Goal: Task Accomplishment & Management: Manage account settings

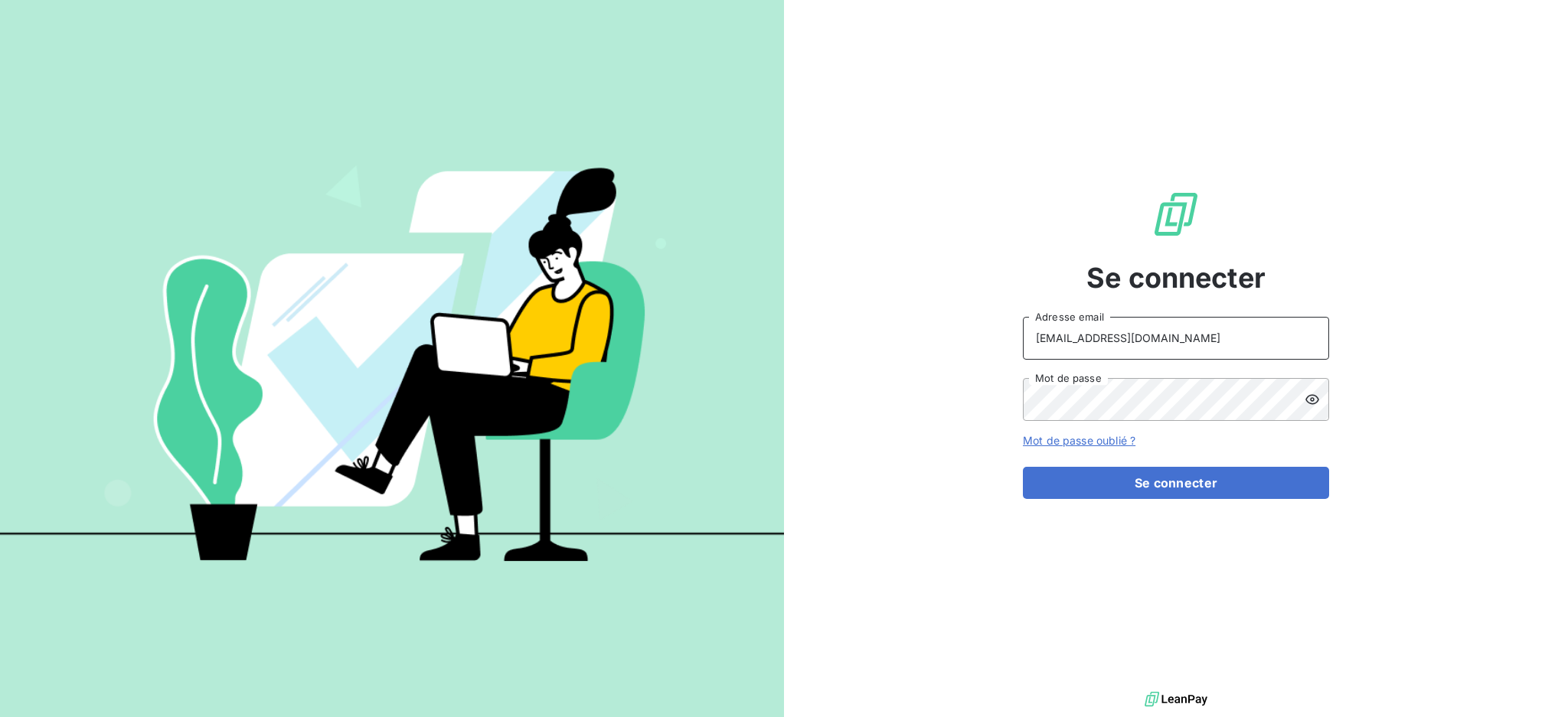
click at [1222, 338] on input "[EMAIL_ADDRESS][DOMAIN_NAME]" at bounding box center [1176, 338] width 306 height 43
type input "[EMAIL_ADDRESS][DOMAIN_NAME]"
click at [1152, 476] on button "Se connecter" at bounding box center [1176, 483] width 306 height 32
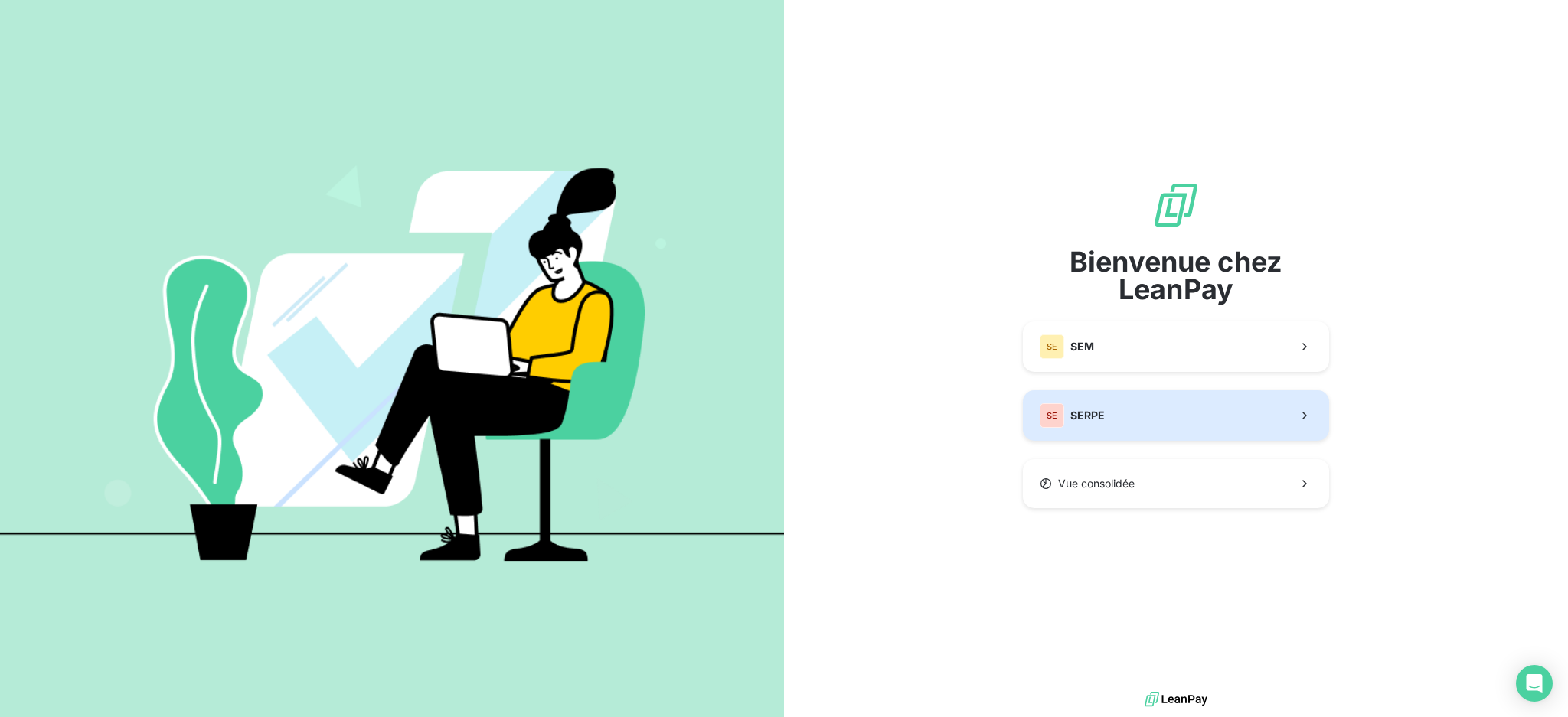
click at [1107, 419] on button "SE SERPE" at bounding box center [1176, 416] width 306 height 51
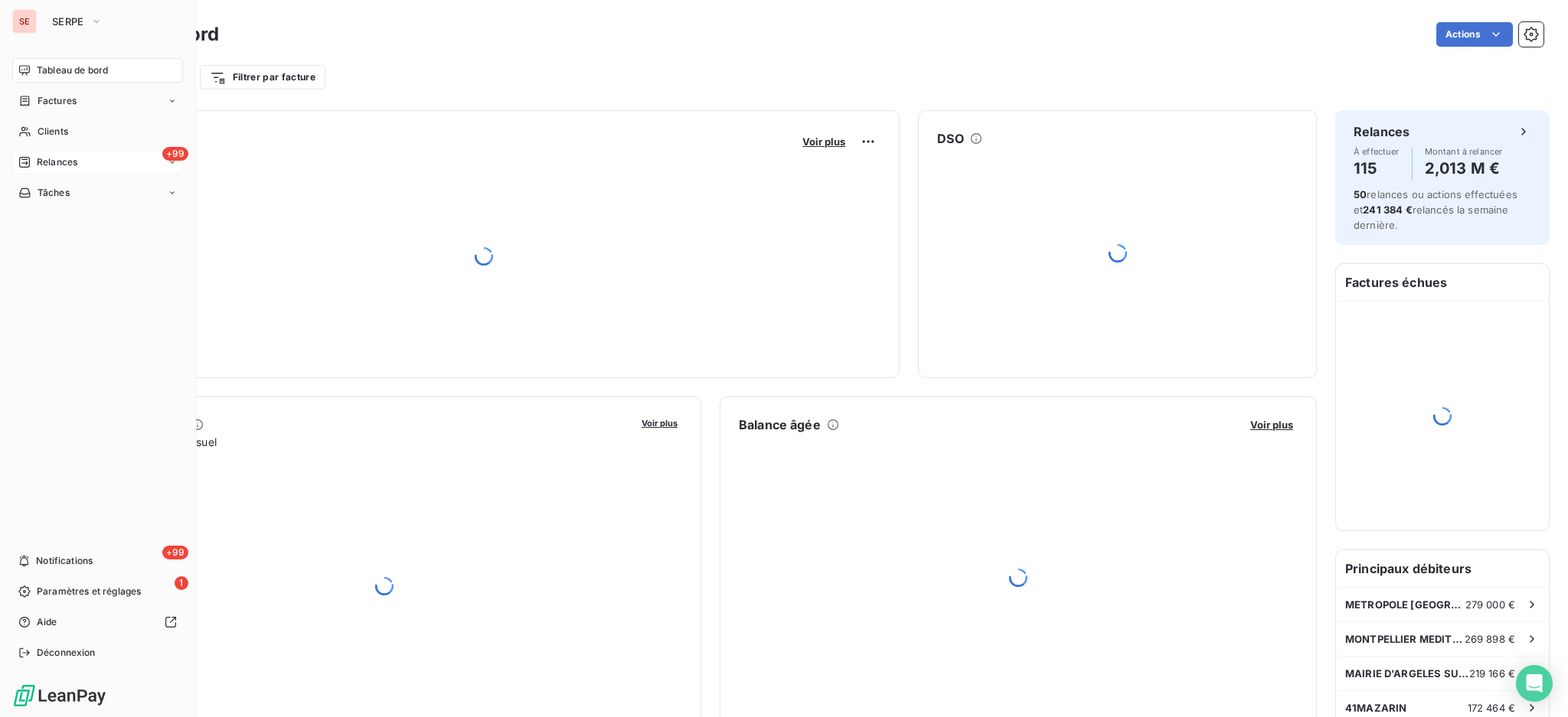
click at [89, 165] on div "+99 Relances" at bounding box center [97, 162] width 171 height 25
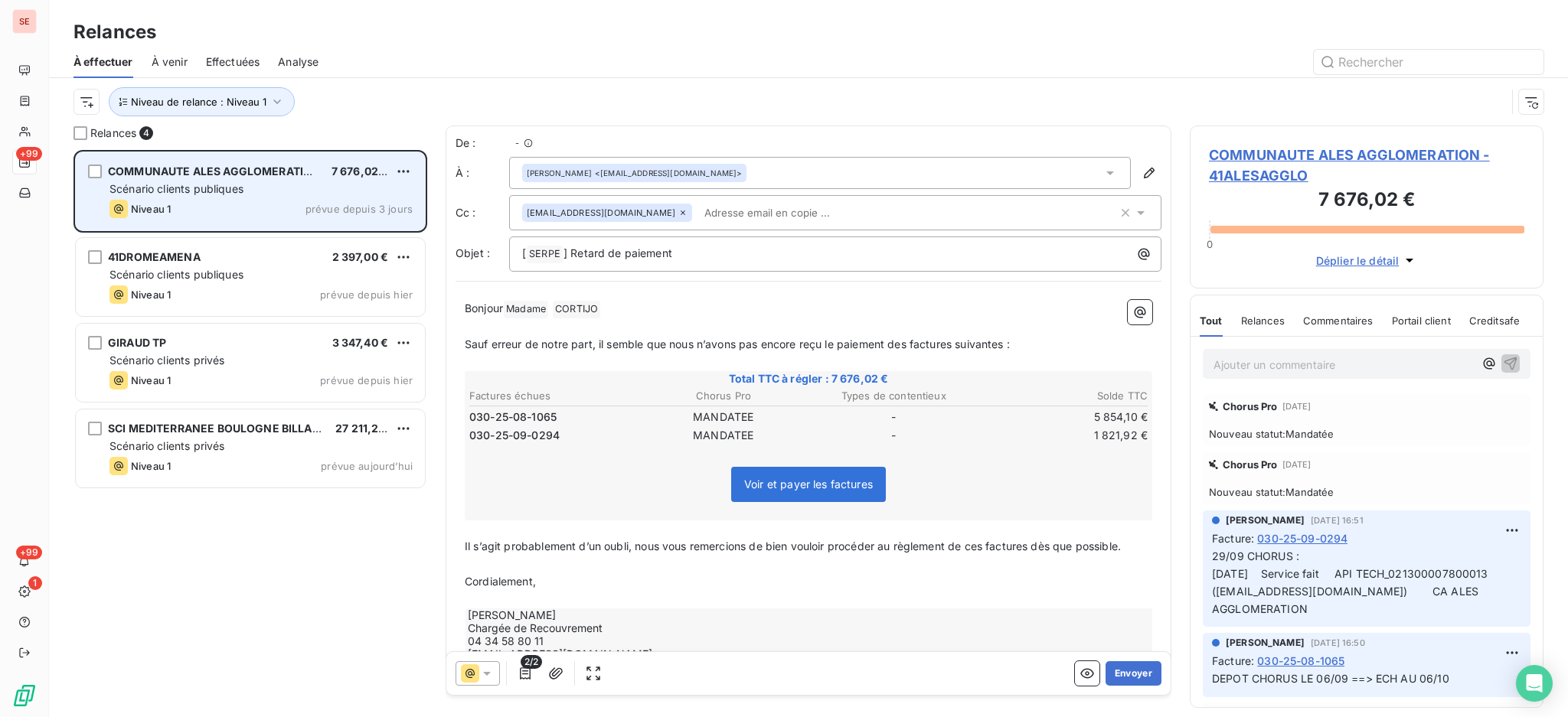
scroll to position [552, 337]
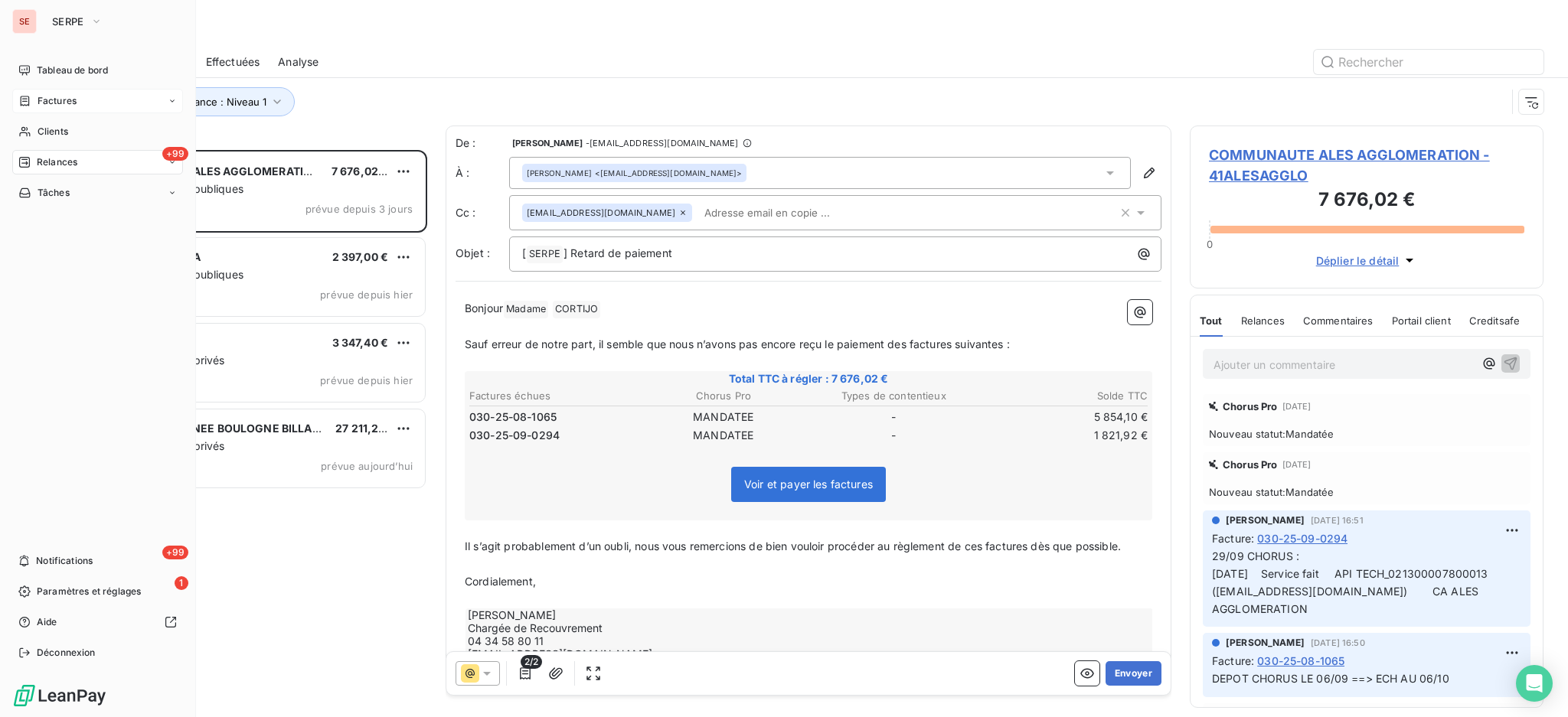
click at [57, 97] on span "Factures" at bounding box center [57, 100] width 39 height 14
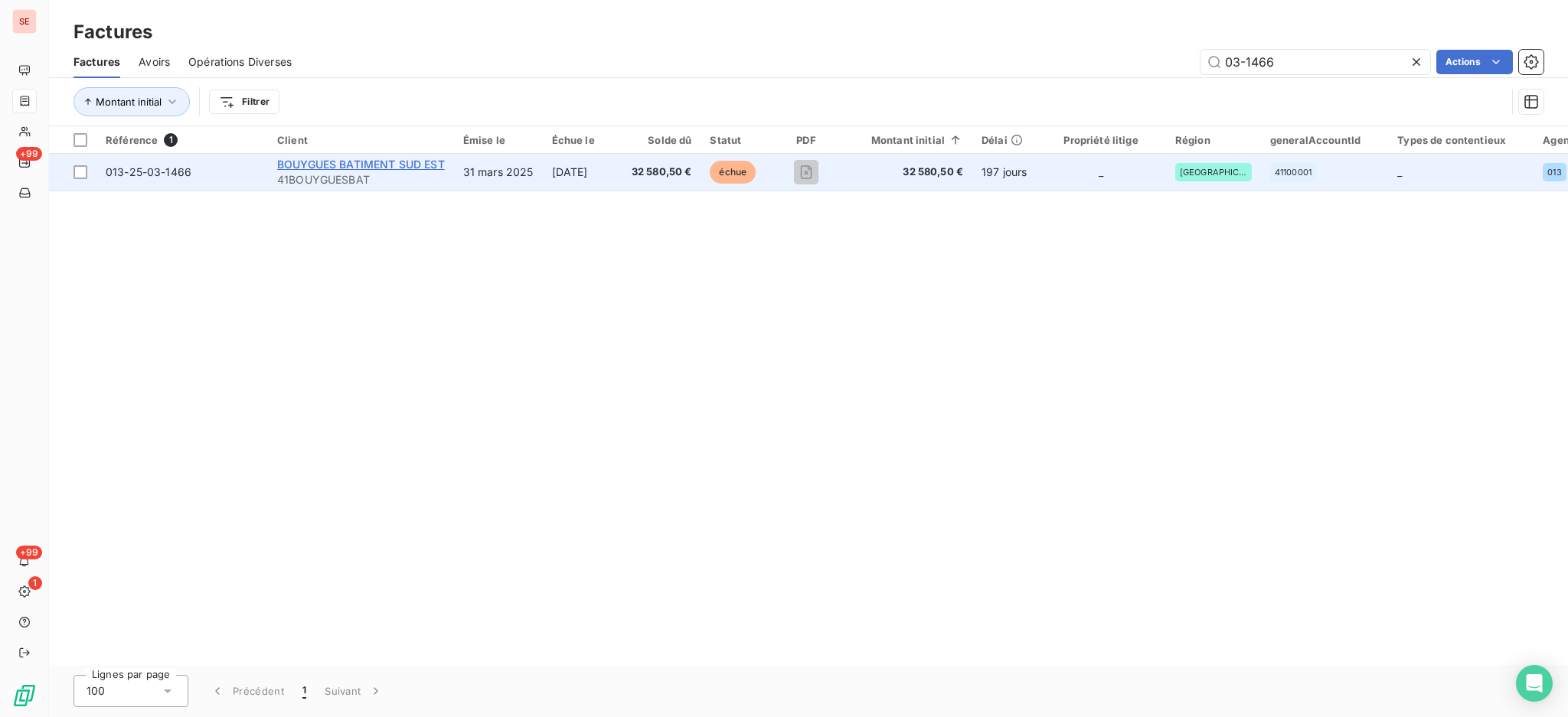
click at [403, 169] on span "BOUYGUES BATIMENT SUD EST" at bounding box center [361, 164] width 168 height 13
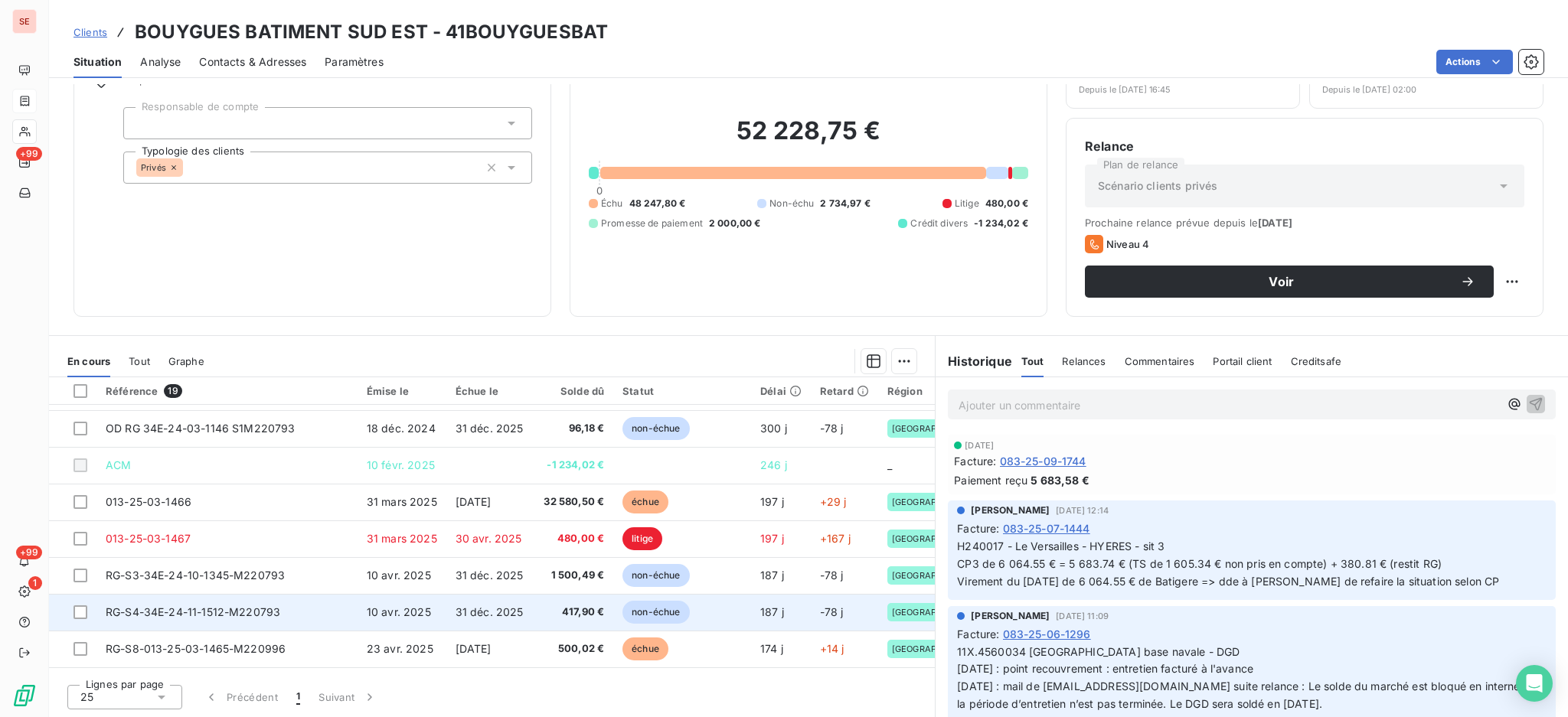
scroll to position [335, 0]
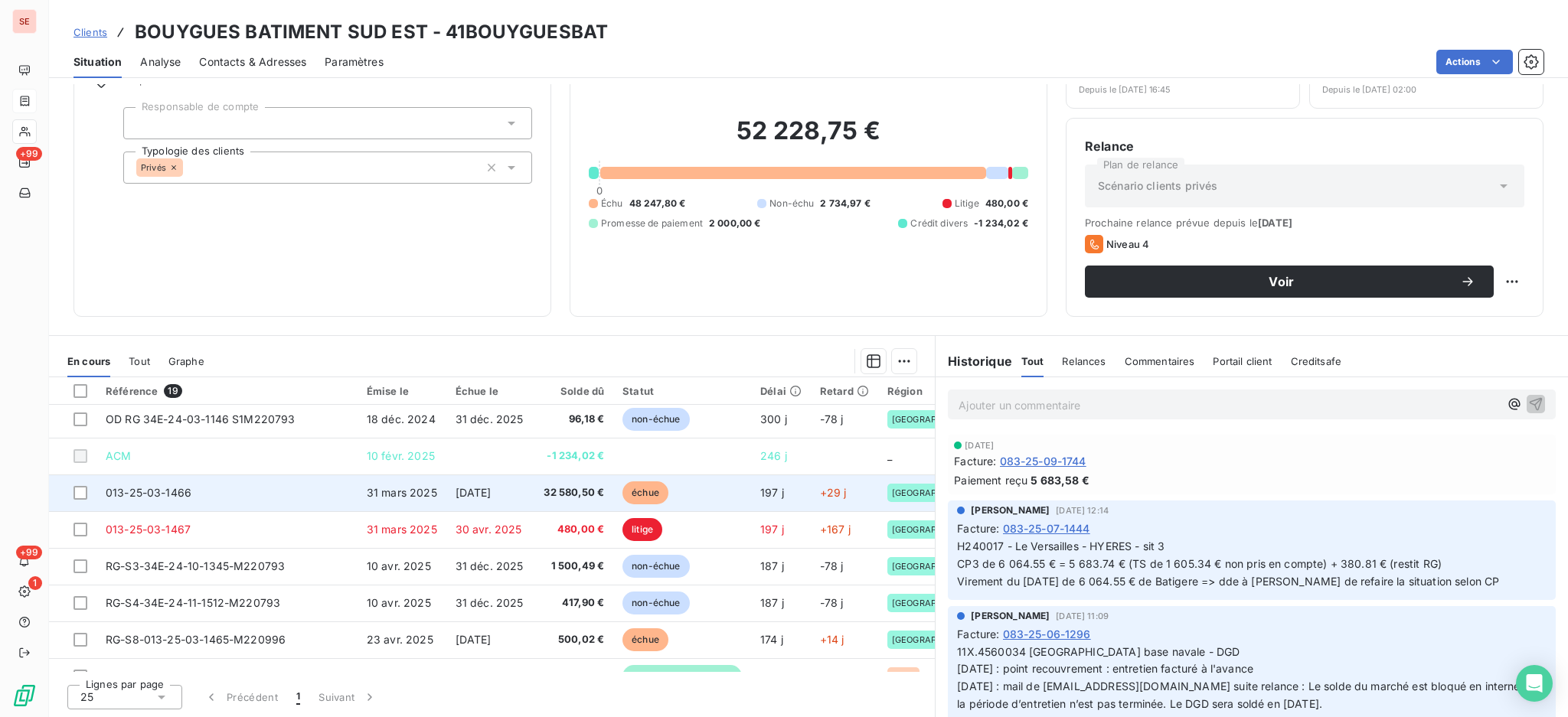
click at [450, 481] on td "[DATE]" at bounding box center [490, 493] width 88 height 37
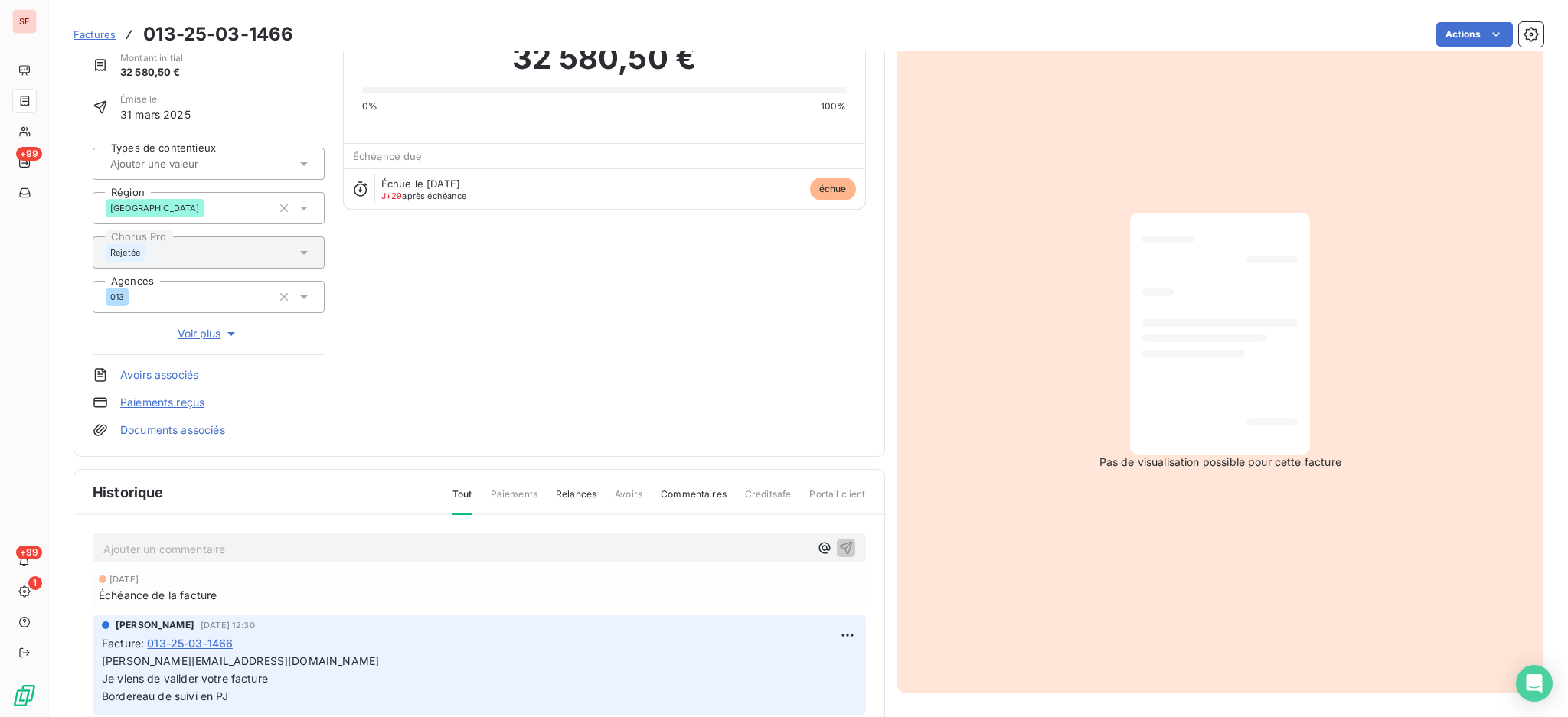
scroll to position [203, 0]
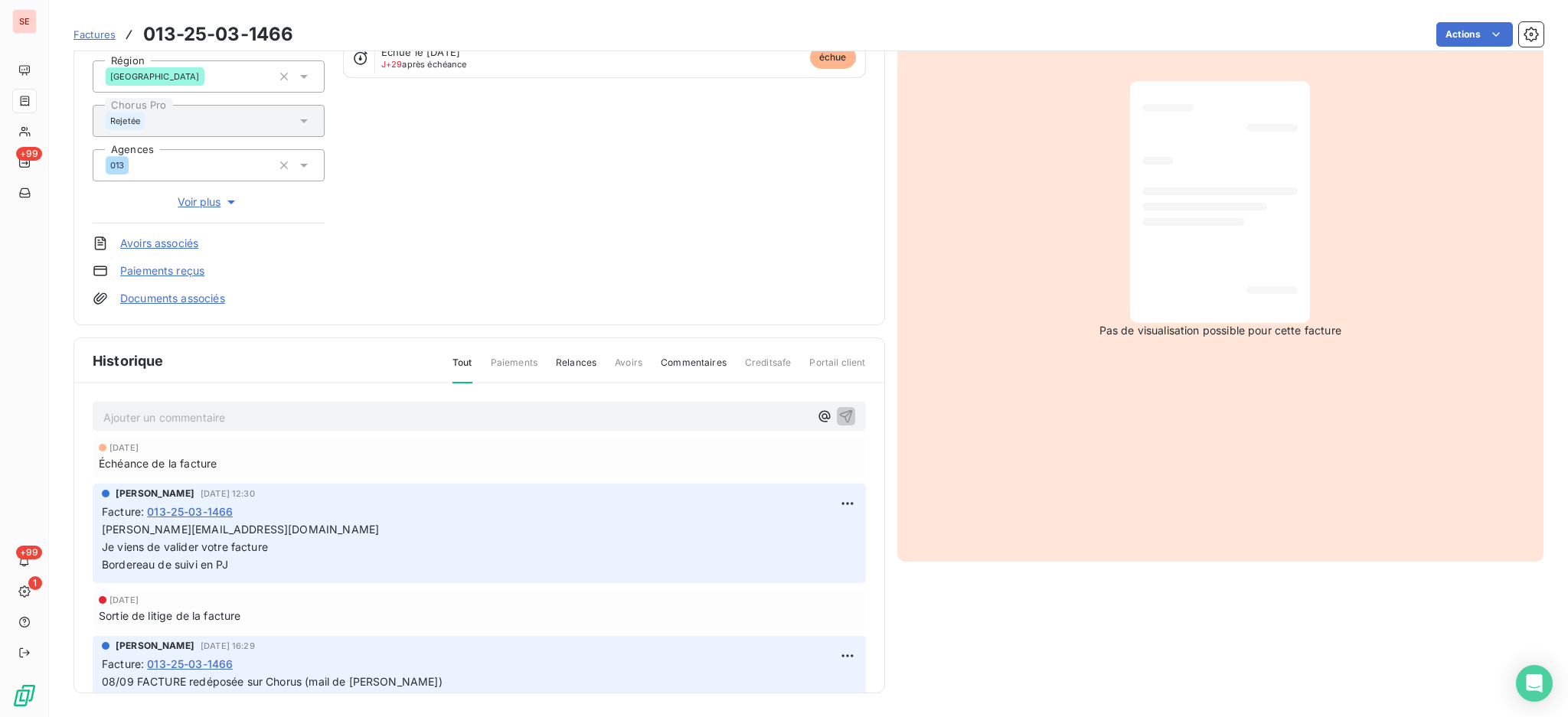
click at [554, 409] on p "Ajouter un commentaire ﻿" at bounding box center [456, 417] width 706 height 19
click at [1452, 30] on html "SE +99 +99 1 Factures 013-25-03-1466 Actions BOUYGUES BATIMENT SUD EST 41BOUYGU…" at bounding box center [784, 358] width 1568 height 717
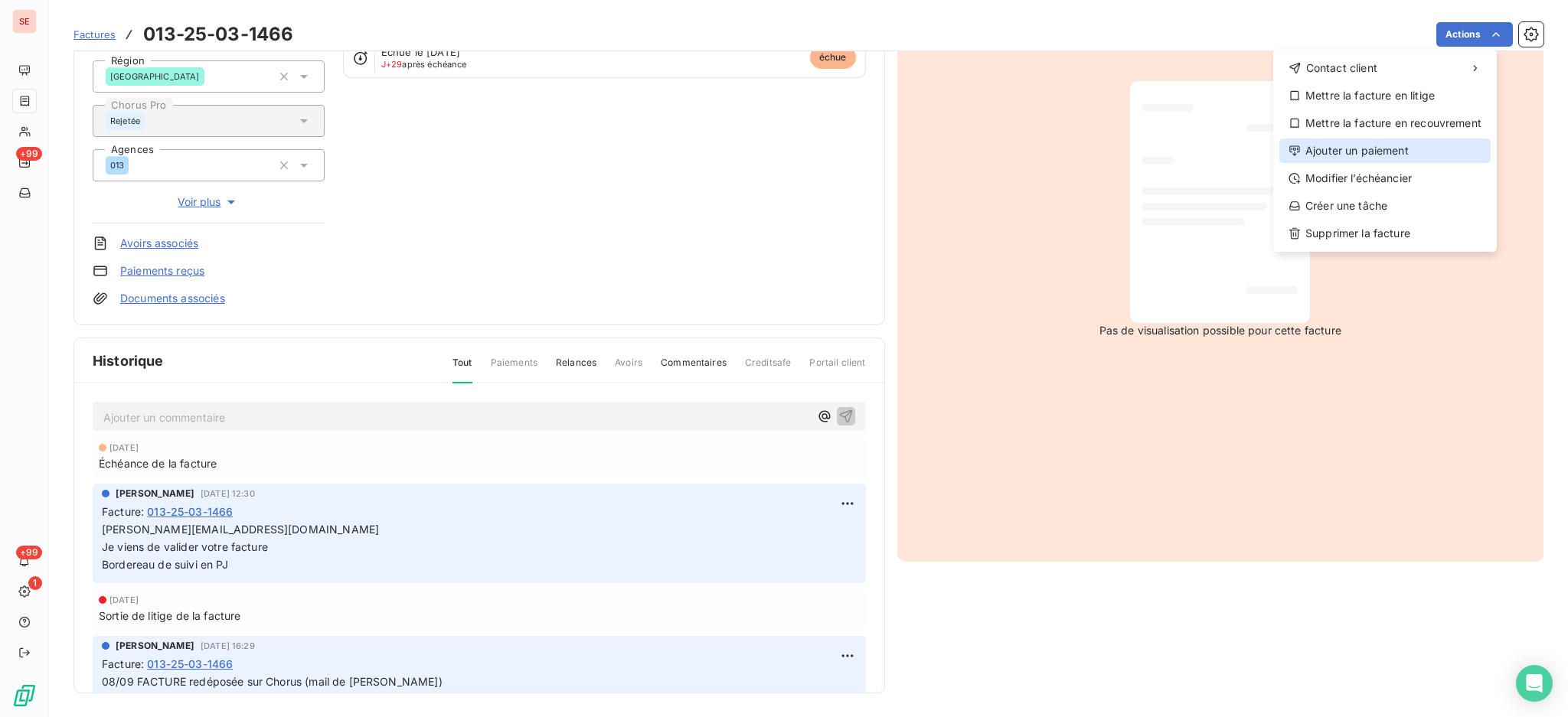
click at [1434, 148] on div "Ajouter un paiement" at bounding box center [1385, 150] width 211 height 25
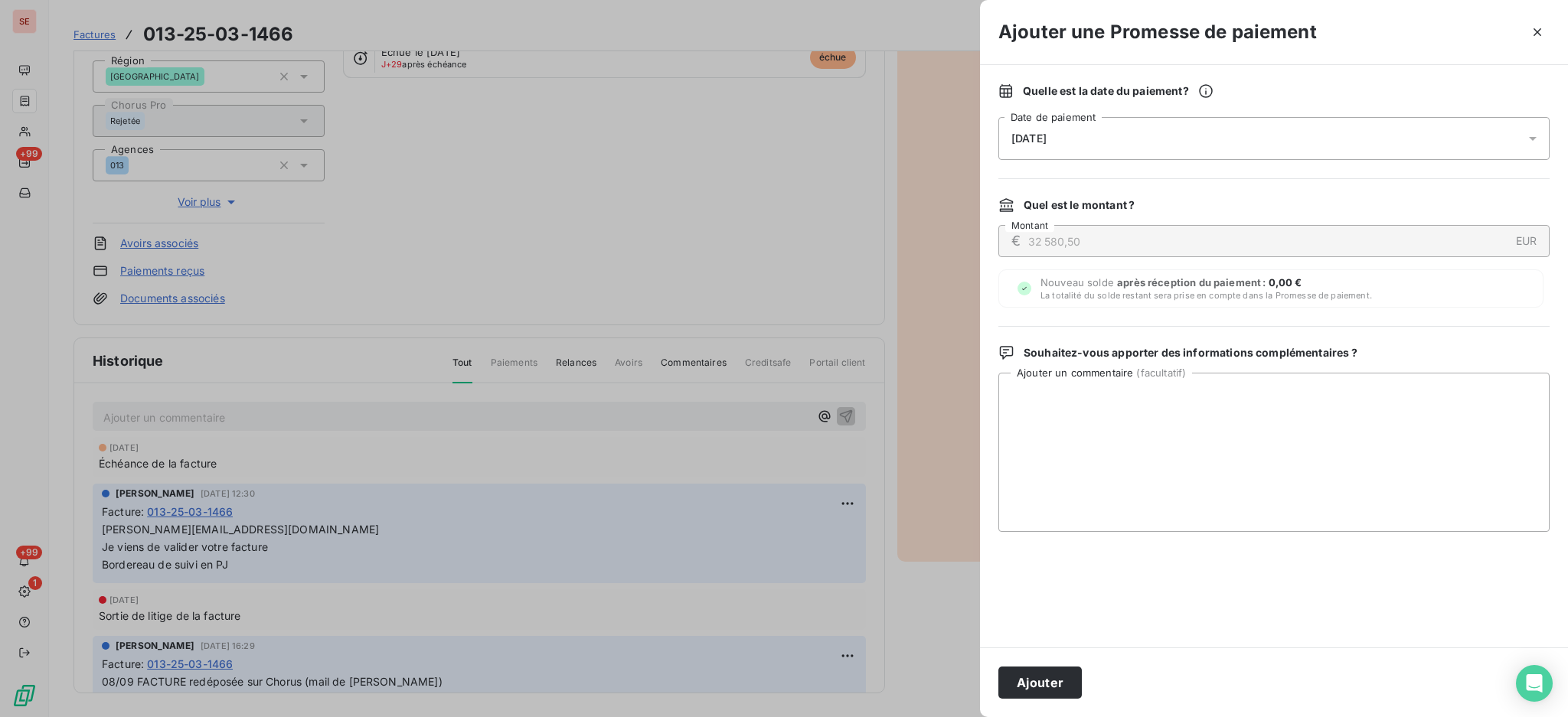
click at [1538, 134] on icon at bounding box center [1533, 138] width 16 height 16
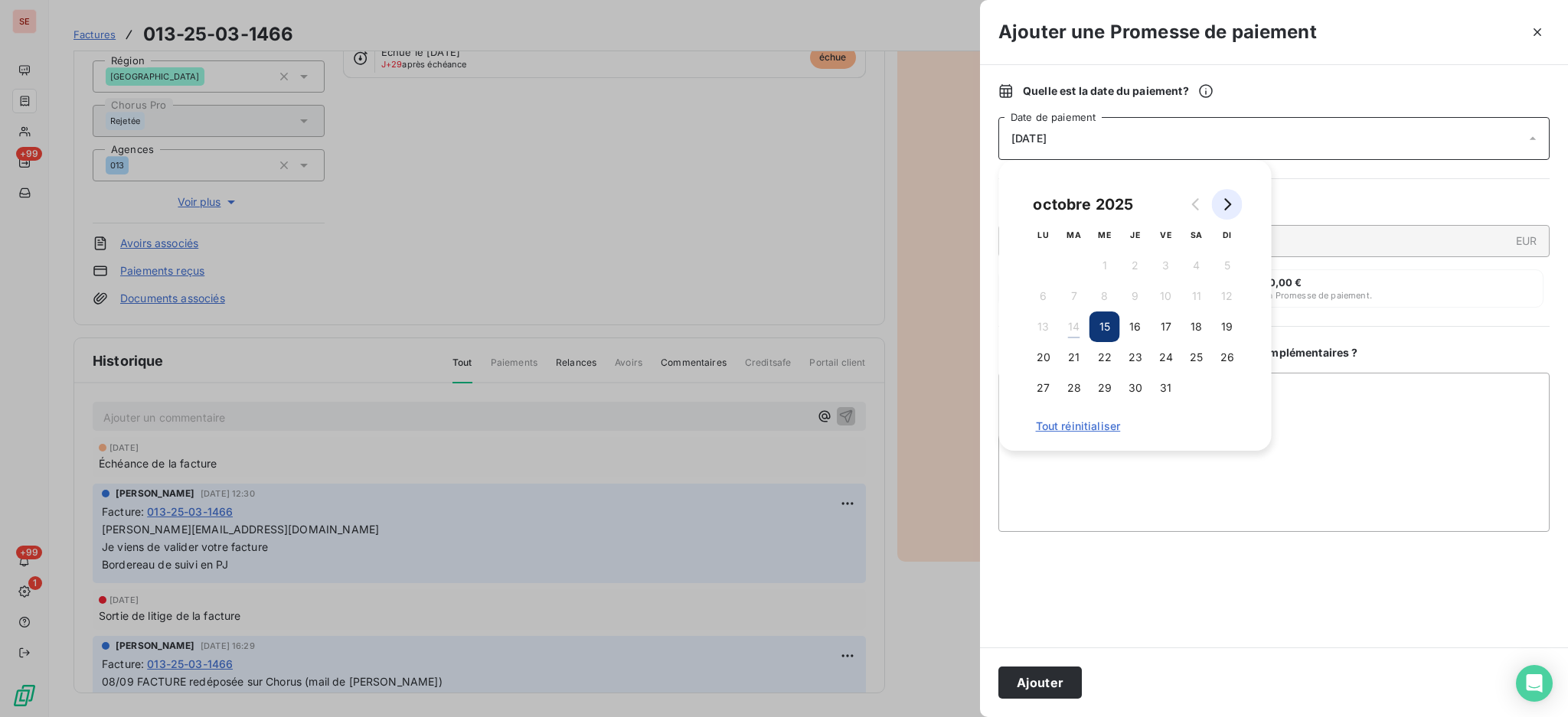
click at [1218, 207] on button "Go to next month" at bounding box center [1227, 204] width 30 height 30
click at [1039, 328] on button "10" at bounding box center [1043, 326] width 30 height 30
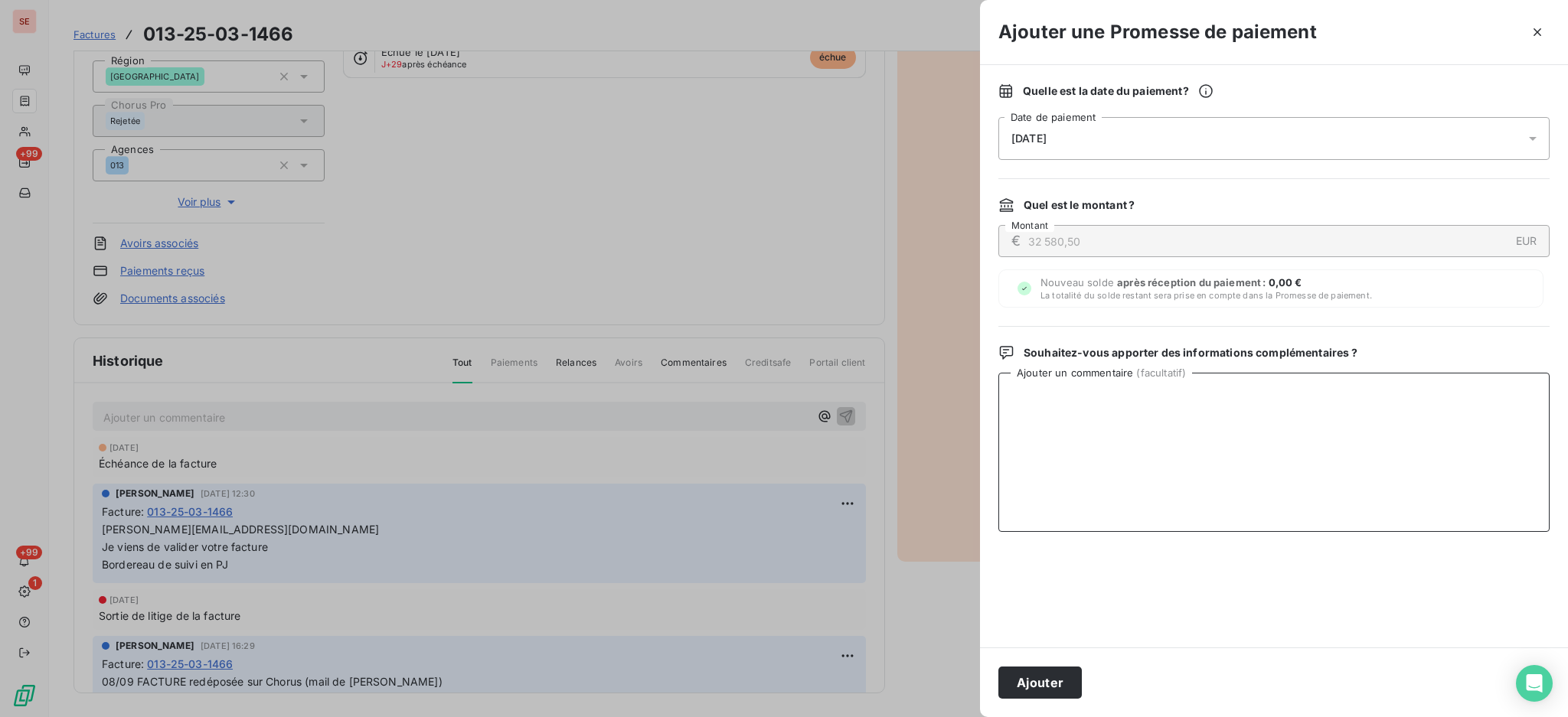
click at [1284, 408] on textarea "Ajouter un commentaire ( facultatif )" at bounding box center [1274, 452] width 551 height 159
paste textarea "[DATE] Mise en paiement Traitement AUTOMATIQUE HELIOS 31431.48- Détail : Paieme…"
type textarea "[DATE] Mise en paiement Traitement AUTOMATIQUE HELIOS 31431.48- Détail : Paieme…"
click at [1035, 678] on button "Ajouter" at bounding box center [1040, 682] width 84 height 32
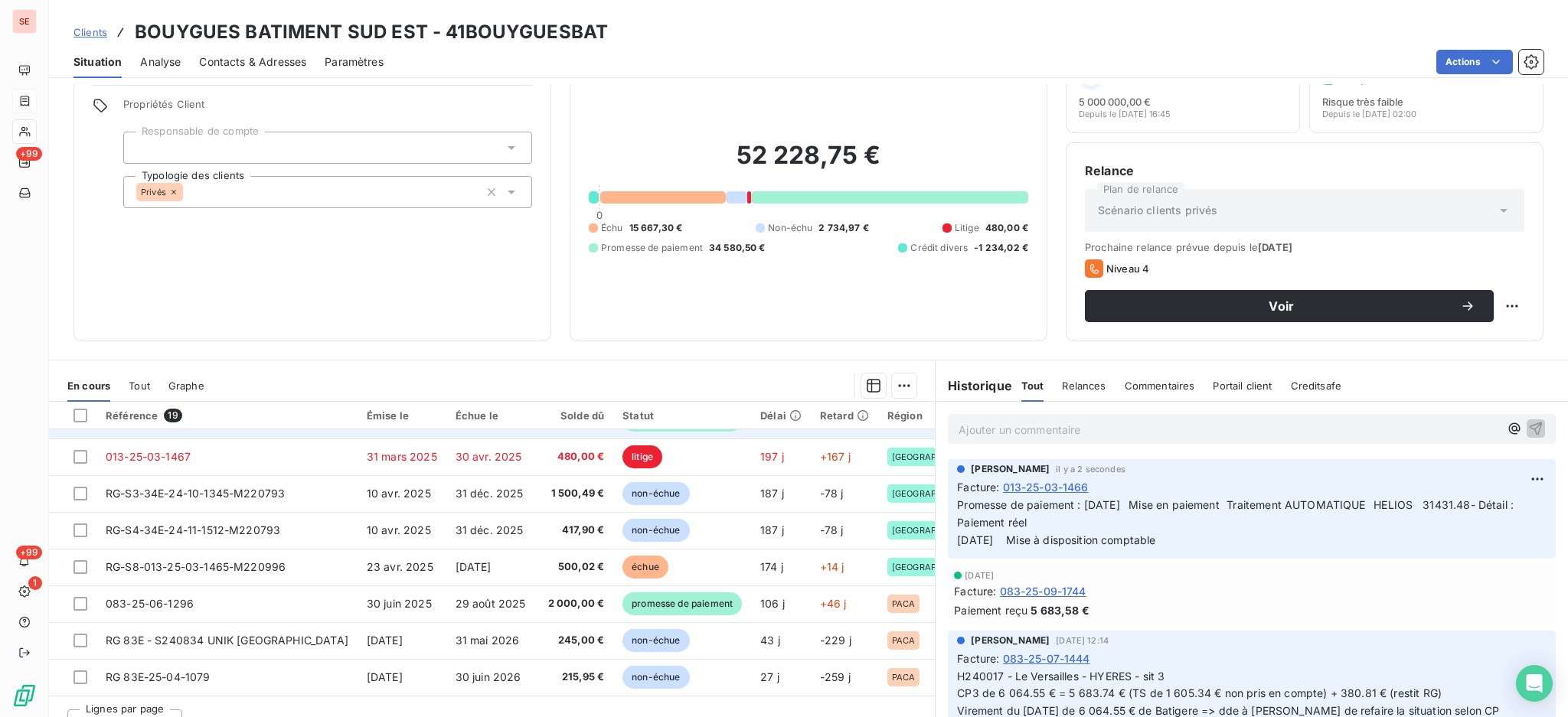
scroll to position [83, 0]
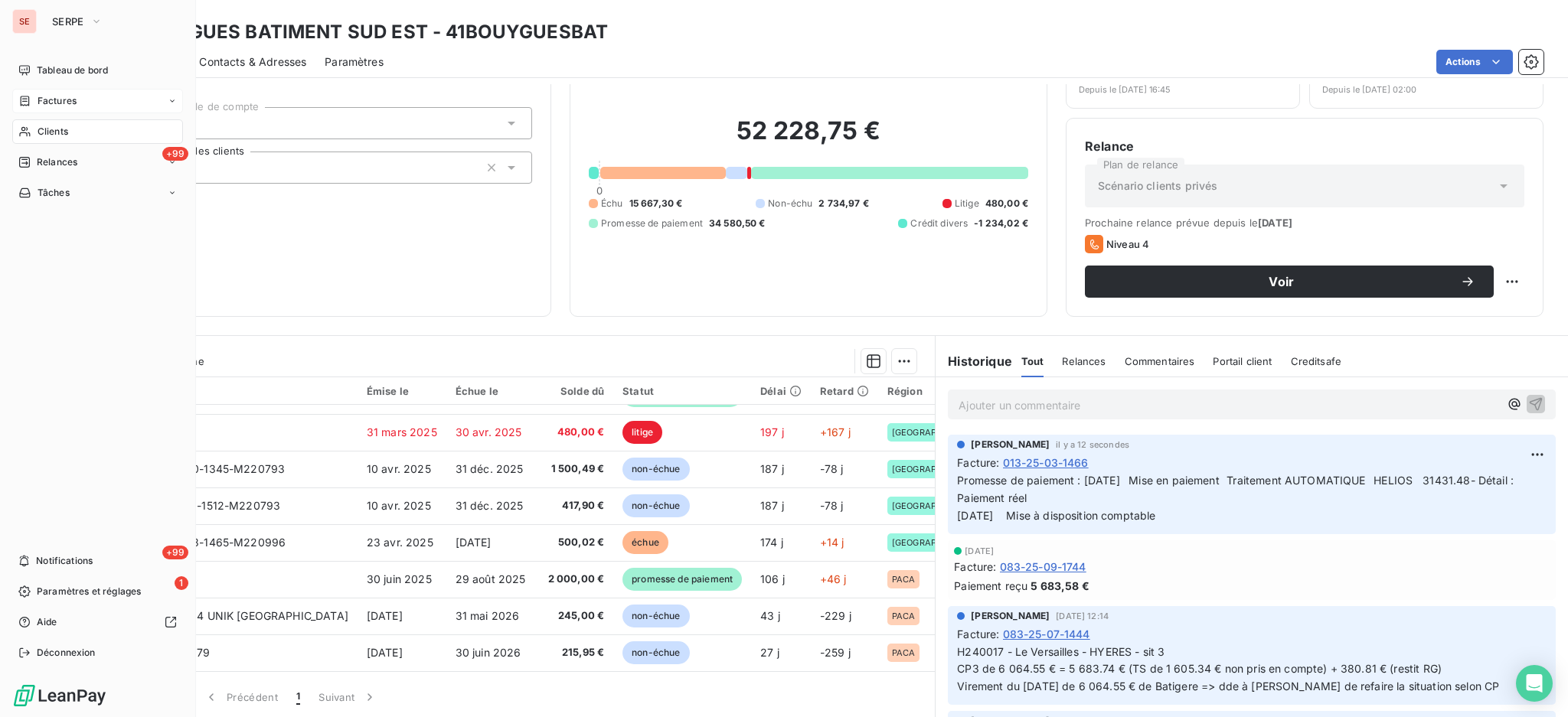
click at [52, 97] on span "Factures" at bounding box center [57, 100] width 39 height 14
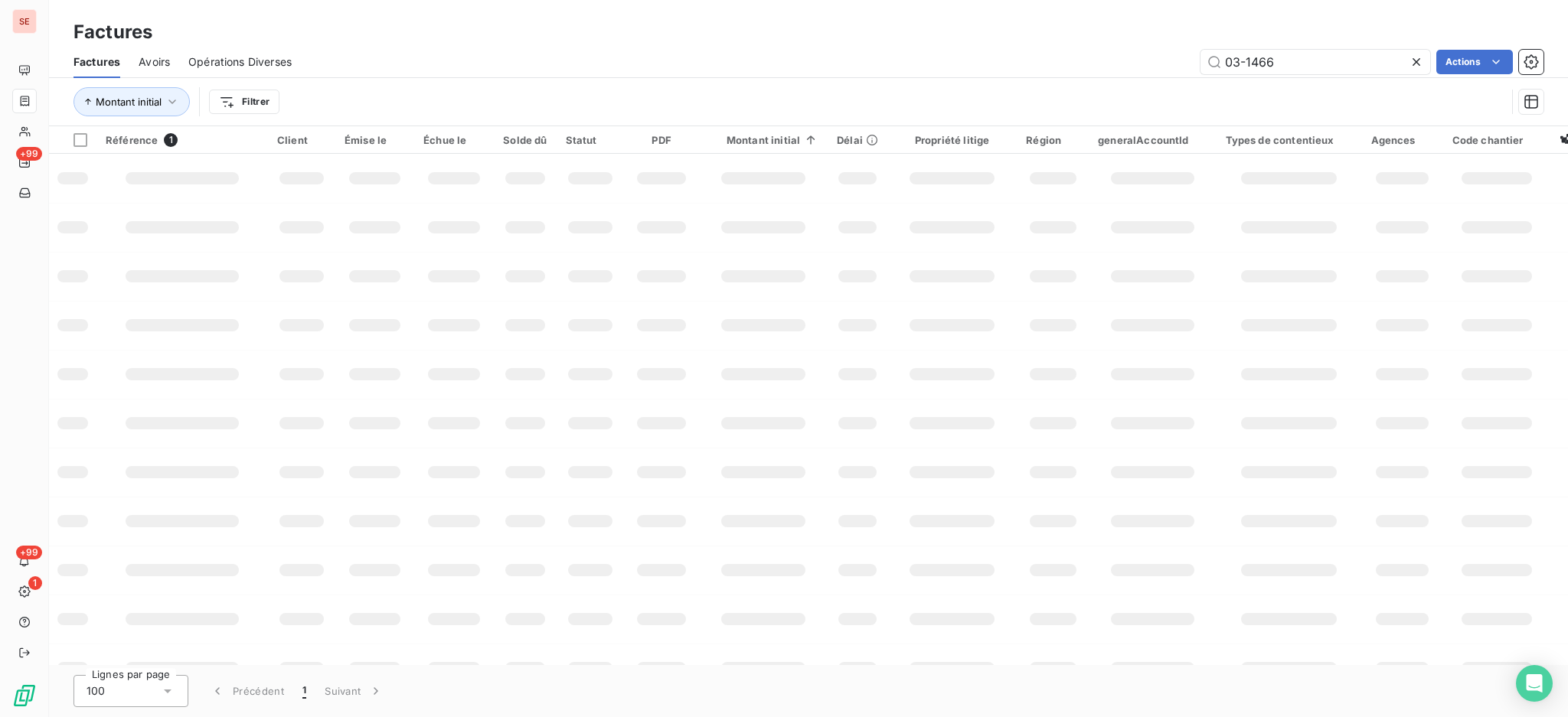
drag, startPoint x: 1292, startPoint y: 45, endPoint x: 993, endPoint y: 14, distance: 300.6
click at [1049, 21] on div "Factures Factures Avoirs Opérations Diverses 03-1466 Actions Montant initial Fi…" at bounding box center [808, 63] width 1519 height 126
type input "09-1115"
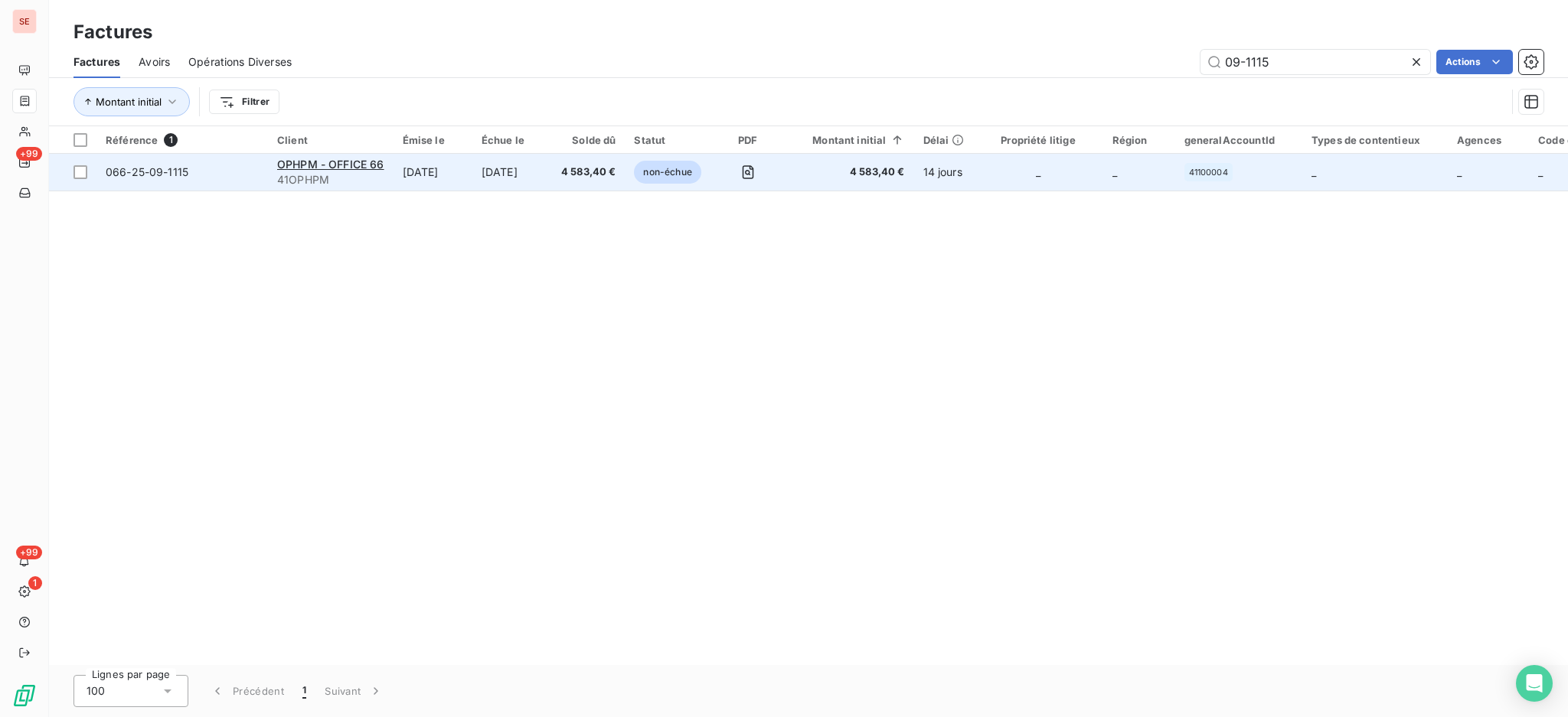
click at [368, 170] on div "OPHPM - OFFICE 66" at bounding box center [331, 164] width 107 height 16
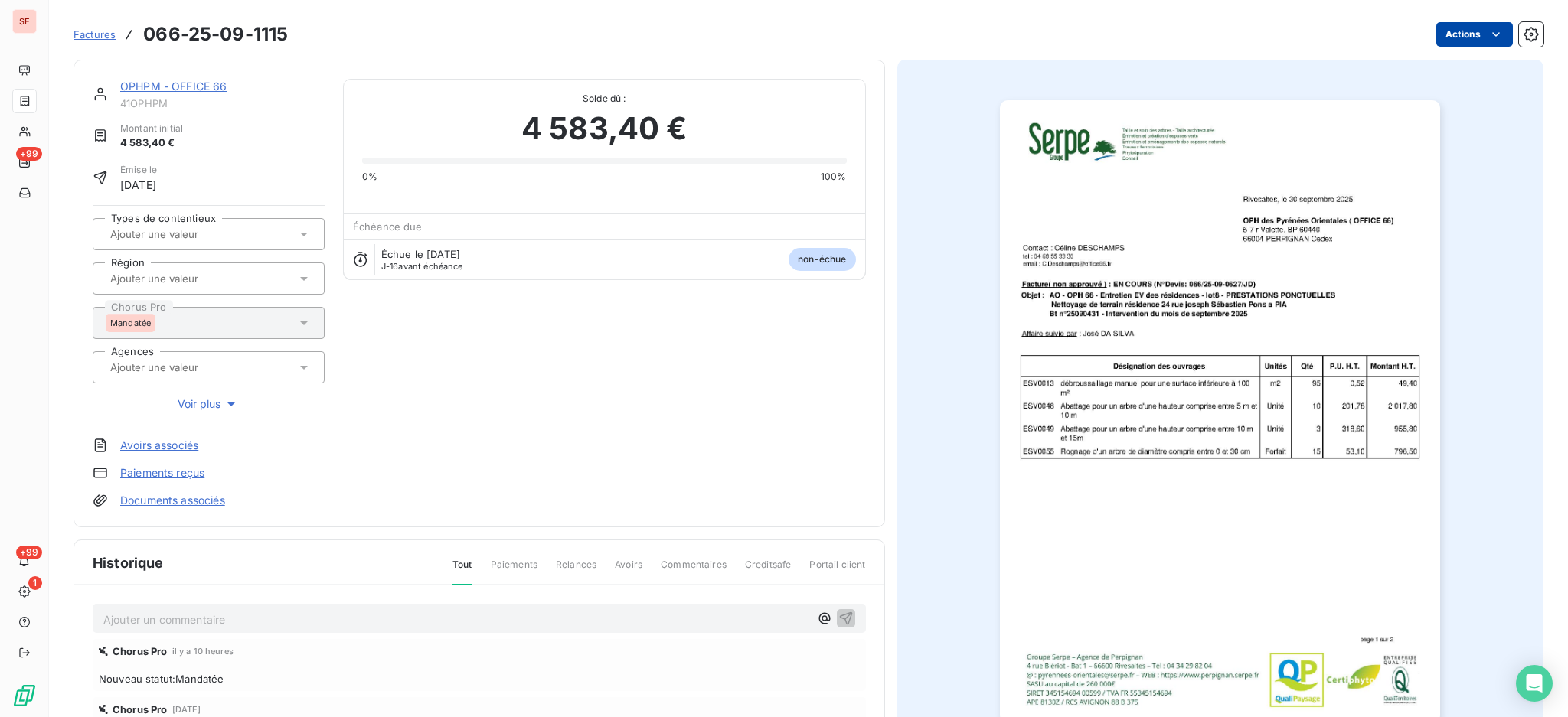
click at [1450, 25] on html "SE +99 +99 1 Factures 066-25-09-1115 Actions OPHPM - OFFICE 66 41OPHPM Montant …" at bounding box center [784, 358] width 1568 height 717
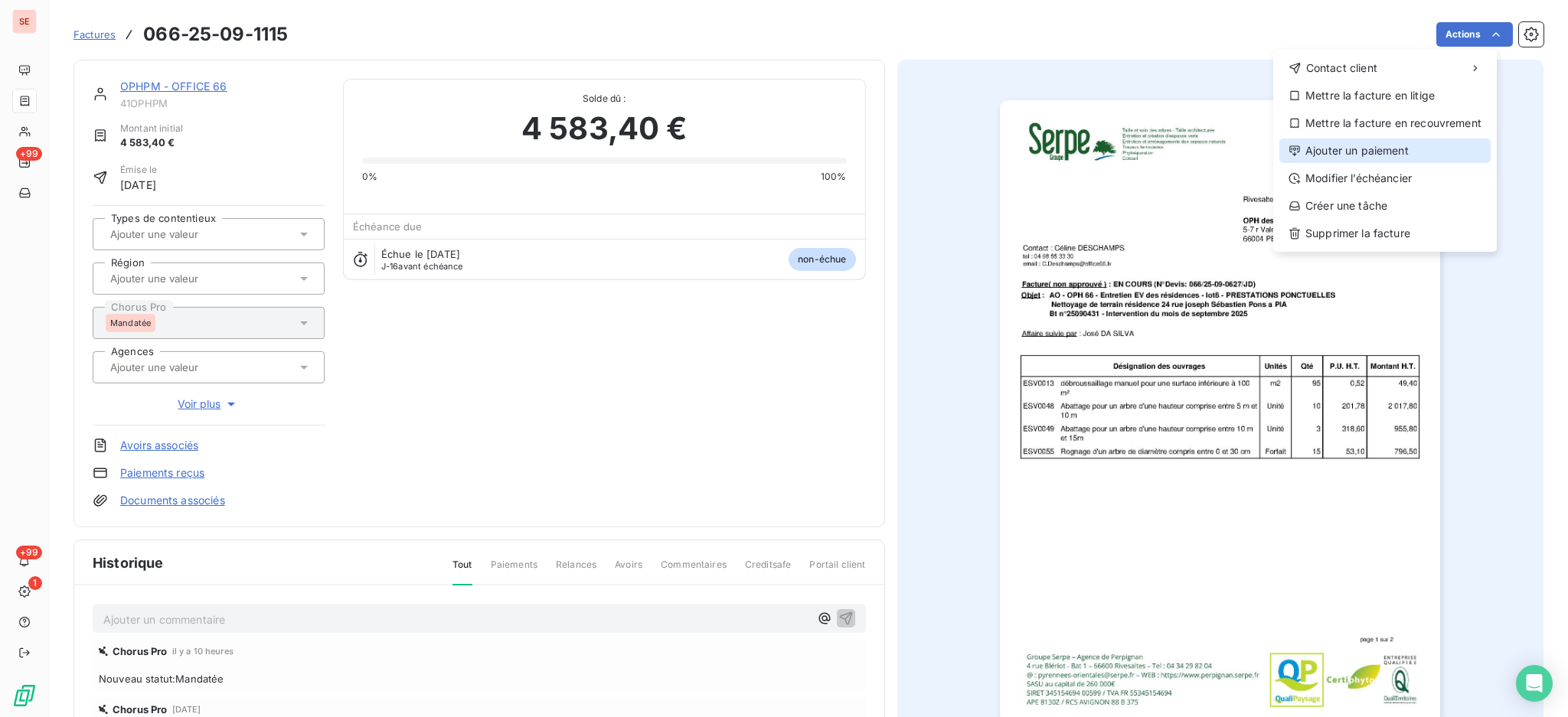
click at [1417, 160] on div "Ajouter un paiement" at bounding box center [1385, 150] width 211 height 25
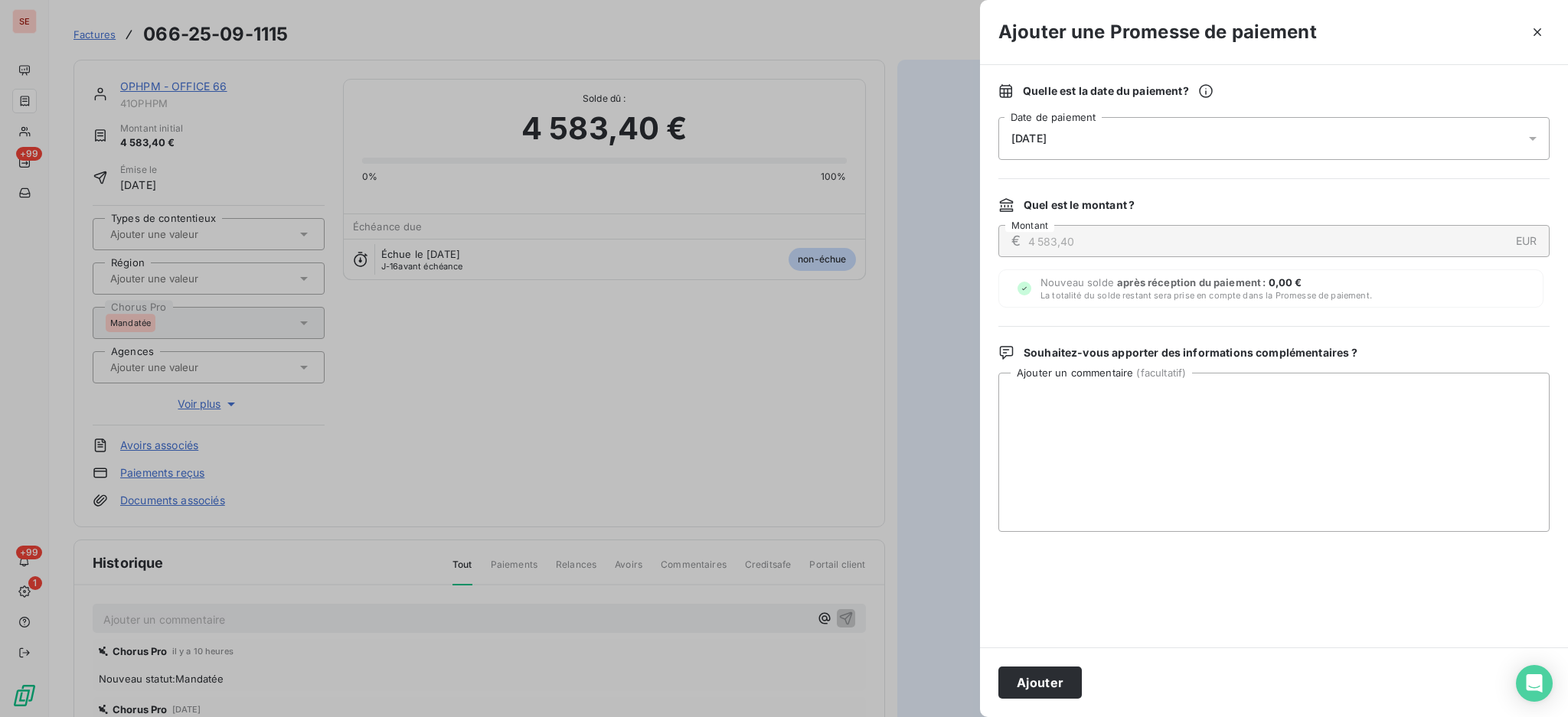
click at [1534, 135] on icon at bounding box center [1533, 138] width 16 height 16
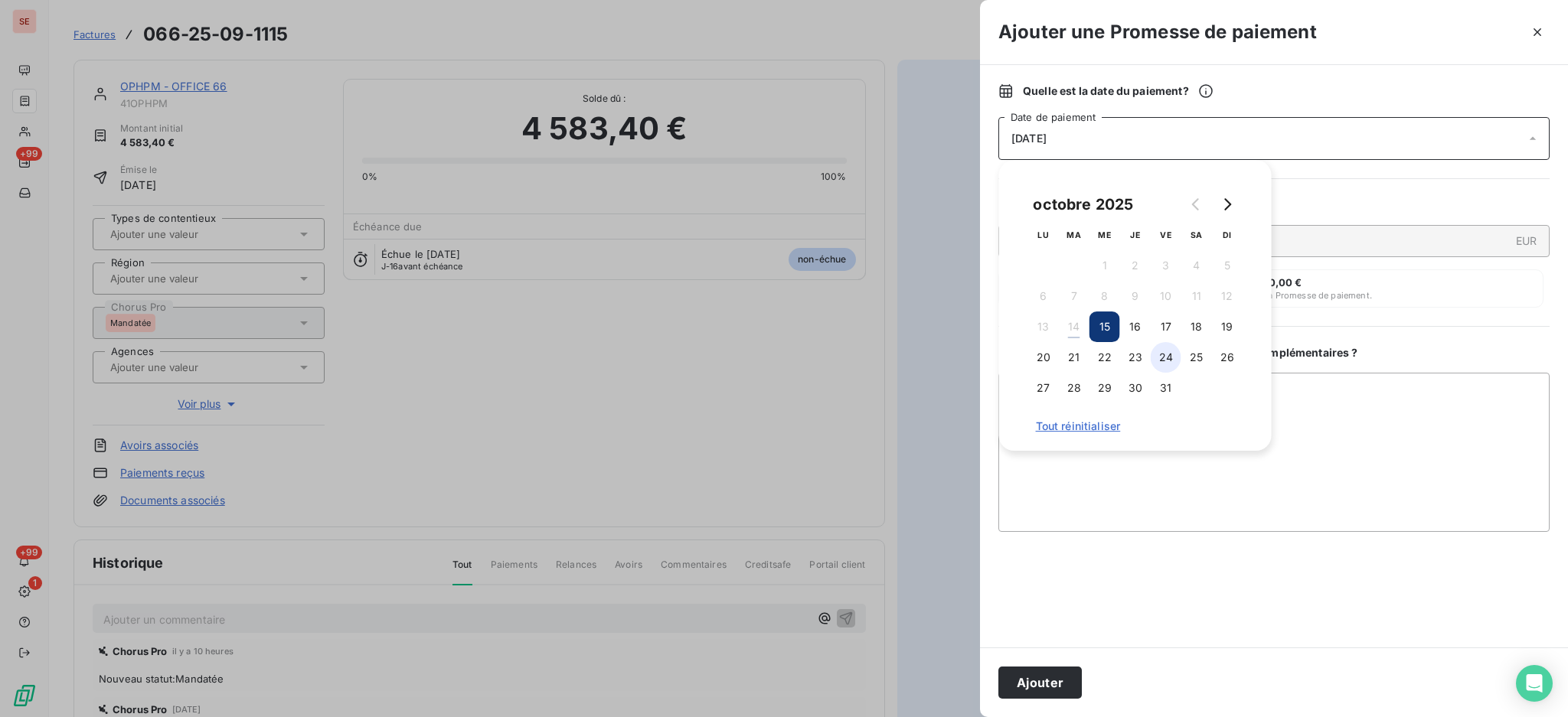
click at [1166, 351] on button "24" at bounding box center [1165, 357] width 30 height 30
click at [1428, 448] on textarea "Ajouter un commentaire ( facultatif )" at bounding box center [1274, 452] width 551 height 159
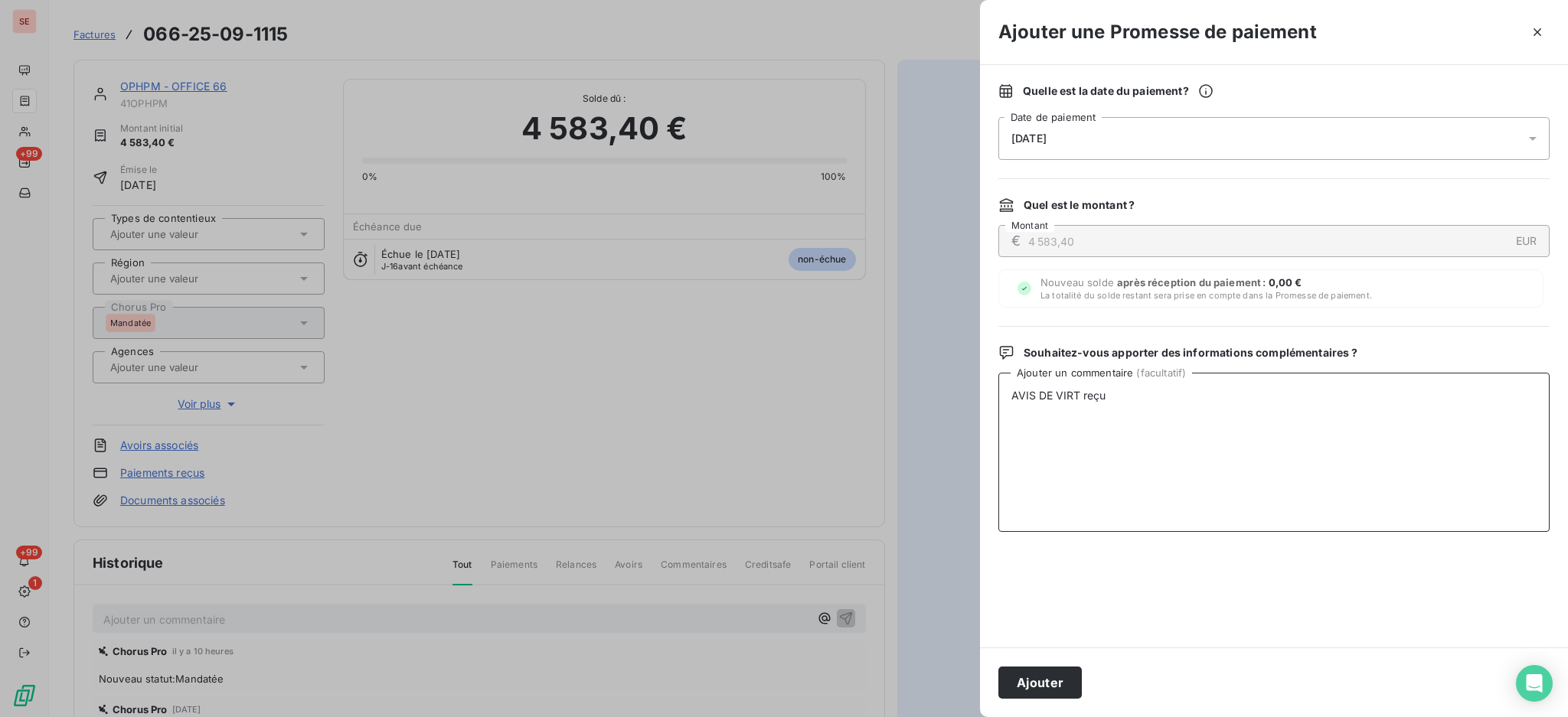
click at [1125, 384] on textarea "AVIS DE VIRT reçu" at bounding box center [1274, 452] width 551 height 159
drag, startPoint x: 1123, startPoint y: 395, endPoint x: 1008, endPoint y: 388, distance: 115.2
click at [1008, 388] on textarea "AVIS DE VIRT reçu" at bounding box center [1274, 452] width 551 height 159
type textarea "AVIS DE VIRT reçu"
drag, startPoint x: 1038, startPoint y: 678, endPoint x: 1484, endPoint y: 465, distance: 494.3
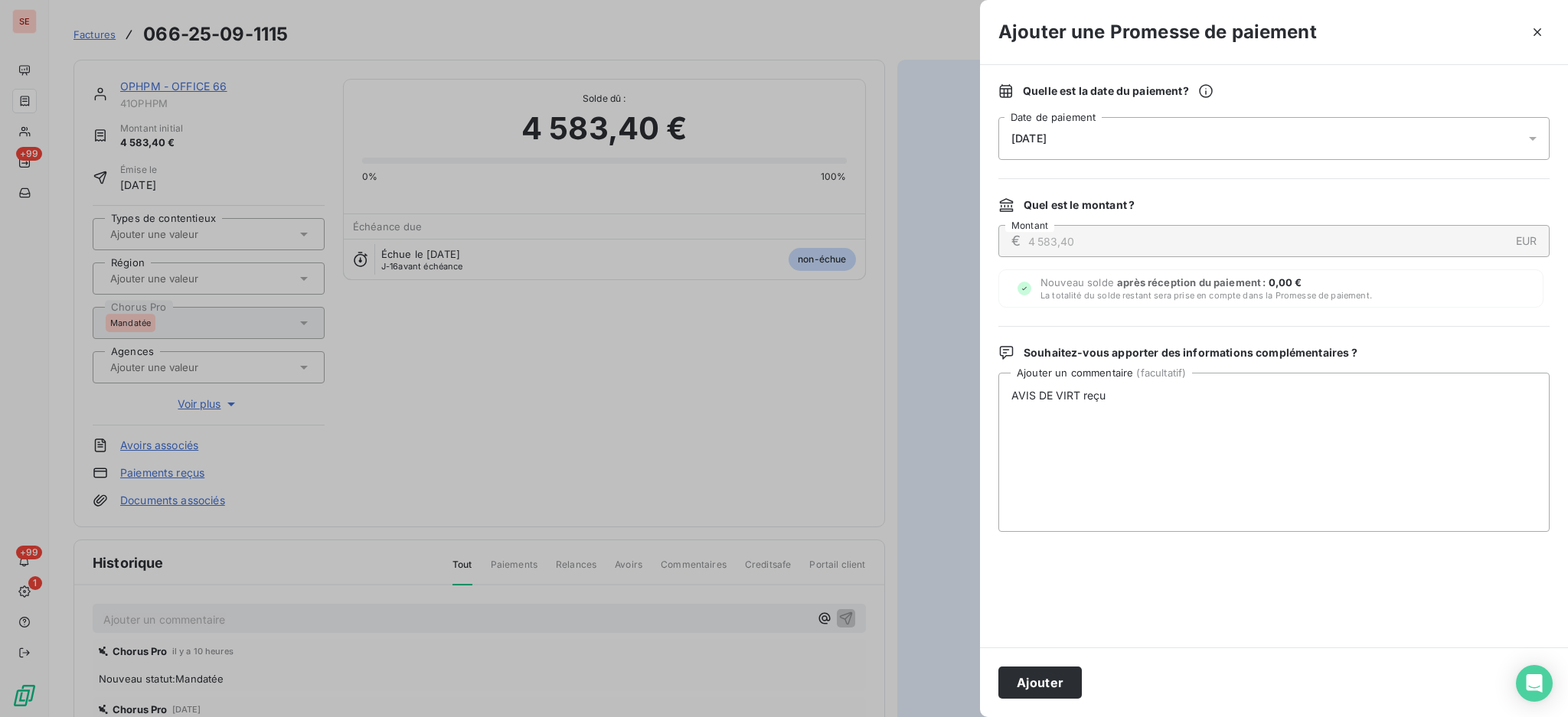
click at [1038, 677] on button "Ajouter" at bounding box center [1040, 682] width 84 height 32
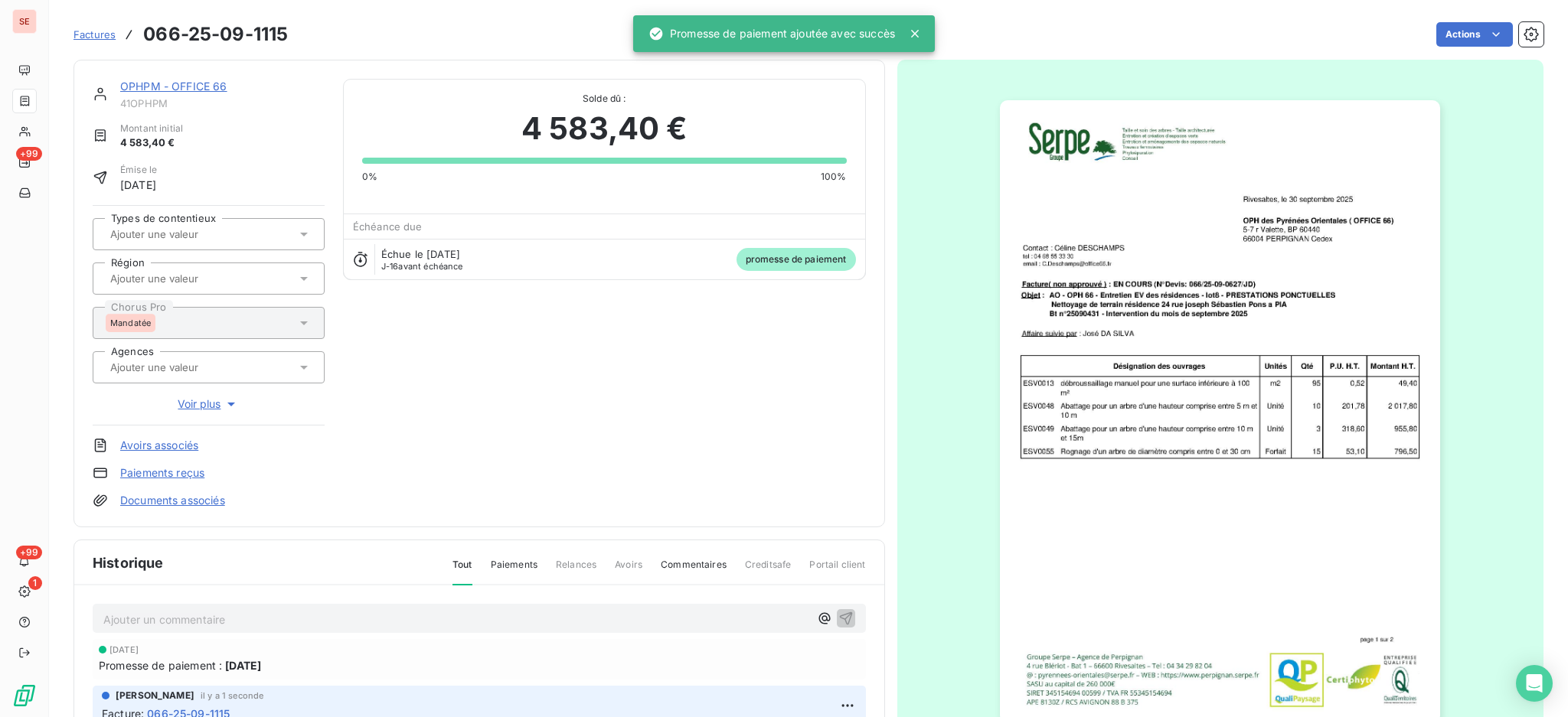
click at [218, 500] on link "Documents associés" at bounding box center [172, 500] width 105 height 16
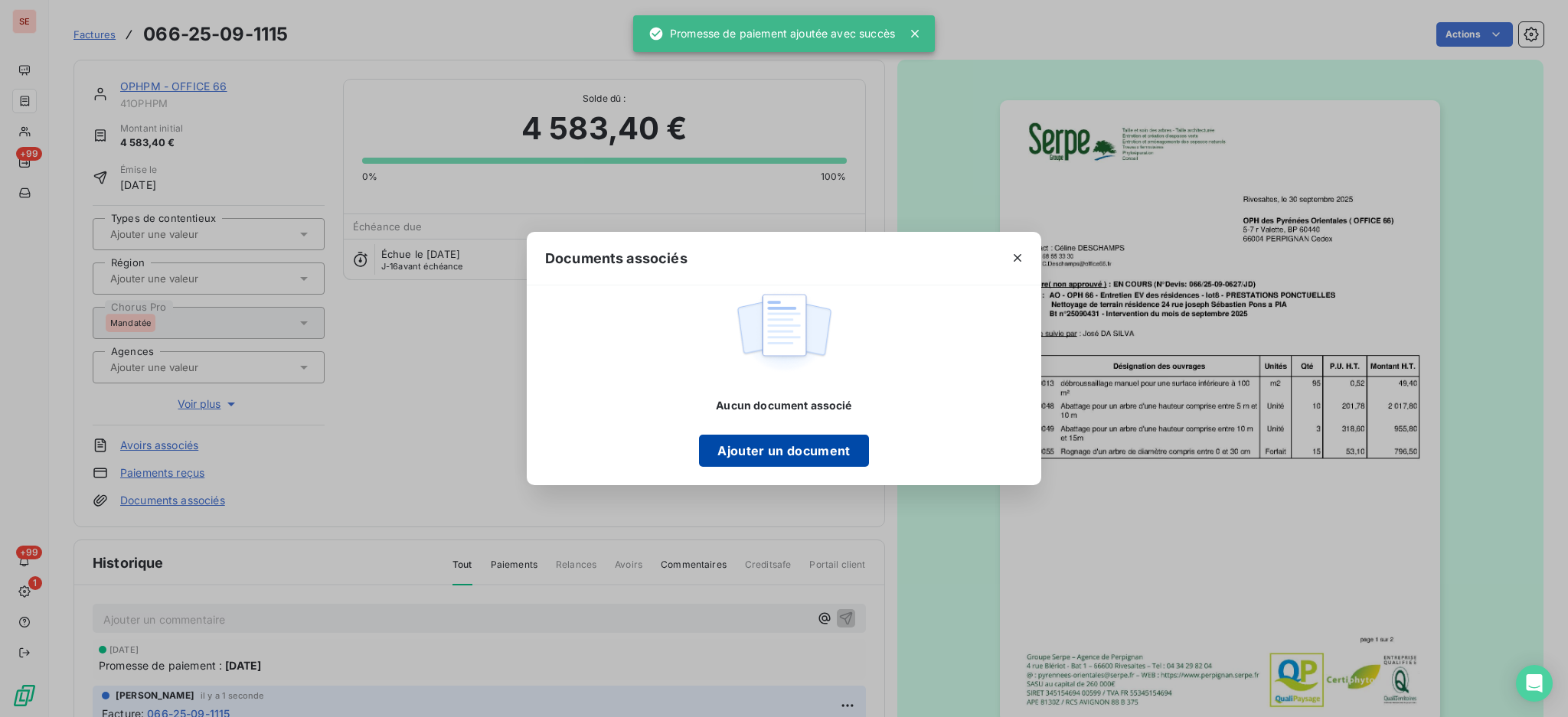
click at [821, 458] on button "Ajouter un document" at bounding box center [784, 451] width 170 height 32
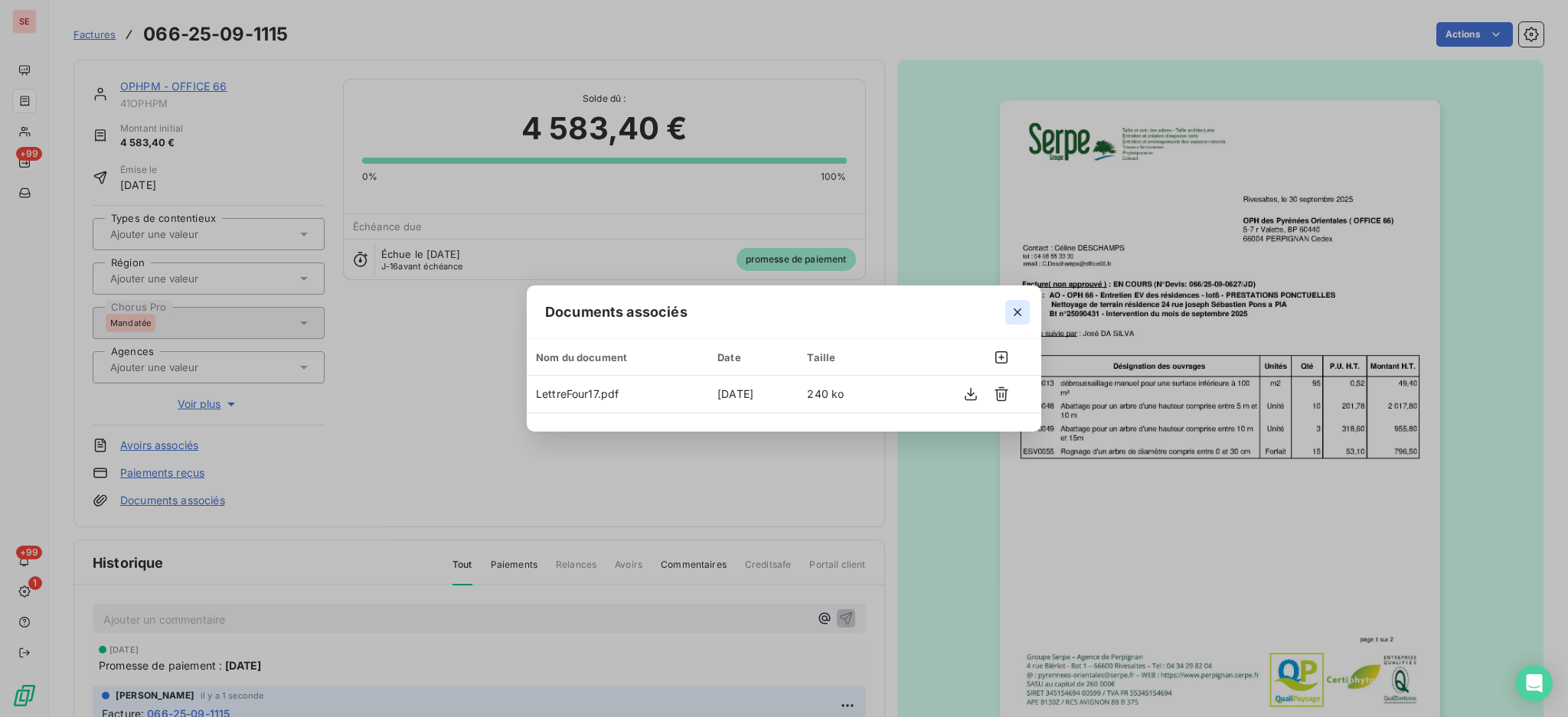
click at [1020, 311] on icon "button" at bounding box center [1018, 312] width 16 height 16
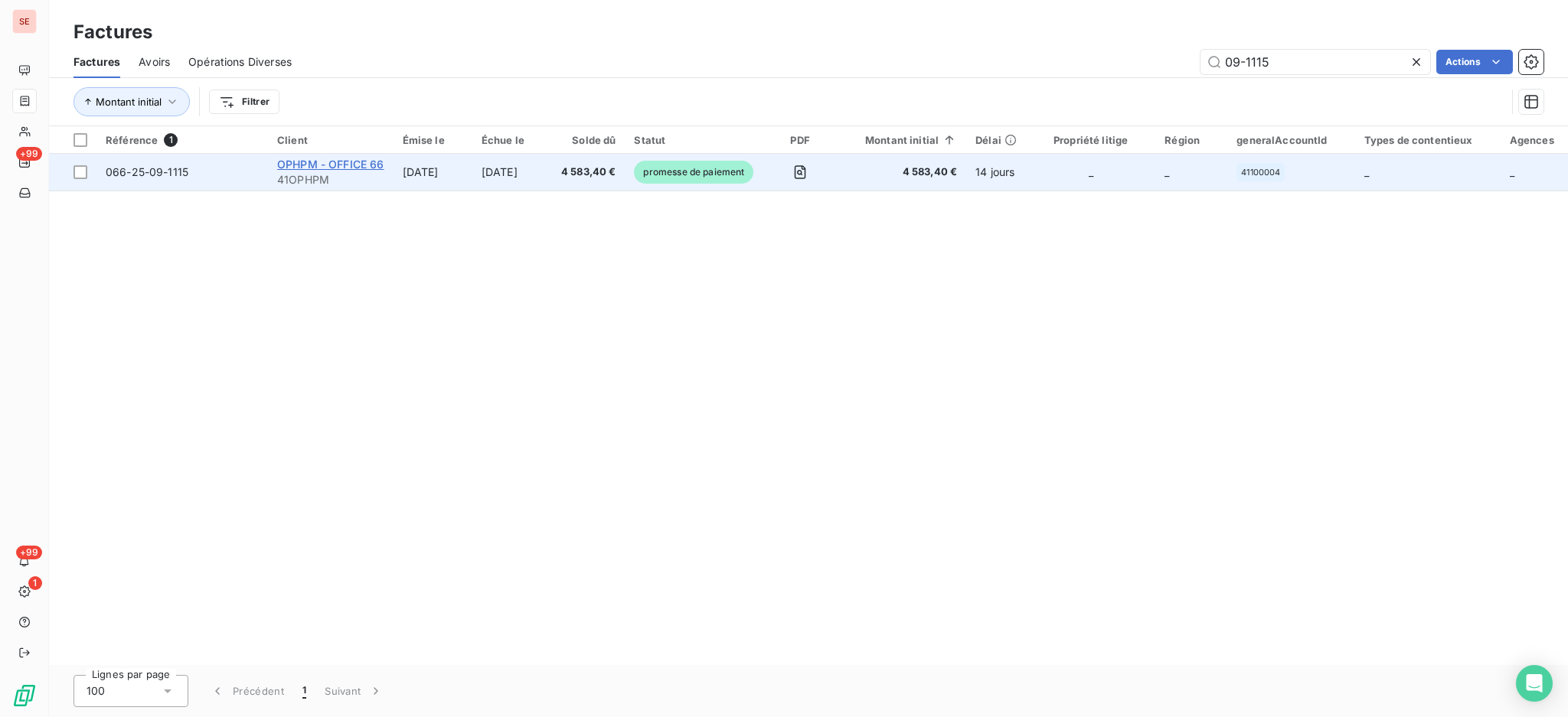
click at [316, 163] on span "OPHPM - OFFICE 66" at bounding box center [331, 164] width 107 height 13
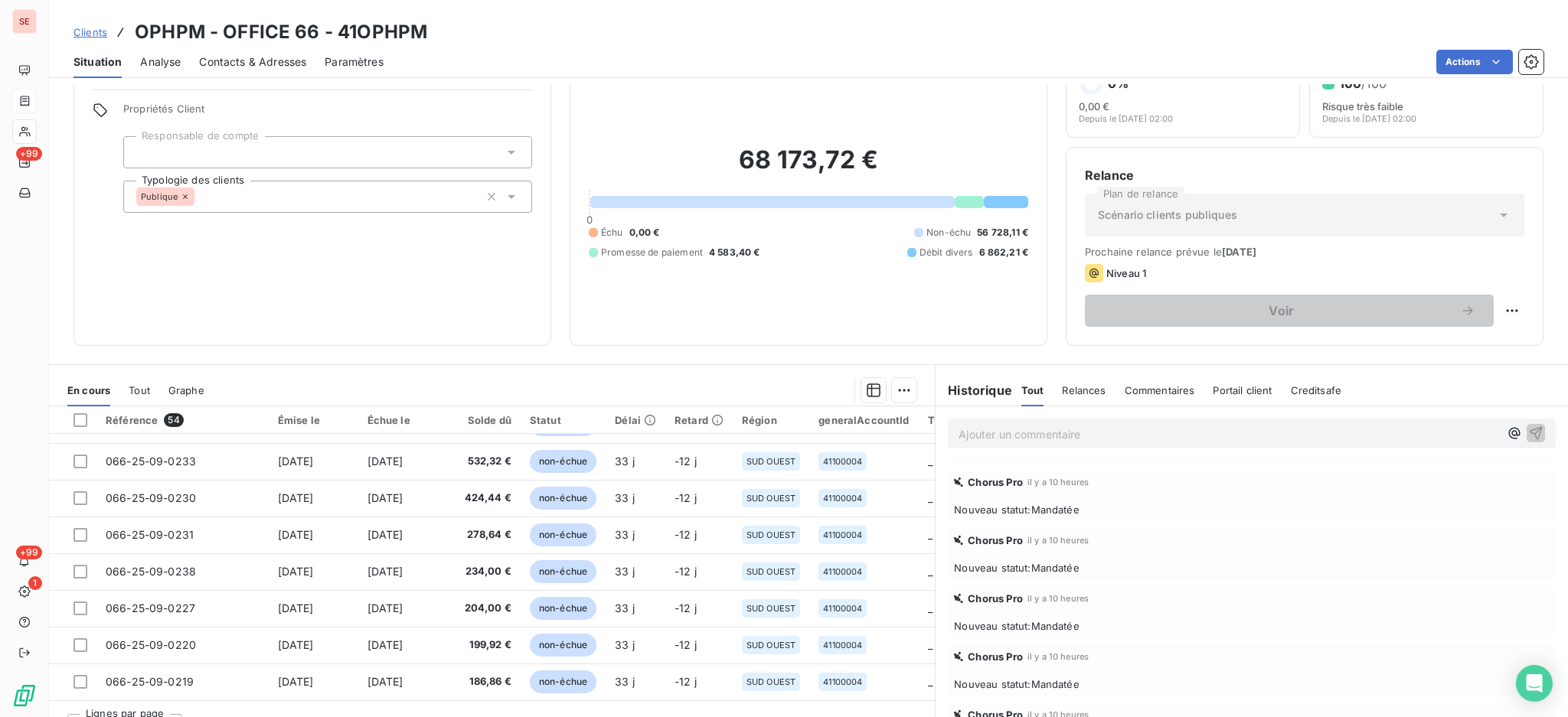
scroll to position [83, 0]
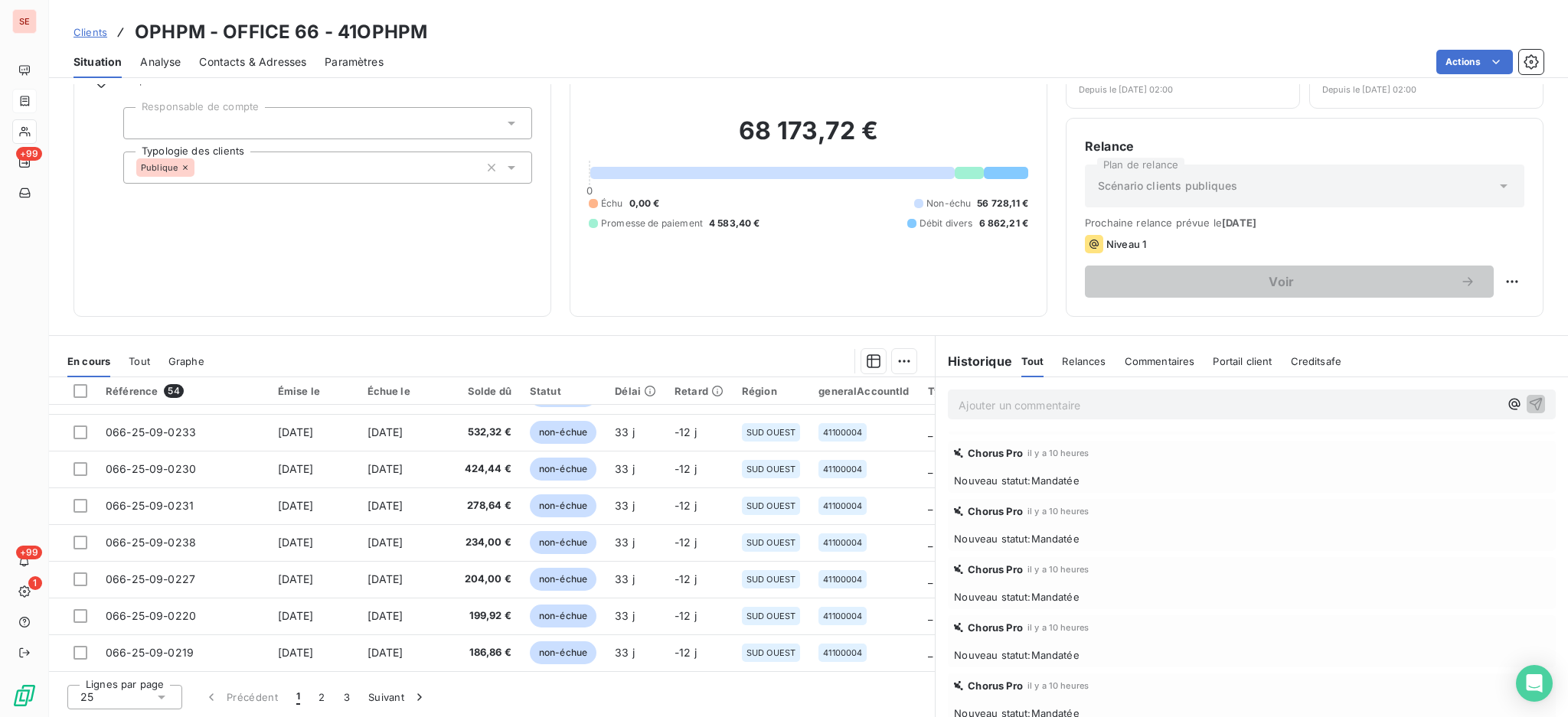
click at [160, 697] on icon at bounding box center [161, 698] width 7 height 4
click at [135, 672] on li "100" at bounding box center [124, 668] width 115 height 28
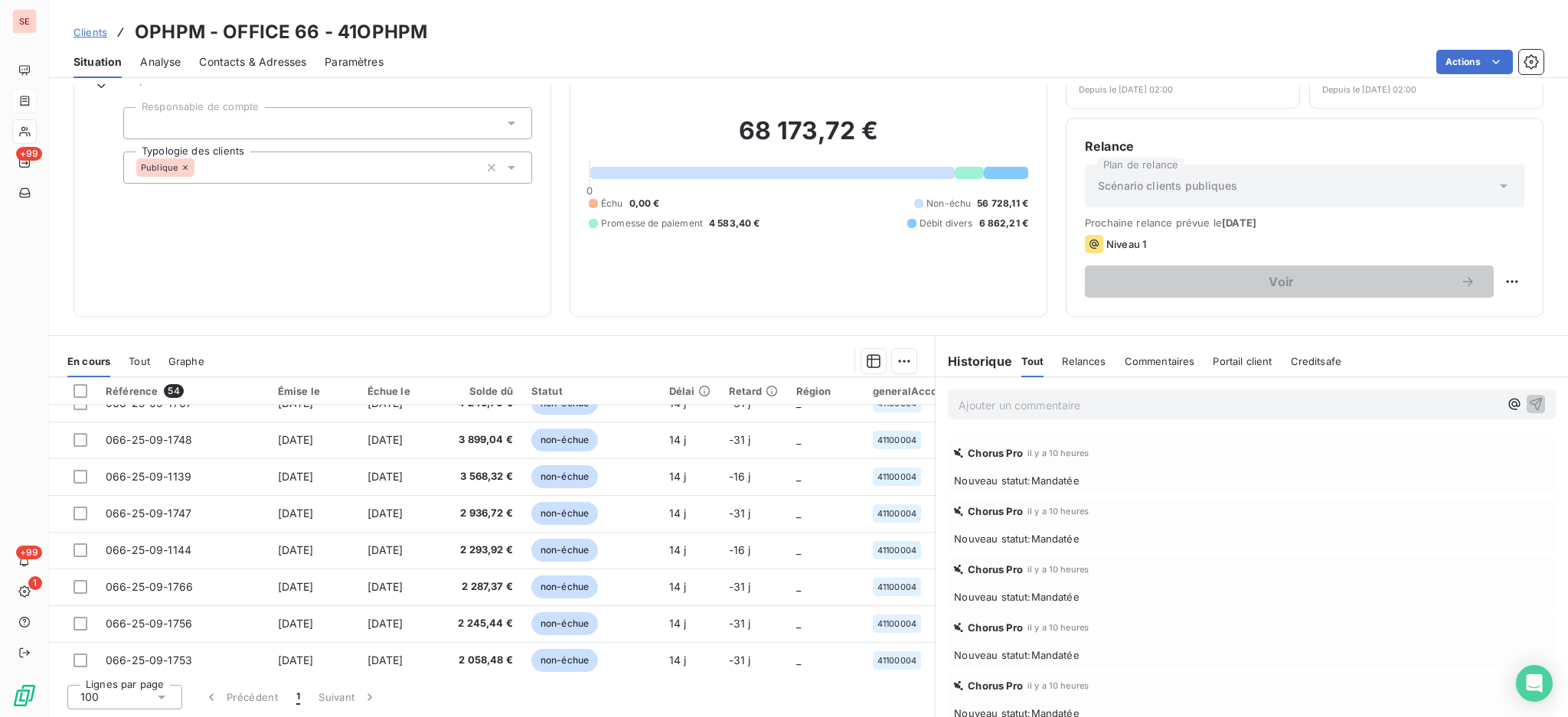
scroll to position [1314, 0]
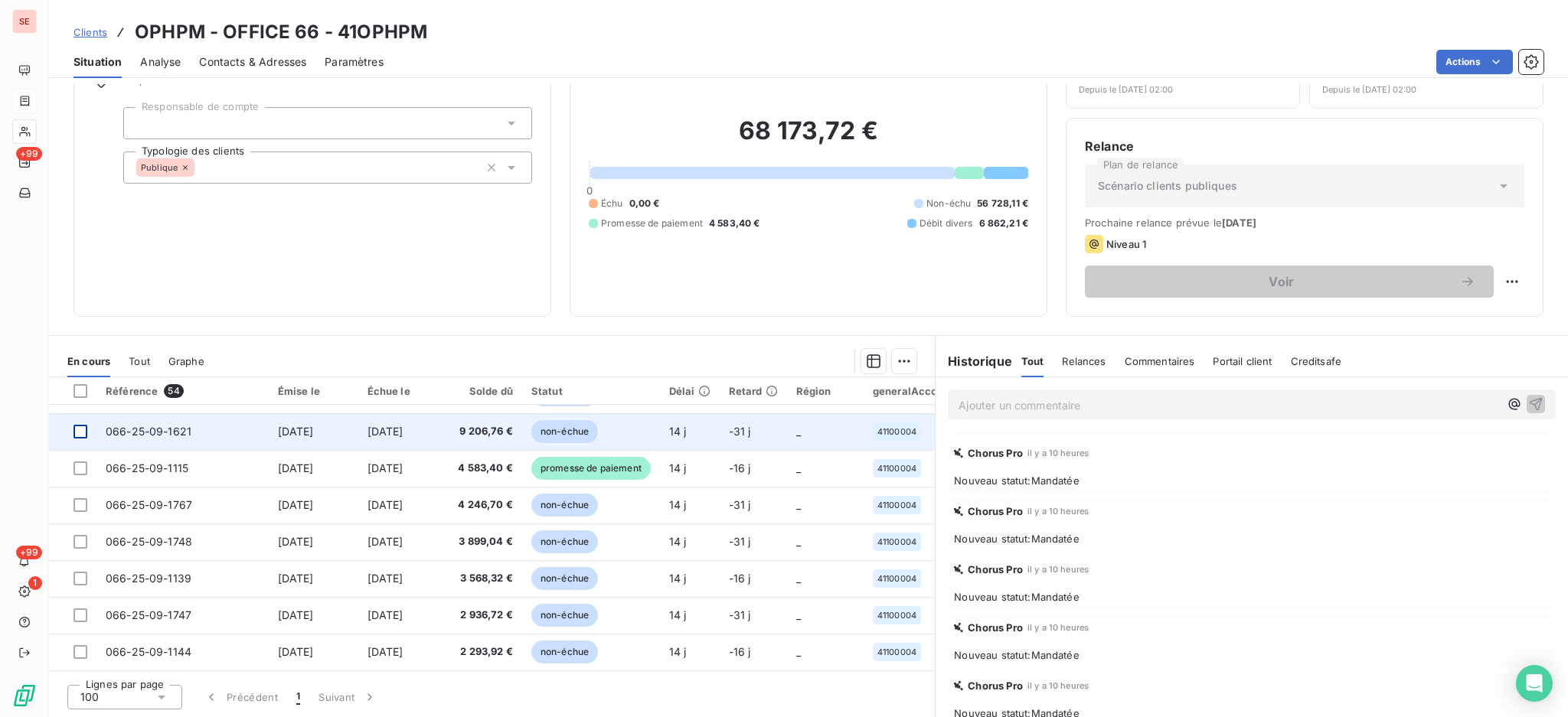
click at [83, 433] on div at bounding box center [80, 431] width 14 height 14
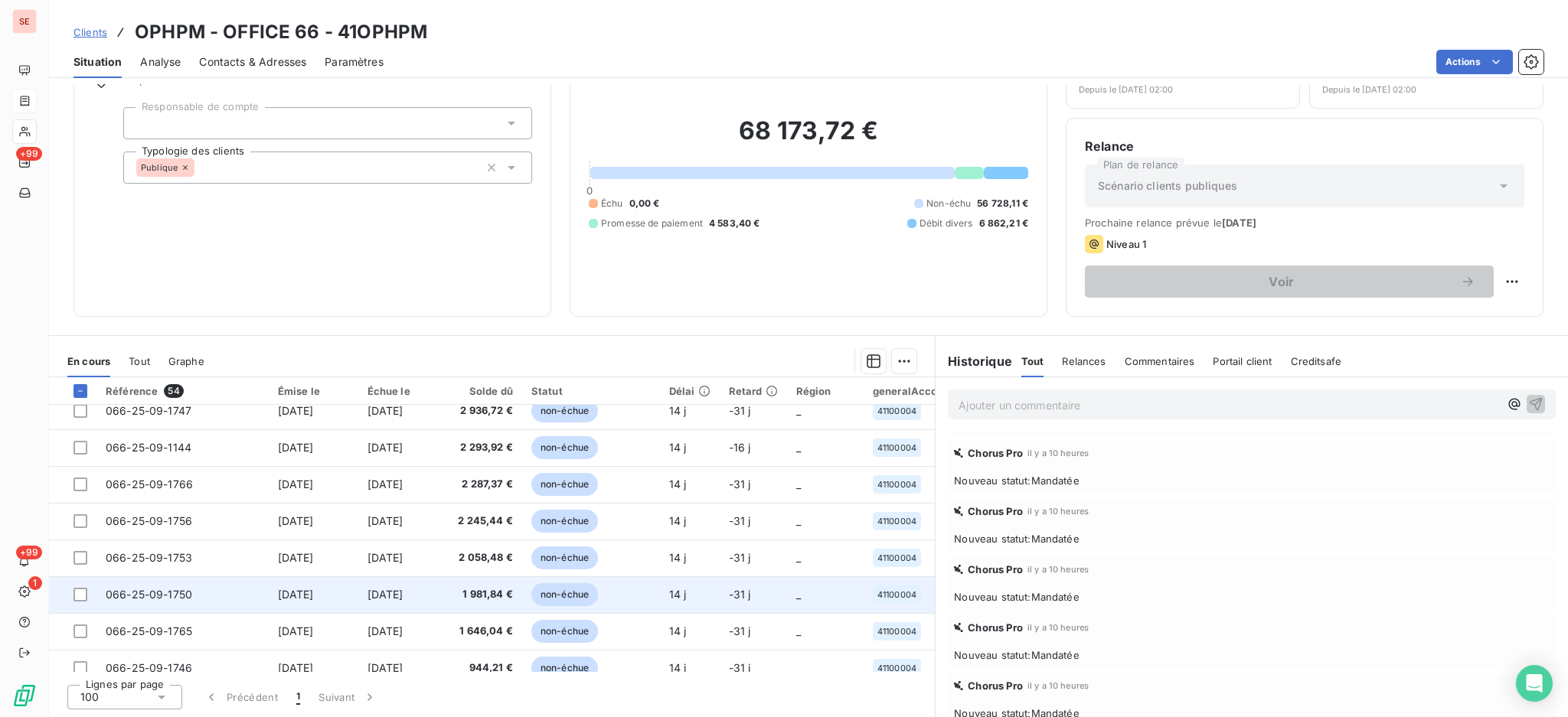
scroll to position [1620, 0]
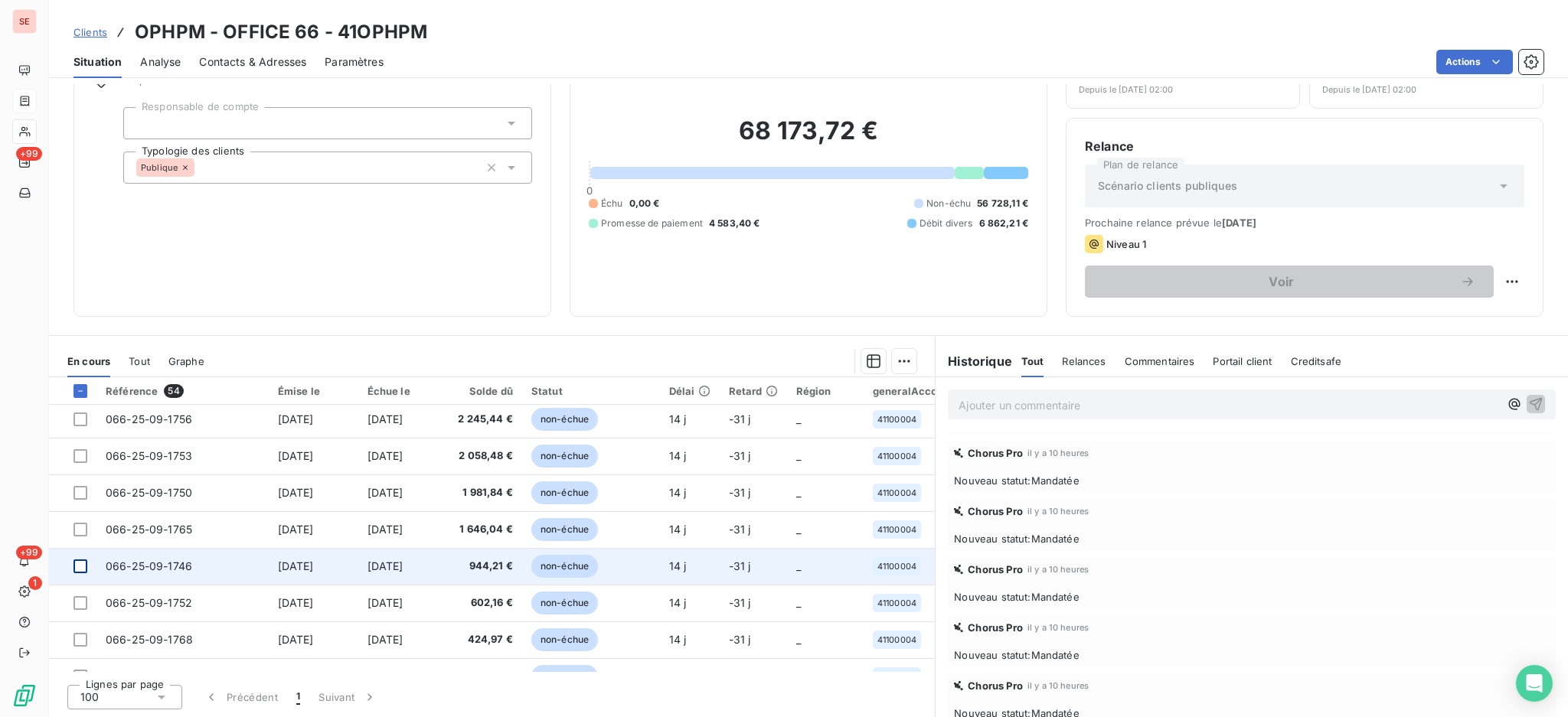
click at [80, 565] on div at bounding box center [80, 566] width 14 height 14
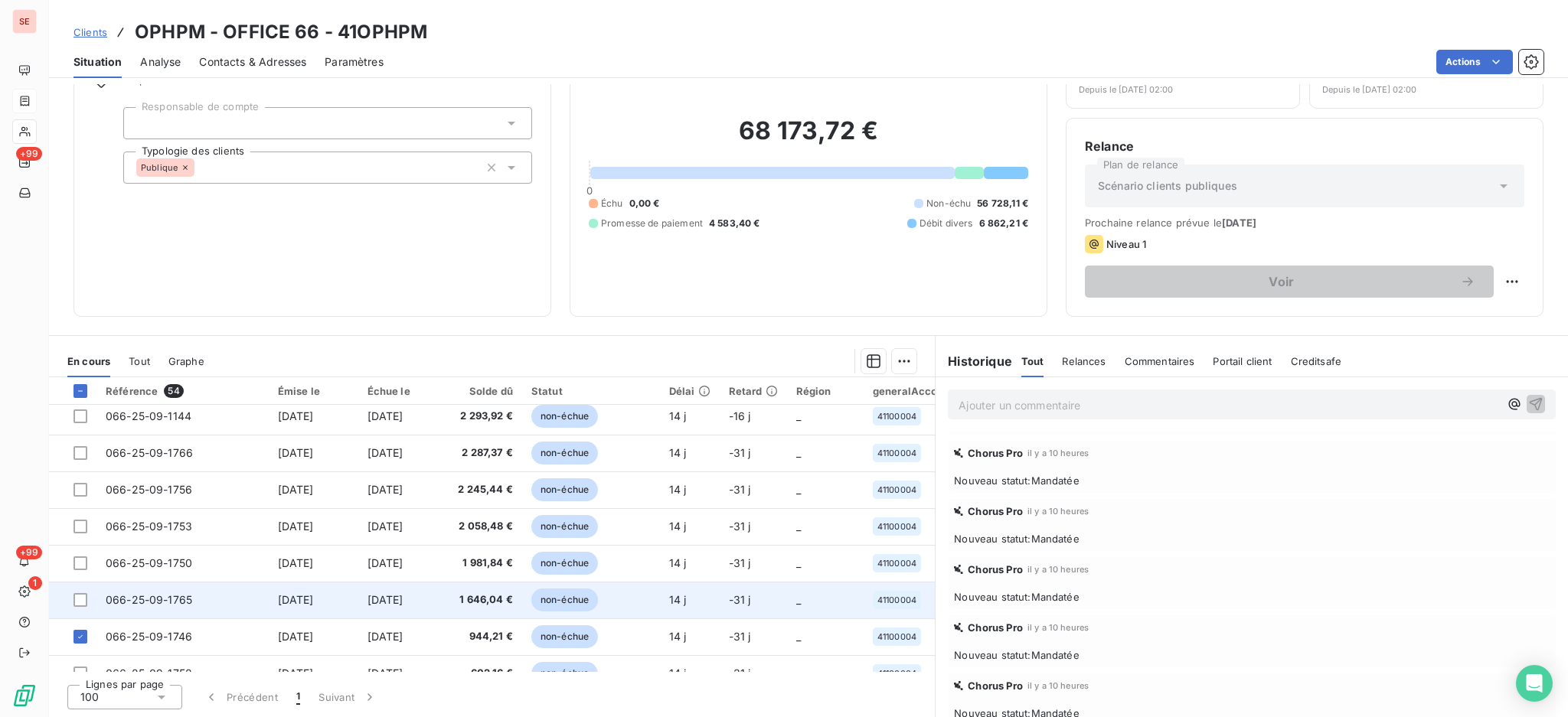
scroll to position [1519, 0]
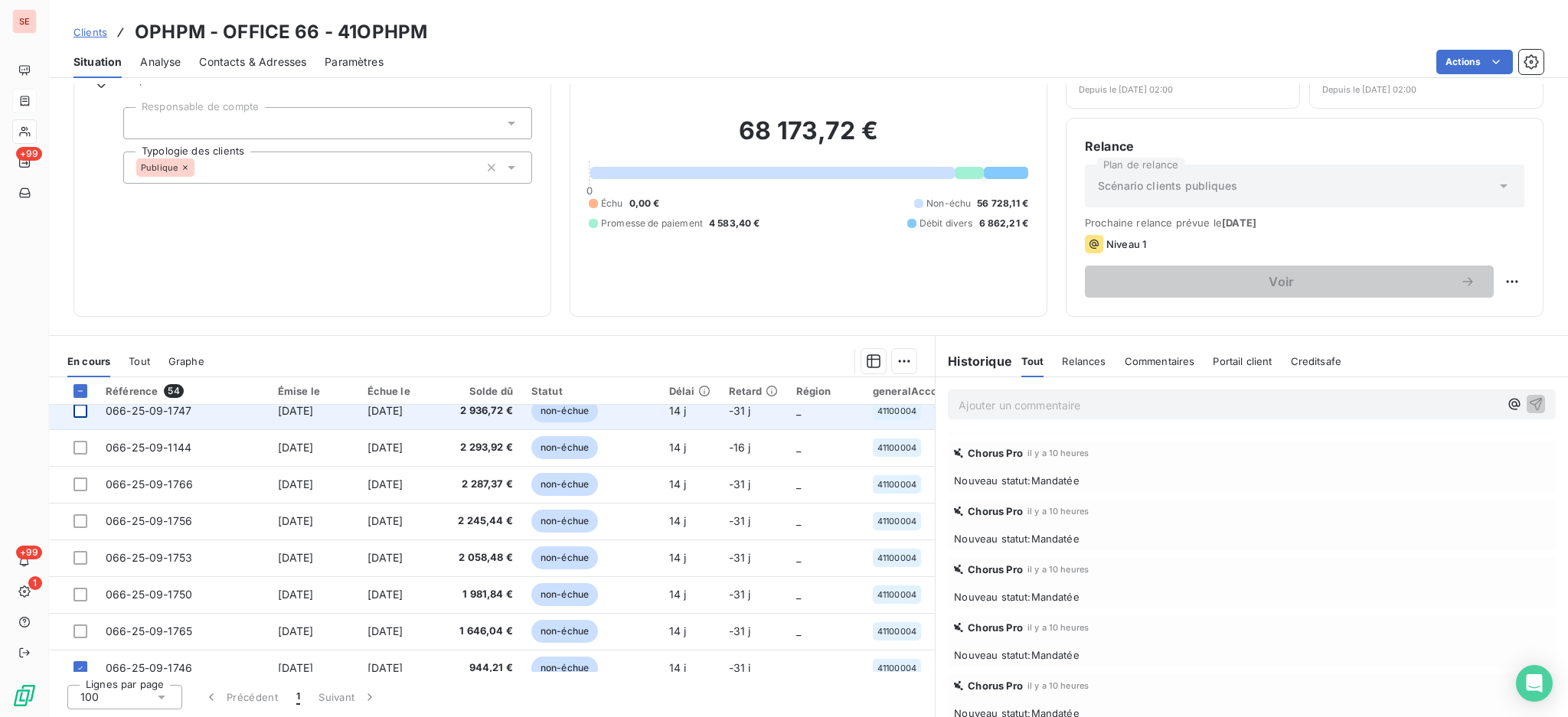
click at [76, 414] on div at bounding box center [80, 411] width 14 height 14
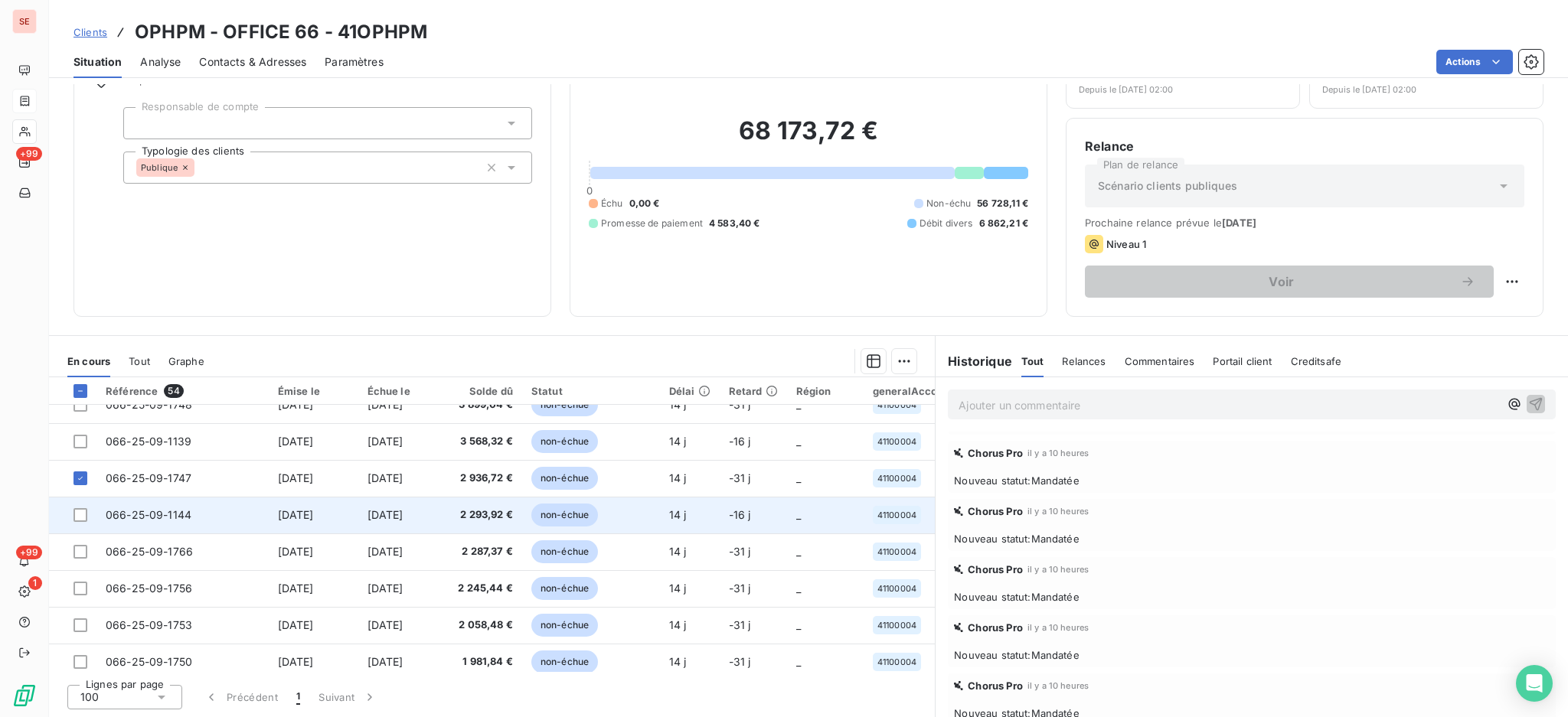
scroll to position [1416, 0]
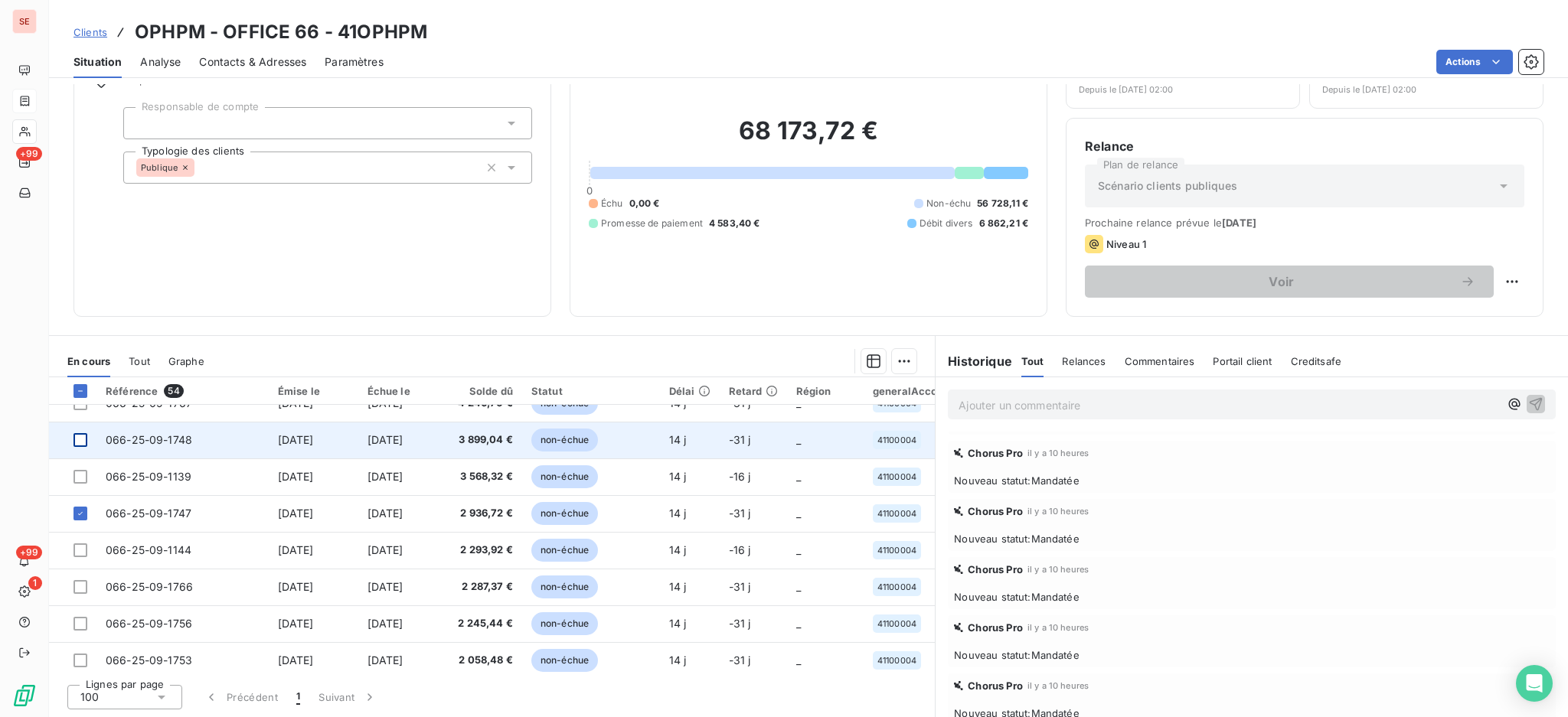
click at [79, 440] on div at bounding box center [80, 440] width 14 height 14
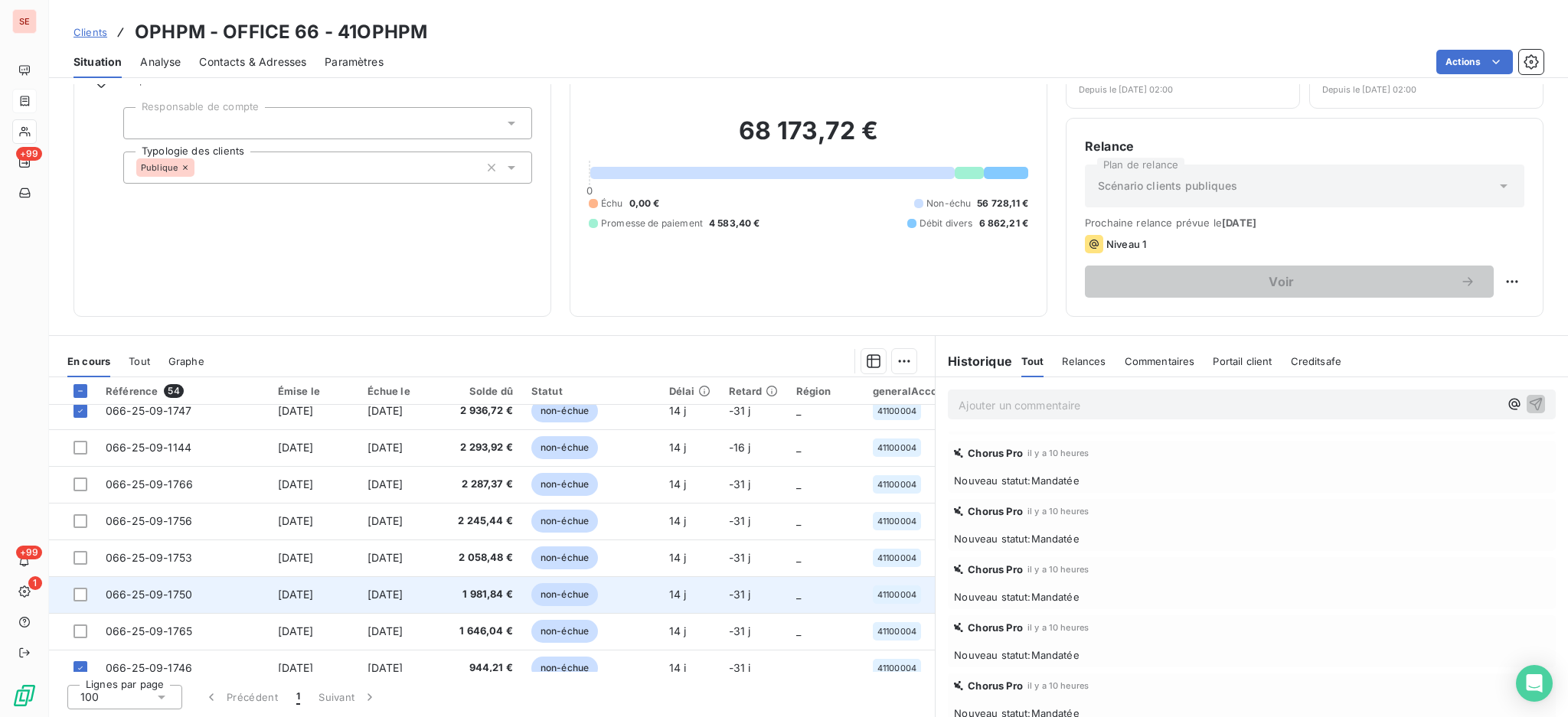
scroll to position [1722, 0]
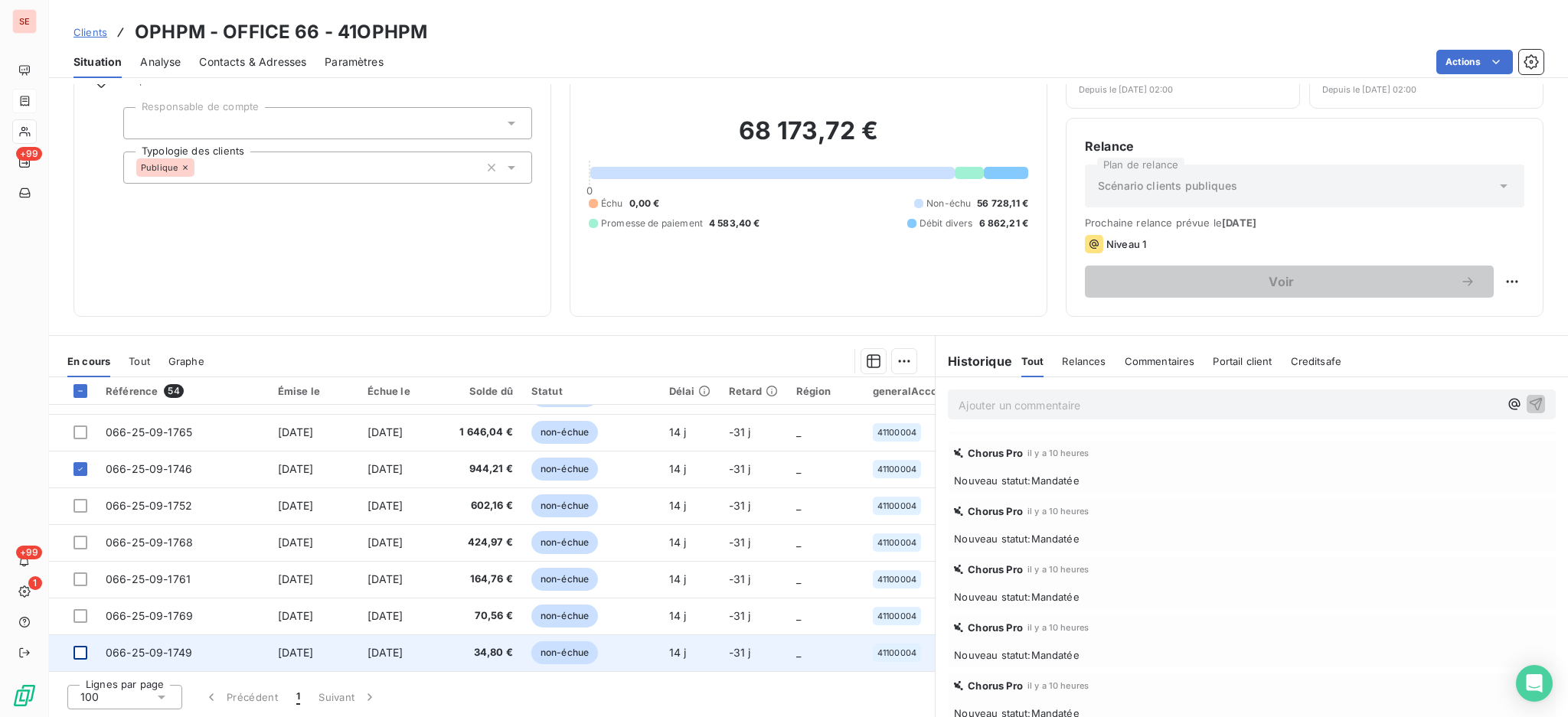
click at [81, 648] on div at bounding box center [80, 652] width 14 height 14
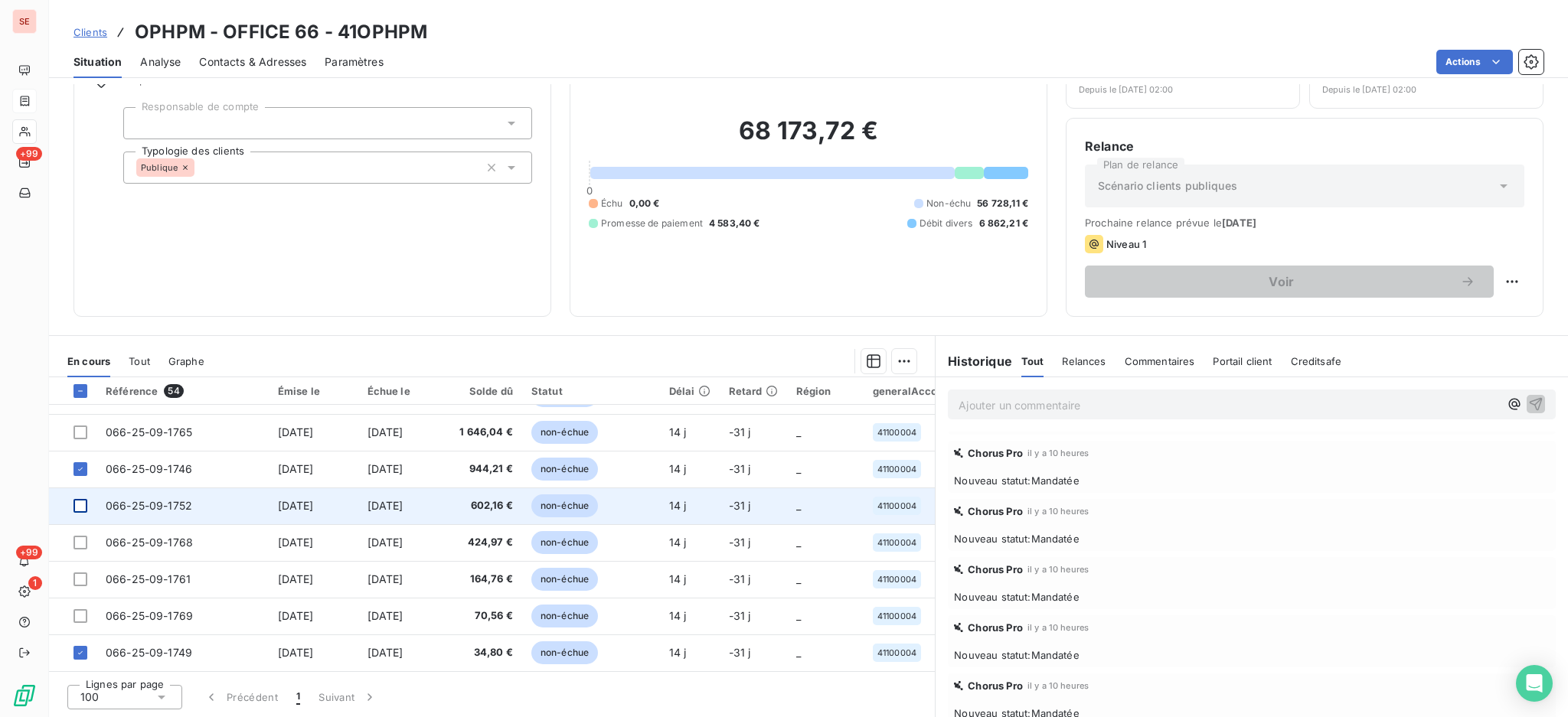
click at [80, 500] on div at bounding box center [80, 506] width 14 height 14
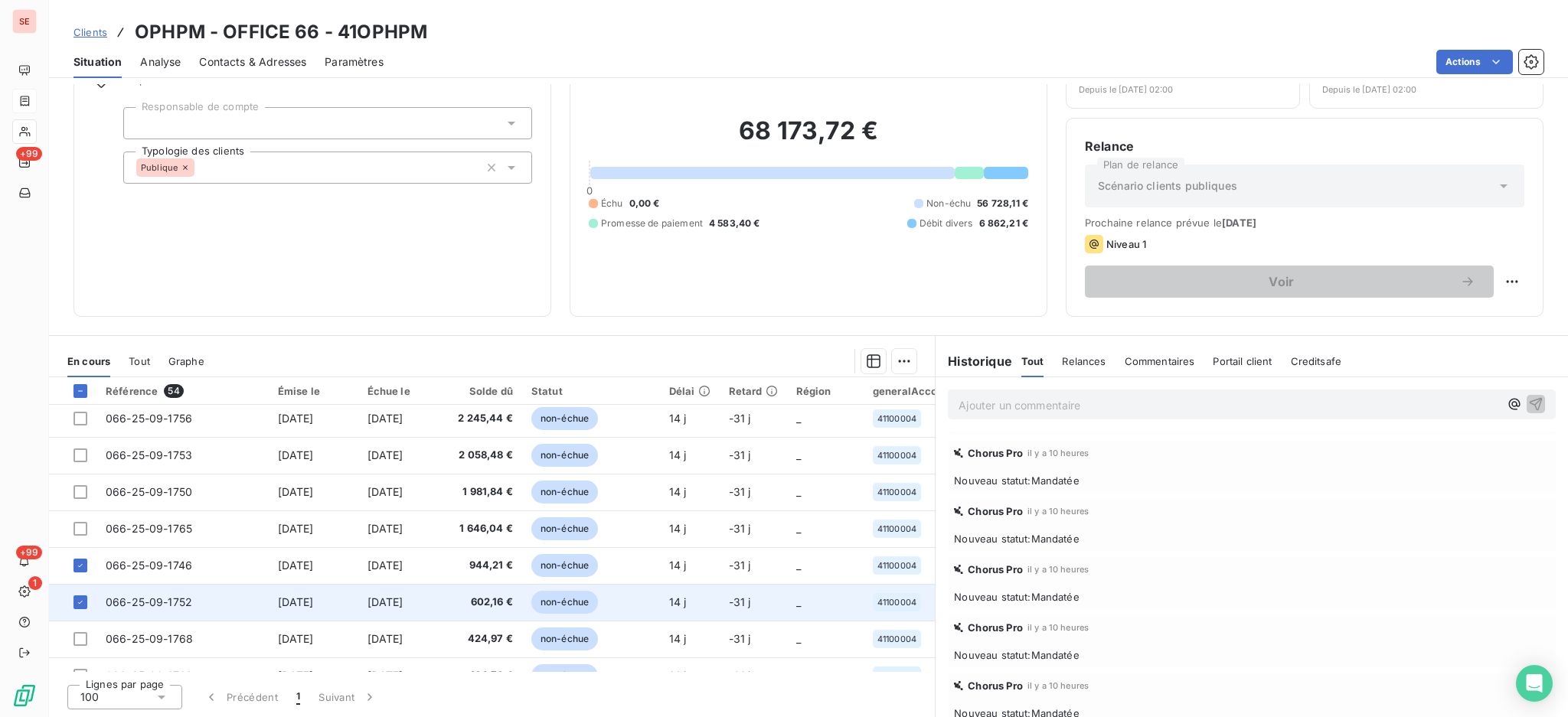
scroll to position [1620, 0]
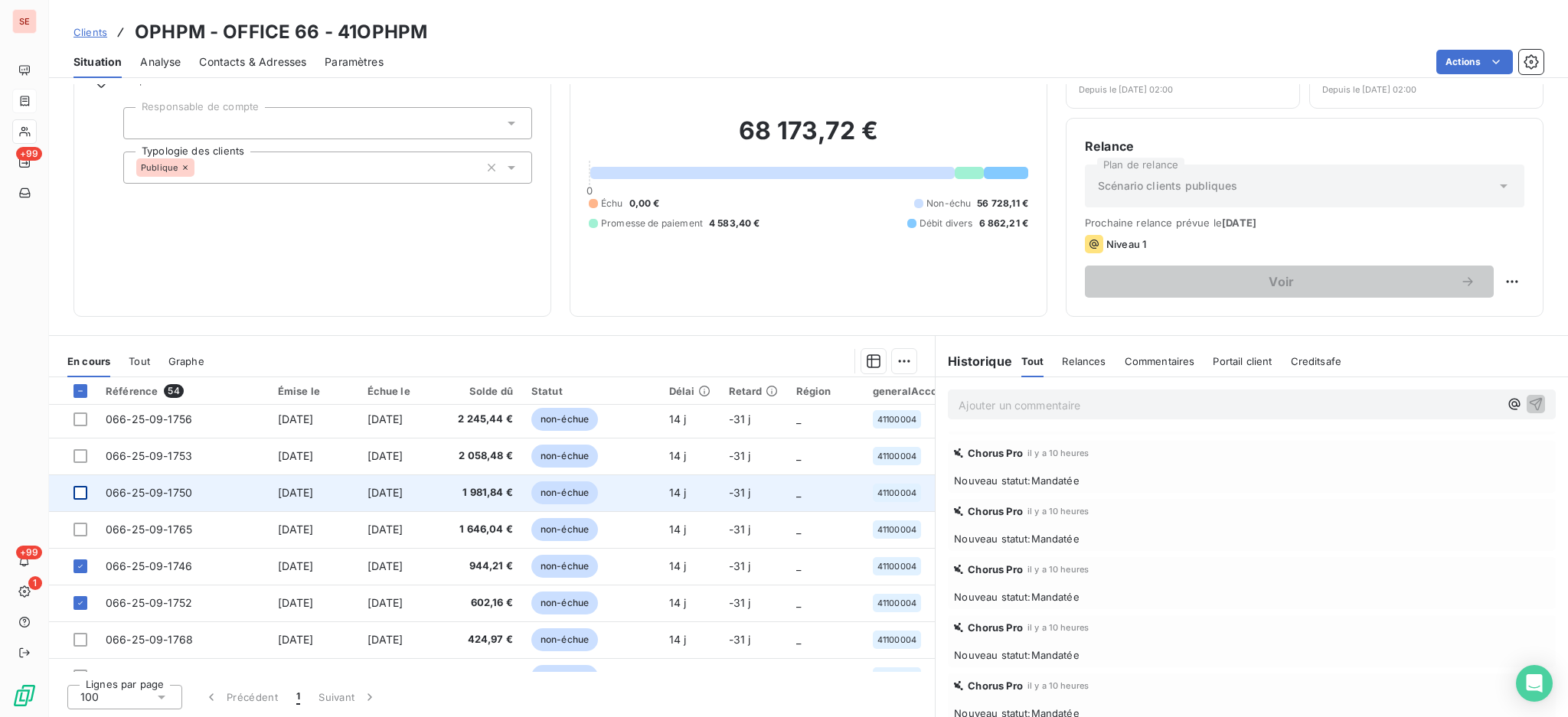
click at [82, 490] on div at bounding box center [80, 492] width 14 height 14
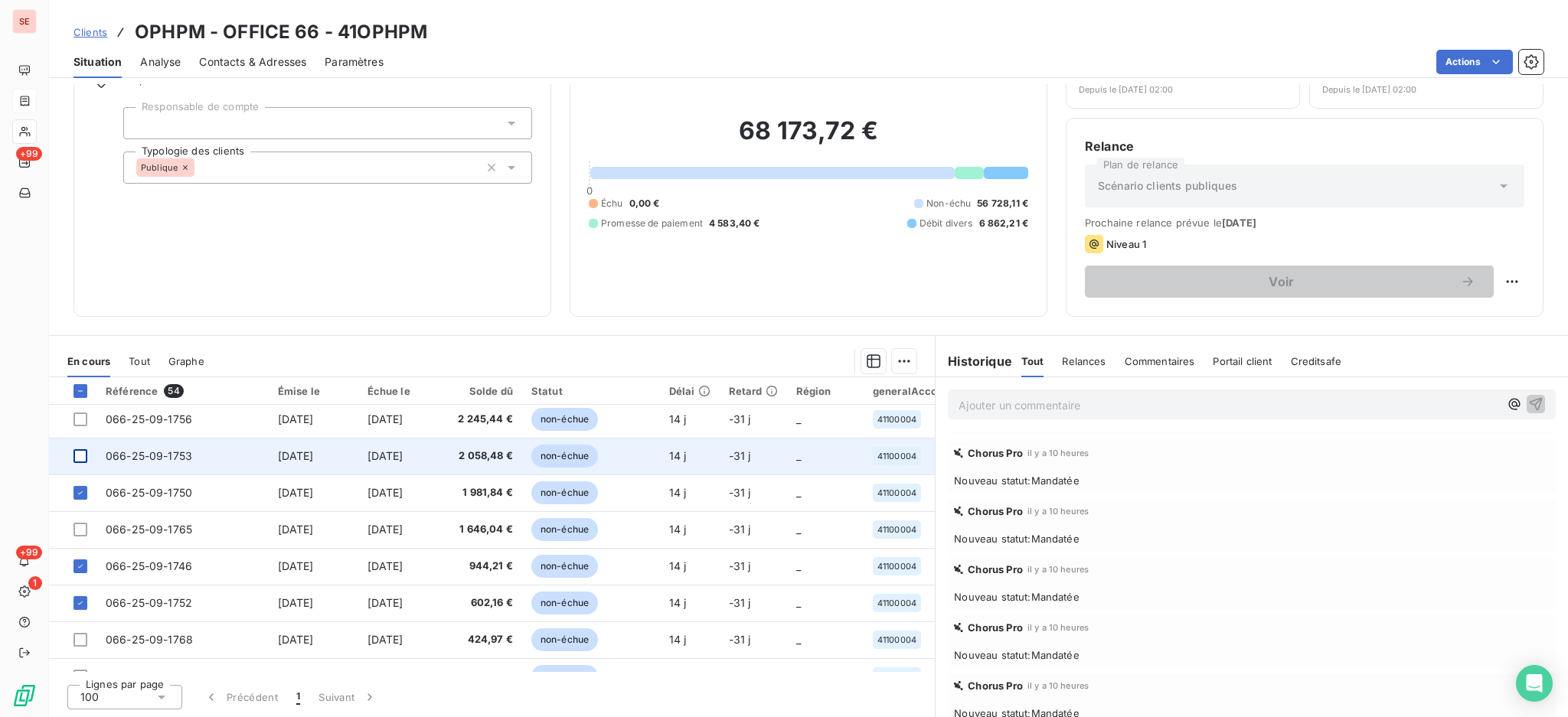
click at [78, 450] on div at bounding box center [80, 456] width 14 height 14
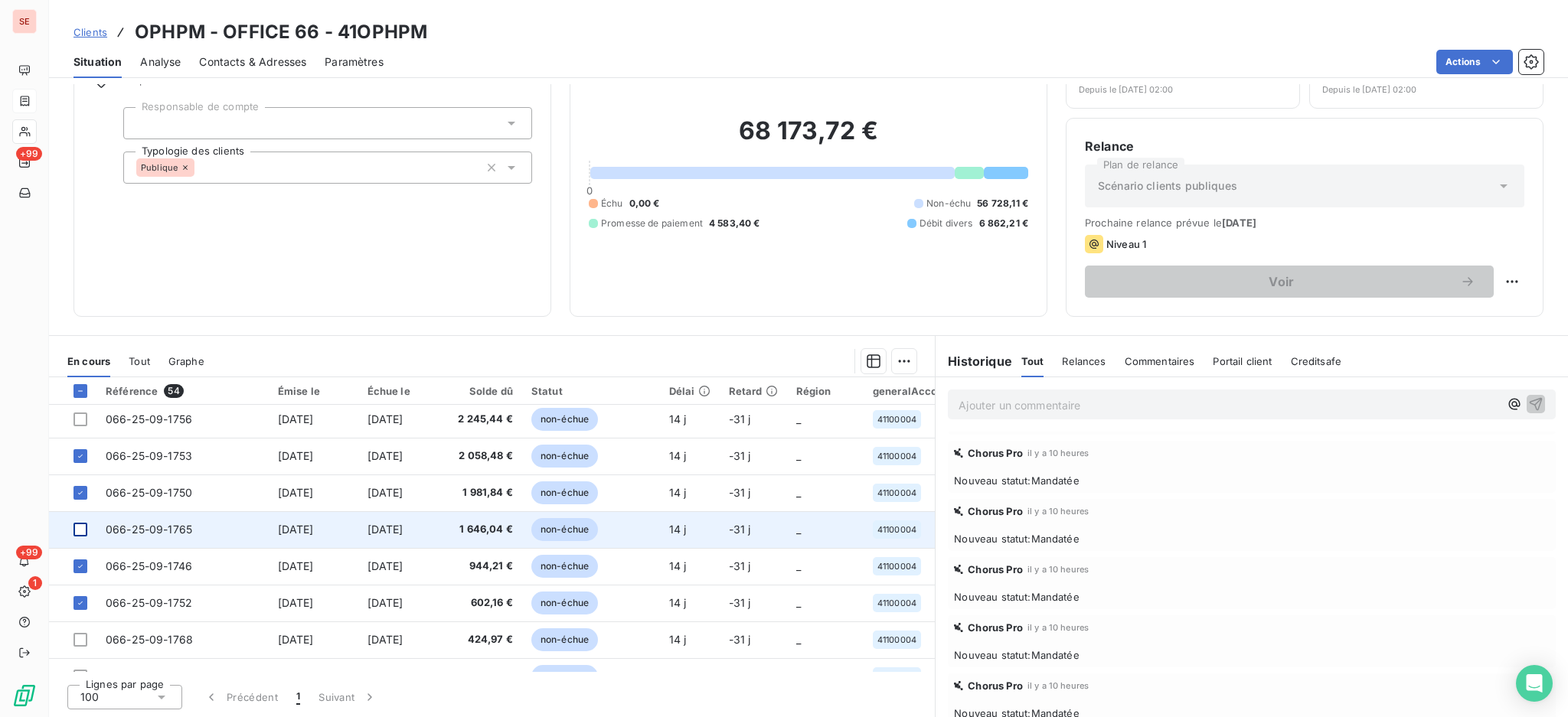
click at [81, 526] on div at bounding box center [80, 529] width 14 height 14
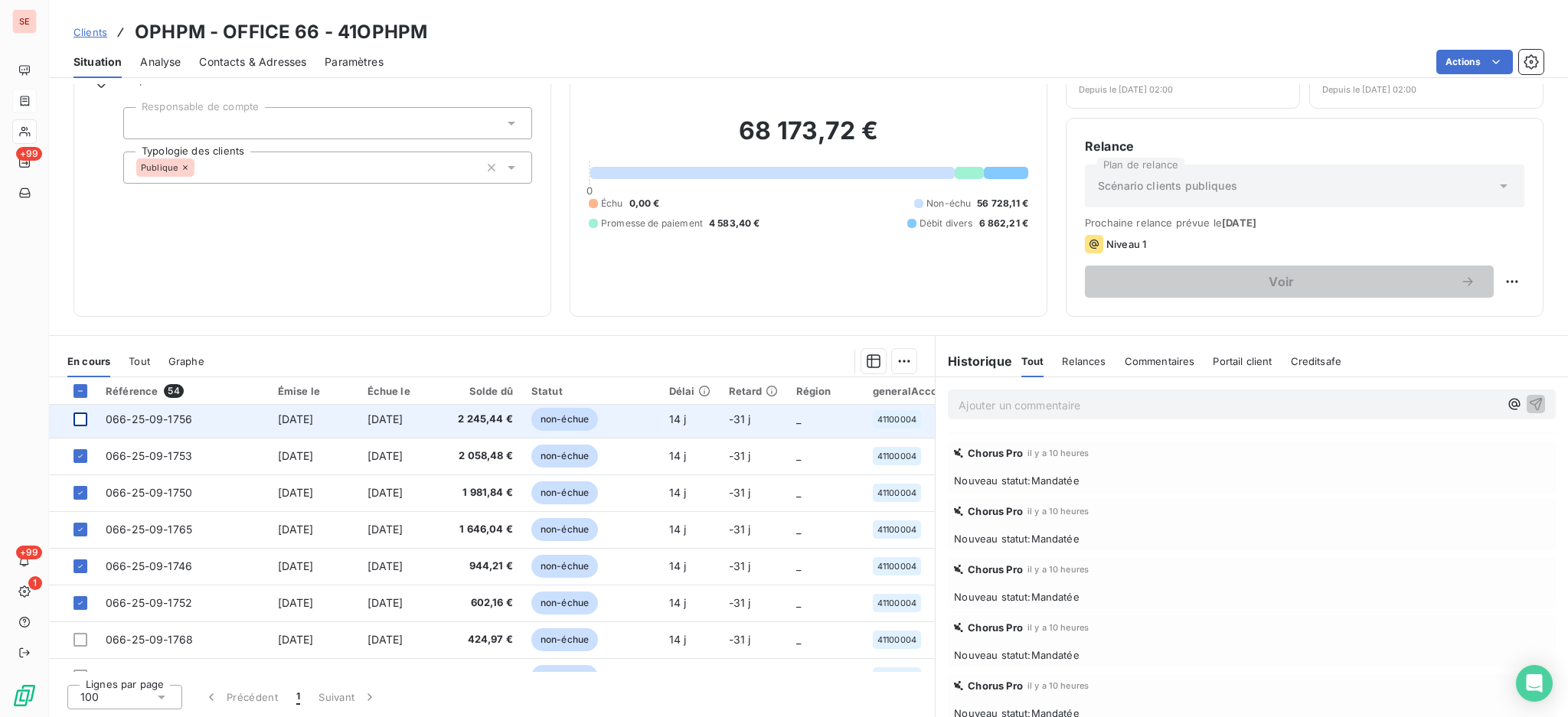
click at [78, 415] on div at bounding box center [80, 419] width 14 height 14
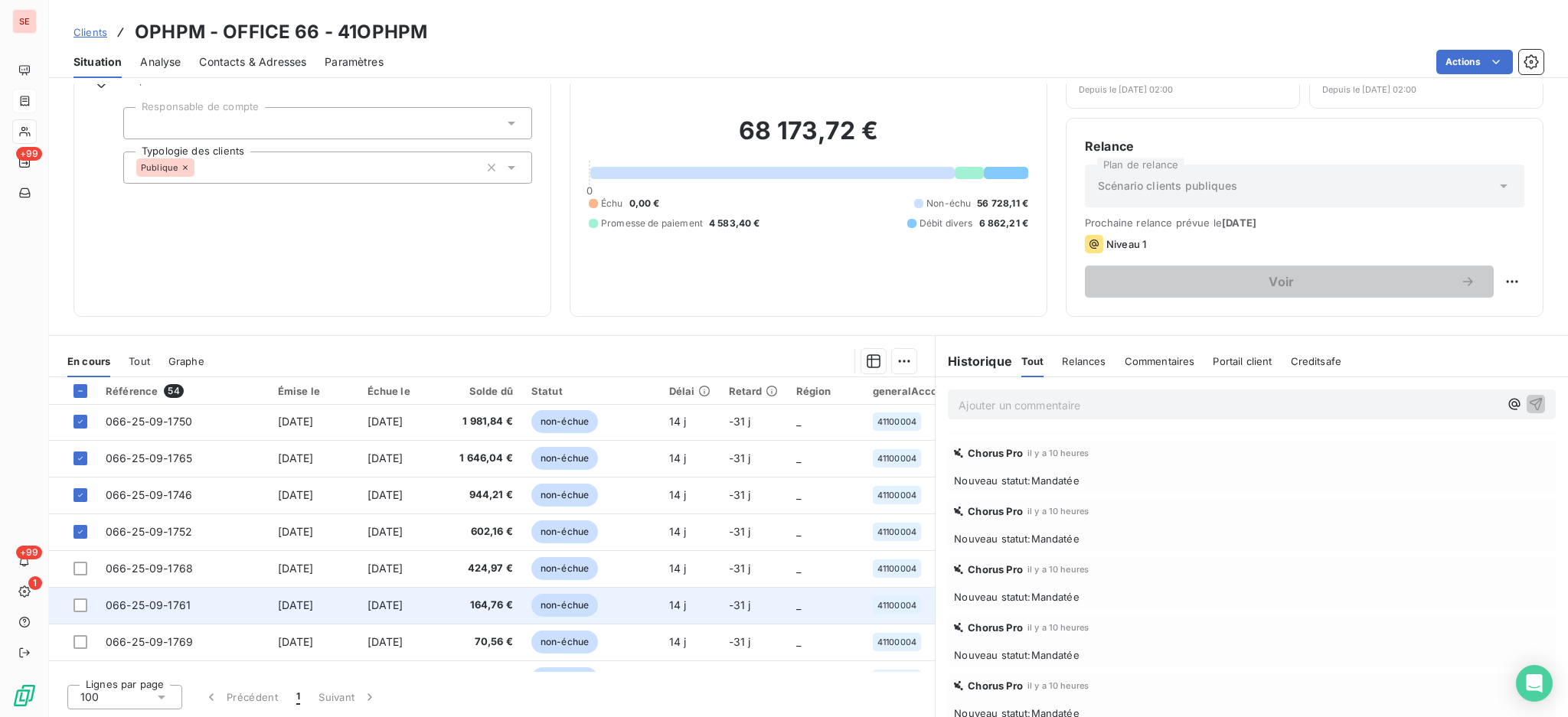
scroll to position [1722, 0]
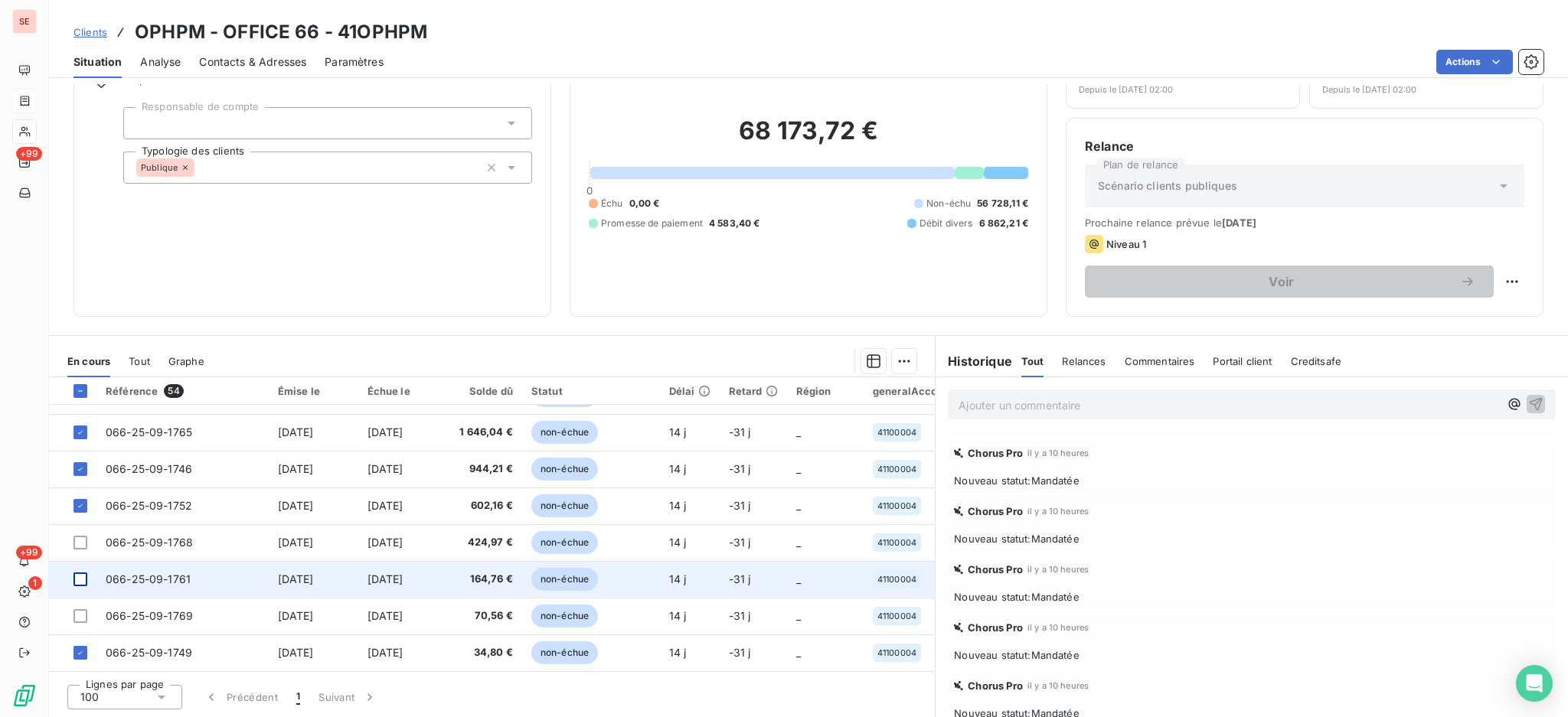
click at [79, 575] on div at bounding box center [80, 579] width 14 height 14
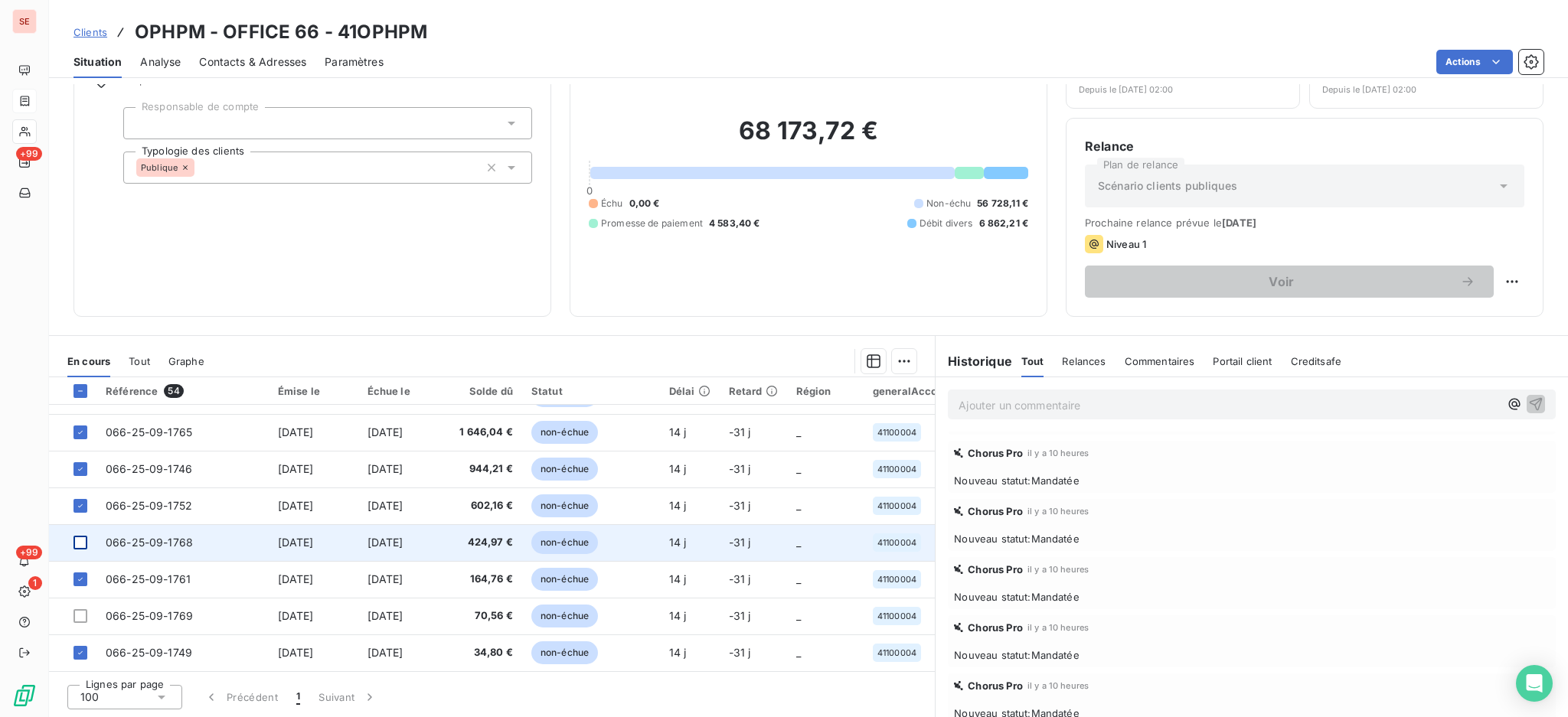
click at [82, 535] on div at bounding box center [80, 542] width 14 height 14
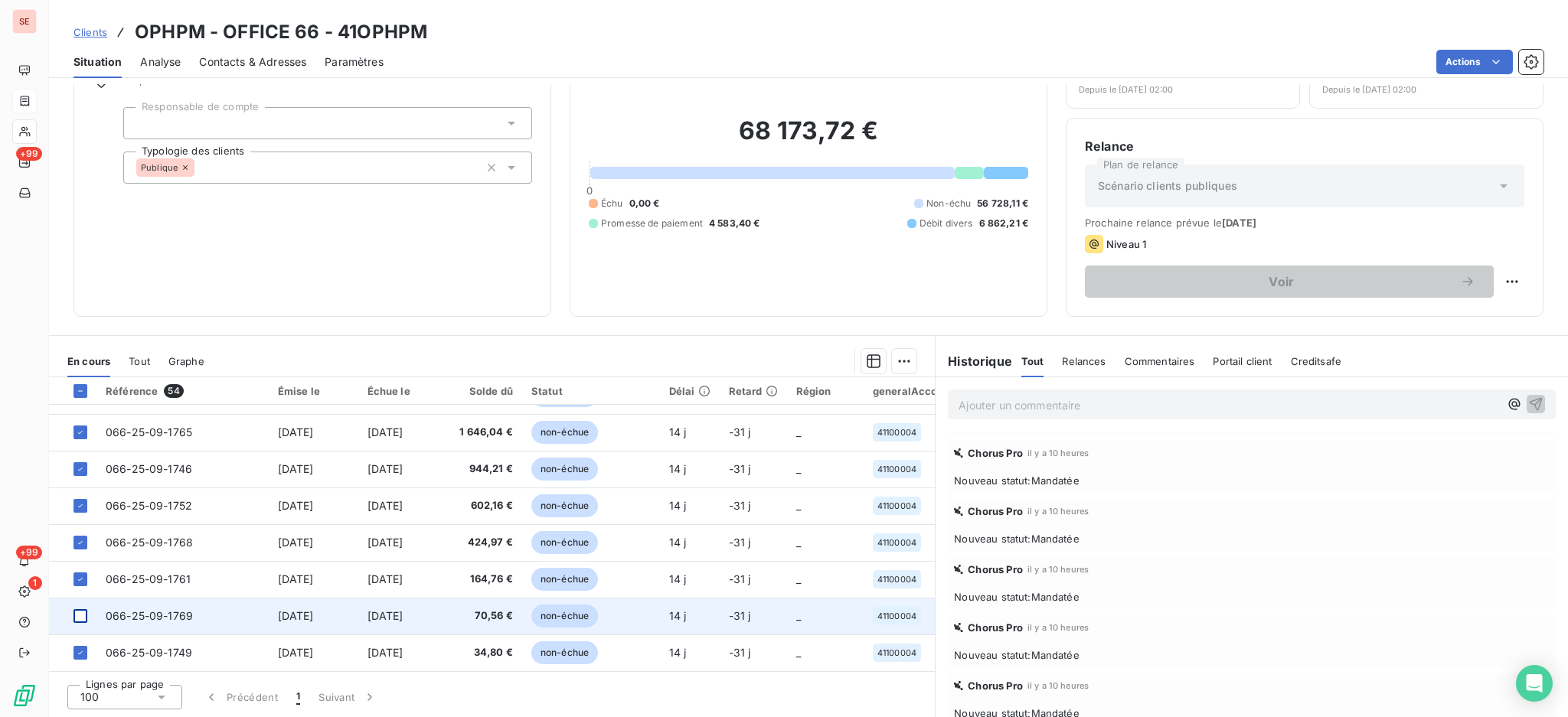
click at [77, 612] on div at bounding box center [80, 616] width 14 height 14
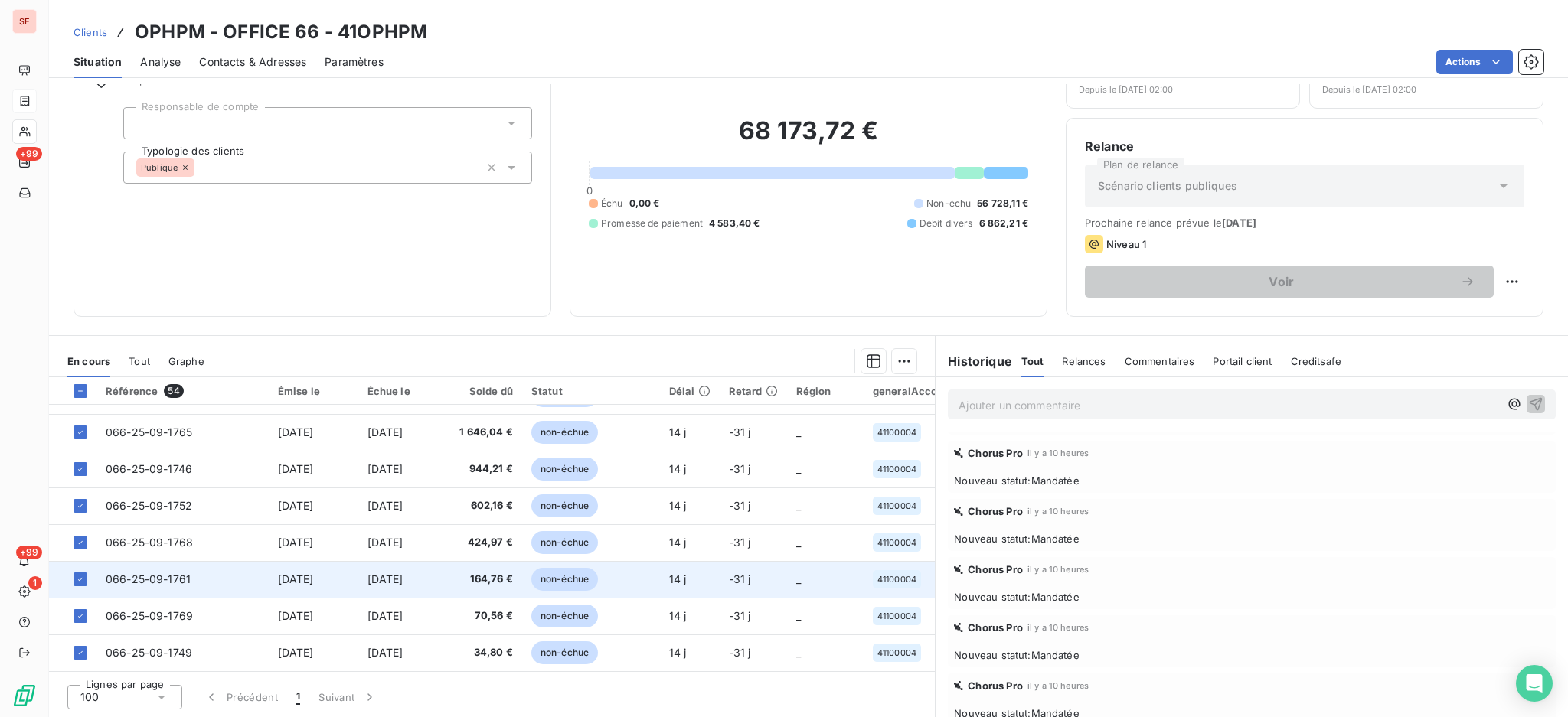
scroll to position [1519, 0]
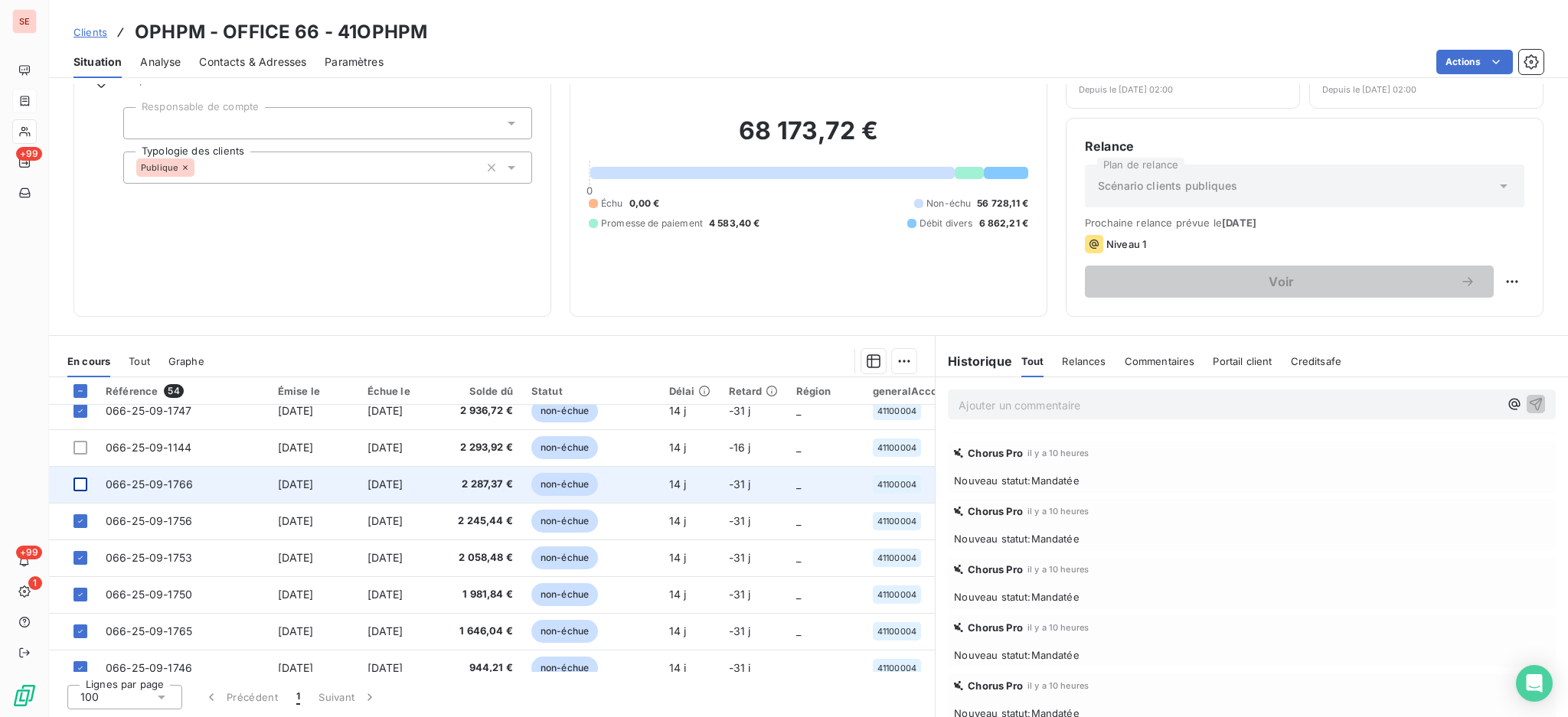
click at [80, 483] on div at bounding box center [80, 484] width 14 height 14
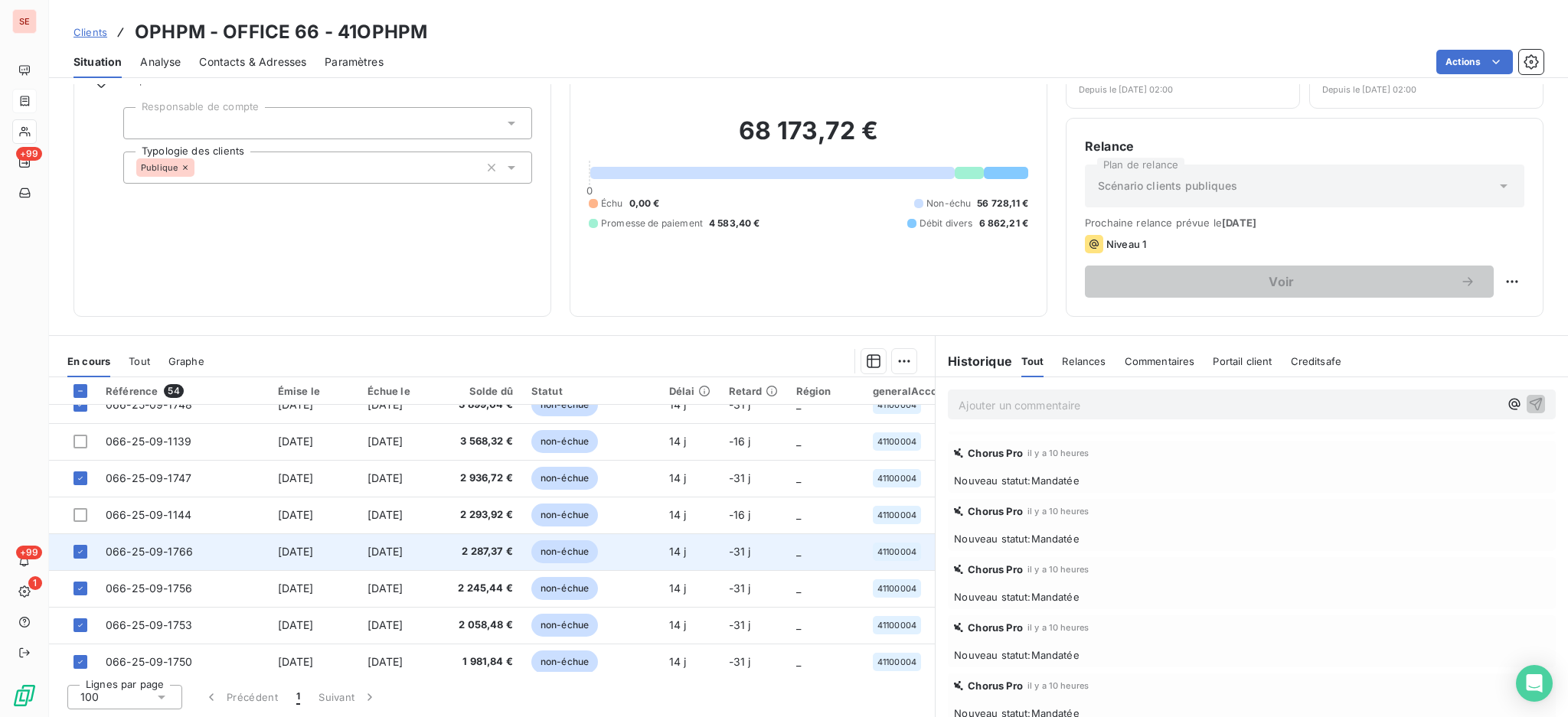
scroll to position [1416, 0]
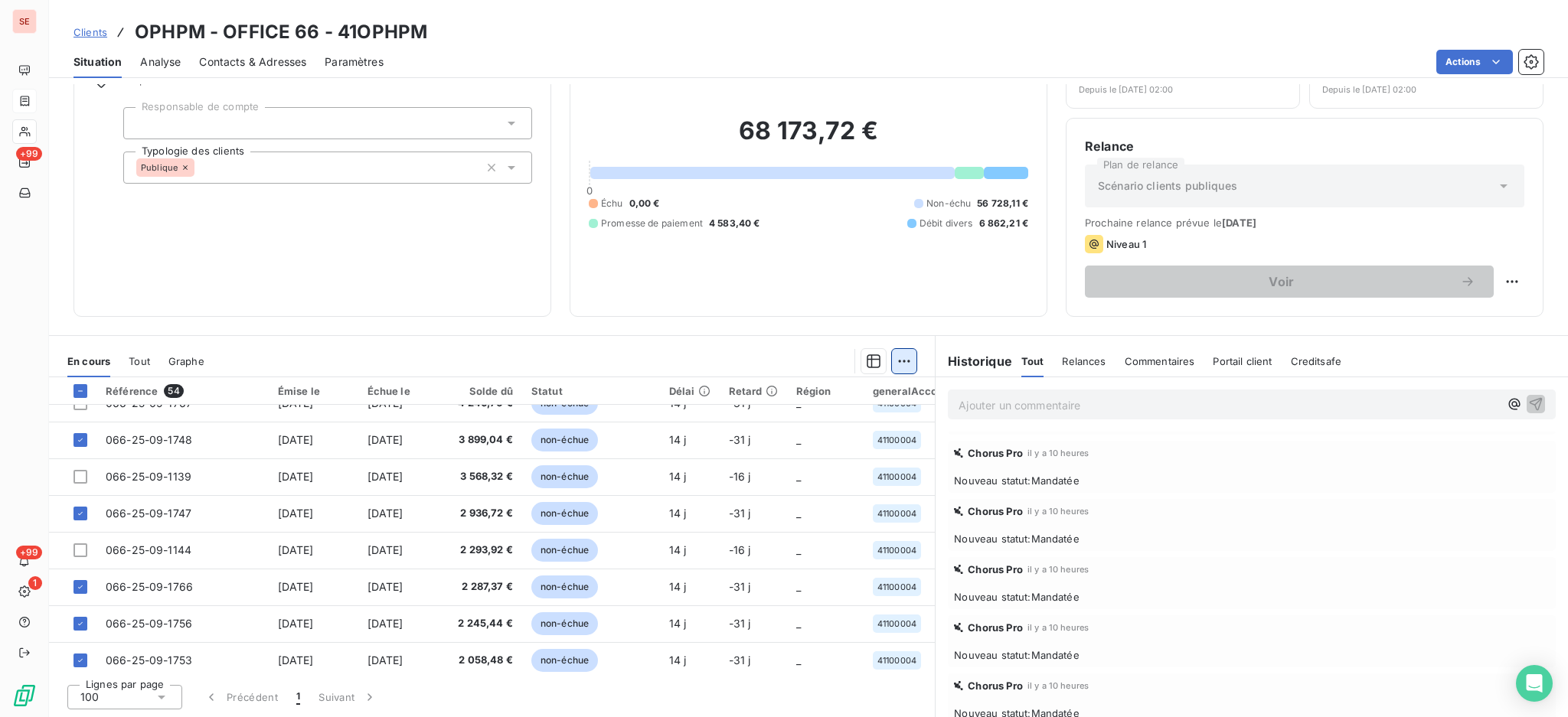
click at [888, 364] on html "SE +99 +99 1 Clients OPHPM - OFFICE 66 - 41OPHPM Situation Analyse Contacts & A…" at bounding box center [784, 358] width 1568 height 717
click at [806, 422] on div "Ajouter une promesse de paiement (14 factures)" at bounding box center [758, 421] width 282 height 25
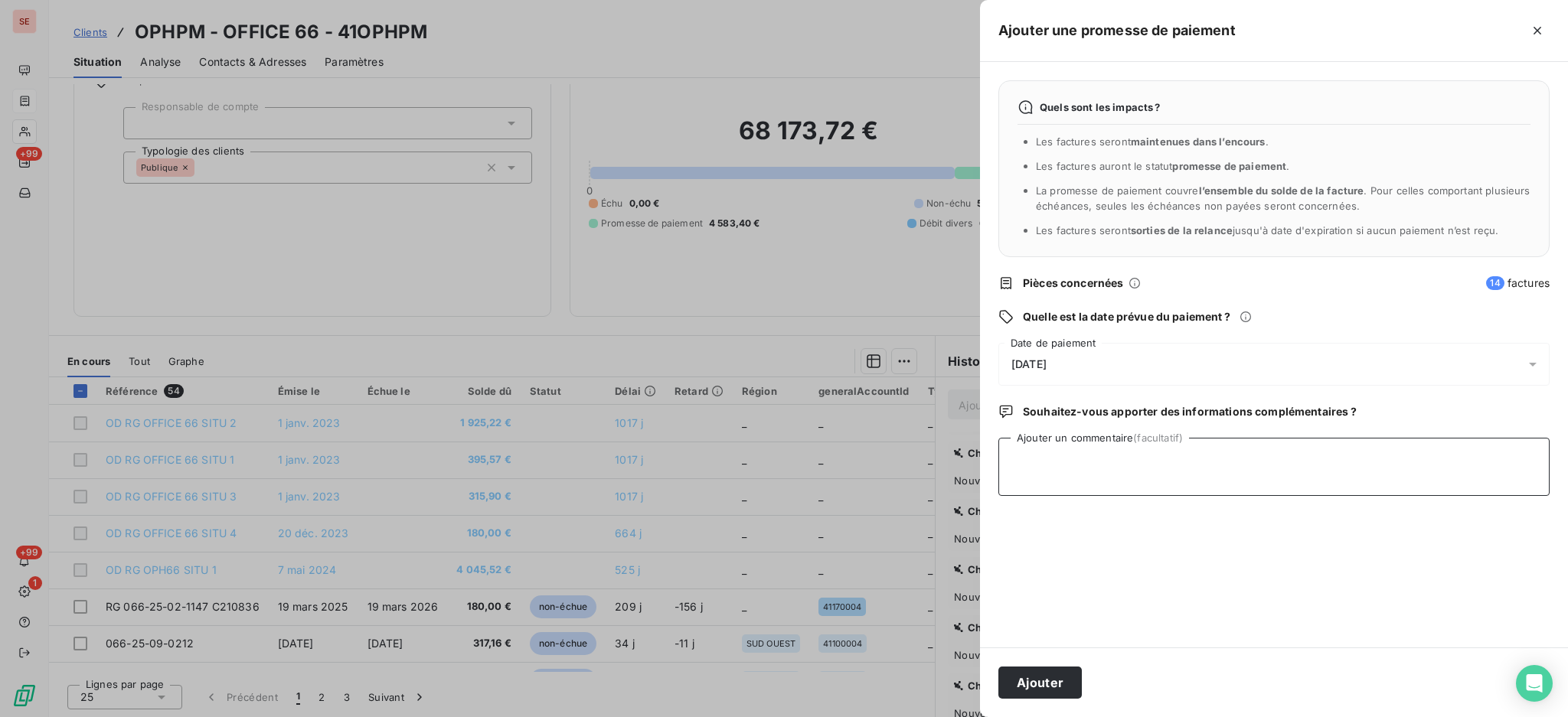
click at [1047, 470] on textarea "Ajouter un commentaire (facultatif)" at bounding box center [1274, 466] width 551 height 58
click at [1291, 464] on textarea "AVIS DE VIRT Reçu - 40333.34 € +" at bounding box center [1274, 466] width 551 height 58
paste textarea "066-25-10-0074 25100845 1 540,28 [DATE] 066-25-10-0075 25100846 2 546,95 [DATE]…"
click at [1277, 473] on textarea "AVIS DE VIRT Reçu - 40333.34 € + 066-25-10-0074 25100845 1 540,28 [DATE] 066-25…" at bounding box center [1274, 466] width 551 height 58
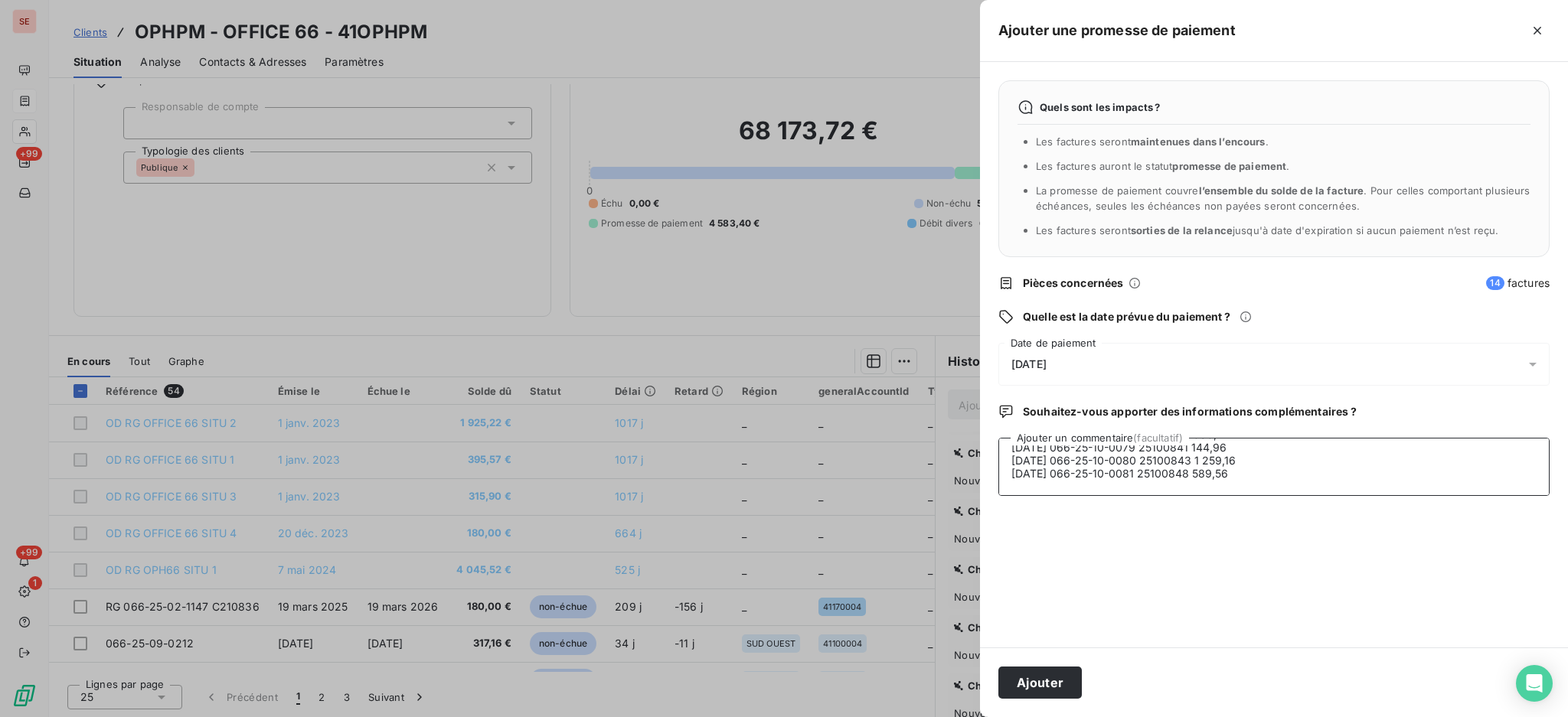
paste textarea "[DATE] 066-25-10-0082 25100844 824,89"
click at [1191, 459] on textarea "AVIS DE VIRT Reçu - 40333.34 € + 066-25-10-0074 25100845 1 540,28 [DATE] 066-25…" at bounding box center [1274, 466] width 551 height 58
click at [1034, 468] on textarea "AVIS DE VIRT Reçu - 40333.34 € + facttures octobre non importées 066-25-10-0074…" at bounding box center [1274, 466] width 551 height 58
type textarea "AVIS DE VIRT Reçu - 40333.34 € + factures octobre non importées 066-25-10-0074 …"
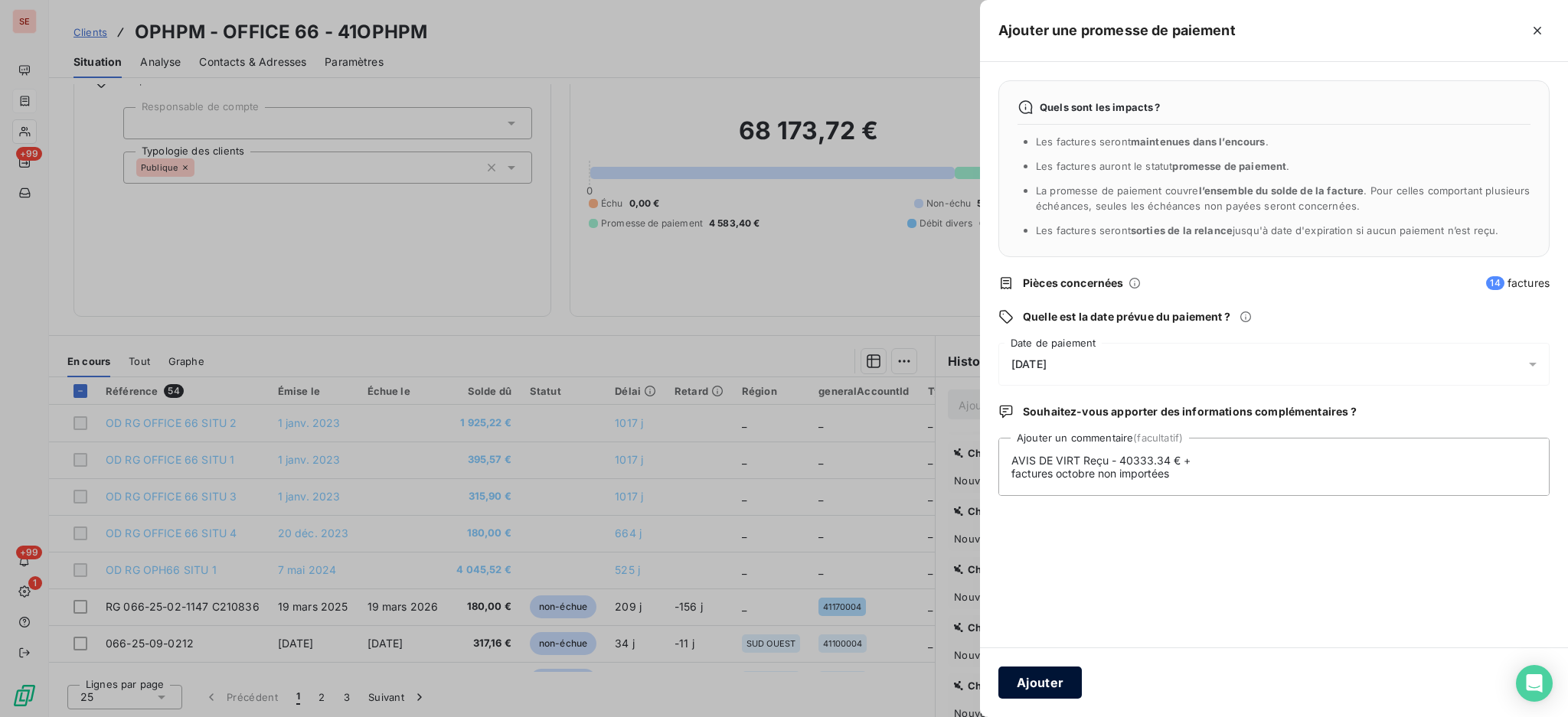
click at [1046, 678] on button "Ajouter" at bounding box center [1040, 682] width 84 height 32
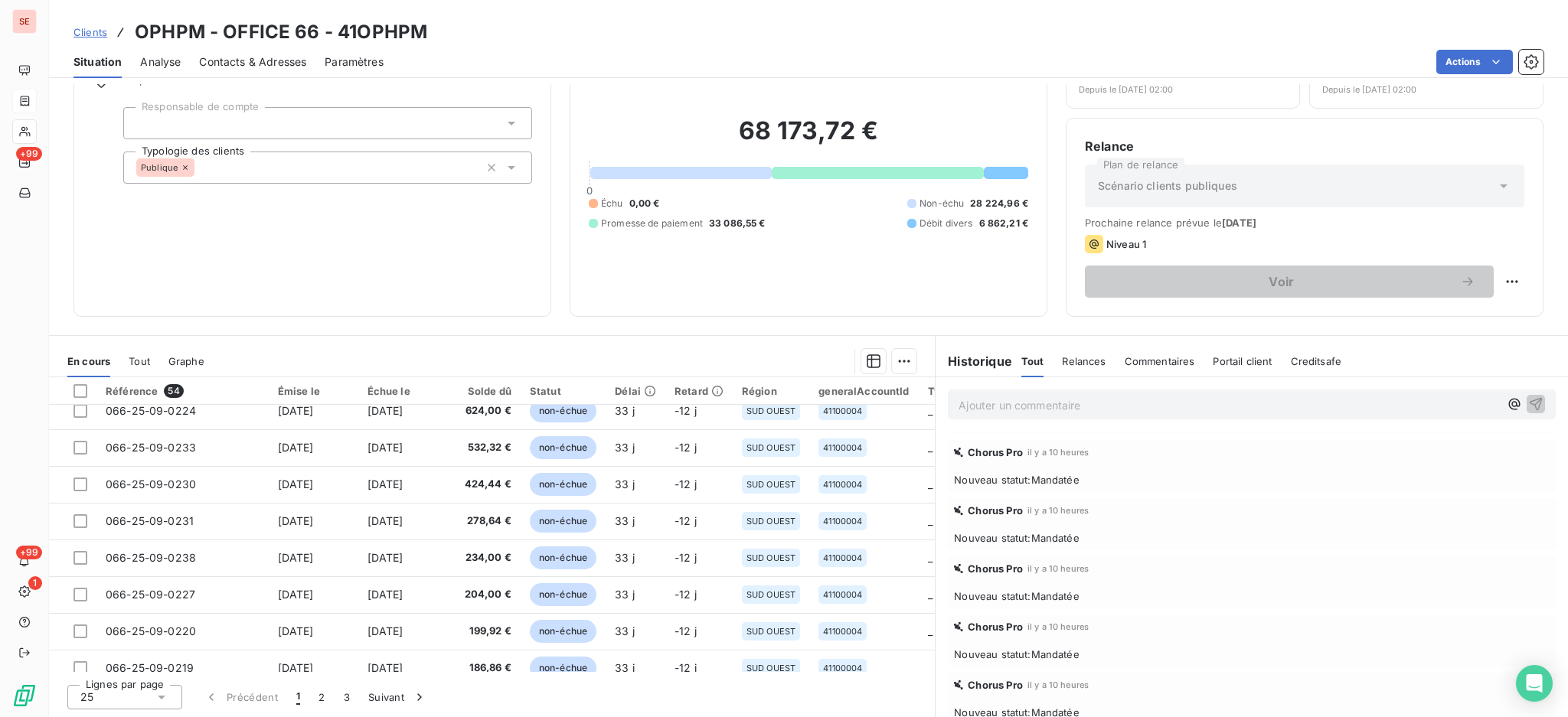
scroll to position [657, 0]
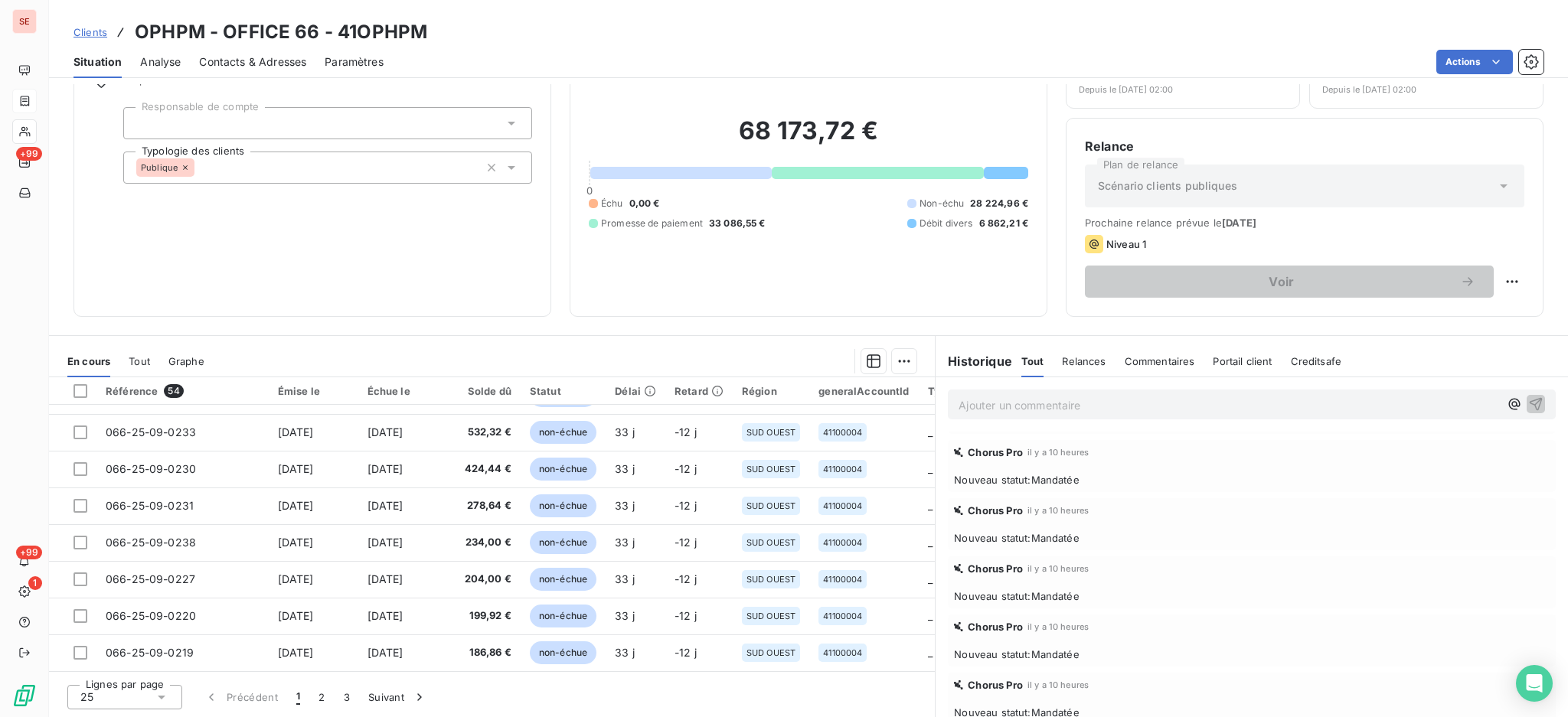
click at [159, 698] on icon at bounding box center [161, 697] width 16 height 16
click at [139, 669] on li "100" at bounding box center [124, 668] width 115 height 28
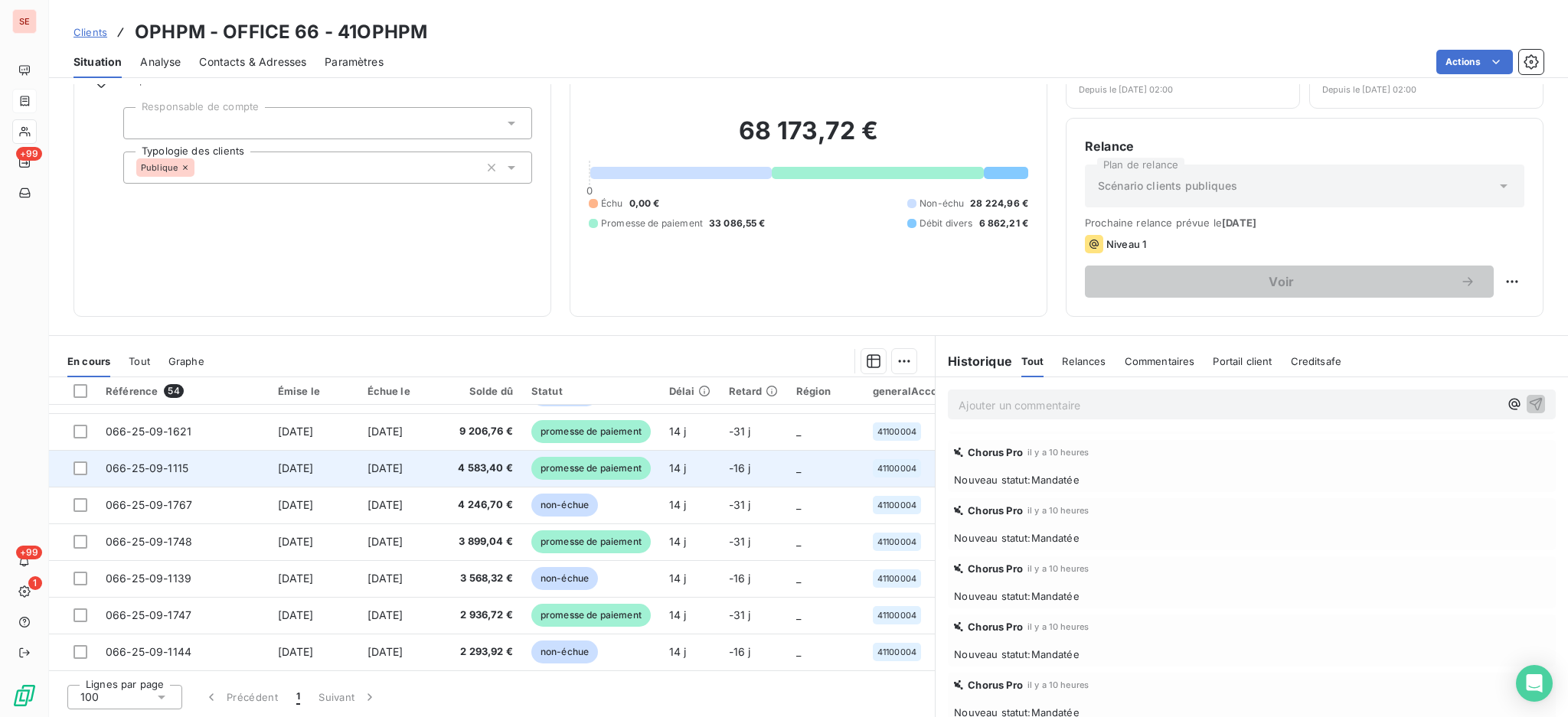
scroll to position [1213, 0]
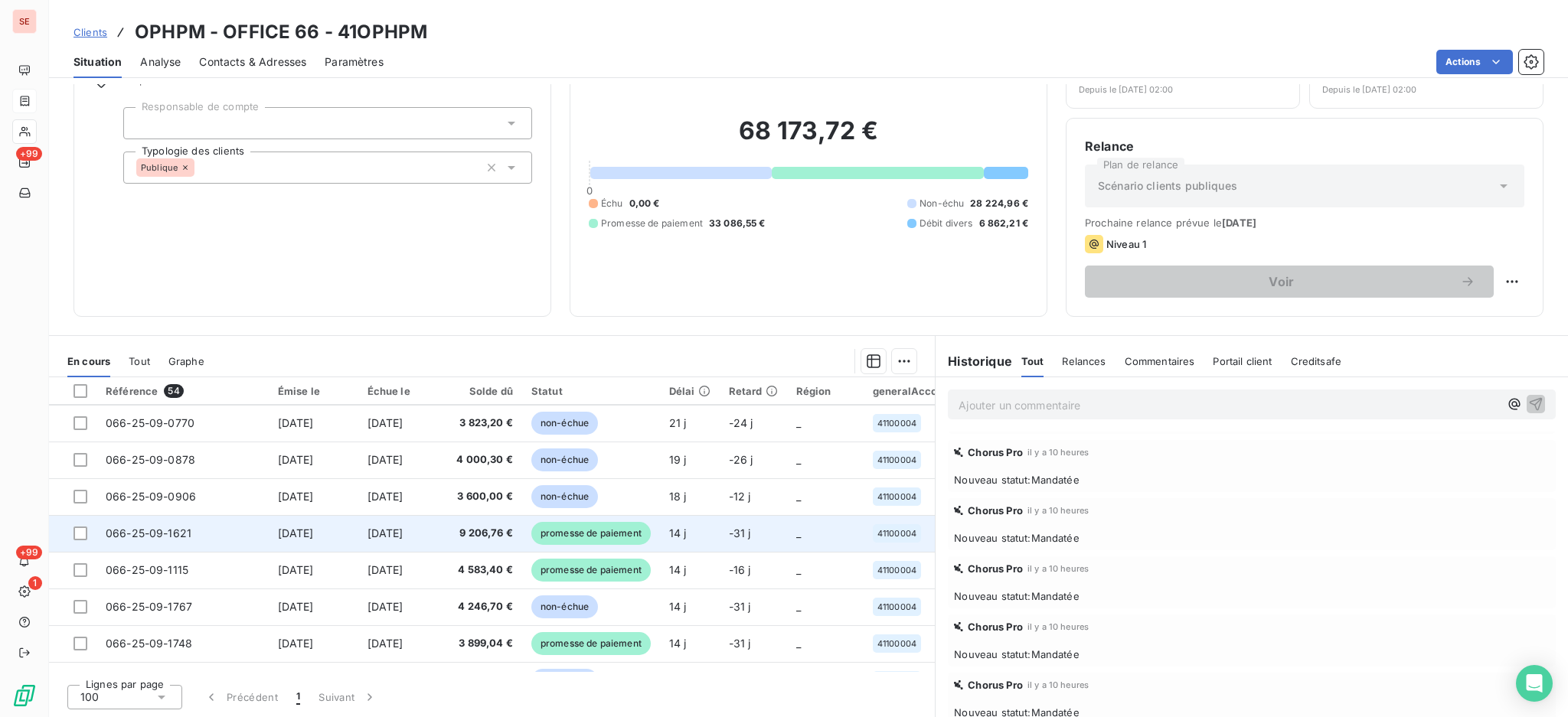
click at [352, 533] on td "[DATE]" at bounding box center [313, 534] width 89 height 37
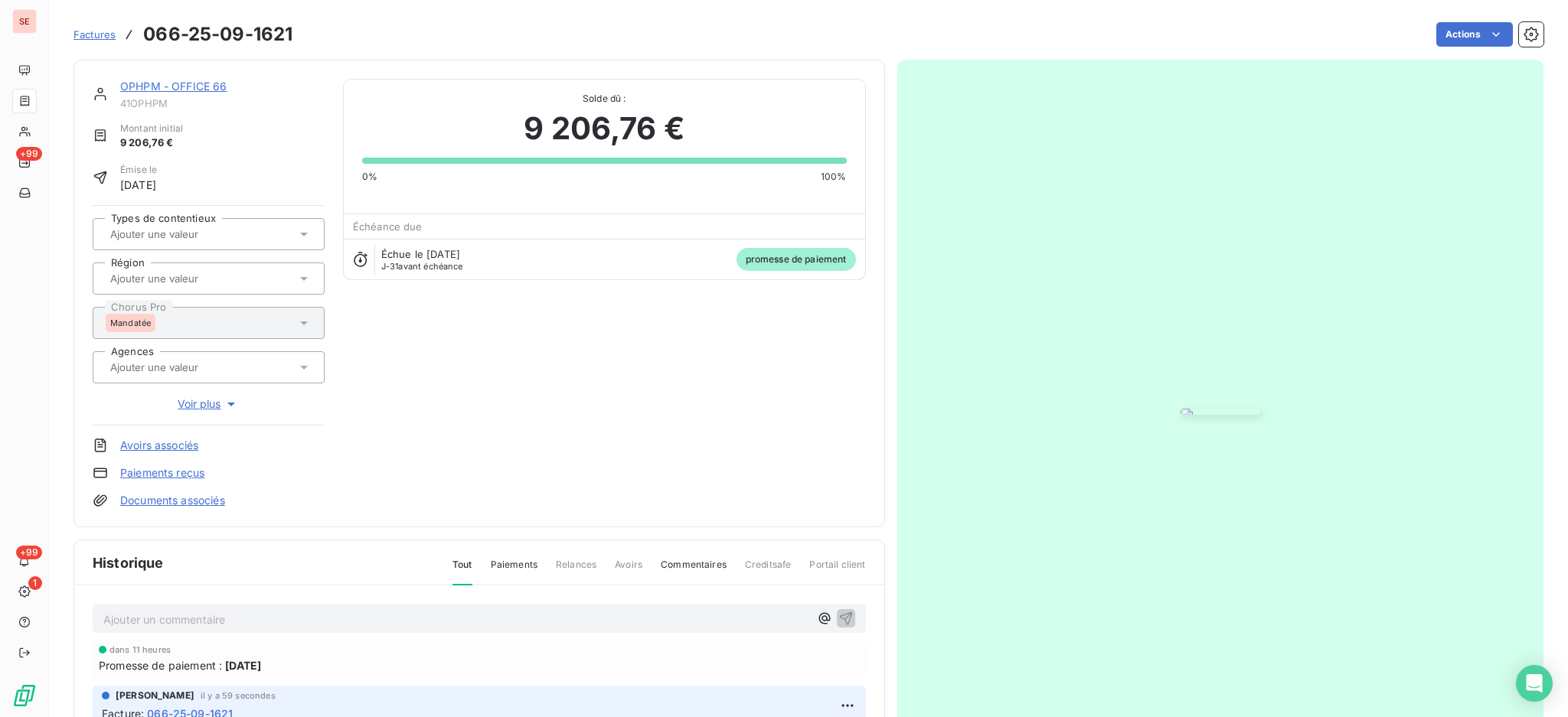
click at [199, 502] on link "Documents associés" at bounding box center [172, 500] width 105 height 16
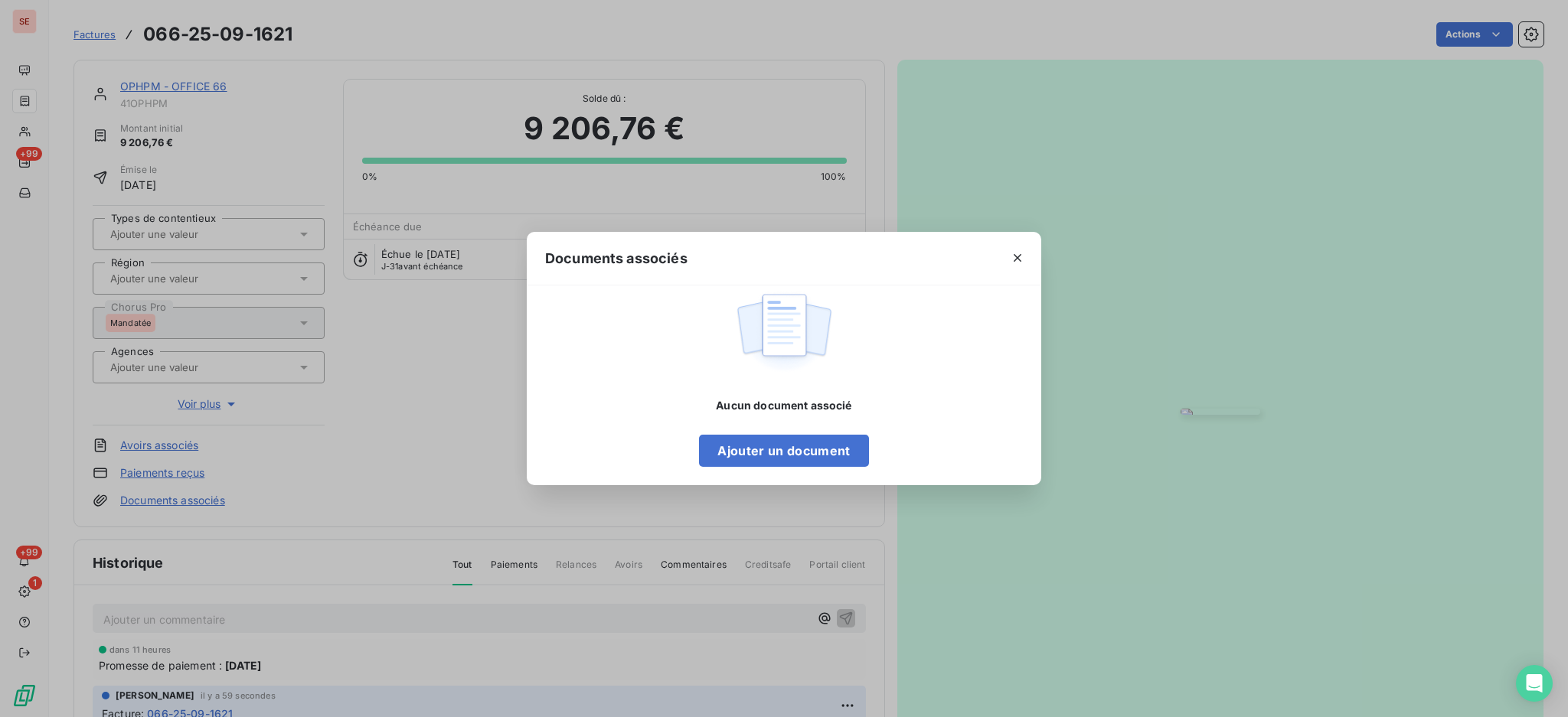
click at [784, 432] on div "Aucun document associé Ajouter un document" at bounding box center [784, 432] width 170 height 69
click at [764, 447] on button "Ajouter un document" at bounding box center [784, 451] width 170 height 32
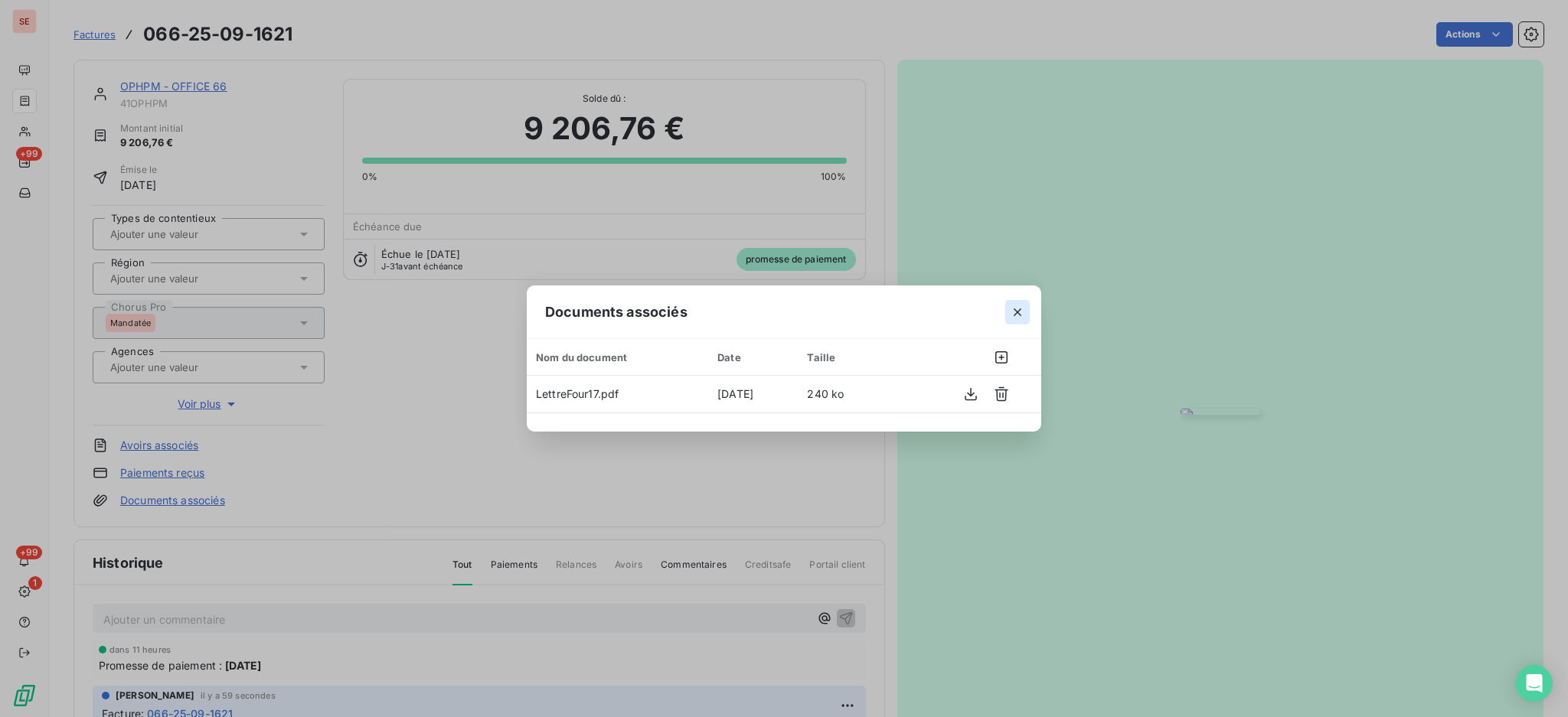
click at [1024, 310] on icon "button" at bounding box center [1018, 312] width 16 height 16
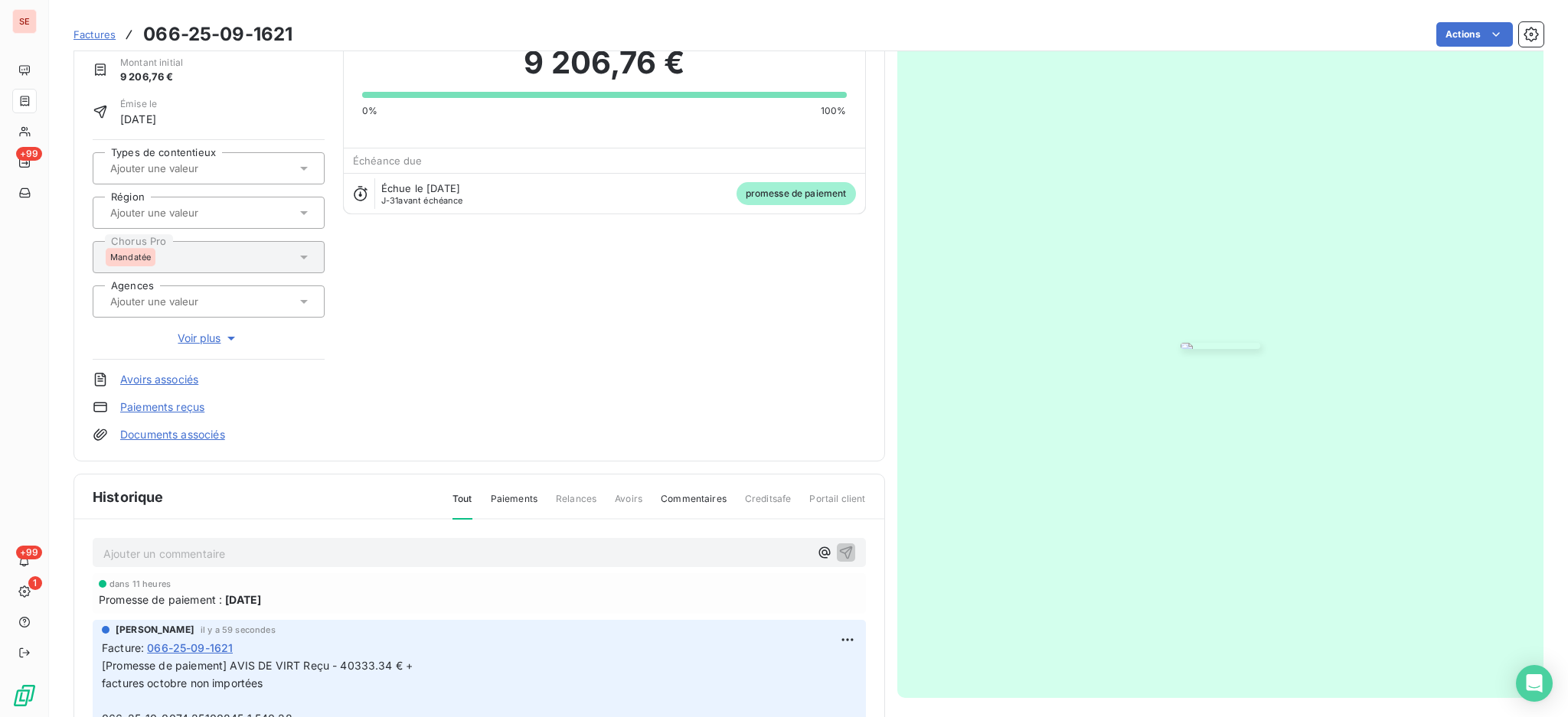
scroll to position [203, 0]
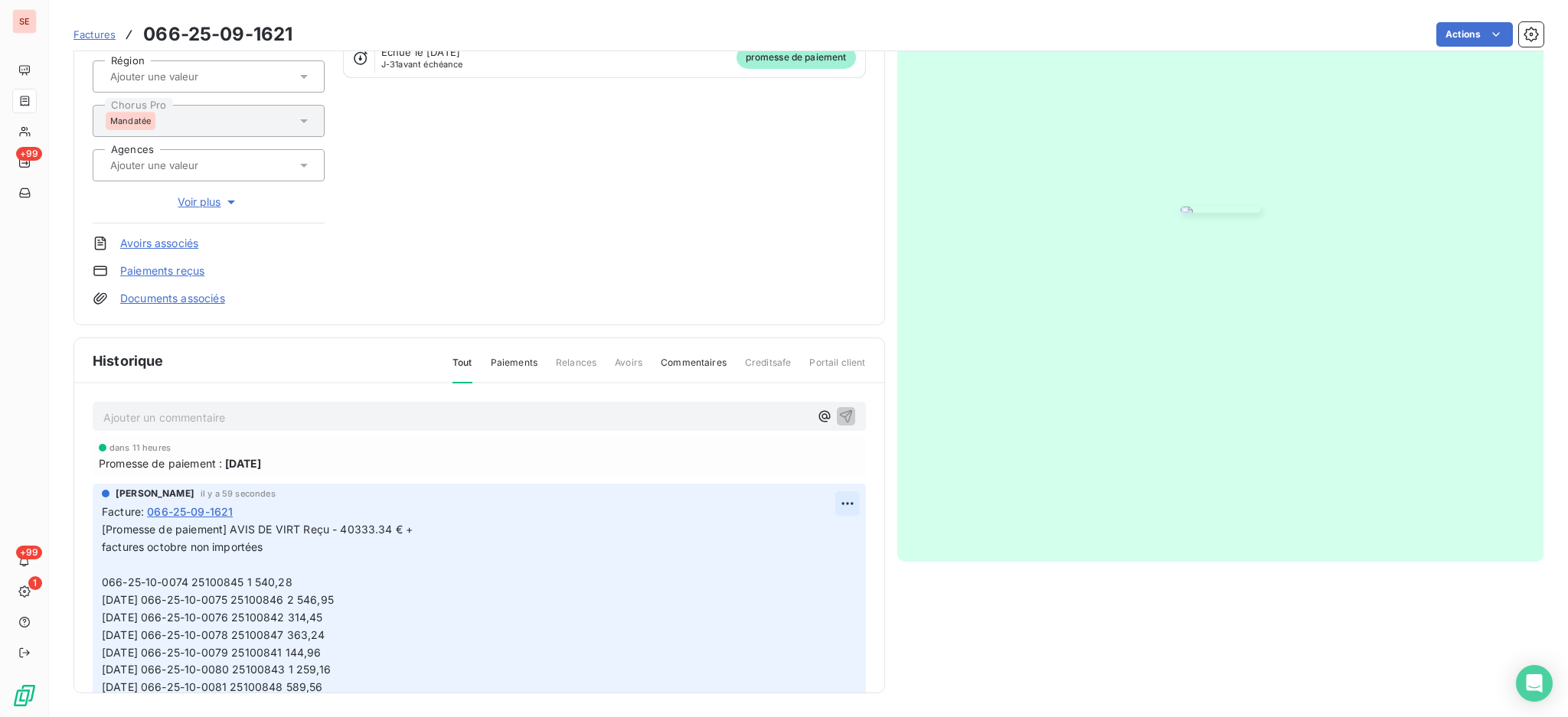
click at [824, 503] on html "SE +99 +99 1 Factures 066-25-09-1621 Actions OPHPM - OFFICE 66 41OPHPM Montant …" at bounding box center [784, 358] width 1568 height 717
click at [791, 535] on div "Editer" at bounding box center [786, 535] width 86 height 25
click at [427, 522] on p "[Promesse de paiement] AVIS DE VIRT Reçu - 40333.34 € + factures octobre non im…" at bounding box center [468, 617] width 734 height 193
drag, startPoint x: 471, startPoint y: 531, endPoint x: 446, endPoint y: 526, distance: 25.5
click at [446, 526] on span "[Promesse de paiement] AVIS DE VIRT Reçu - 40333.34 € (relevé dans factures 066…" at bounding box center [352, 617] width 502 height 188
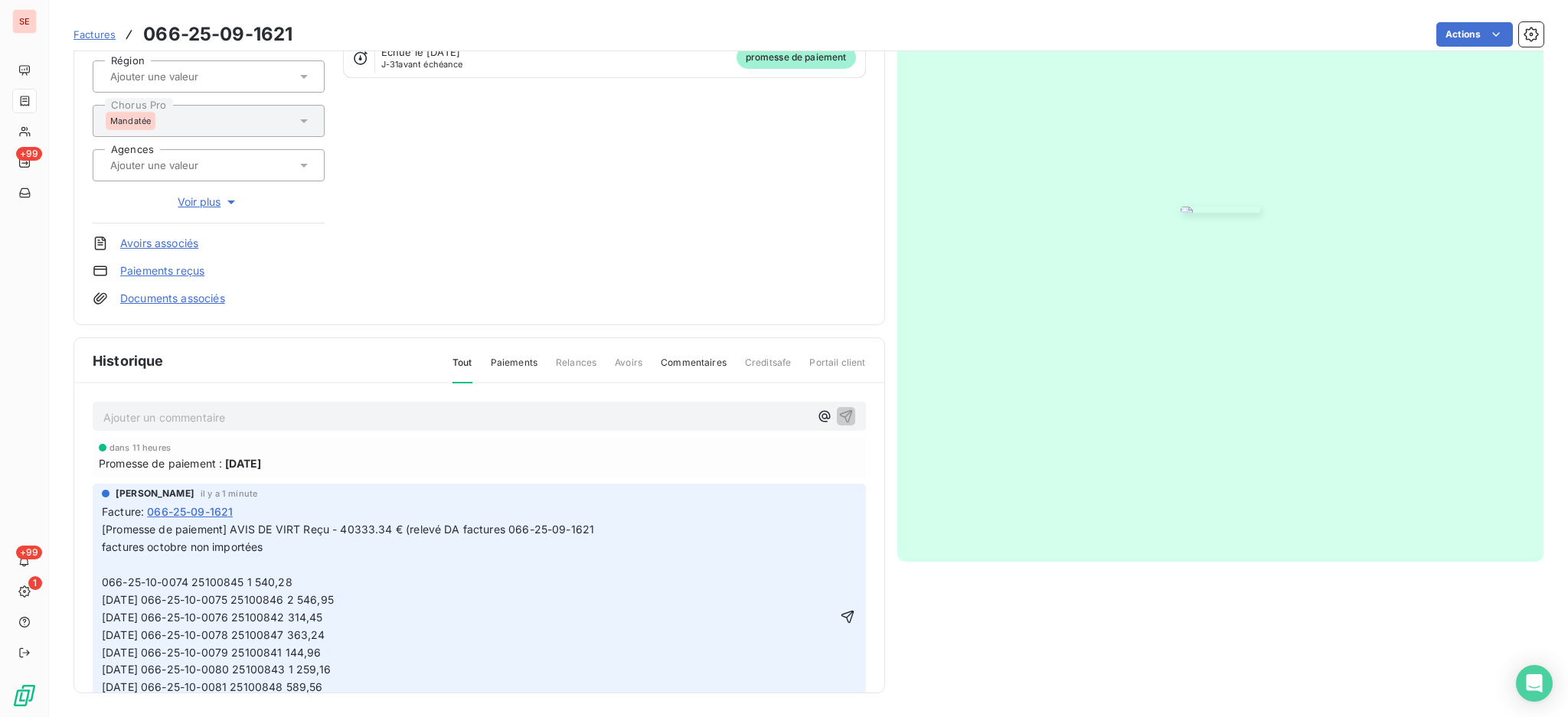
click at [500, 525] on span "[Promesse de paiement] AVIS DE VIRT Reçu - 40333.34 € (relevé DA factures 066-2…" at bounding box center [348, 617] width 492 height 188
click at [605, 522] on p "[Promesse de paiement] AVIS DE VIRT Reçu - 40333.34 € (relevé DA facture 066-25…" at bounding box center [468, 617] width 734 height 193
click at [841, 617] on icon "button" at bounding box center [847, 617] width 13 height 13
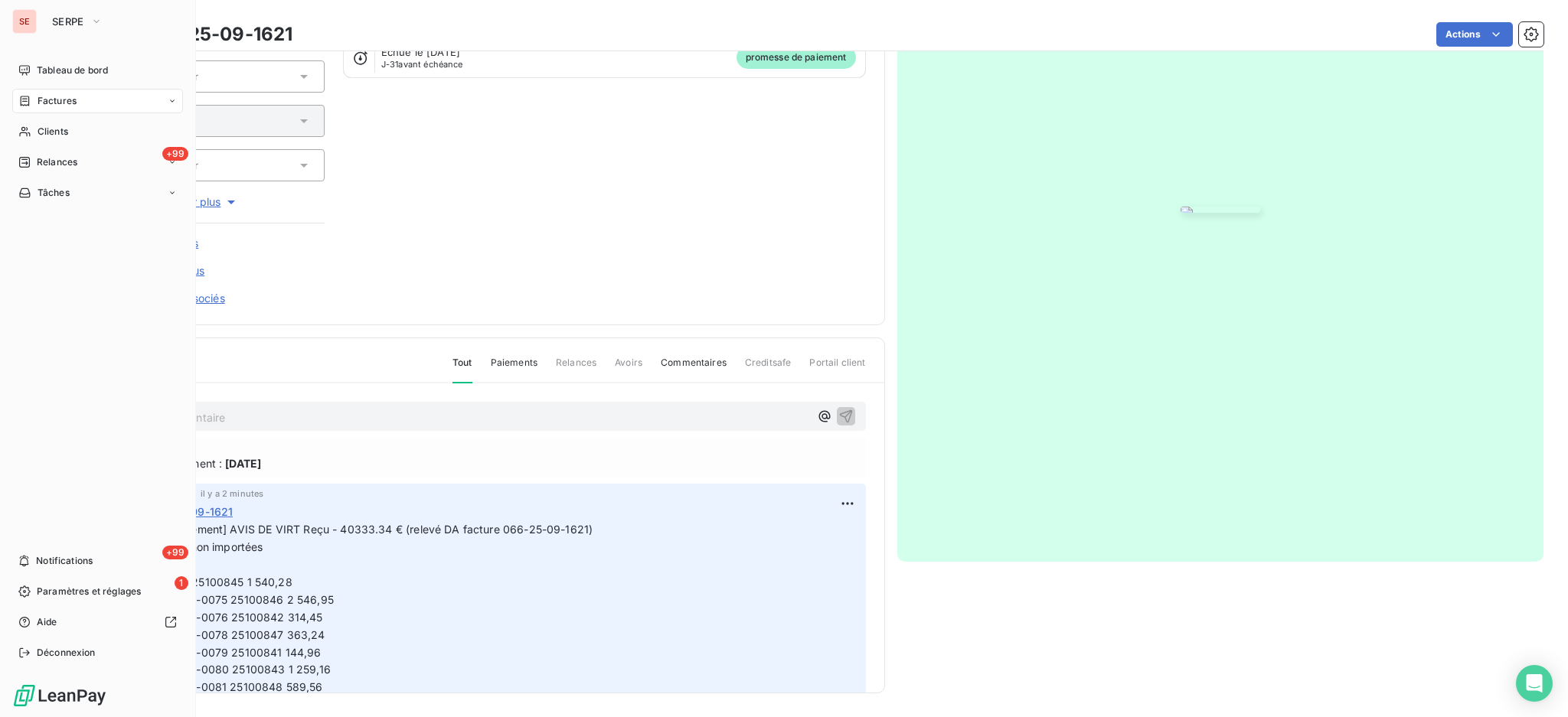
click at [75, 106] on span "Factures" at bounding box center [57, 100] width 39 height 14
click at [60, 160] on span "Relances" at bounding box center [57, 162] width 41 height 14
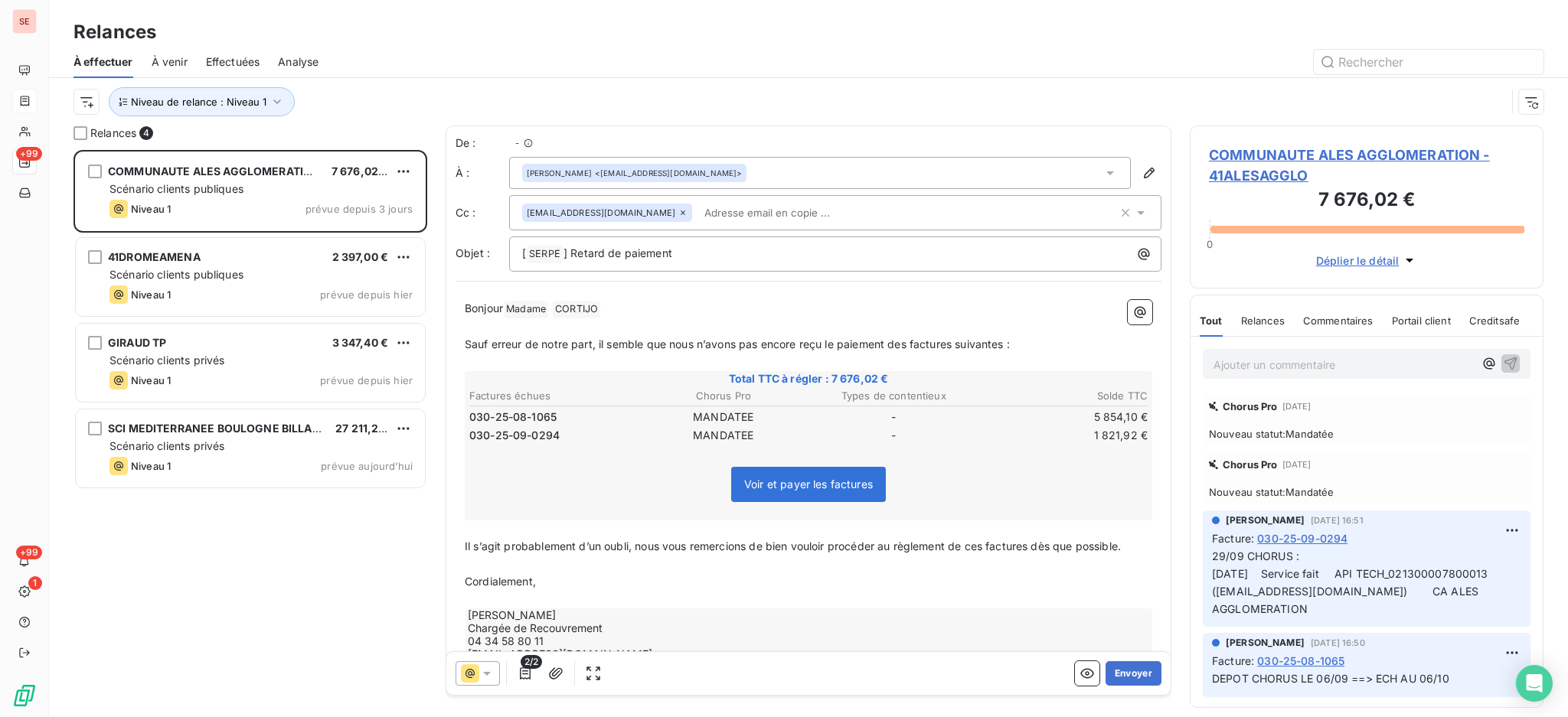
scroll to position [552, 337]
click at [1267, 153] on span "COMMUNAUTE ALES AGGLOMERATION - 41ALESAGGLO" at bounding box center [1366, 165] width 315 height 41
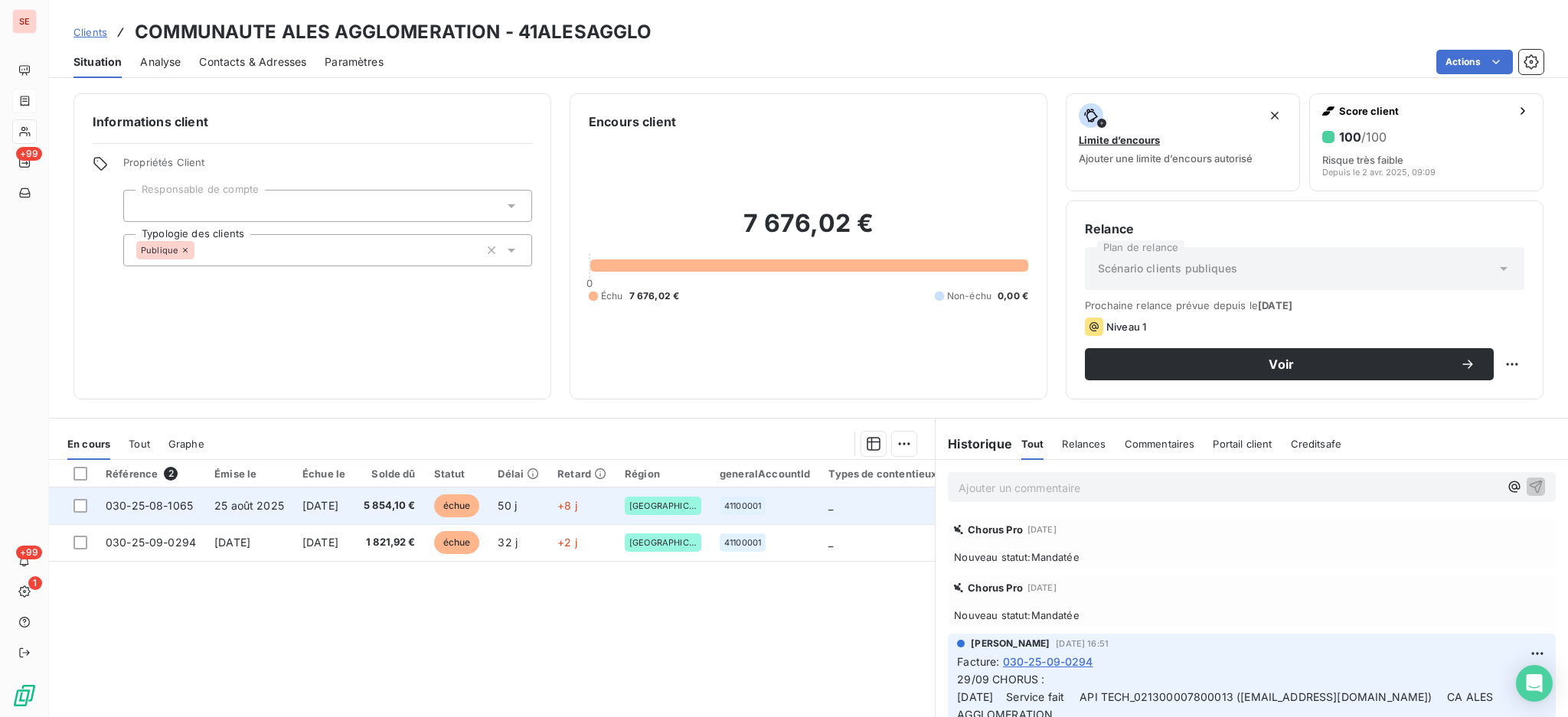
click at [399, 508] on span "5 854,10 €" at bounding box center [390, 506] width 52 height 16
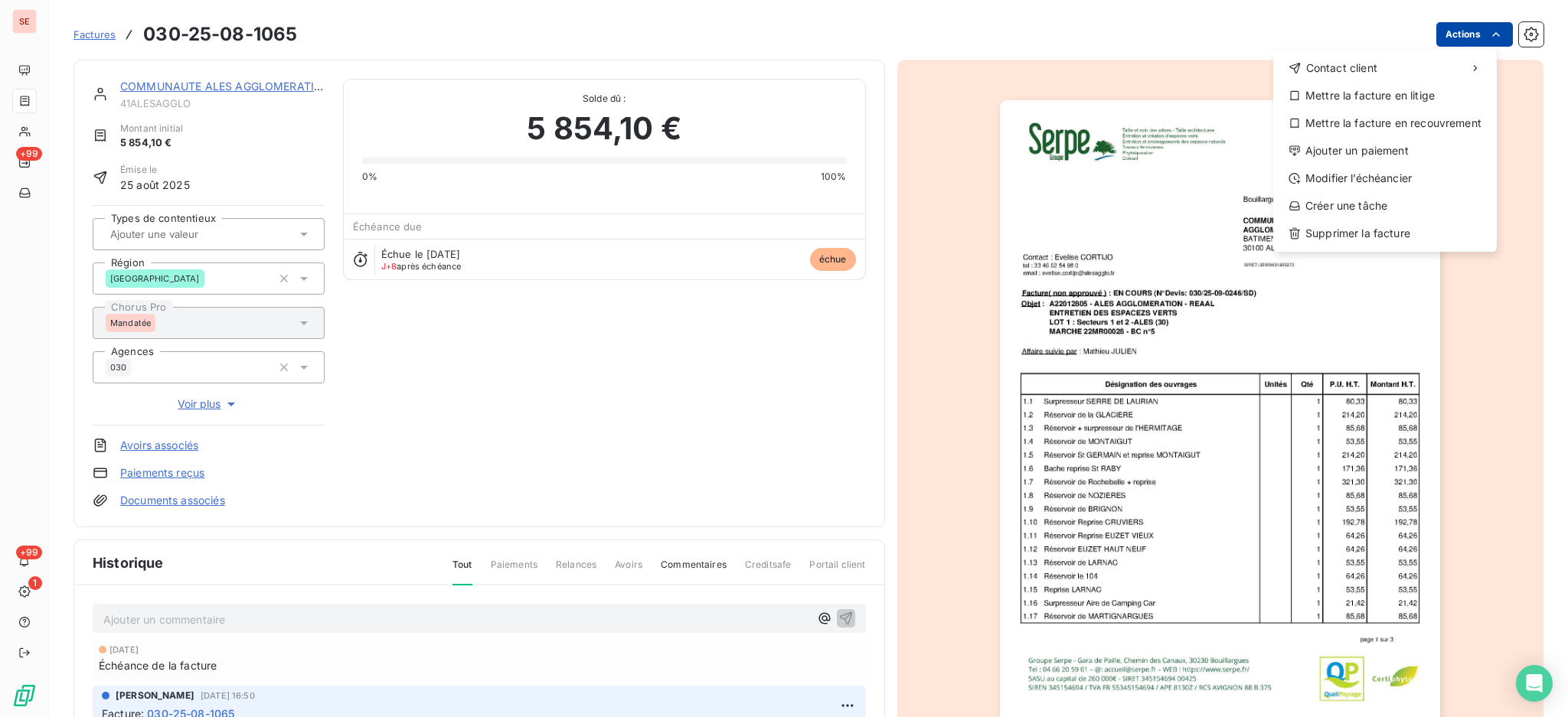
click at [1438, 33] on html "SE +99 +99 1 Factures [PHONE_NUMBER] Actions Contact client Mettre la facture e…" at bounding box center [784, 358] width 1568 height 717
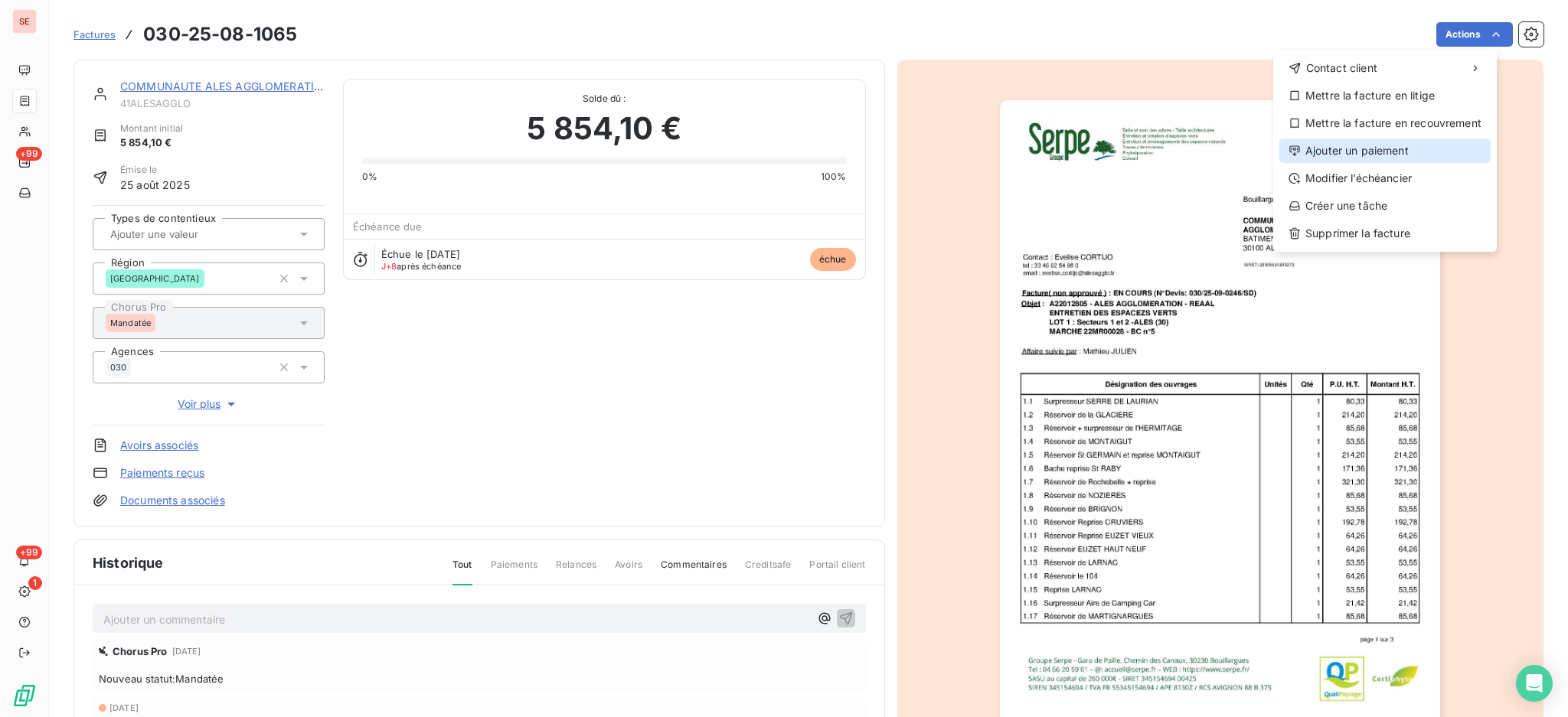
click at [1401, 156] on div "Ajouter un paiement" at bounding box center [1385, 150] width 211 height 25
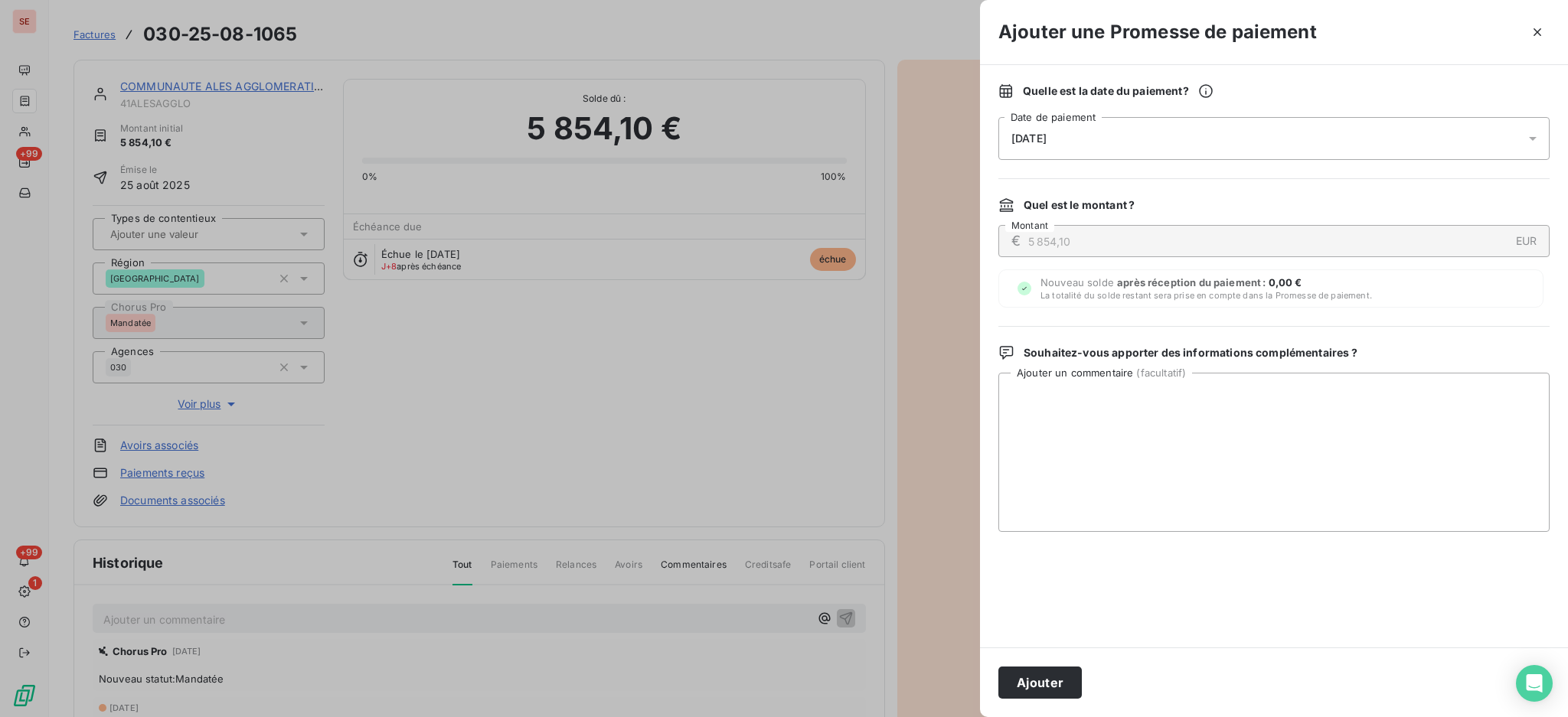
click at [1531, 138] on icon at bounding box center [1533, 139] width 7 height 4
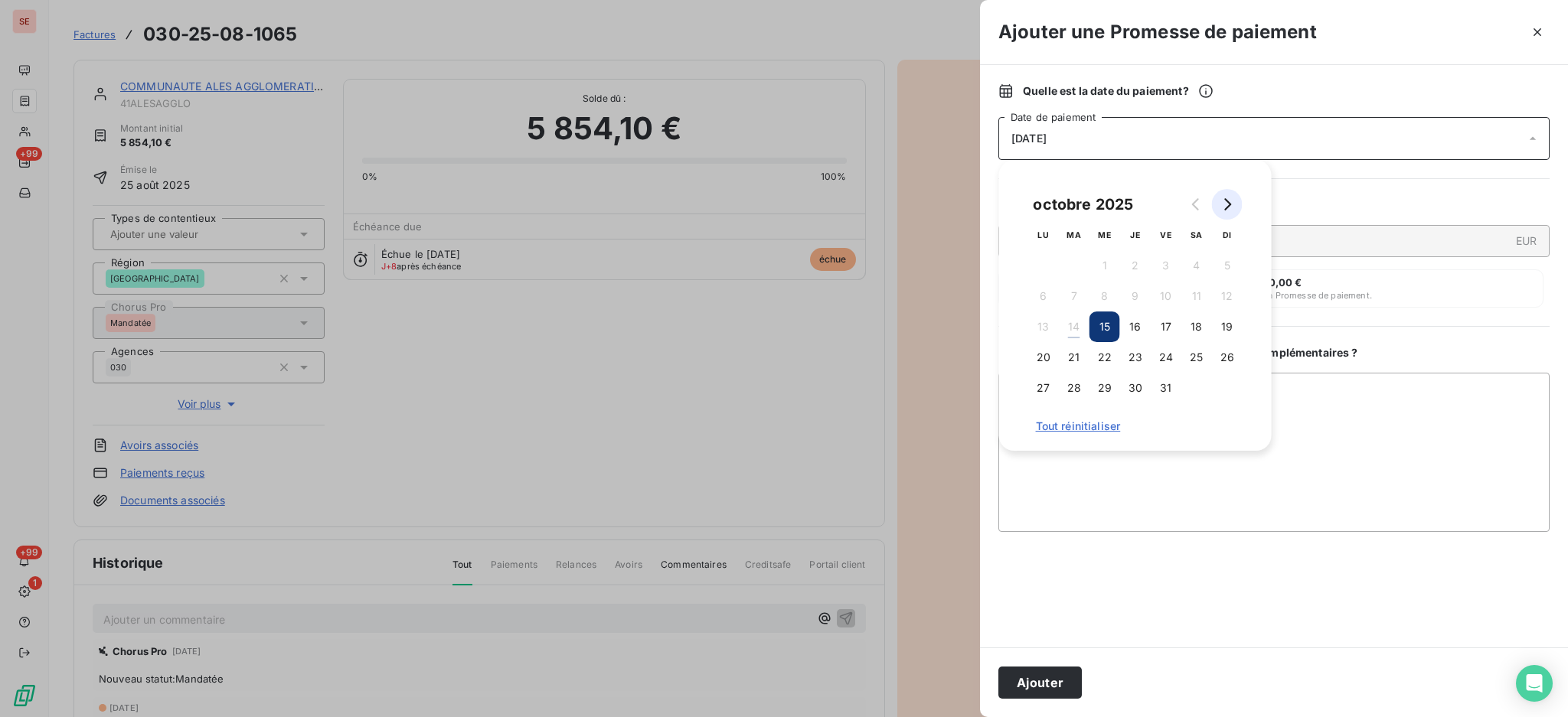
click at [1233, 215] on button "Go to next month" at bounding box center [1227, 204] width 30 height 30
click at [1157, 291] on tr "3 4 5 6 7 8 9" at bounding box center [1135, 296] width 215 height 30
click at [1165, 298] on button "7" at bounding box center [1165, 296] width 30 height 30
click at [1336, 387] on textarea "Ajouter un commentaire ( facultatif )" at bounding box center [1274, 452] width 551 height 159
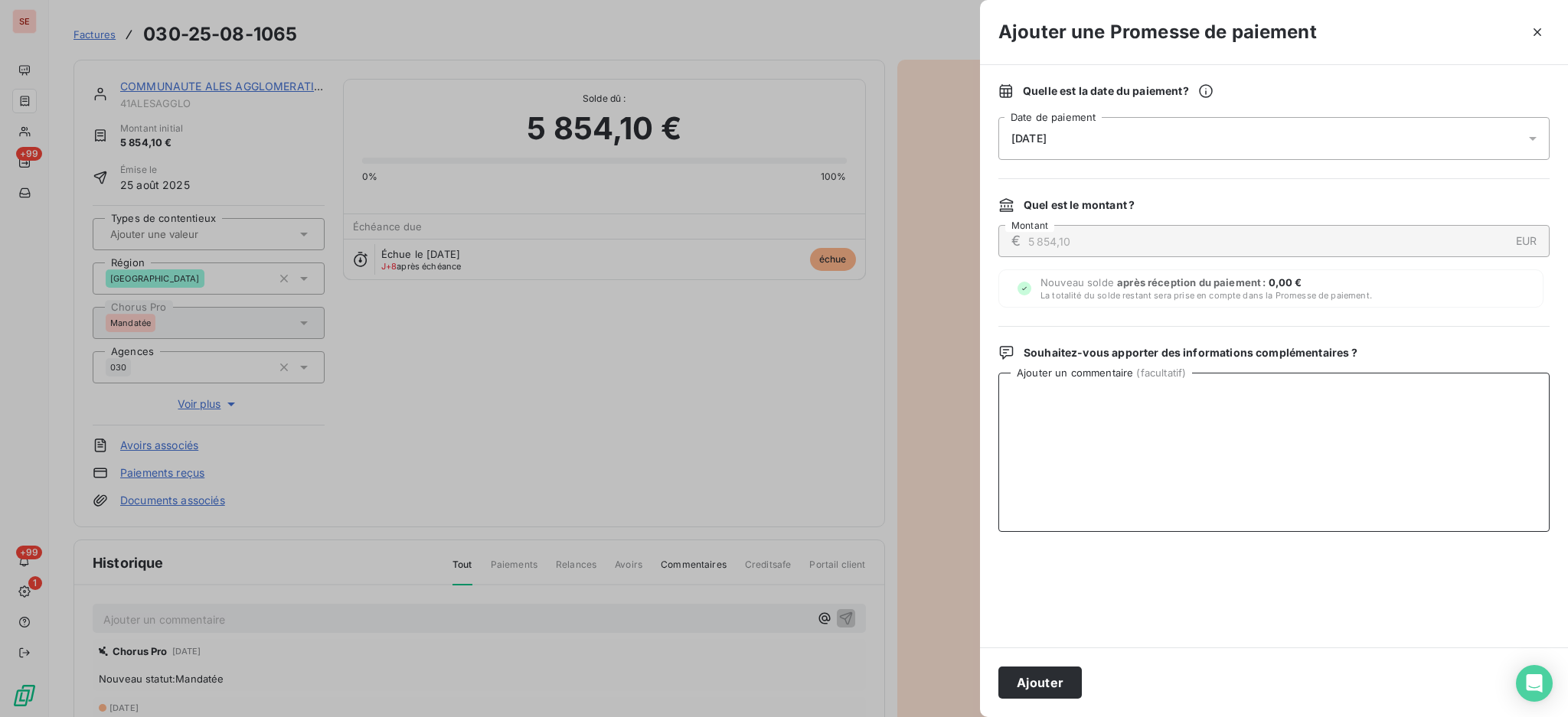
paste textarea "[DATE] Mandatée API TECH_021300007800013 ([EMAIL_ADDRESS][DOMAIN_NAME]) REGIE E…"
type textarea "[DATE] Mandatée API TECH_021300007800013 ([EMAIL_ADDRESS][DOMAIN_NAME]) REGIE E…"
click at [1060, 676] on button "Ajouter" at bounding box center [1040, 682] width 84 height 32
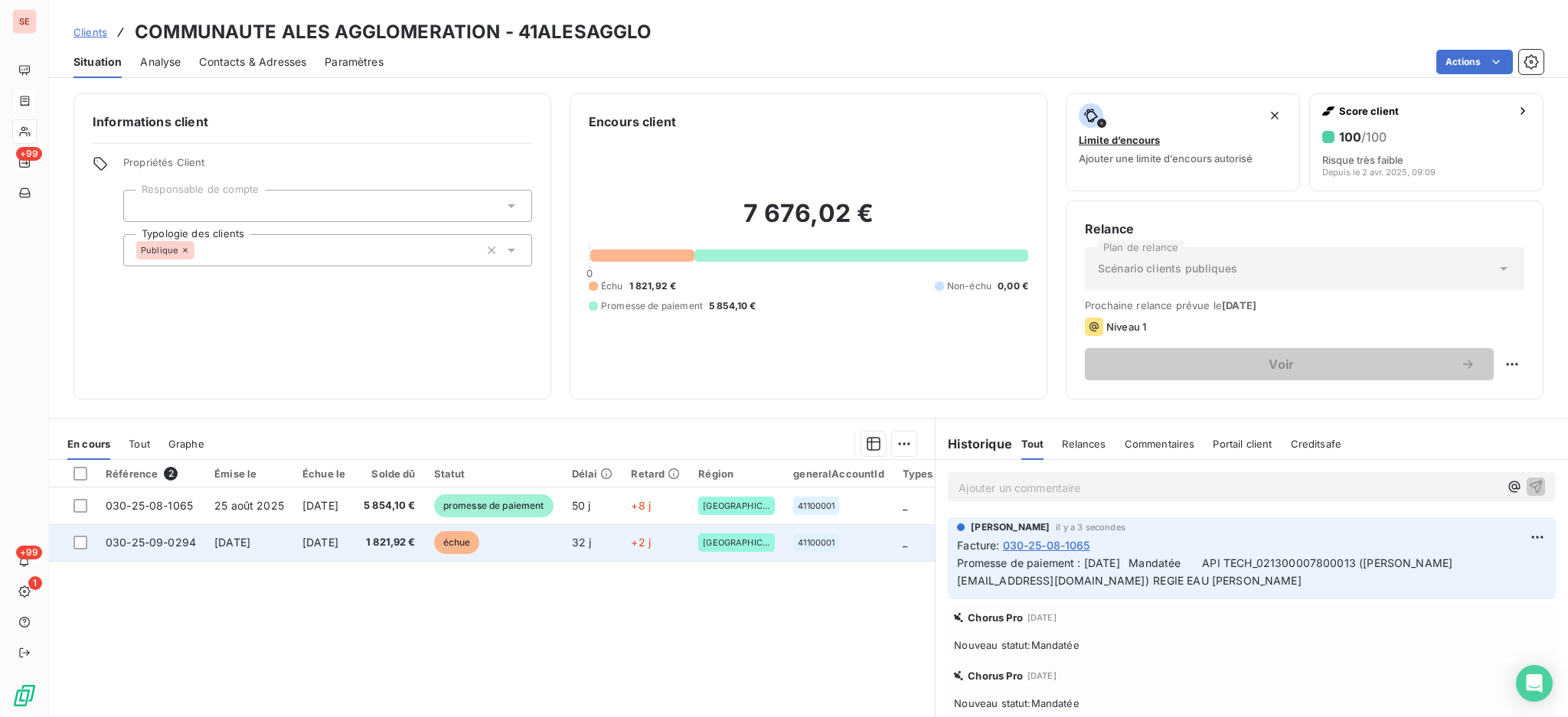
click at [407, 550] on td "1 821,92 €" at bounding box center [390, 543] width 70 height 37
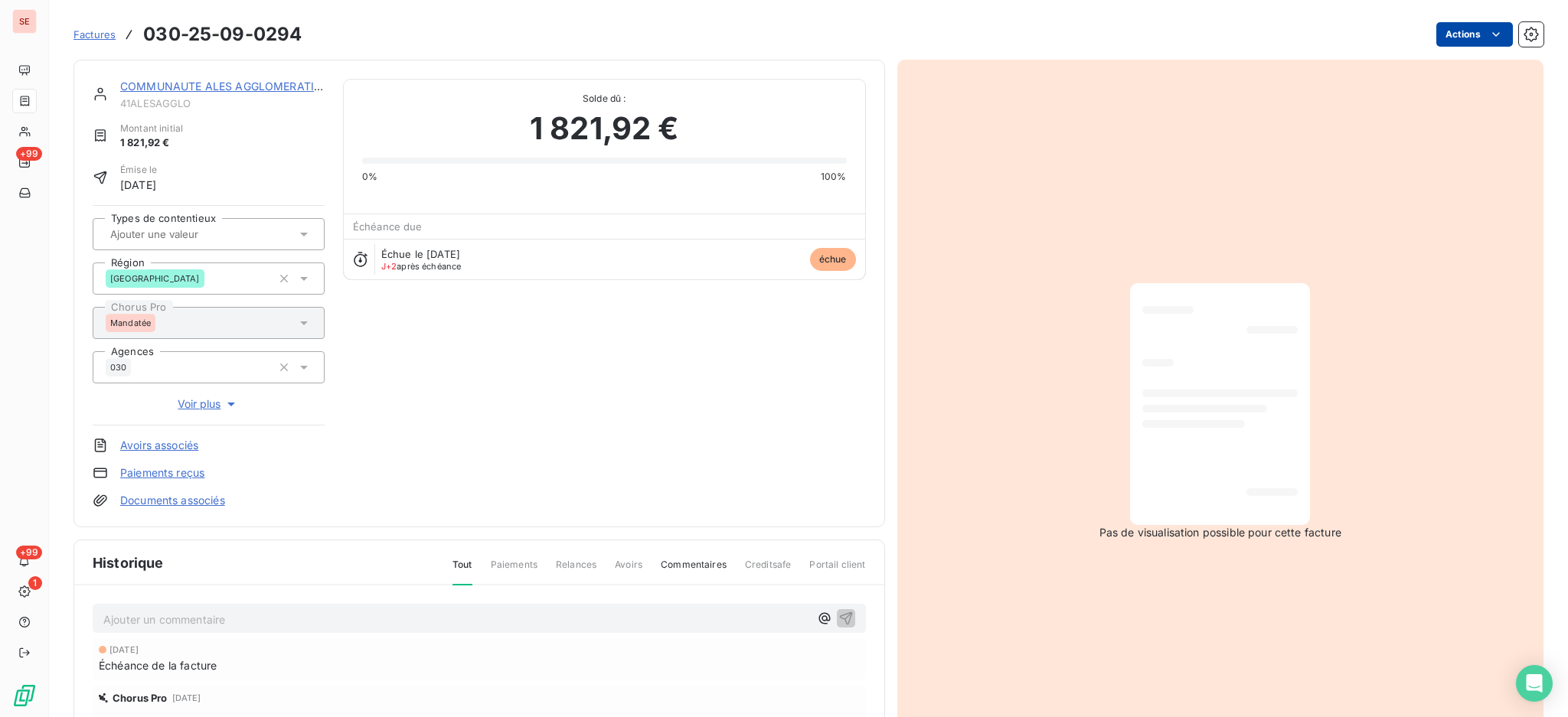
click at [1451, 34] on html "SE +99 +99 1 Factures 030-25-09-0294 Actions COMMUNAUTE ALES AGGLOMERATION 41AL…" at bounding box center [784, 358] width 1568 height 717
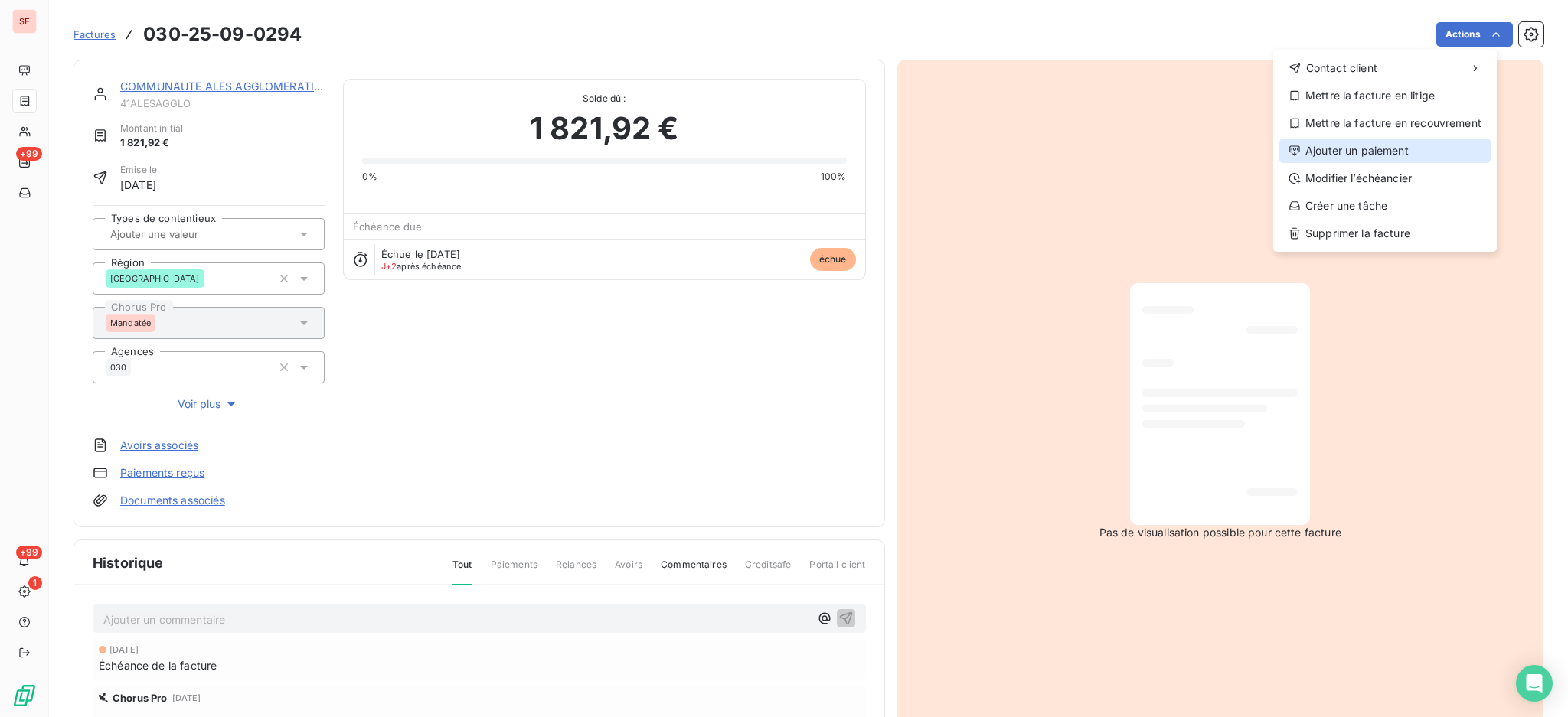
click at [1426, 160] on div "Ajouter un paiement" at bounding box center [1385, 150] width 211 height 25
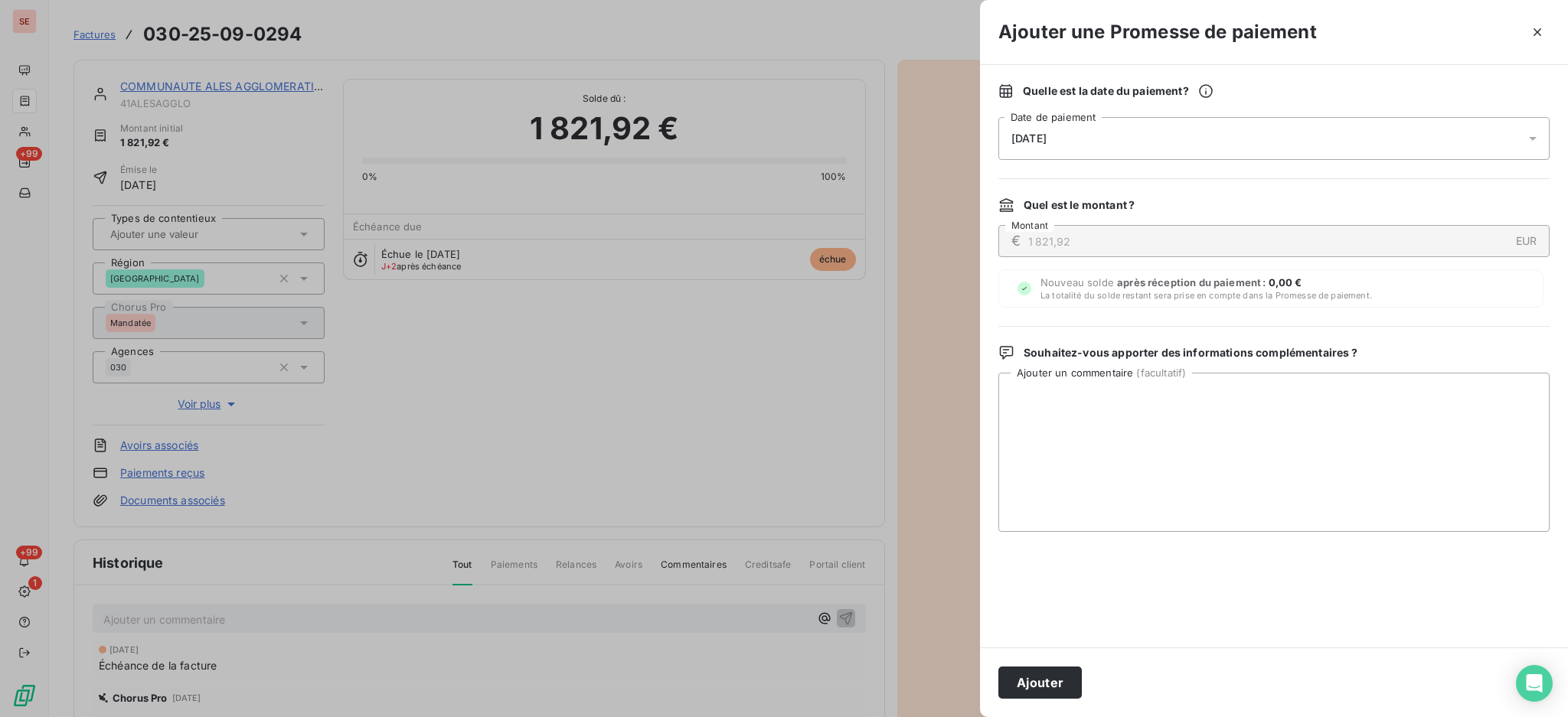
click at [1535, 141] on icon at bounding box center [1533, 138] width 16 height 16
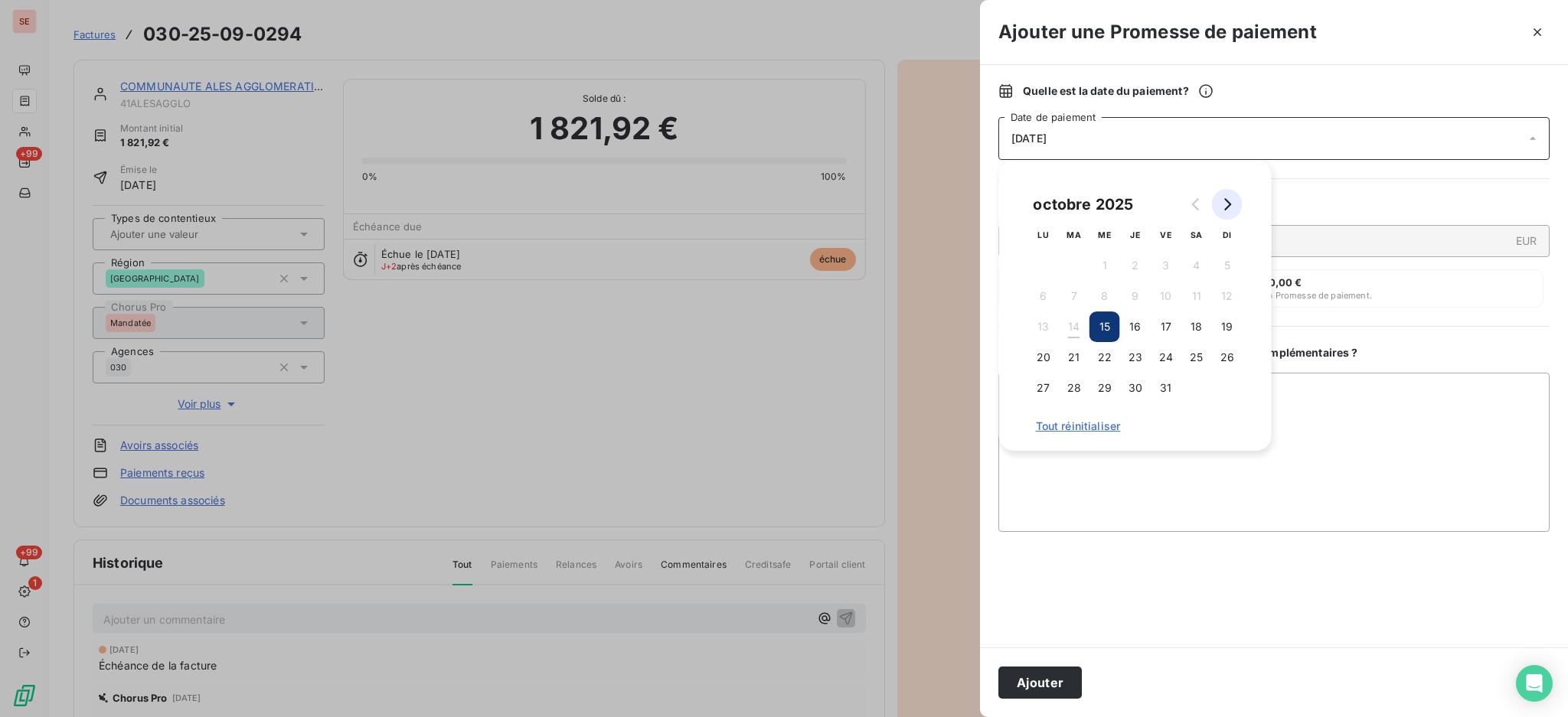
click at [1227, 210] on icon "Go to next month" at bounding box center [1227, 204] width 12 height 12
drag, startPoint x: 1171, startPoint y: 296, endPoint x: 1200, endPoint y: 356, distance: 66.6
click at [1171, 295] on button "7" at bounding box center [1165, 296] width 30 height 30
click at [1303, 409] on textarea "Ajouter un commentaire ( facultatif )" at bounding box center [1274, 452] width 551 height 159
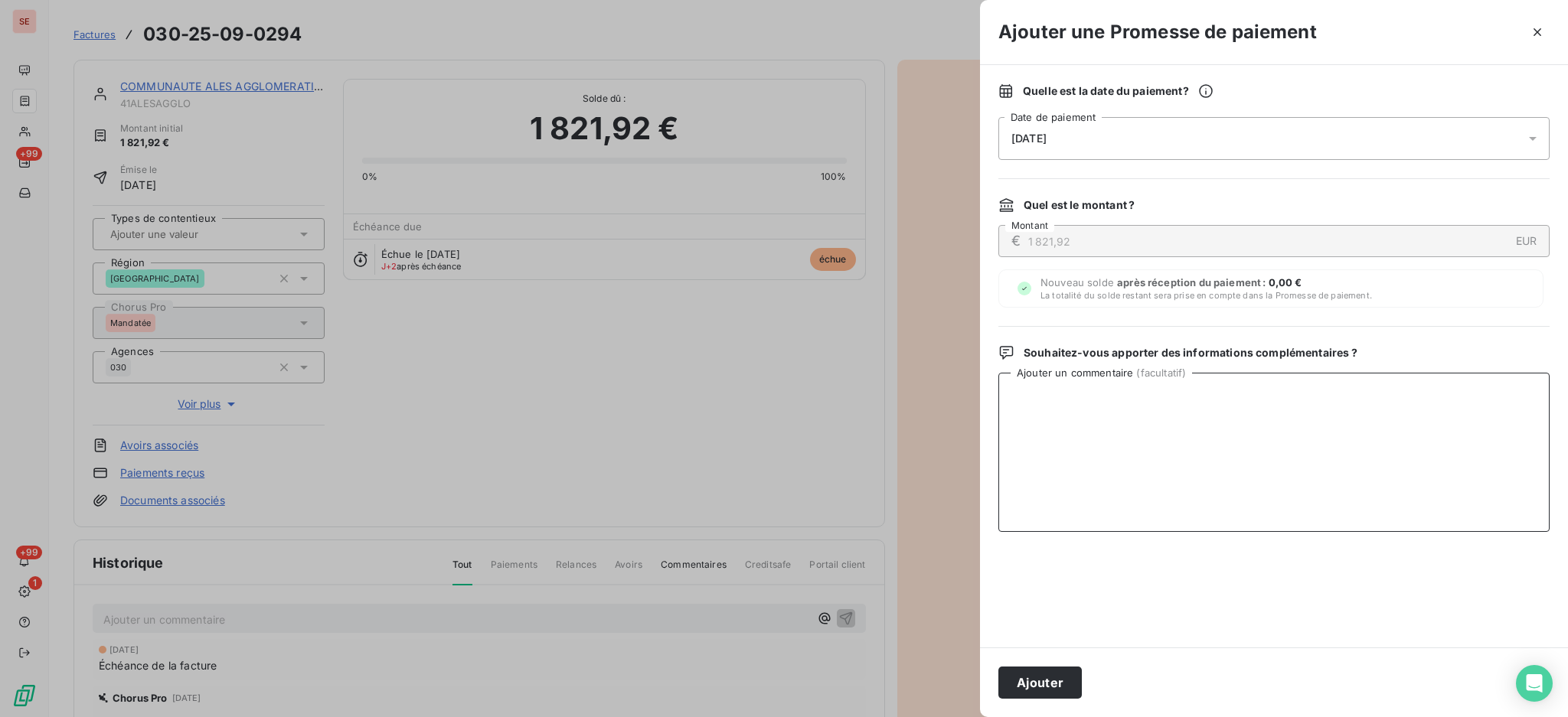
paste textarea "[DATE] Mise à disposition comptable Traitement AUTOMATIQUE HELIOS 1821.92 [DATE…"
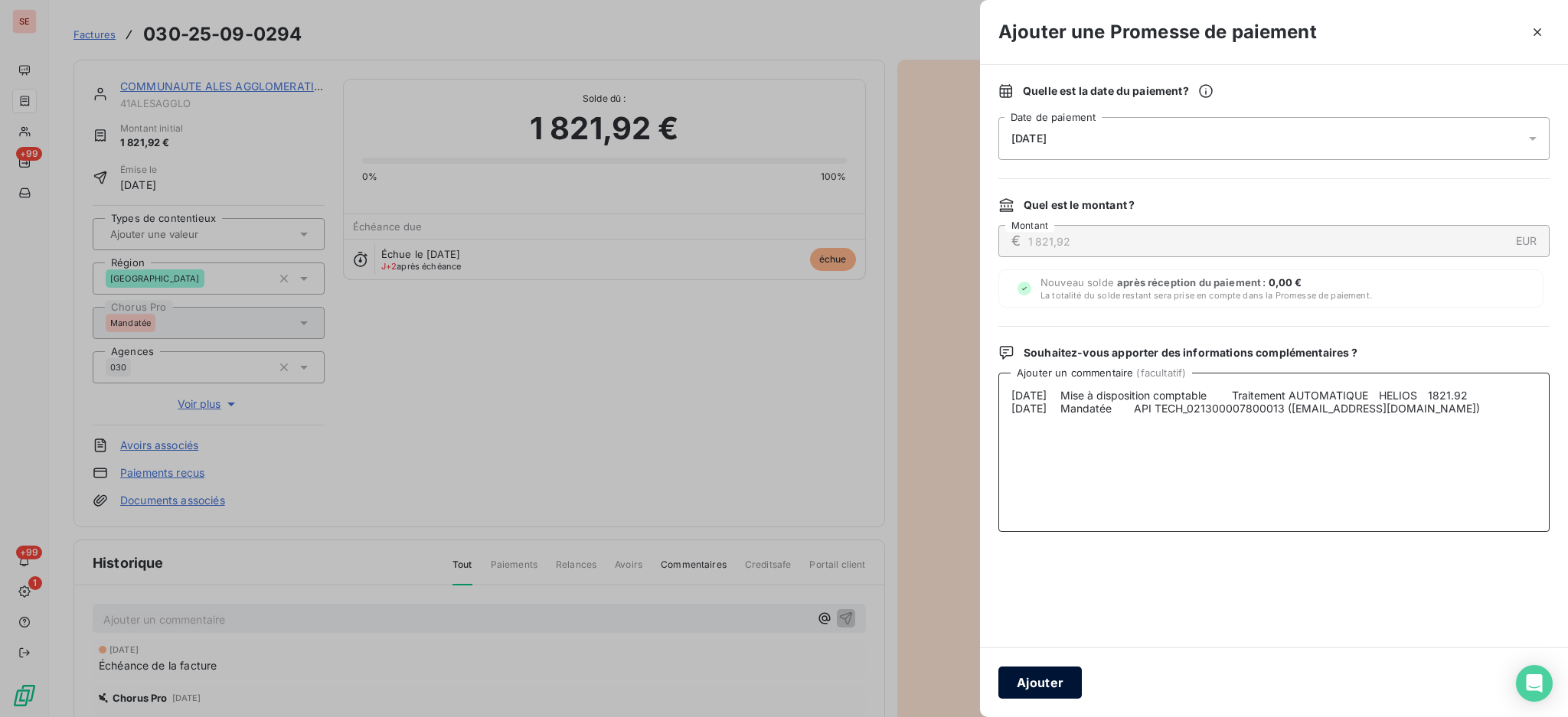
type textarea "[DATE] Mise à disposition comptable Traitement AUTOMATIQUE HELIOS 1821.92 [DATE…"
click at [1024, 680] on button "Ajouter" at bounding box center [1040, 682] width 84 height 32
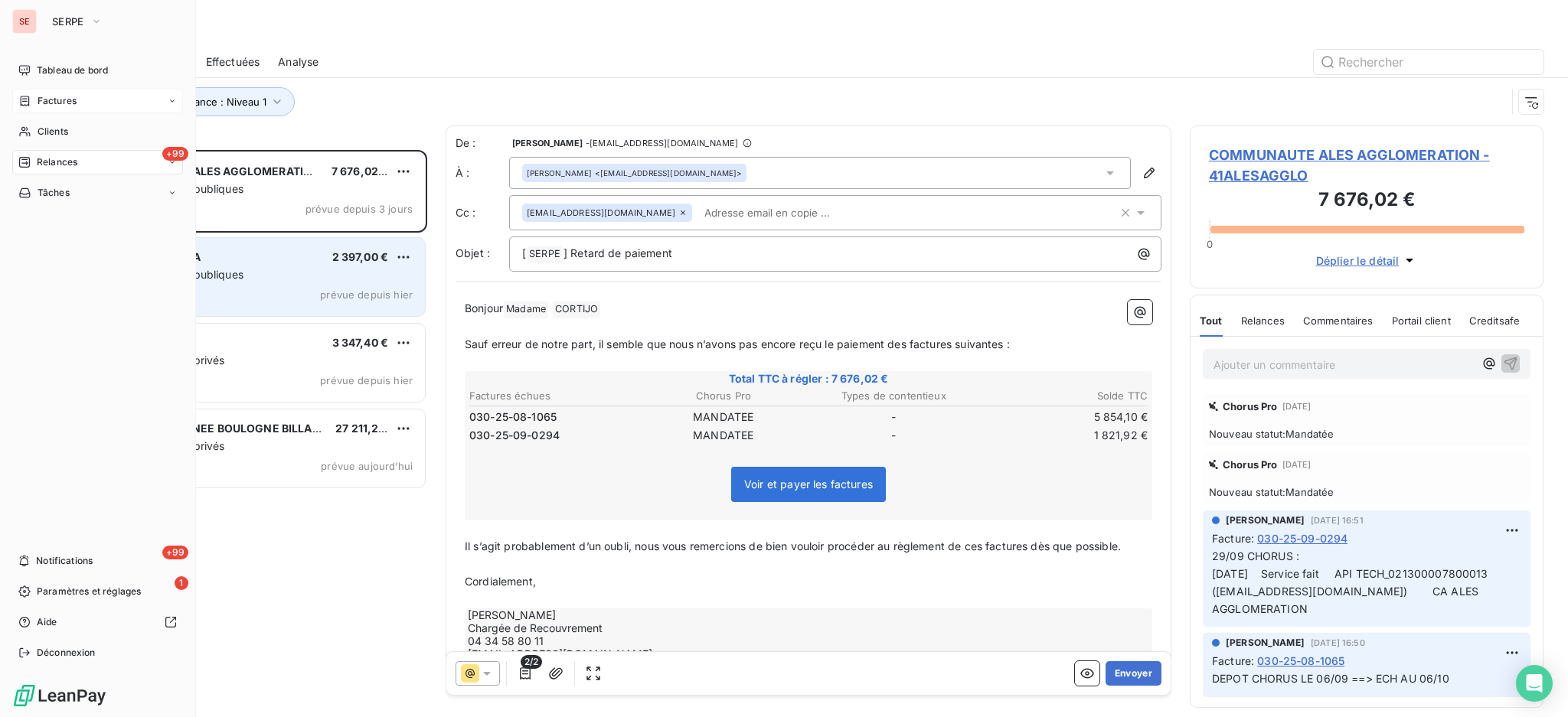
scroll to position [552, 337]
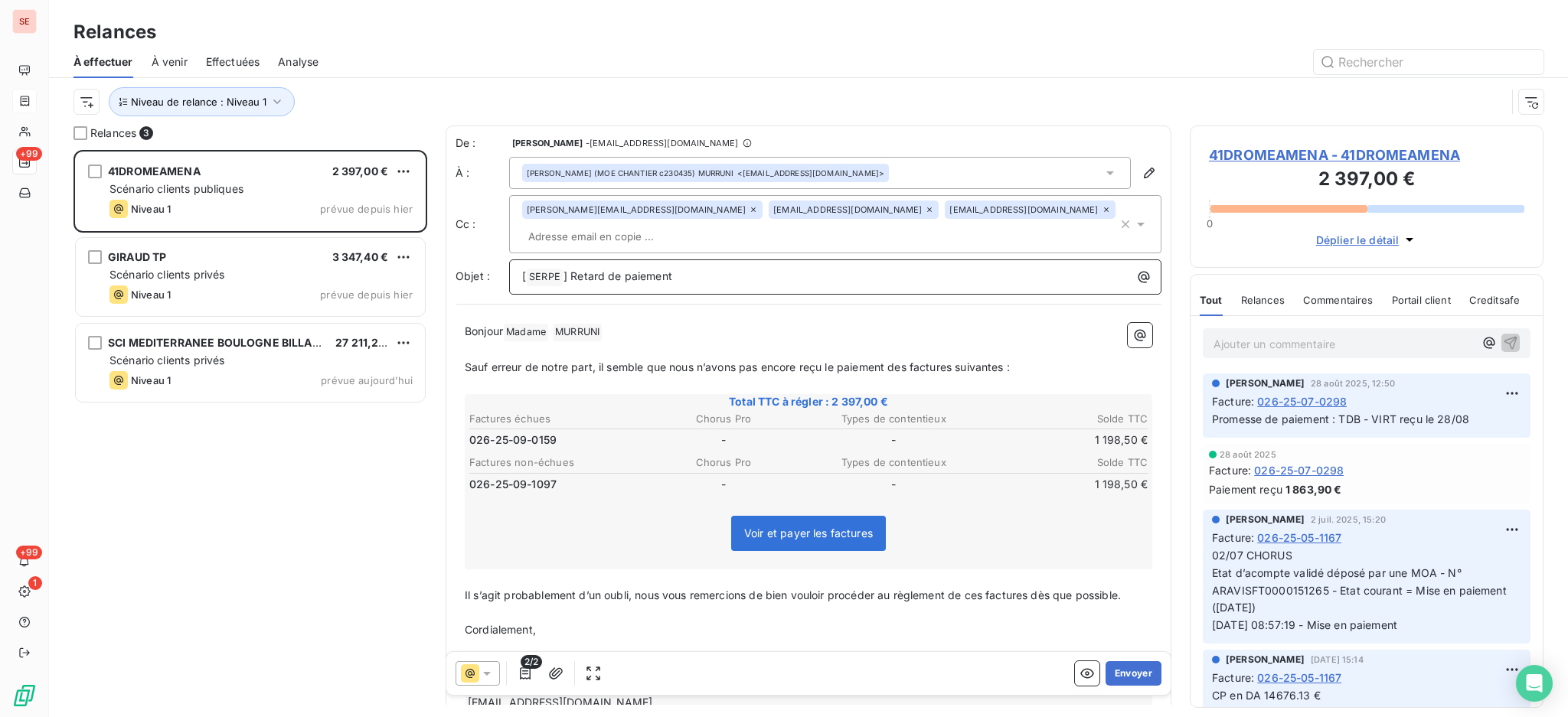
click at [708, 277] on p "[ SERPE ﻿ ] Retard de paiement" at bounding box center [839, 277] width 634 height 18
click at [1102, 174] on icon at bounding box center [1110, 172] width 16 height 16
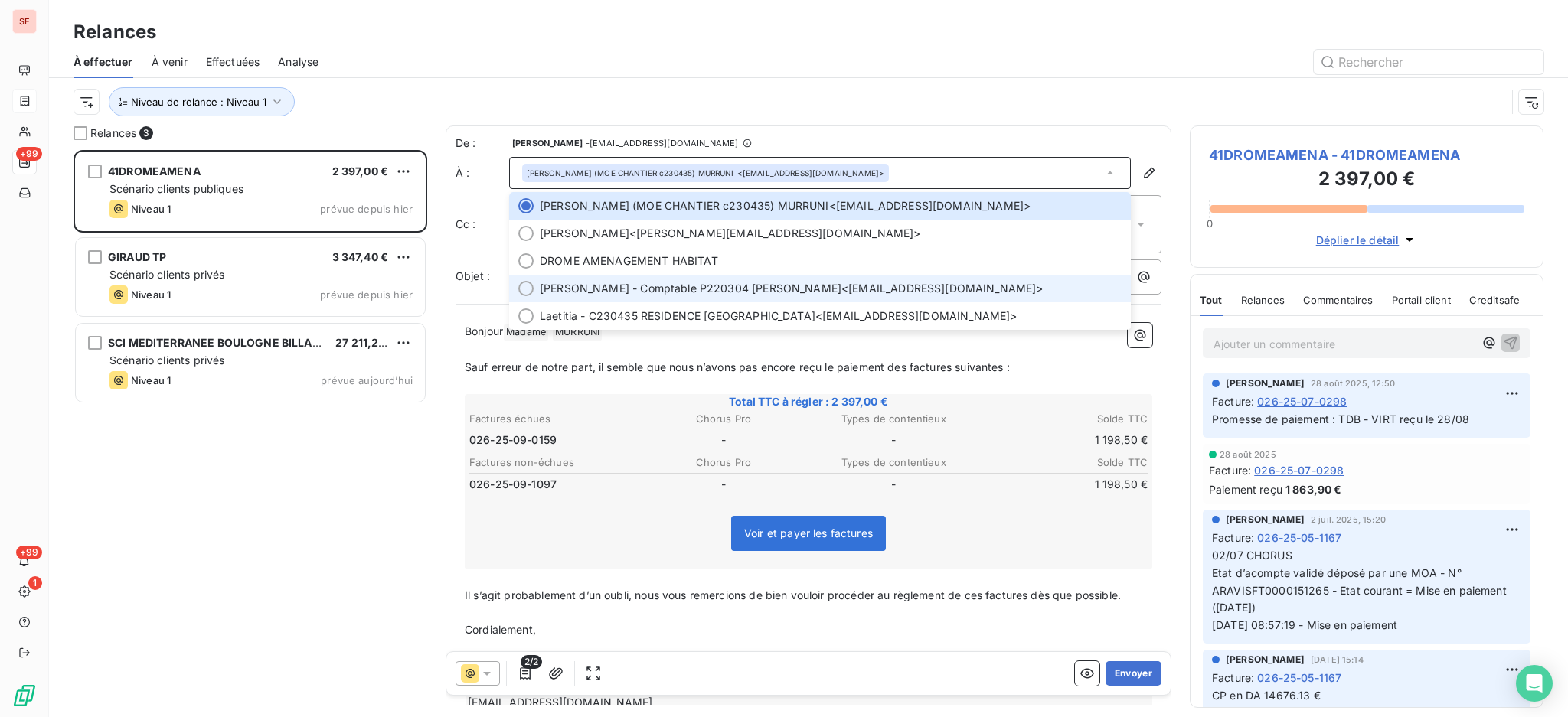
click at [906, 291] on span "[PERSON_NAME] - Comptable P220304 [PERSON_NAME] <[EMAIL_ADDRESS][DOMAIN_NAME]>" at bounding box center [831, 288] width 582 height 16
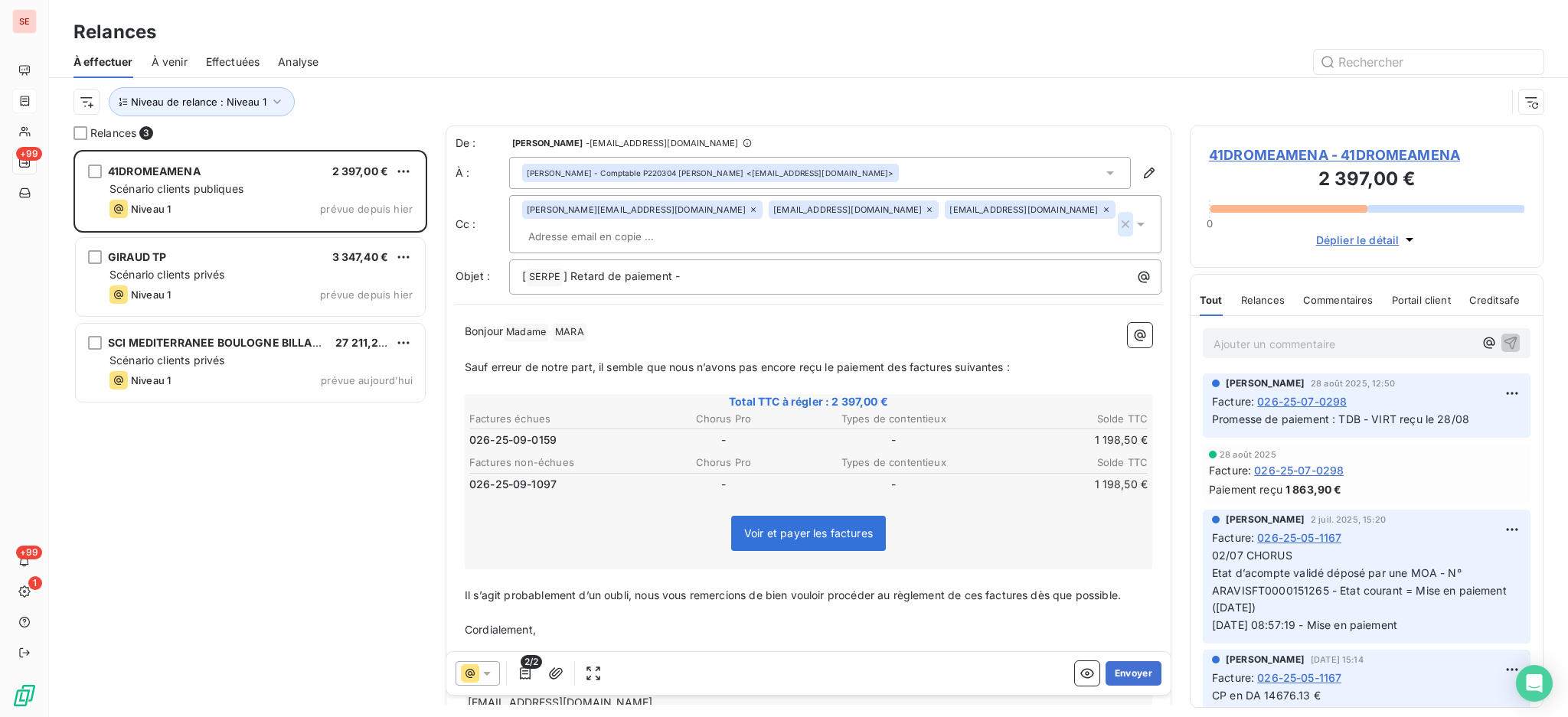
click at [1122, 222] on icon "button" at bounding box center [1126, 224] width 7 height 7
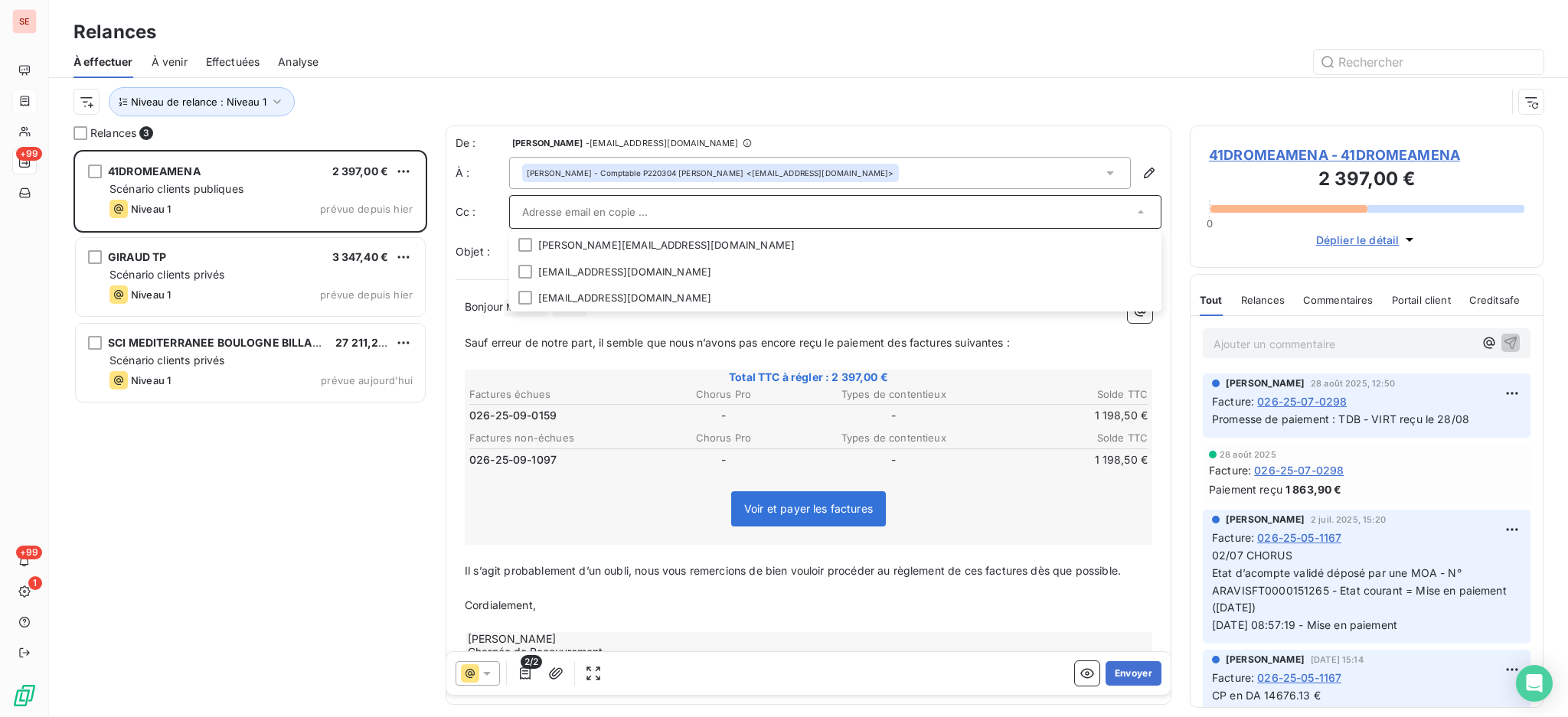
click at [788, 218] on input "text" at bounding box center [827, 212] width 611 height 23
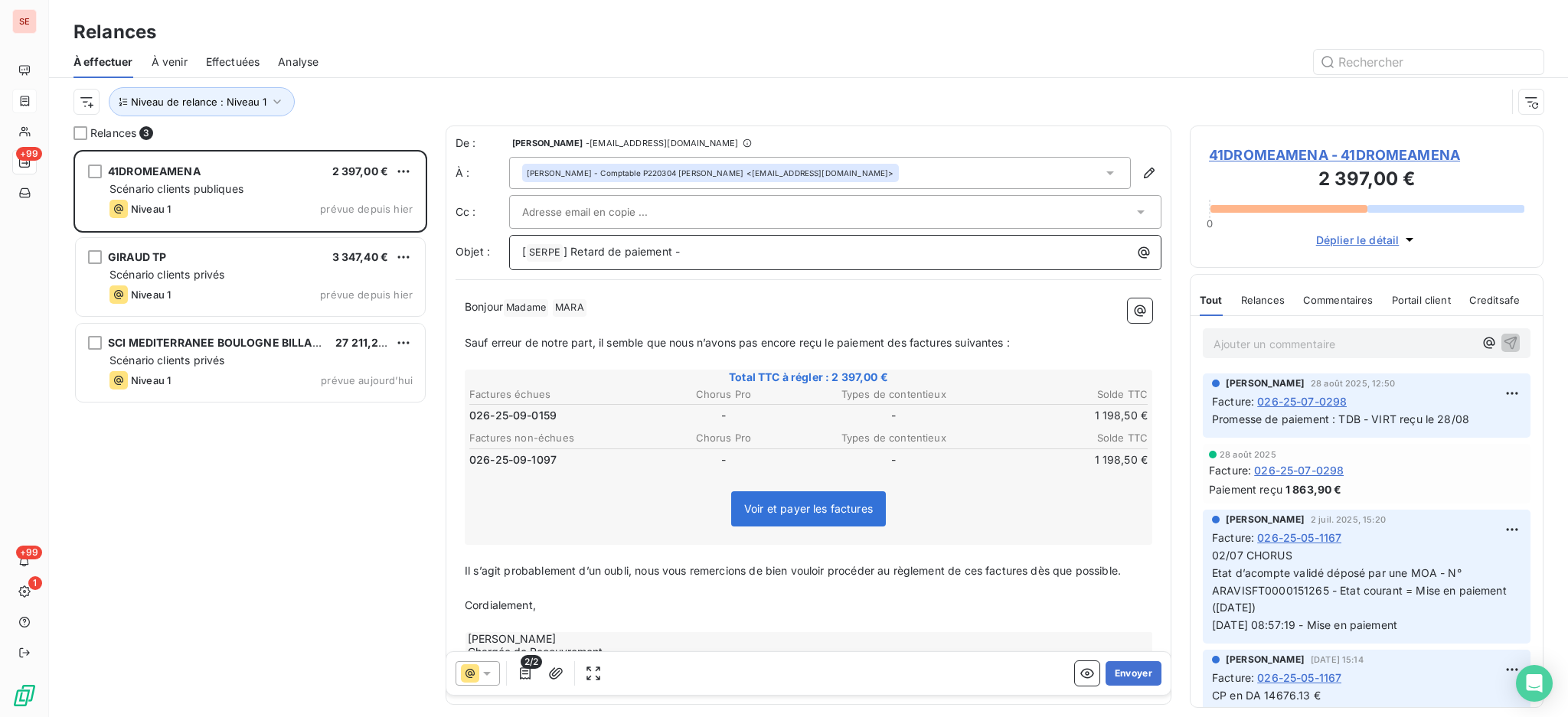
click at [892, 254] on p "[ SERPE ﻿ ] Retard de paiement -" at bounding box center [839, 253] width 634 height 18
drag, startPoint x: 843, startPoint y: 242, endPoint x: 676, endPoint y: 234, distance: 167.2
click at [676, 235] on div "[ SERPE ﻿ ] Retard de paiement - 41DROMEAMENAGEMENT" at bounding box center [835, 253] width 653 height 35
click at [873, 246] on p "[ SERPE ﻿ ] Retard de paiement - 41DROMEAMENAGEMENT" at bounding box center [839, 253] width 634 height 18
drag, startPoint x: 812, startPoint y: 258, endPoint x: 676, endPoint y: 245, distance: 136.6
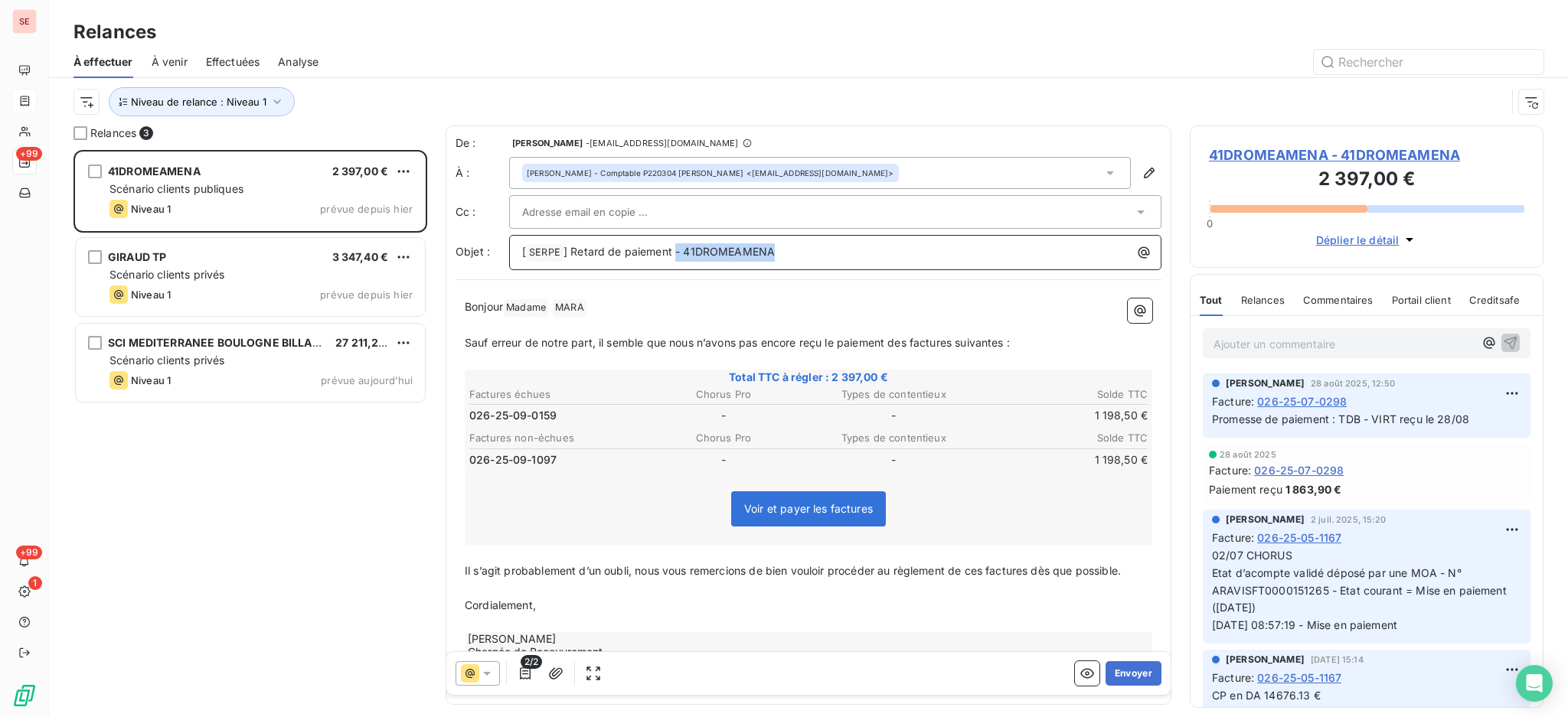
click at [676, 245] on p "[ SERPE ﻿ ] Retard de paiement - 41DROMEAMENA" at bounding box center [839, 253] width 634 height 18
copy span "- 41DROMEAMENA"
click at [1358, 152] on span "41DROMEAMENA - 41DROMEAMENA" at bounding box center [1366, 155] width 315 height 20
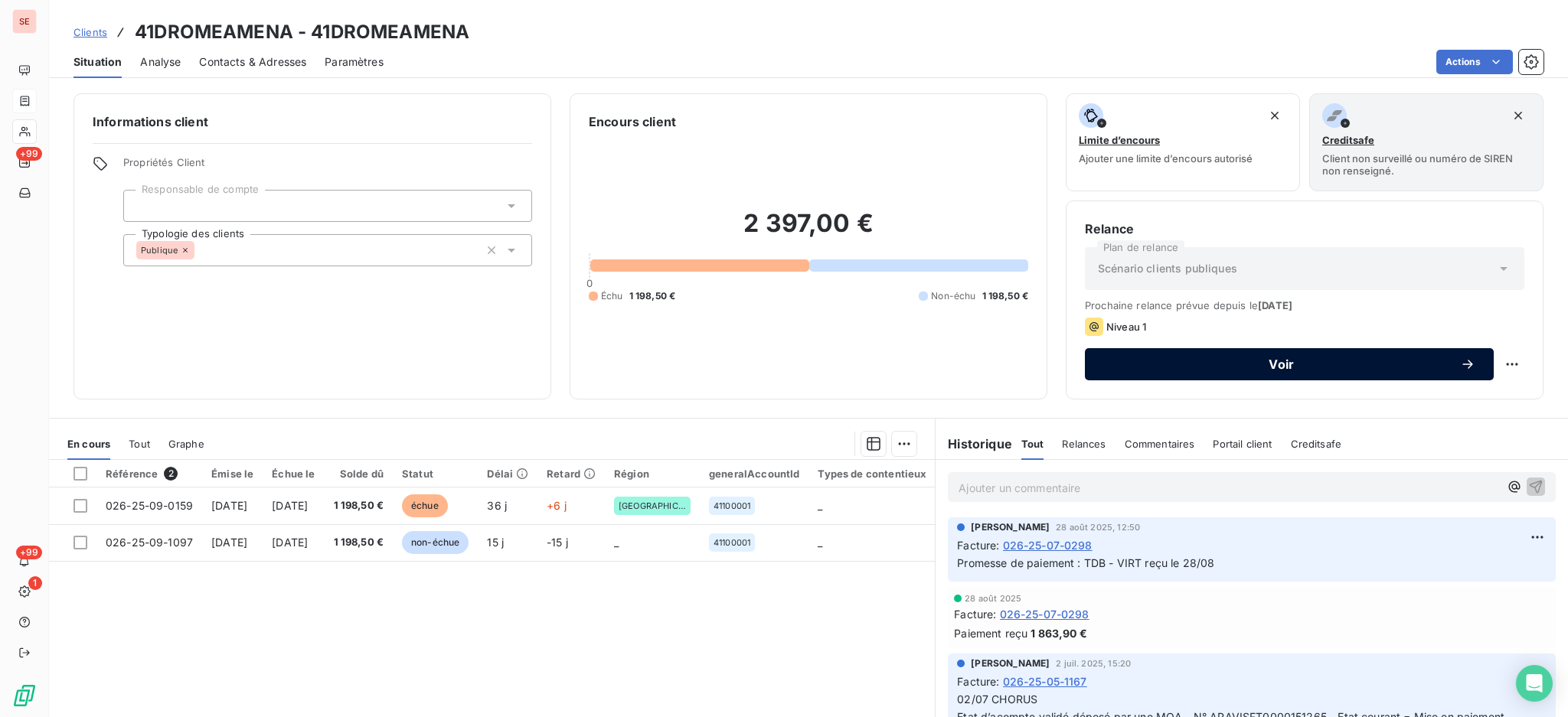
click at [1338, 364] on span "Voir" at bounding box center [1281, 364] width 357 height 12
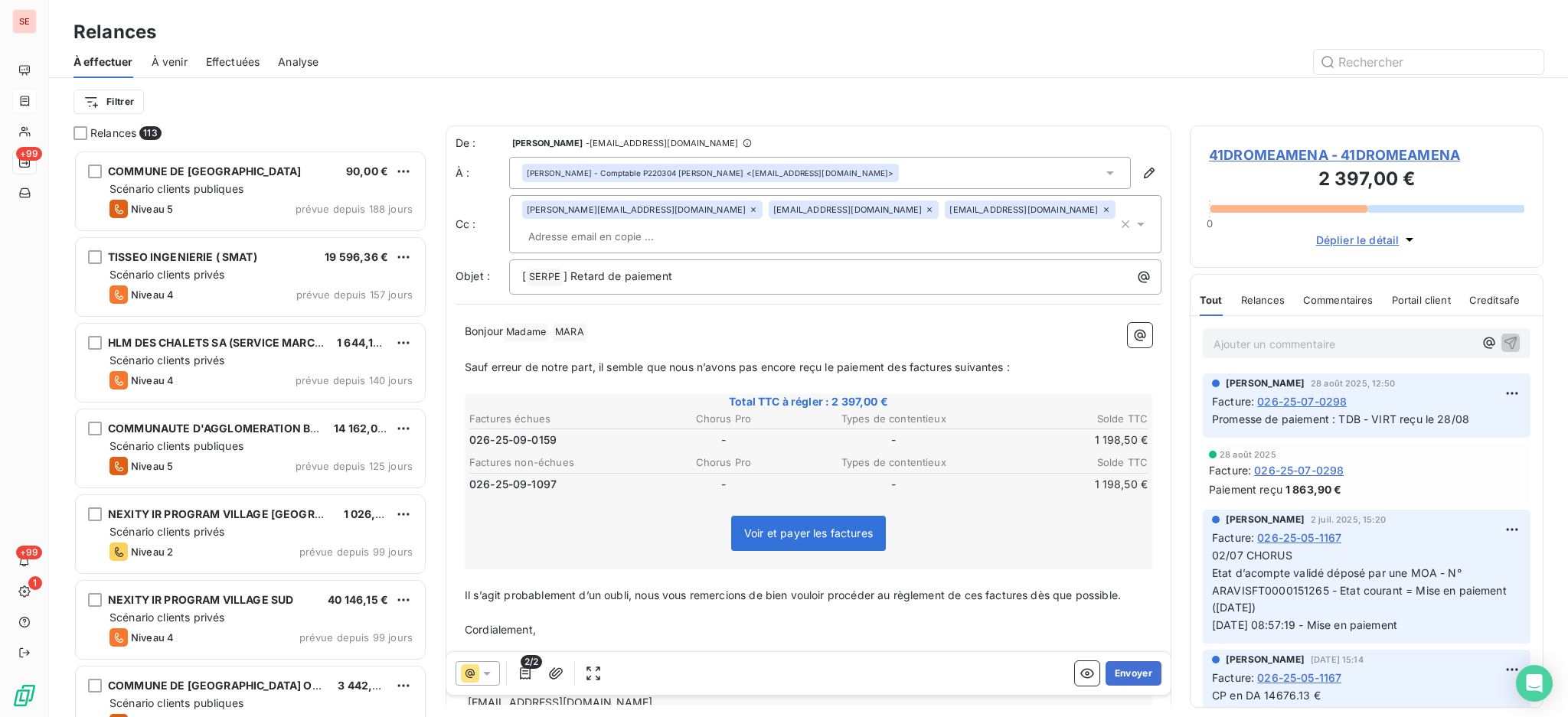
scroll to position [553, 337]
click at [1248, 151] on span "41DROMEAMENA - 41DROMEAMENA" at bounding box center [1366, 155] width 315 height 20
click at [1102, 166] on icon at bounding box center [1110, 172] width 16 height 16
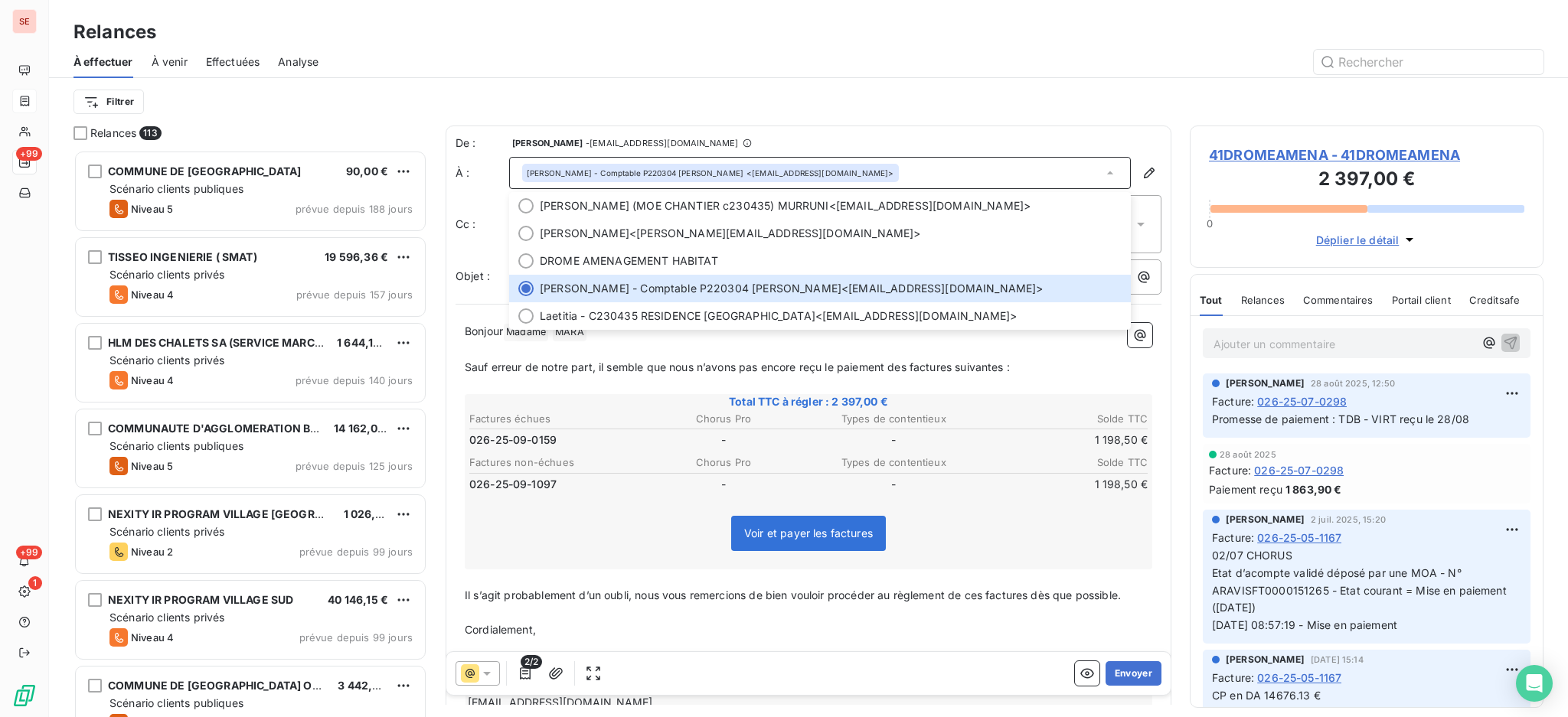
click at [1019, 83] on div "Filtrer" at bounding box center [808, 101] width 1470 height 47
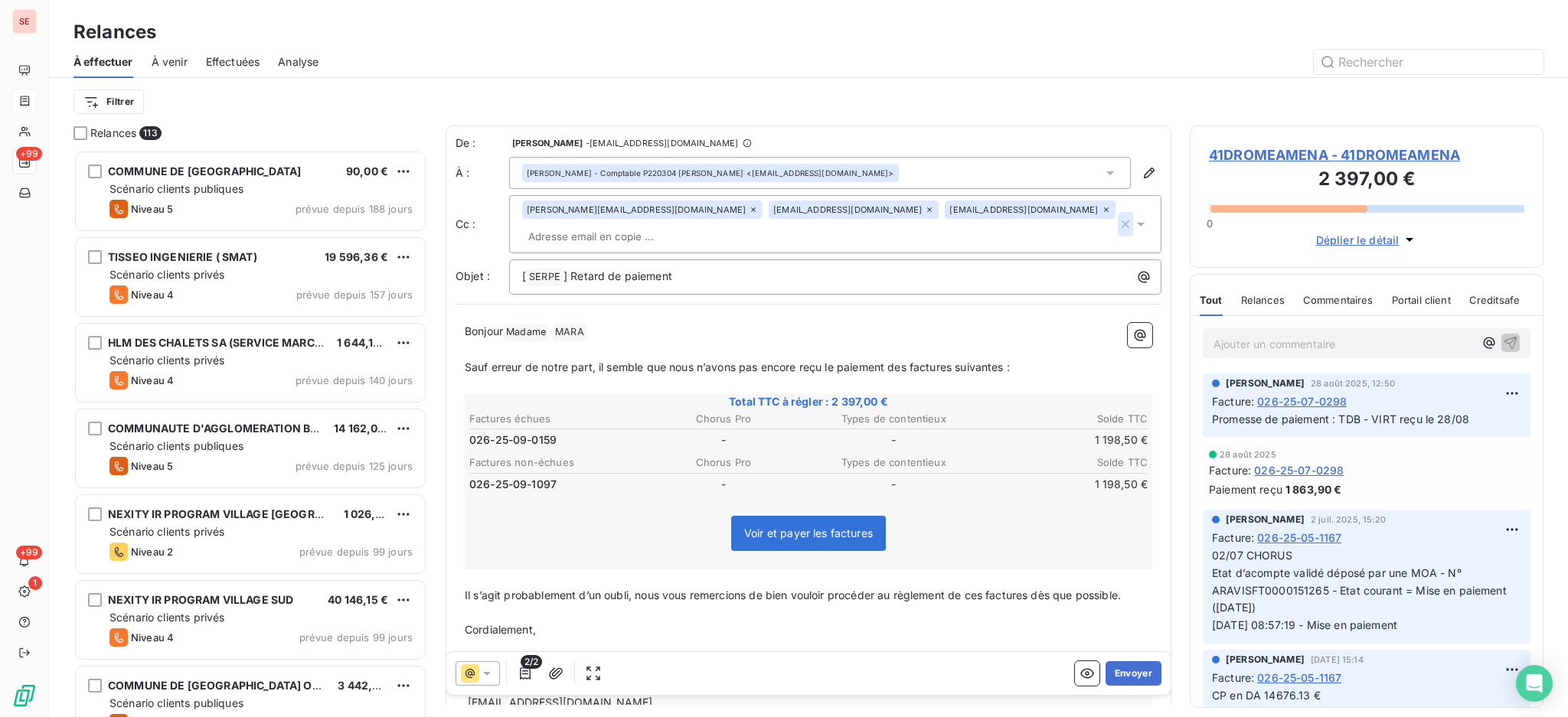
click at [1118, 229] on icon "button" at bounding box center [1126, 224] width 16 height 16
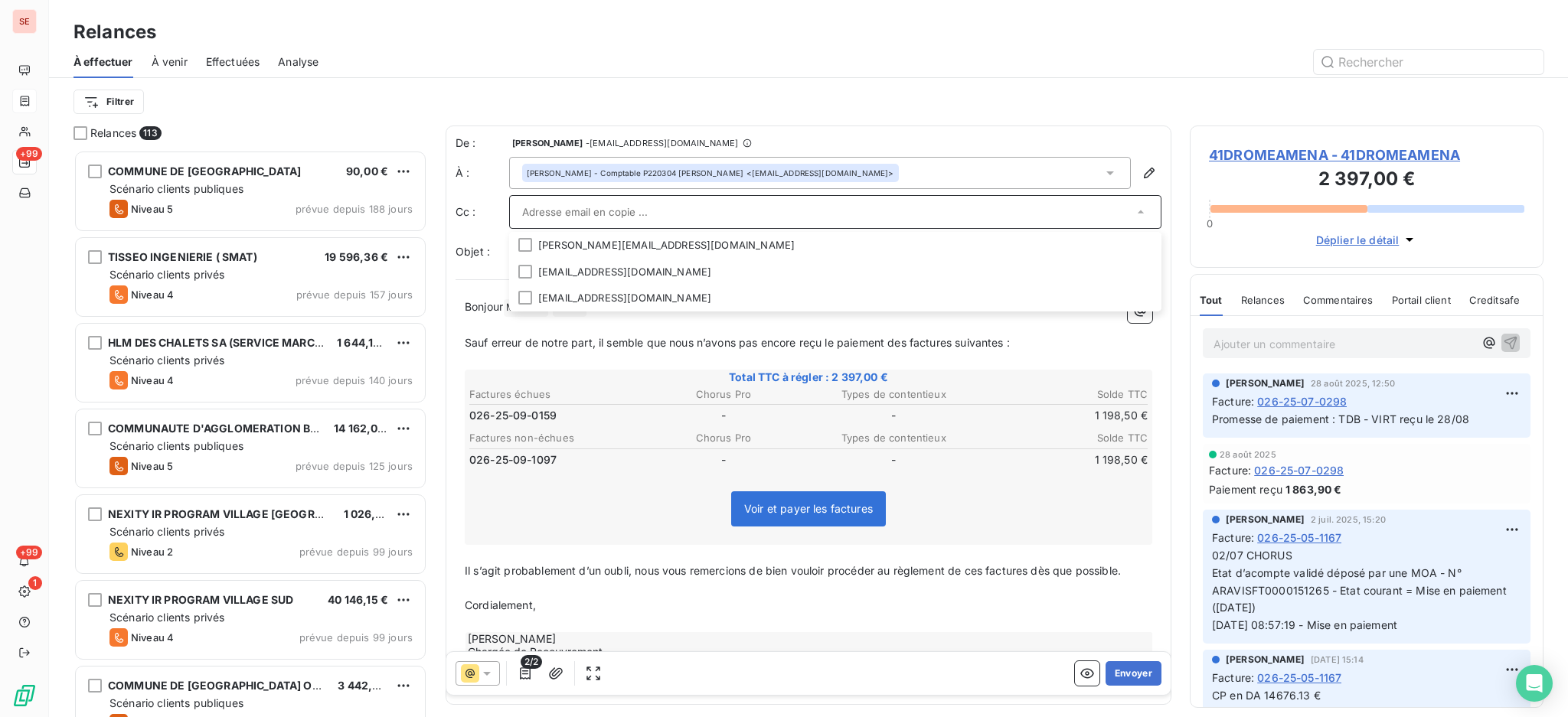
click at [920, 215] on input "text" at bounding box center [827, 212] width 611 height 23
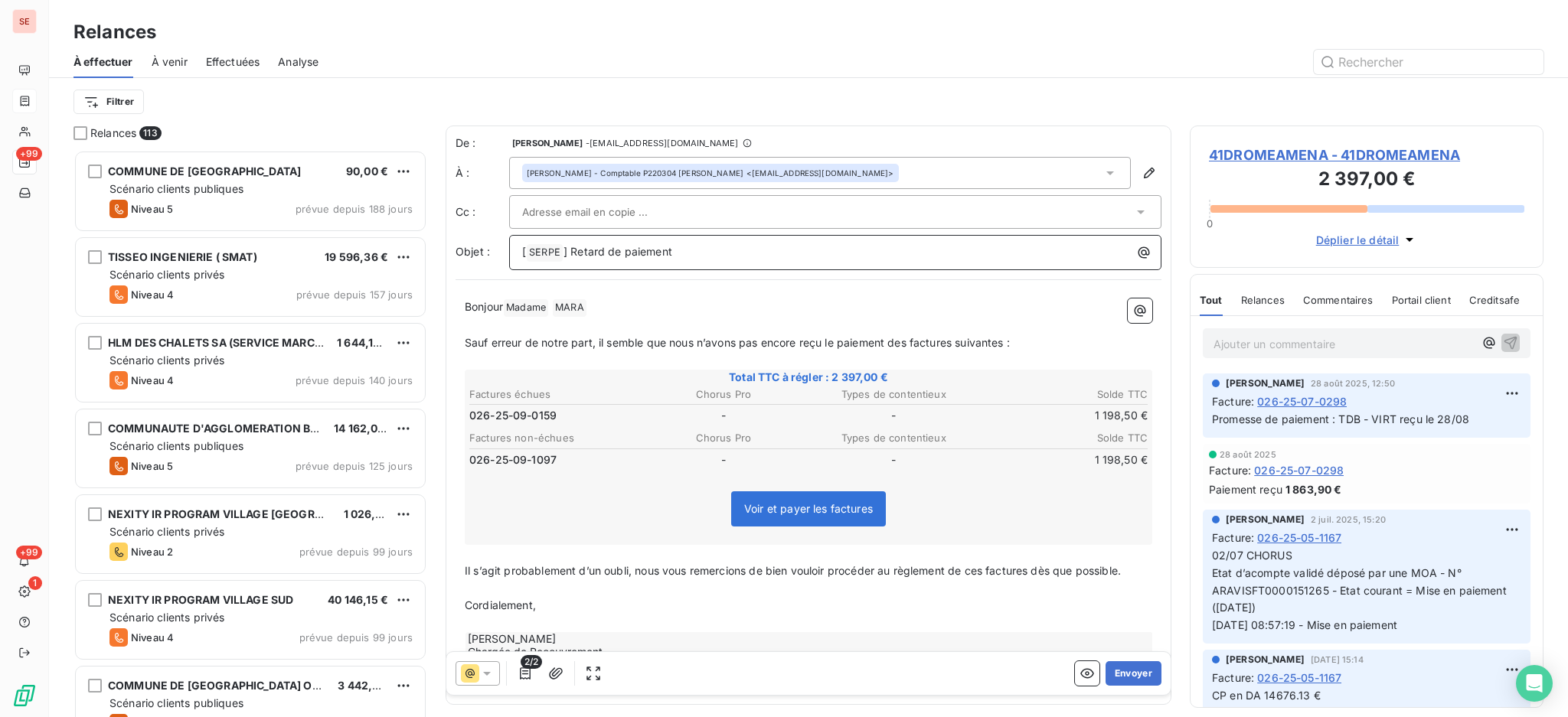
click at [898, 260] on p "[ SERPE ﻿ ] Retard de paiement" at bounding box center [839, 253] width 634 height 18
click at [525, 673] on icon "button" at bounding box center [525, 674] width 16 height 16
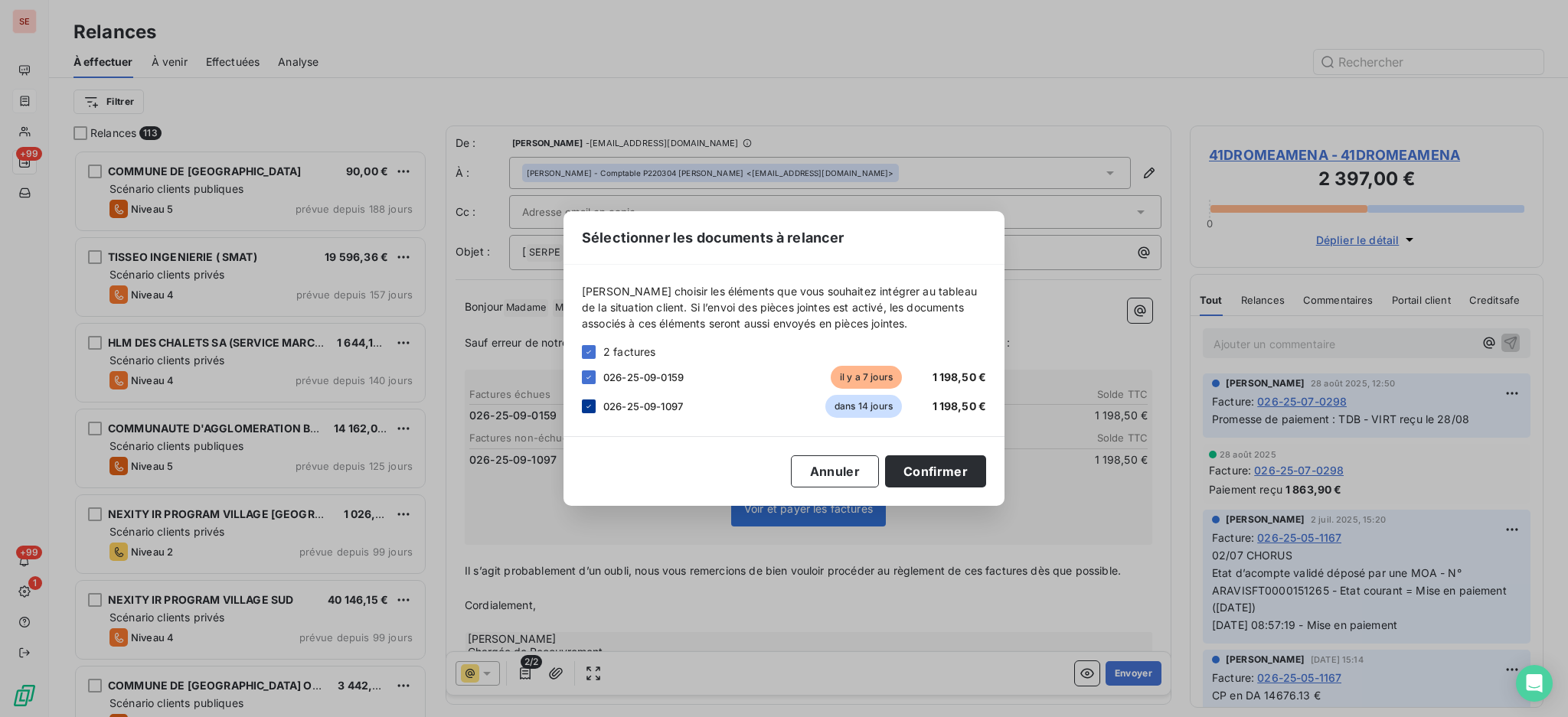
click at [585, 410] on div at bounding box center [588, 406] width 14 height 14
click at [932, 476] on button "Confirmer" at bounding box center [936, 471] width 101 height 32
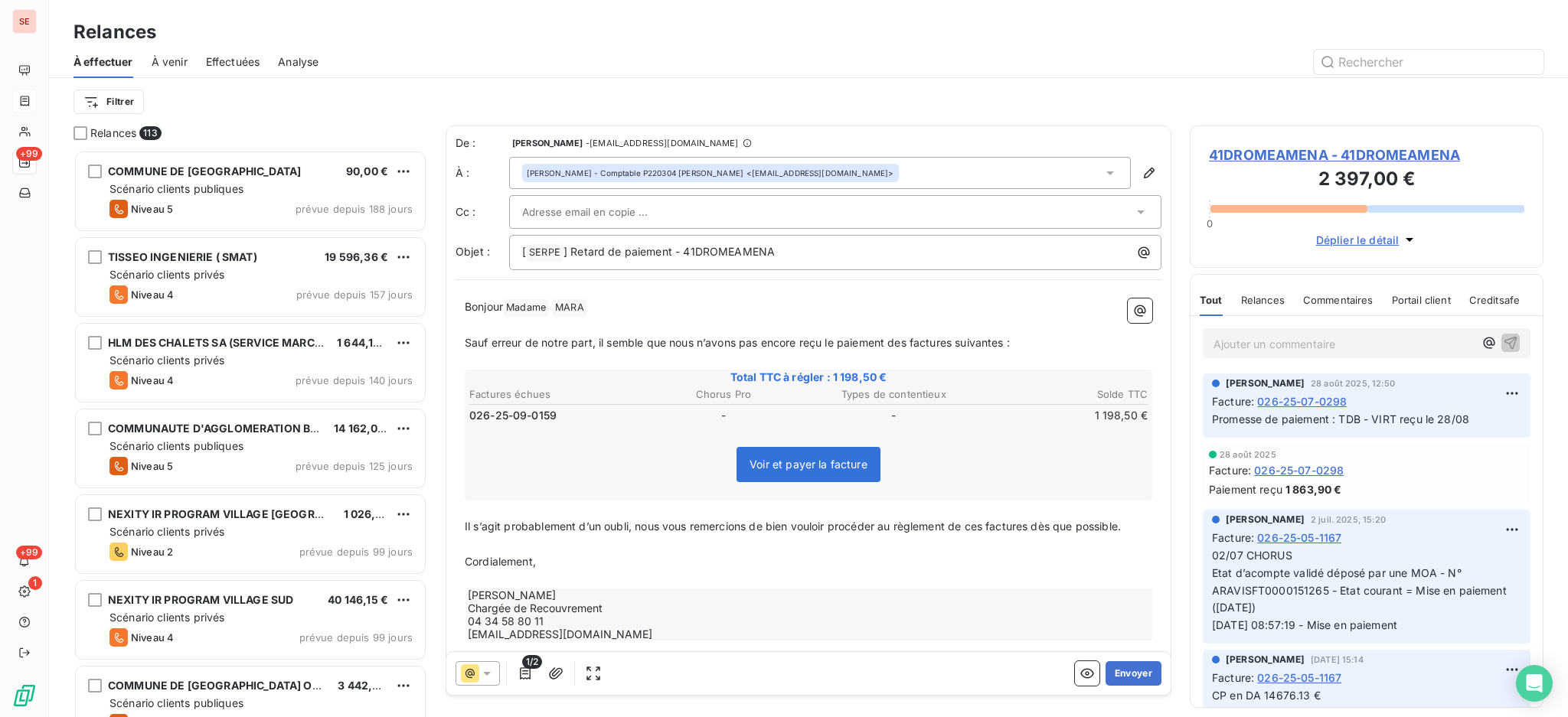
click at [569, 301] on span "[PERSON_NAME] ﻿" at bounding box center [570, 308] width 34 height 18
click at [1107, 671] on button "Envoyer" at bounding box center [1133, 674] width 56 height 25
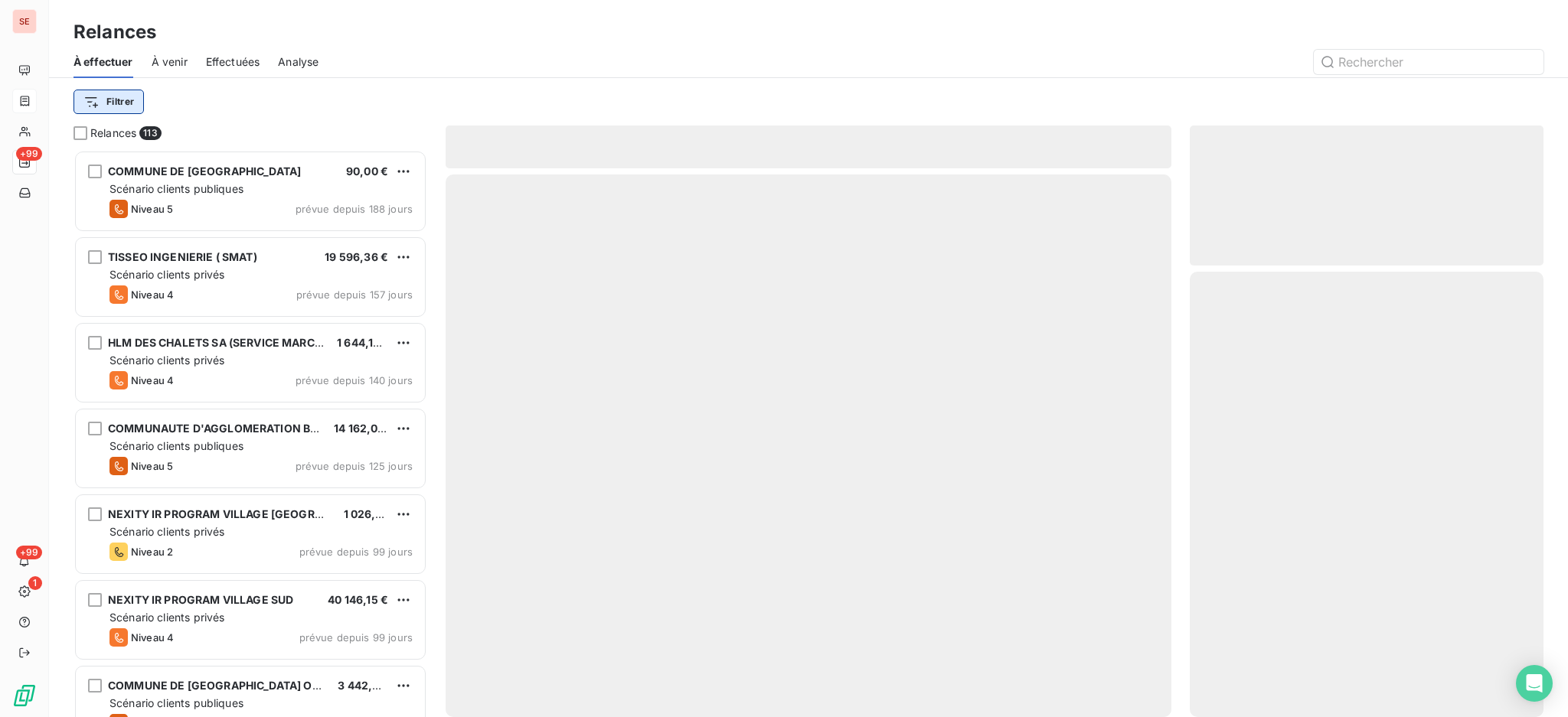
click at [115, 101] on html "SE +99 +99 1 Relances À effectuer À venir Effectuées Analyse Filtrer Relances 1…" at bounding box center [784, 358] width 1568 height 717
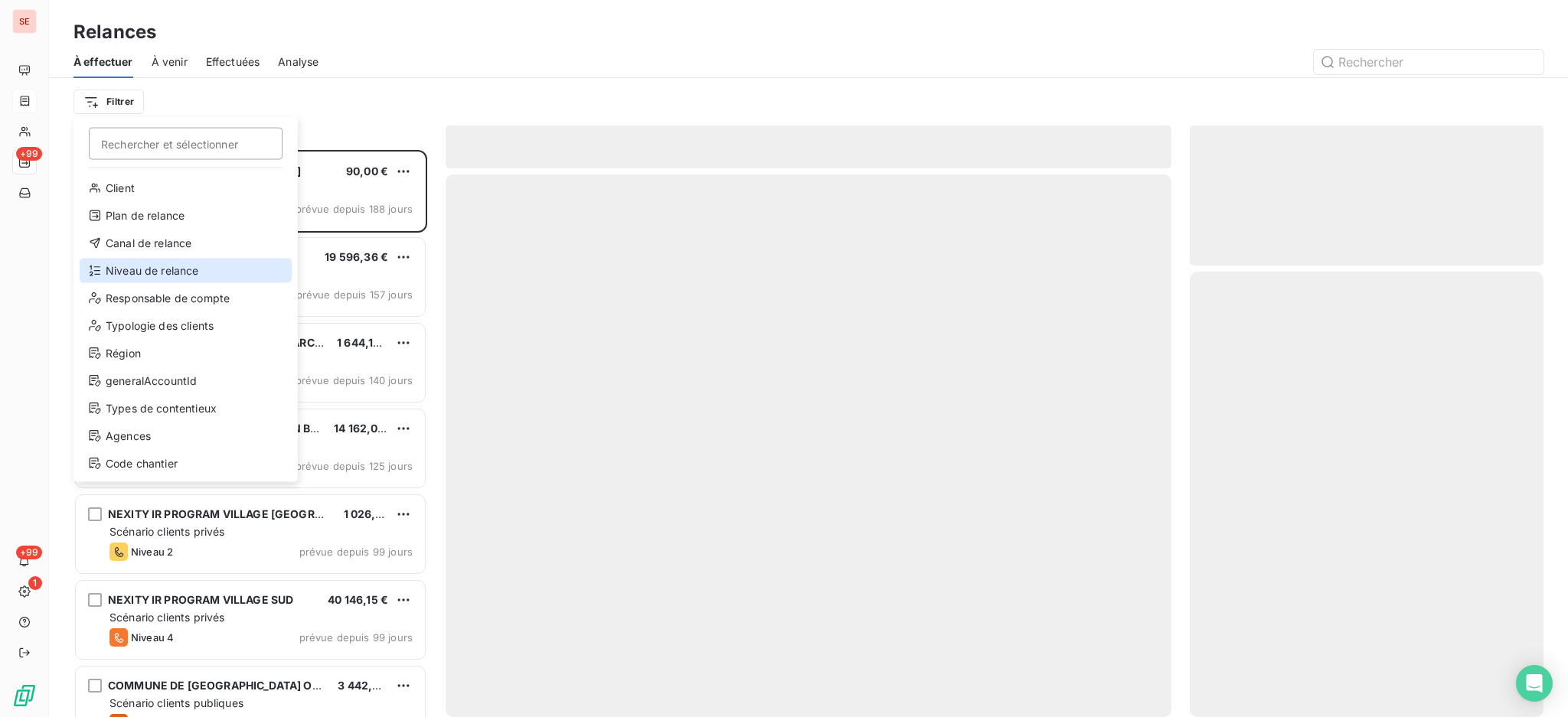
click at [136, 261] on div "Niveau de relance" at bounding box center [185, 271] width 212 height 25
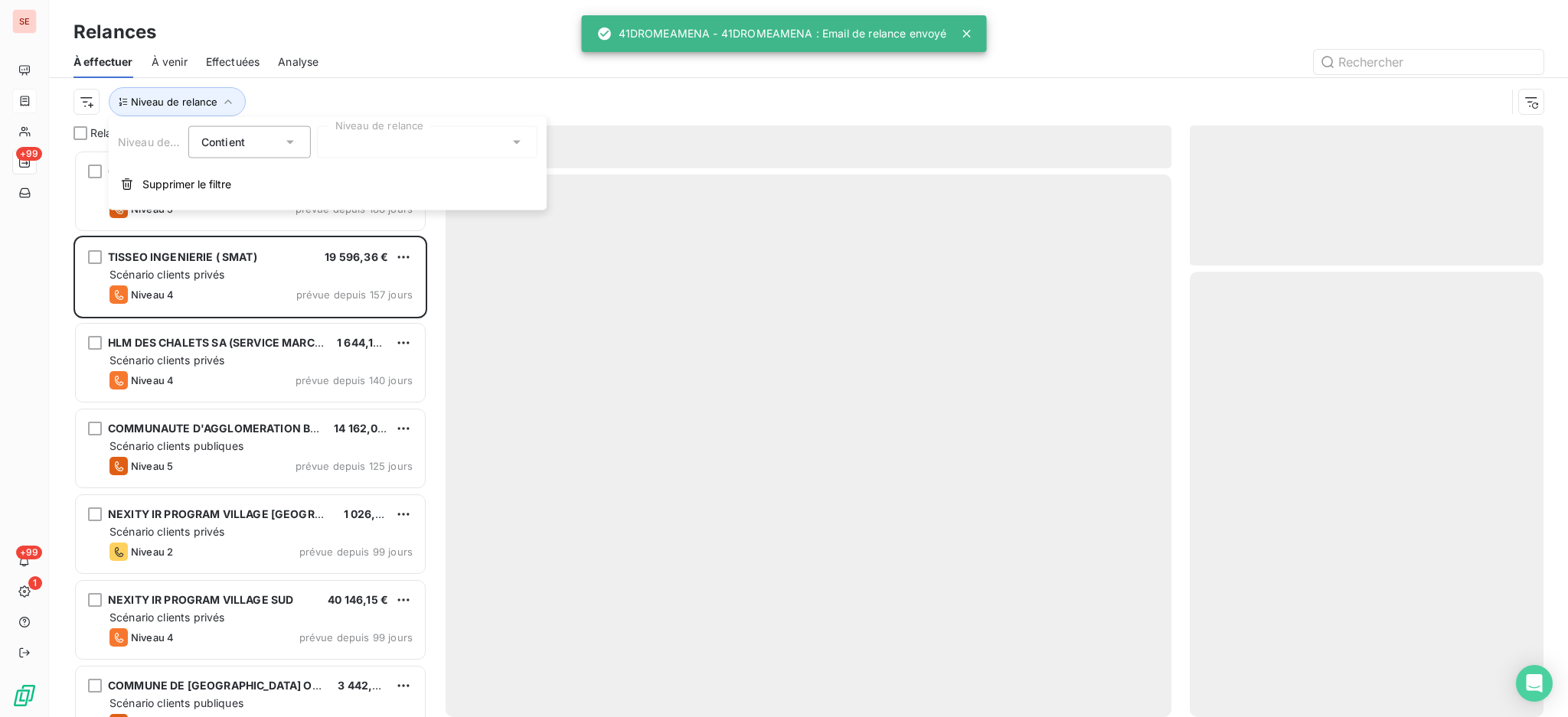
scroll to position [16, 16]
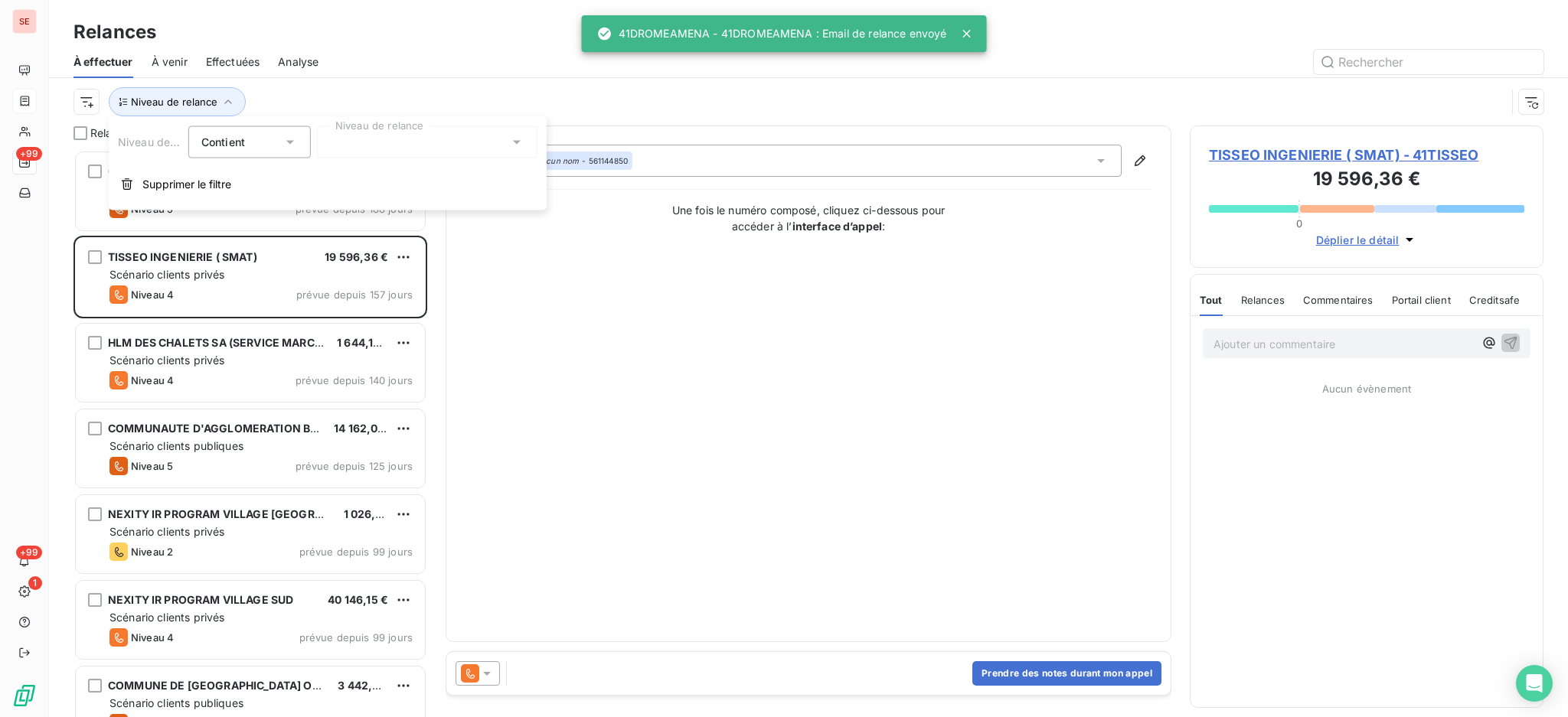
click at [513, 142] on icon at bounding box center [516, 142] width 16 height 16
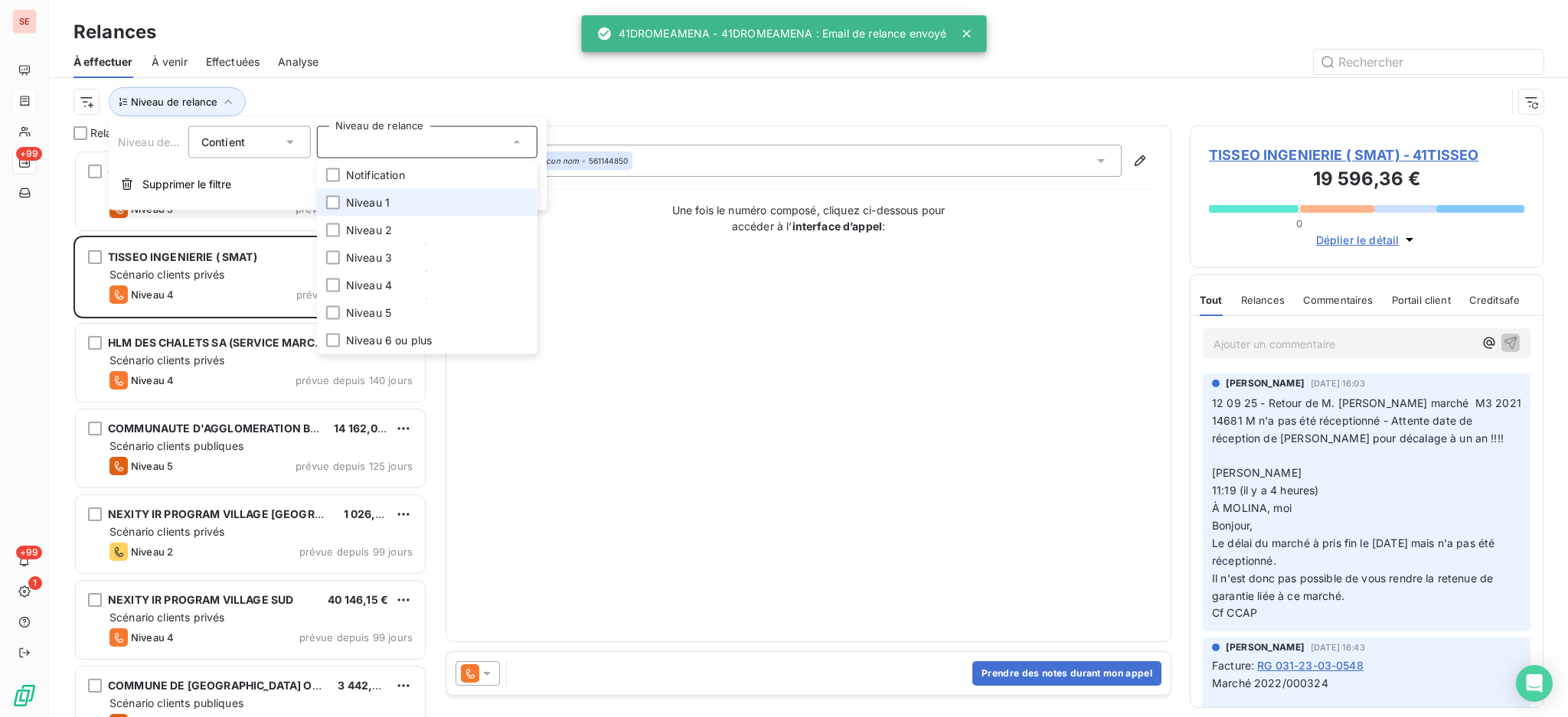
click at [414, 201] on li "Niveau 1" at bounding box center [427, 203] width 220 height 28
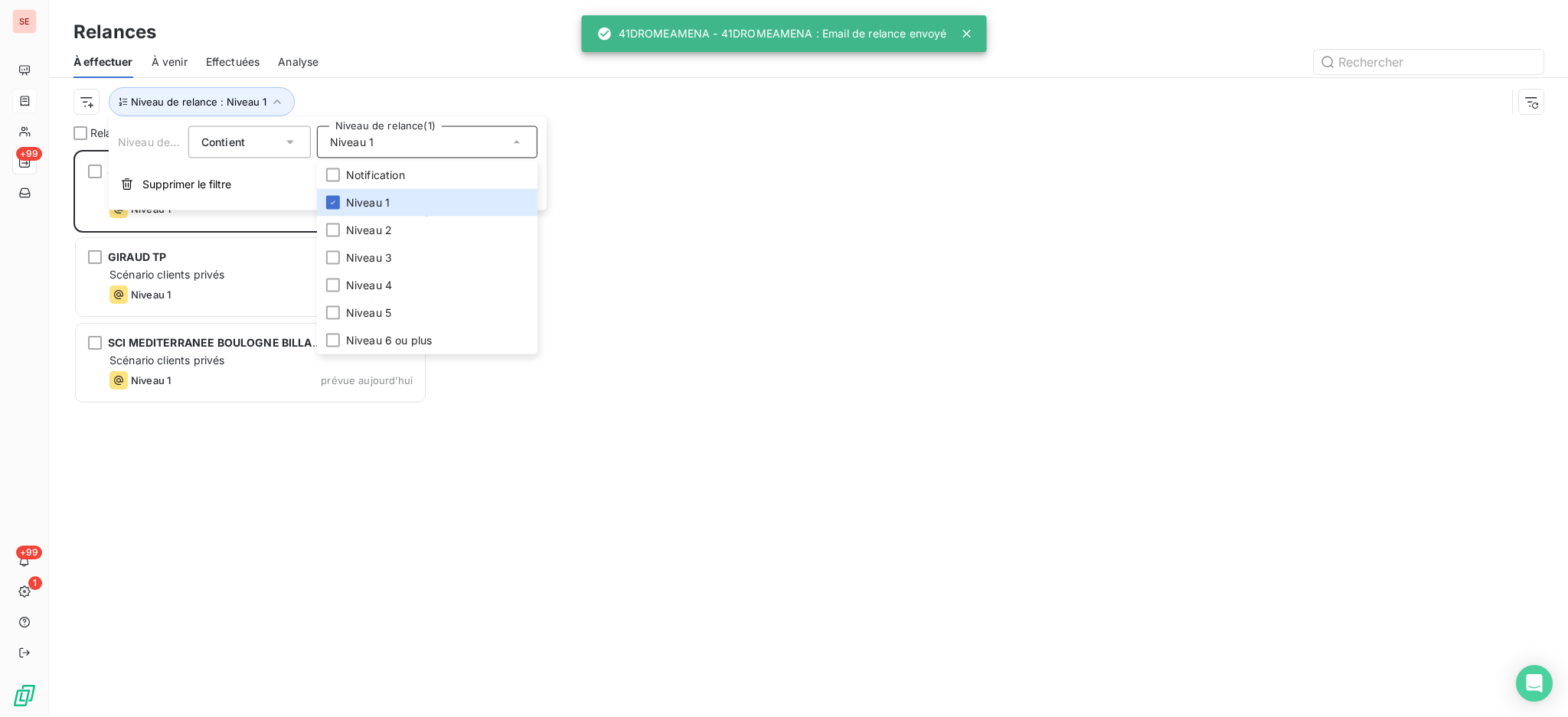
click at [427, 59] on div at bounding box center [939, 62] width 1207 height 25
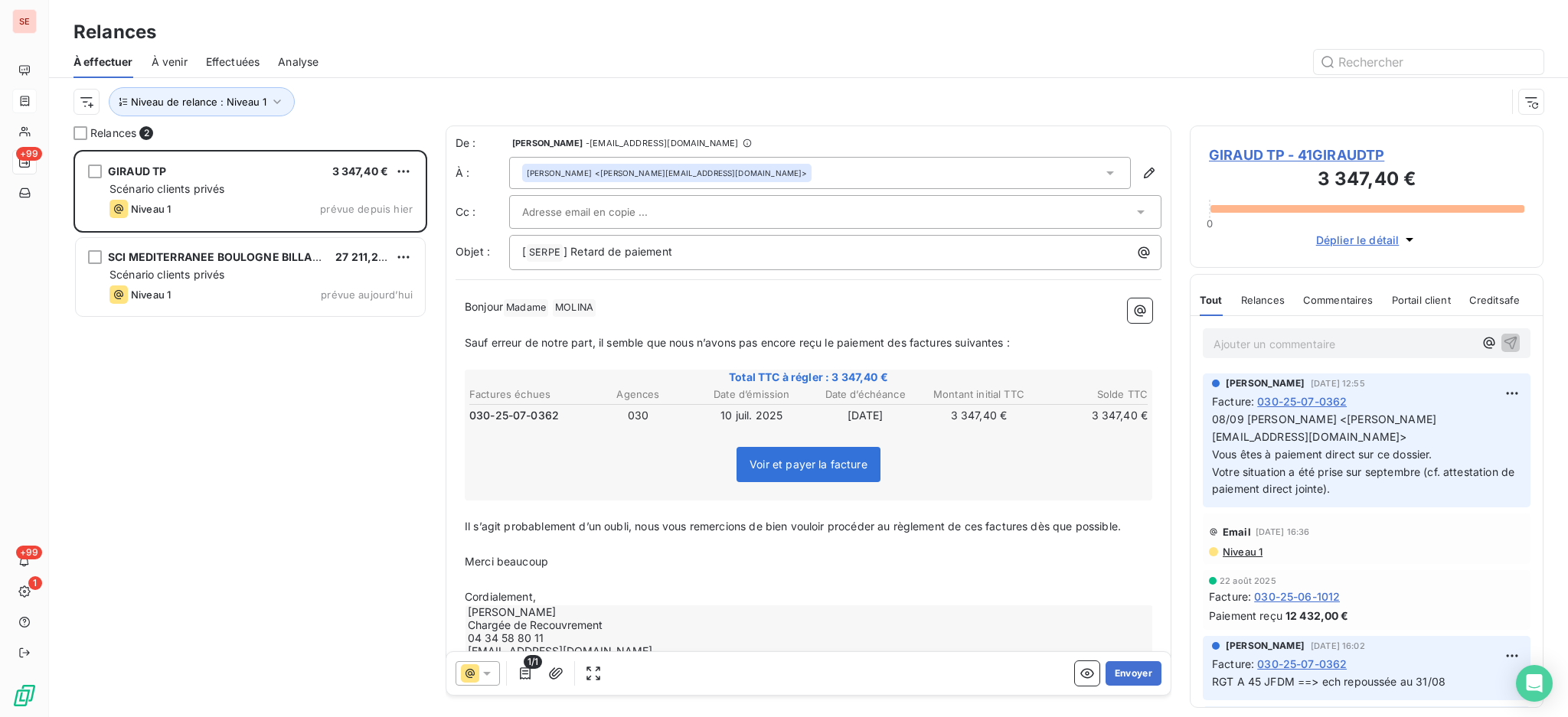
click at [594, 593] on p "Cordialement," at bounding box center [808, 597] width 688 height 18
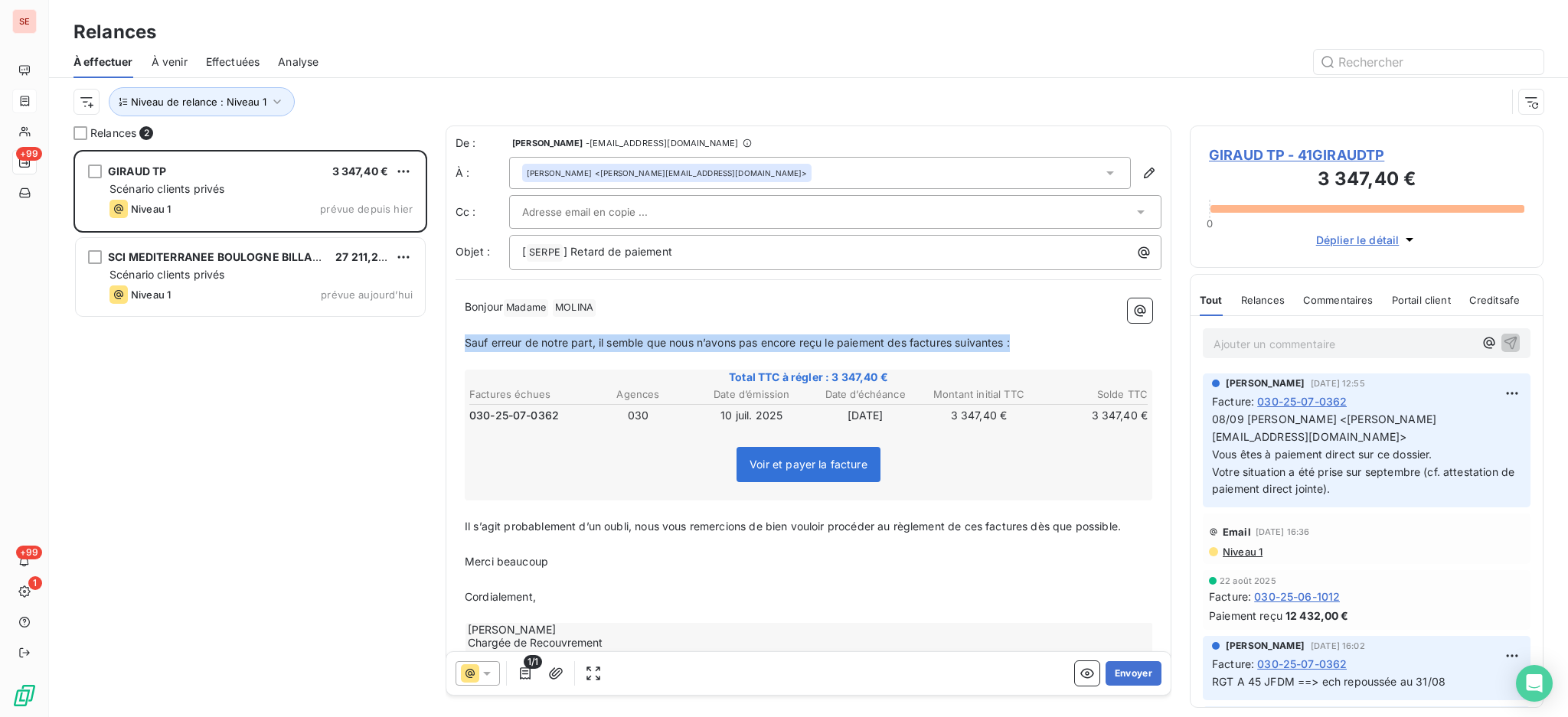
drag, startPoint x: 1040, startPoint y: 347, endPoint x: 461, endPoint y: 342, distance: 579.0
click at [461, 342] on div "[PERSON_NAME] Madame [PERSON_NAME] ﻿ ﻿ ﻿ Sauf erreur de notre part, il semble q…" at bounding box center [808, 488] width 706 height 396
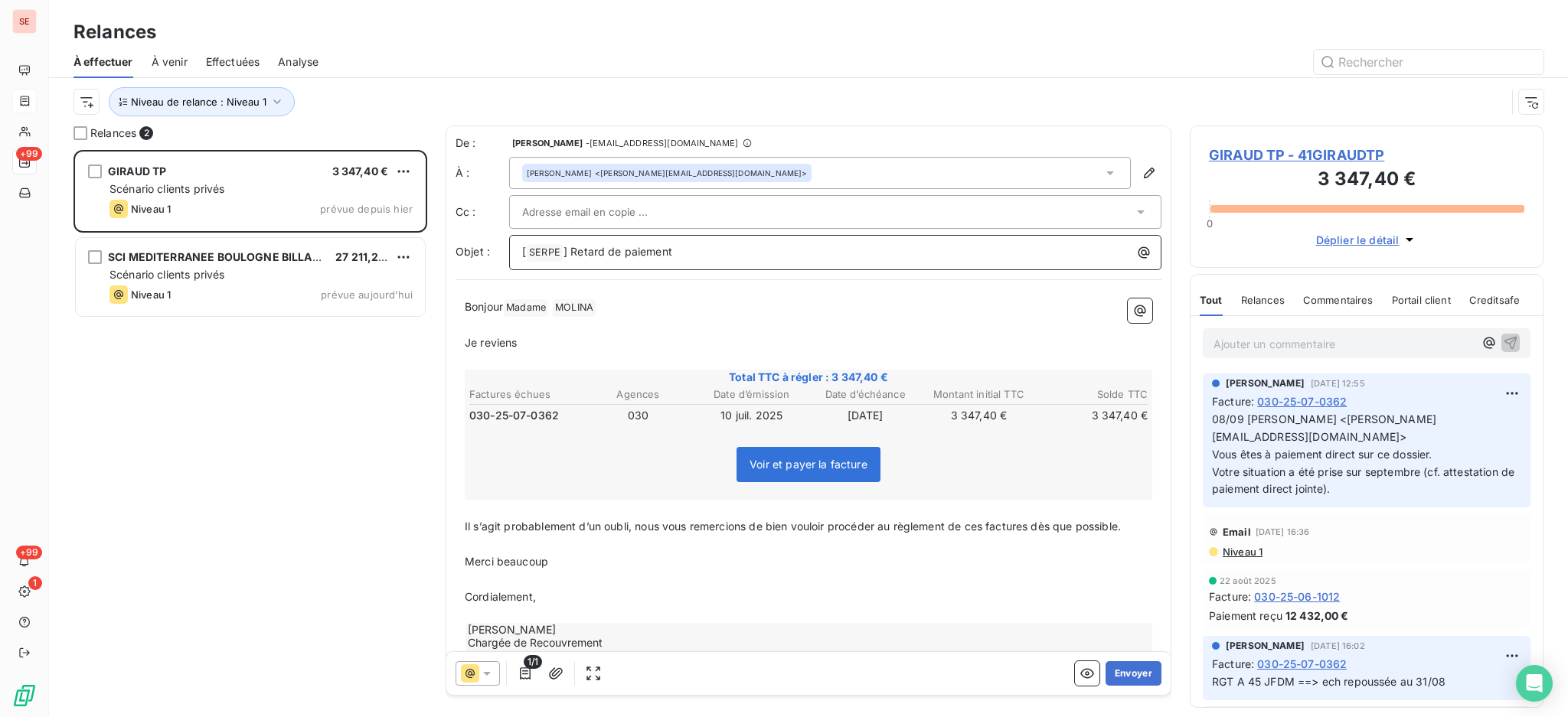
click at [748, 259] on p "[ SERPE ﻿ ] Retard de paiement" at bounding box center [839, 253] width 634 height 18
click at [576, 347] on p "Je reviens" at bounding box center [808, 343] width 688 height 18
click at [698, 243] on p "[ SERPE ﻿ ] Retard de paiement" at bounding box center [839, 253] width 634 height 18
click at [900, 347] on p "Je reviens vers vous concernant le paiement de notre facture ci-dessous" at bounding box center [808, 343] width 688 height 18
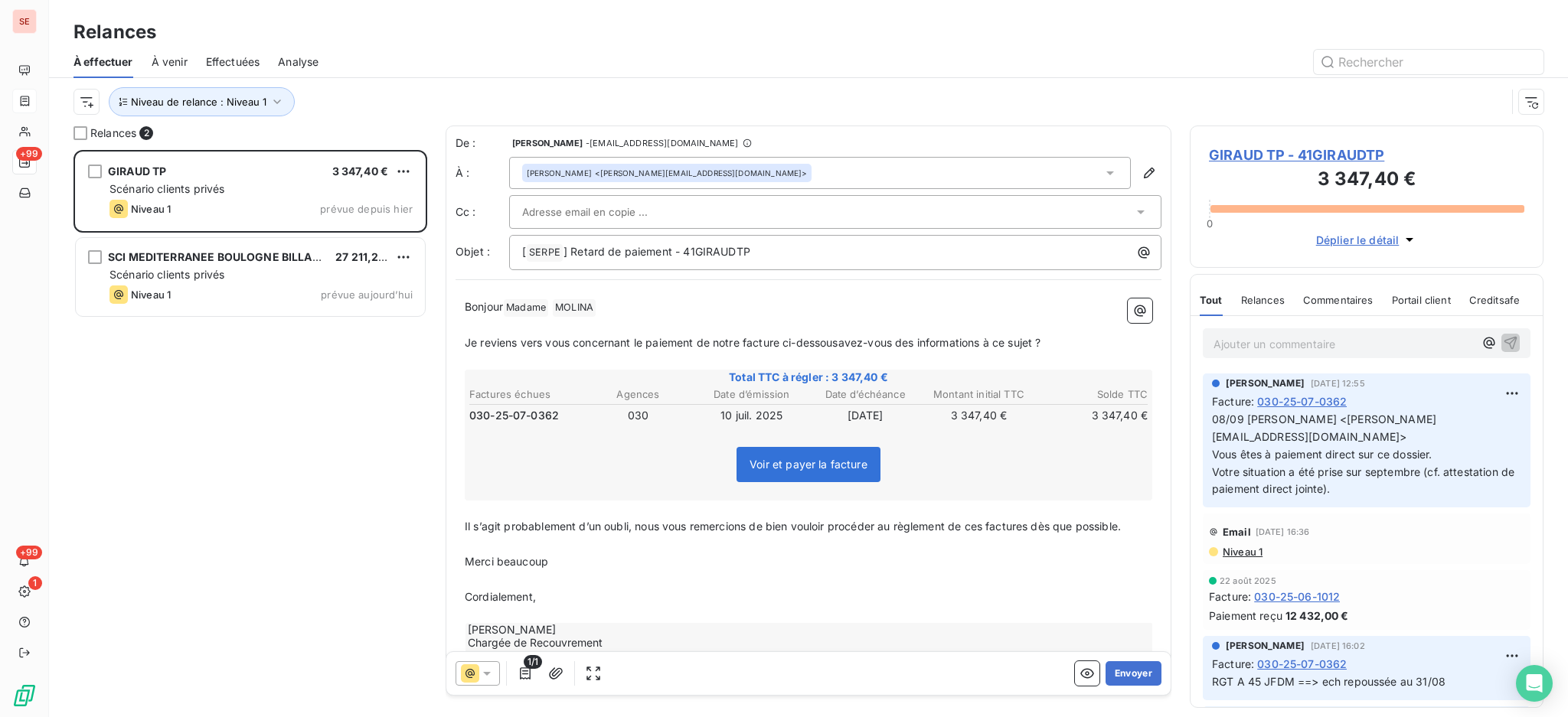
scroll to position [2, 0]
click at [842, 339] on span "Je reviens vers vous concernant le paiement de notre facture ci-dessousavez-vou…" at bounding box center [752, 342] width 576 height 13
click at [562, 599] on p "Cordialement," at bounding box center [808, 596] width 688 height 18
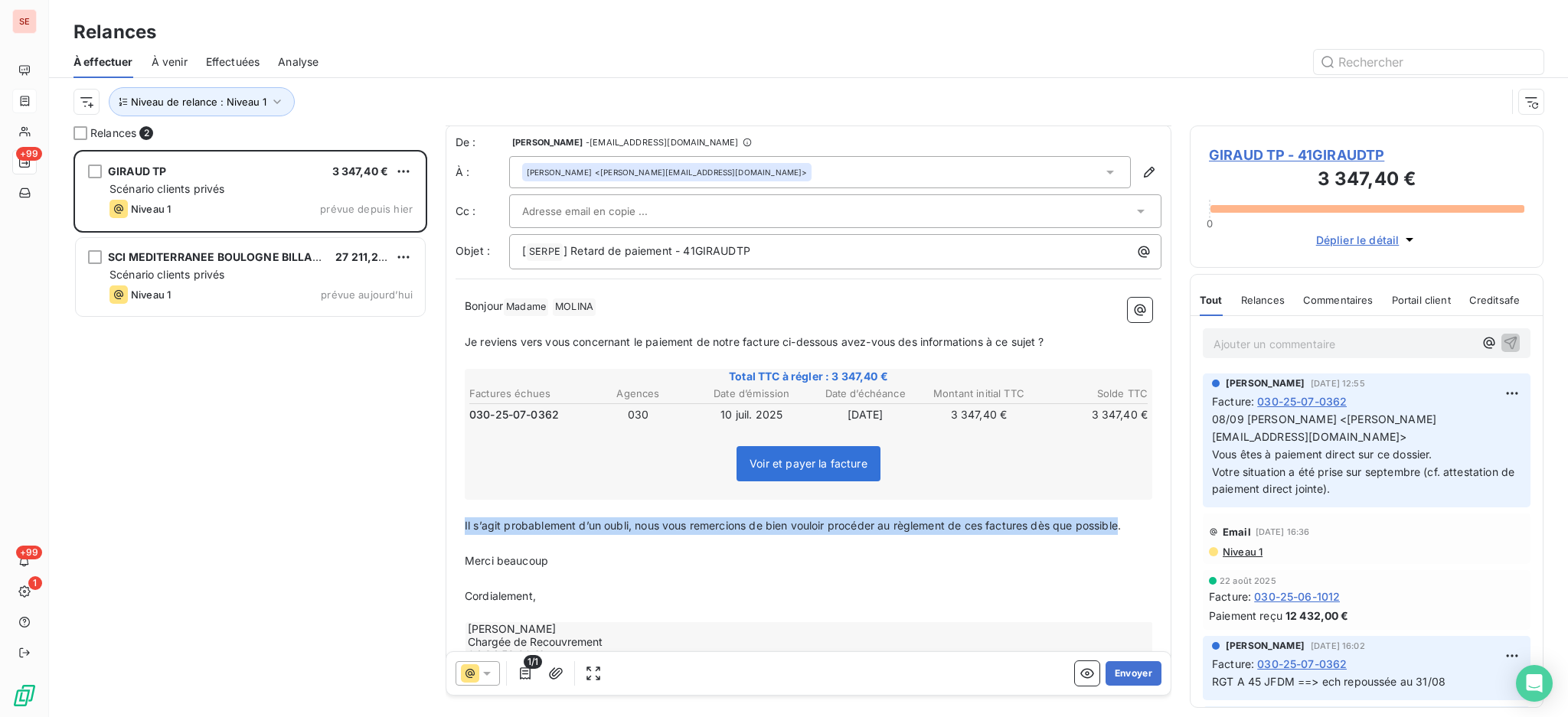
drag, startPoint x: 1125, startPoint y: 523, endPoint x: 459, endPoint y: 518, distance: 666.0
click at [459, 518] on div "[PERSON_NAME] Madame [PERSON_NAME] ﻿ ﻿ ﻿ Je reviens vers vous concernant le pai…" at bounding box center [808, 487] width 706 height 396
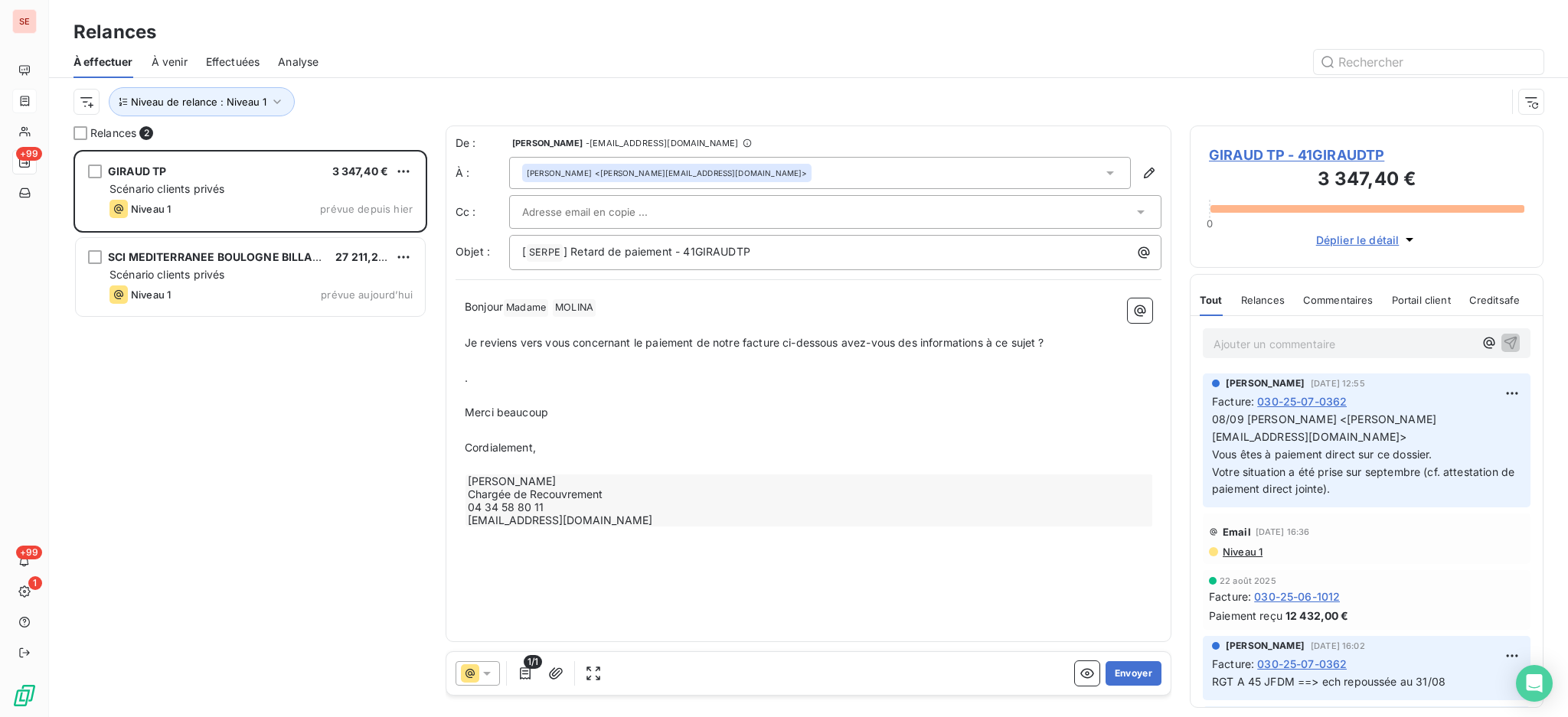
scroll to position [0, 0]
click at [1141, 307] on icon "button" at bounding box center [1139, 311] width 16 height 16
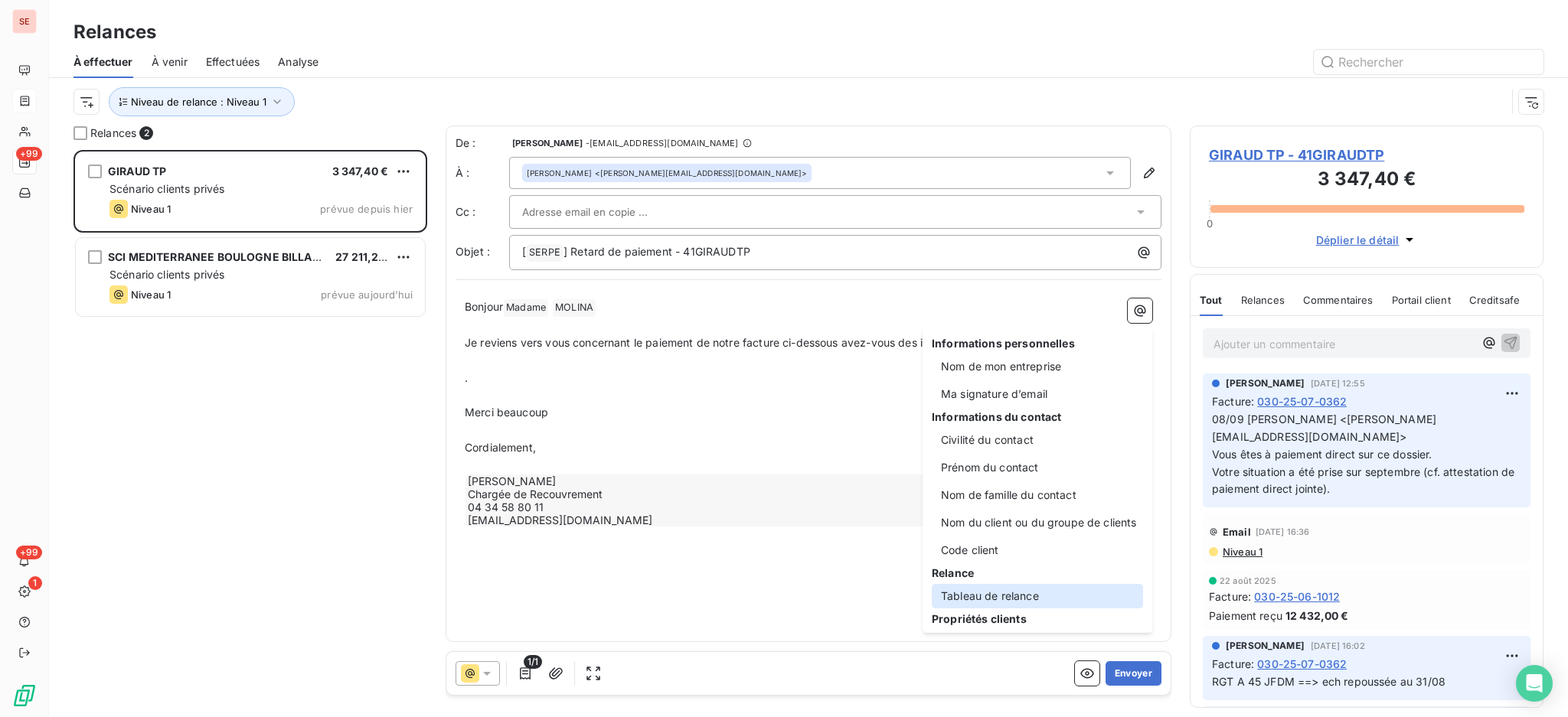
click at [1023, 588] on div "Tableau de relance" at bounding box center [1037, 596] width 211 height 25
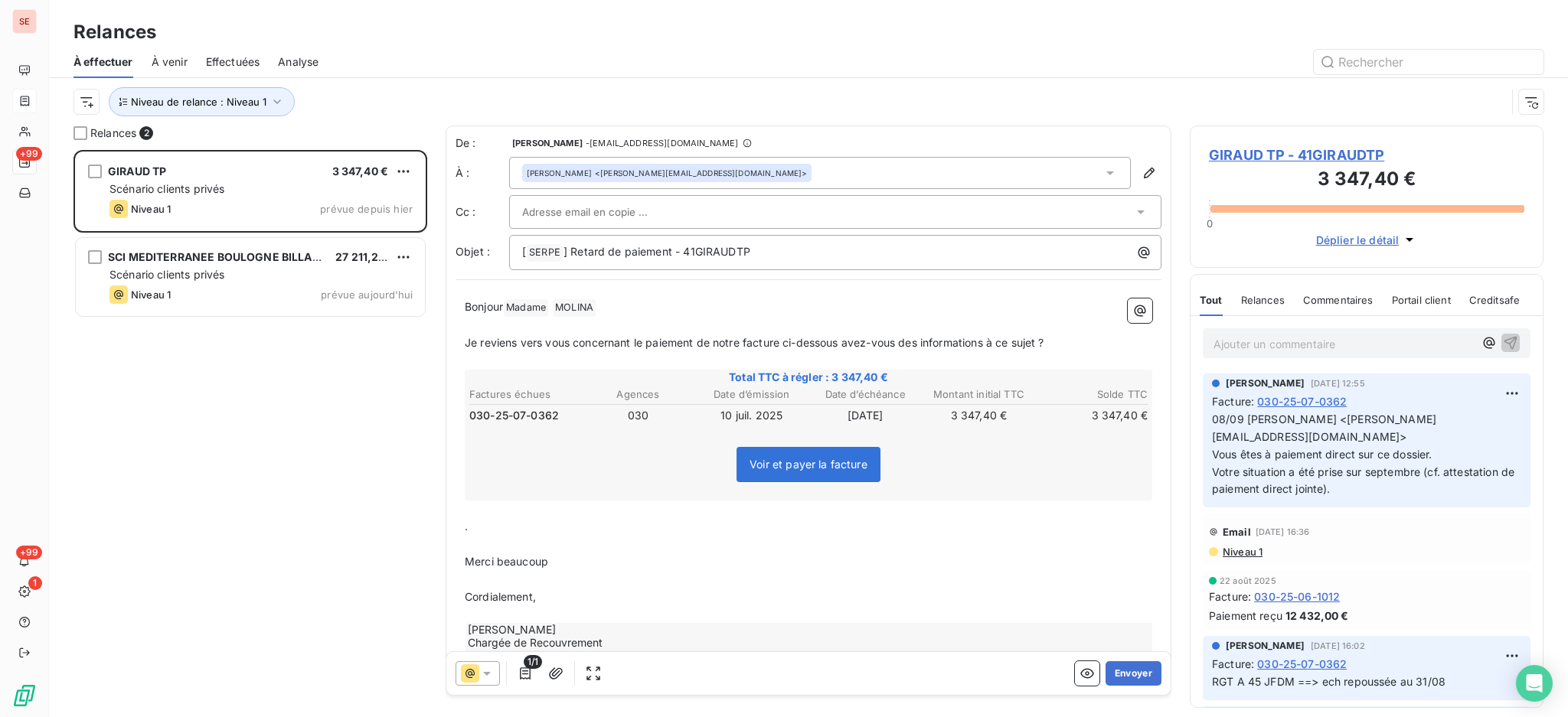
click at [513, 528] on p "." at bounding box center [808, 526] width 688 height 18
click at [493, 532] on p "﻿" at bounding box center [808, 526] width 688 height 18
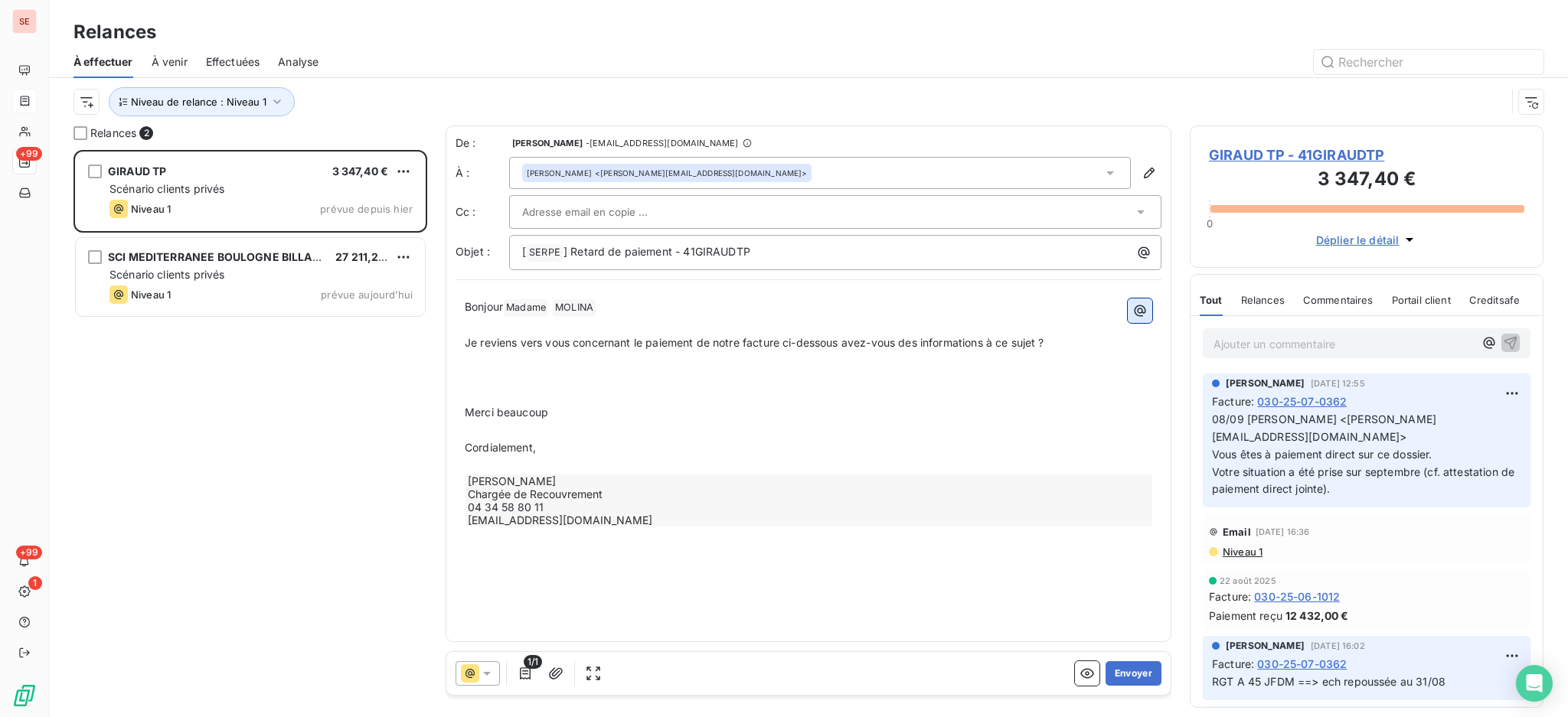
click at [1141, 314] on icon "button" at bounding box center [1139, 311] width 16 height 16
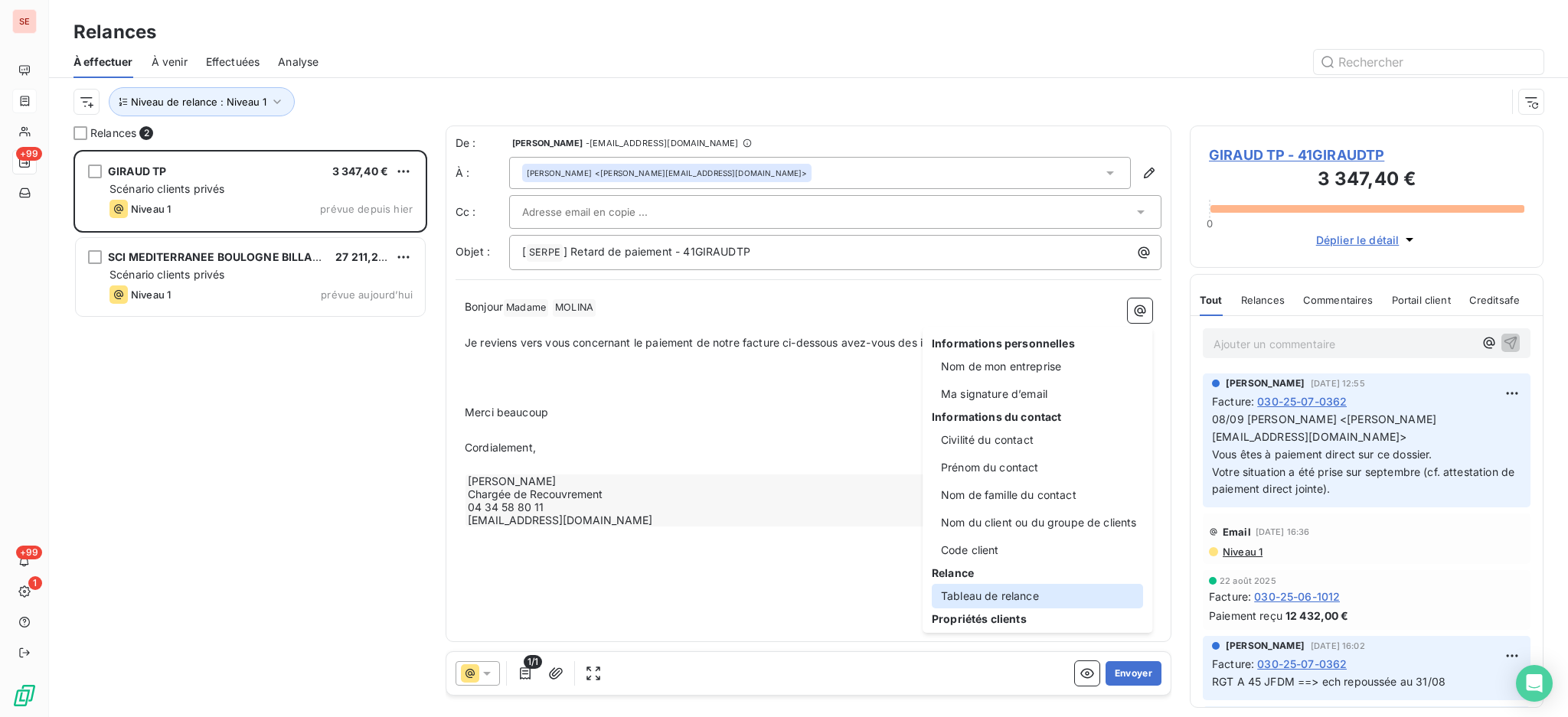
click at [1020, 599] on div "Tableau de relance" at bounding box center [1037, 596] width 211 height 25
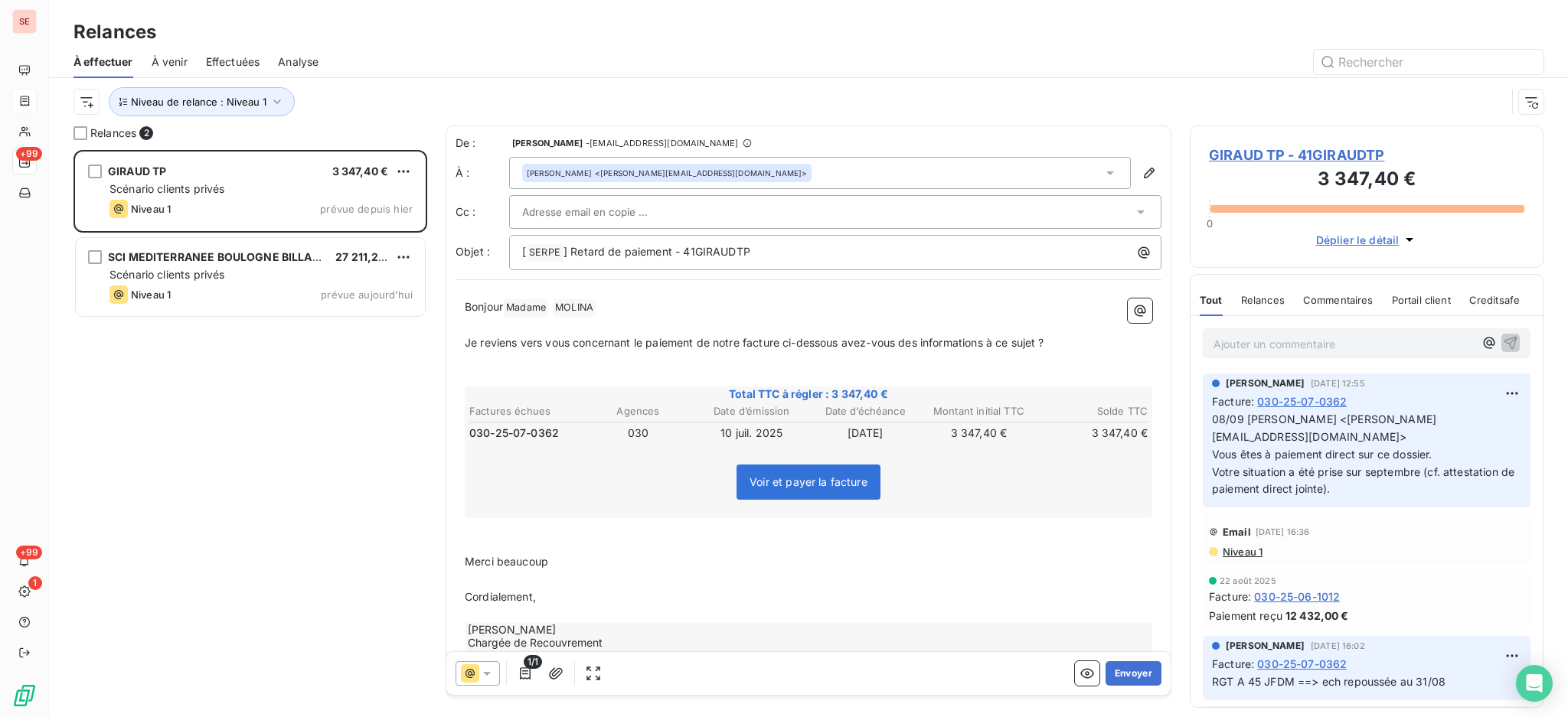
click at [566, 598] on p "Cordialement," at bounding box center [808, 597] width 688 height 18
click at [846, 349] on span "Je reviens vers vous concernant le paiement de notre facture ci-dessous avez-vo…" at bounding box center [754, 343] width 580 height 13
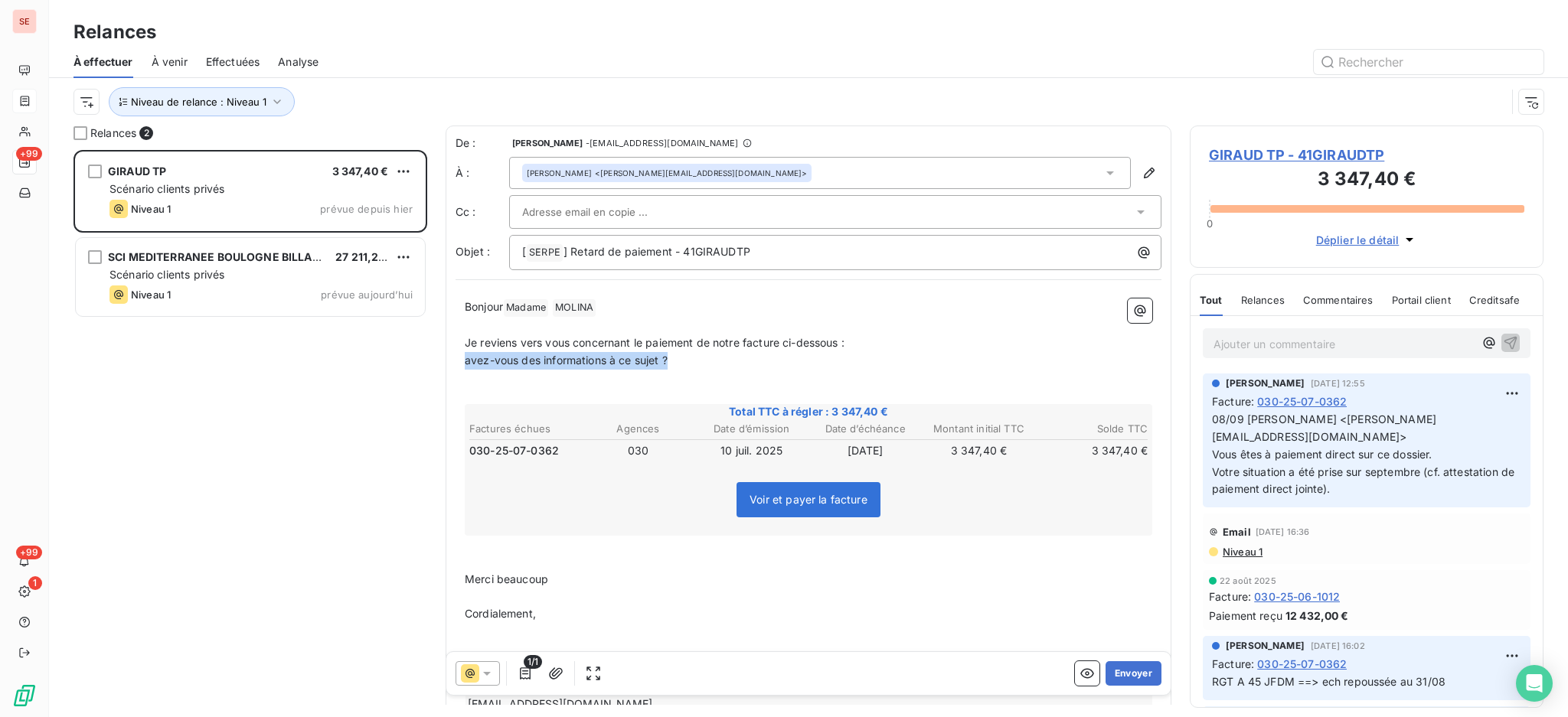
drag, startPoint x: 685, startPoint y: 360, endPoint x: 466, endPoint y: 361, distance: 219.0
click at [466, 361] on p "avez-vous des informations à ce sujet ?" at bounding box center [808, 360] width 688 height 18
click at [487, 562] on p "﻿" at bounding box center [808, 562] width 688 height 18
click at [498, 391] on p "﻿" at bounding box center [808, 394] width 688 height 18
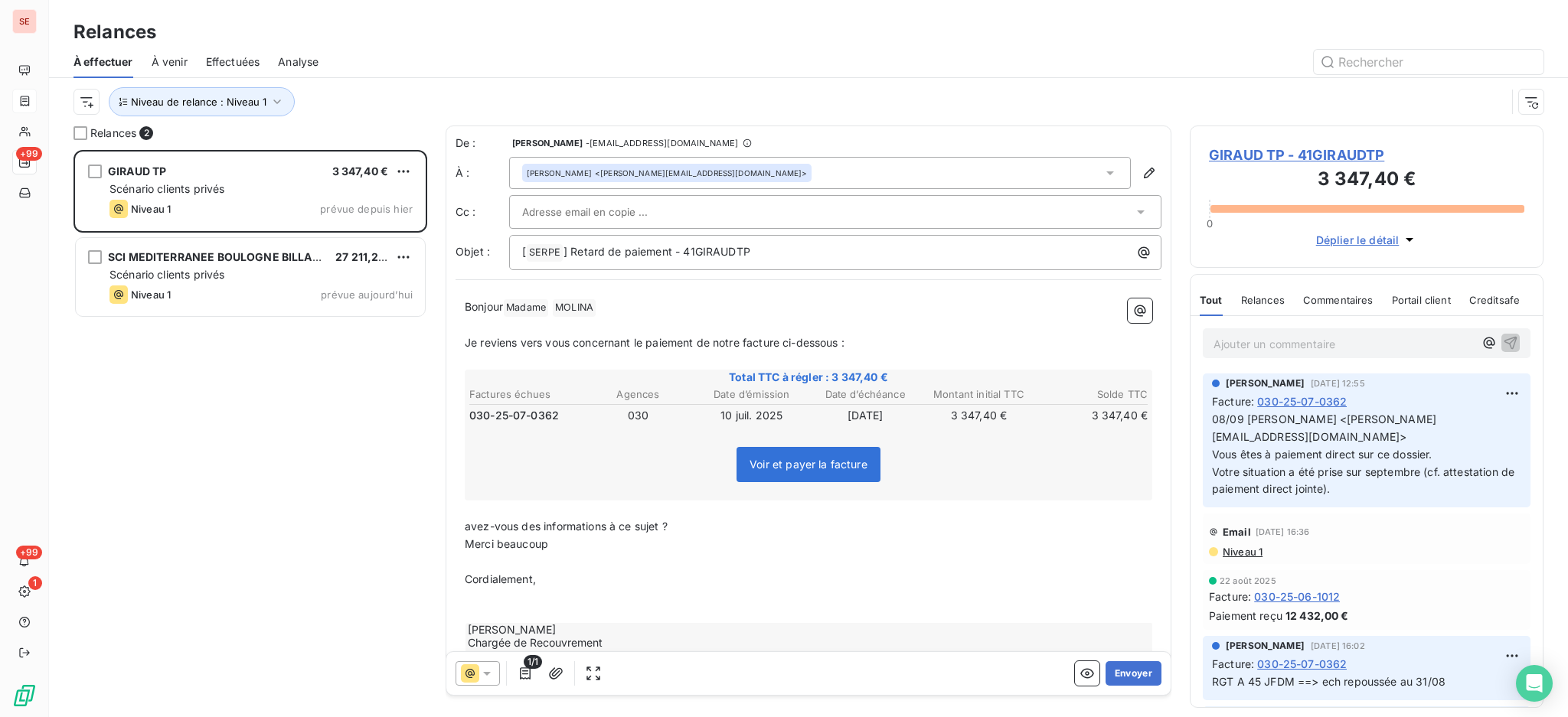
click at [472, 523] on span "avez-vous des informations à ce sujet ?" at bounding box center [566, 526] width 203 height 13
click at [690, 526] on p "Avez-vous des informations à ce sujet ?" at bounding box center [808, 526] width 688 height 18
drag, startPoint x: 702, startPoint y: 522, endPoint x: 463, endPoint y: 517, distance: 239.1
click at [463, 517] on div "Bonjour Madame [PERSON_NAME] ﻿ ﻿ ﻿ Je reviens vers vous concernant le paiement …" at bounding box center [808, 496] width 706 height 414
click at [767, 358] on p "﻿" at bounding box center [808, 360] width 688 height 18
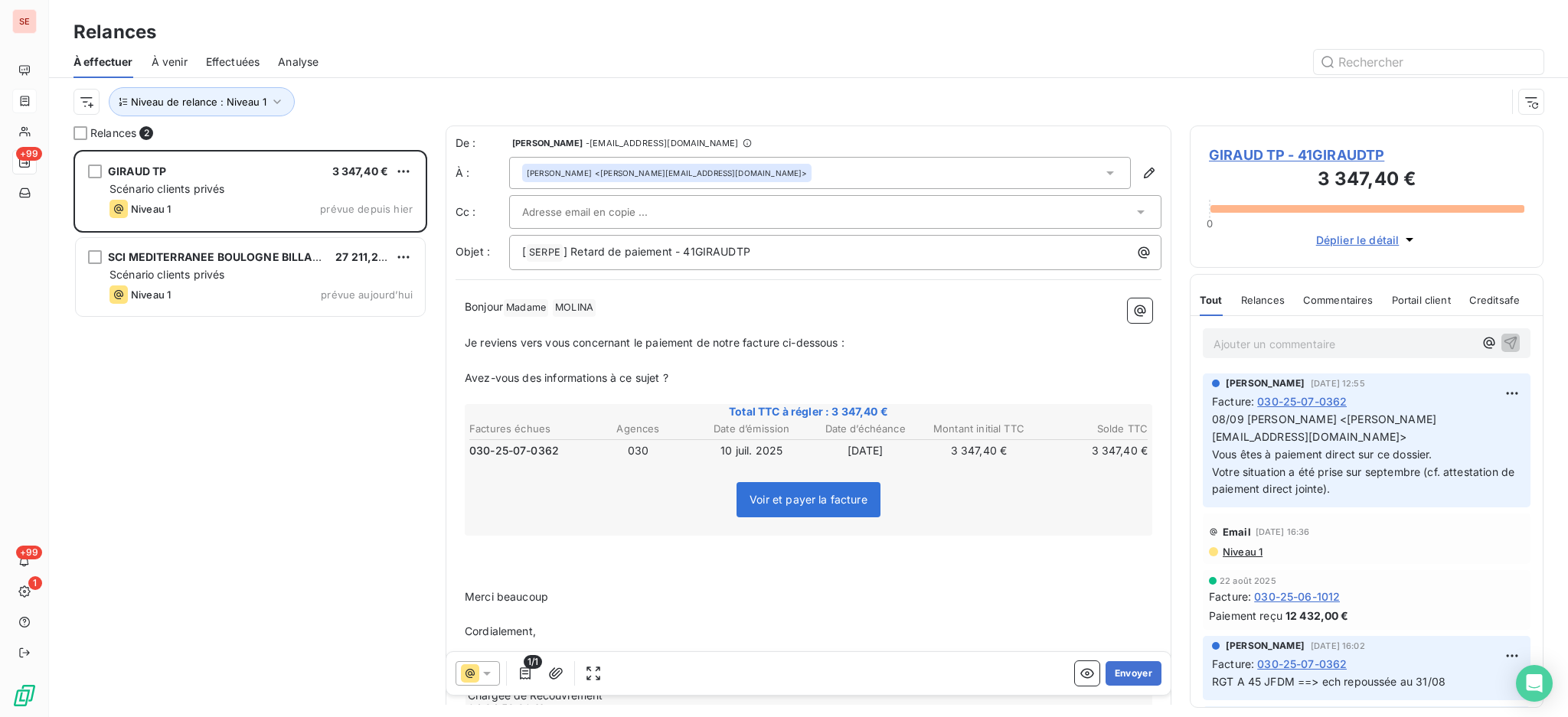
click at [500, 573] on p "﻿" at bounding box center [808, 580] width 688 height 18
click at [548, 618] on p "﻿" at bounding box center [808, 614] width 688 height 18
click at [1121, 676] on button "Envoyer" at bounding box center [1133, 674] width 56 height 25
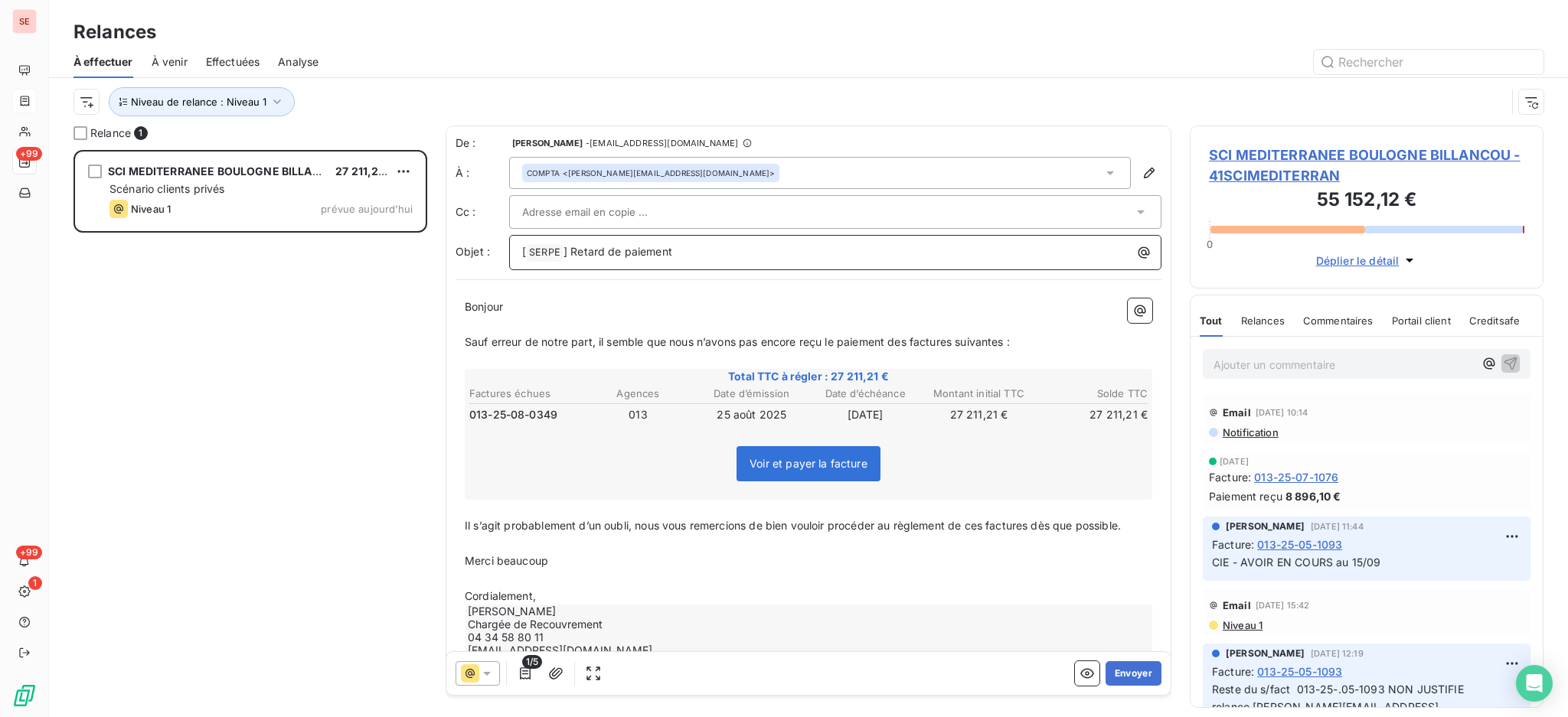
click at [804, 260] on p "[ SERPE ﻿ ] Retard de paiement" at bounding box center [839, 253] width 634 height 18
click at [572, 595] on p "Cordialement," at bounding box center [808, 596] width 688 height 18
click at [1116, 665] on button "Envoyer" at bounding box center [1133, 674] width 56 height 25
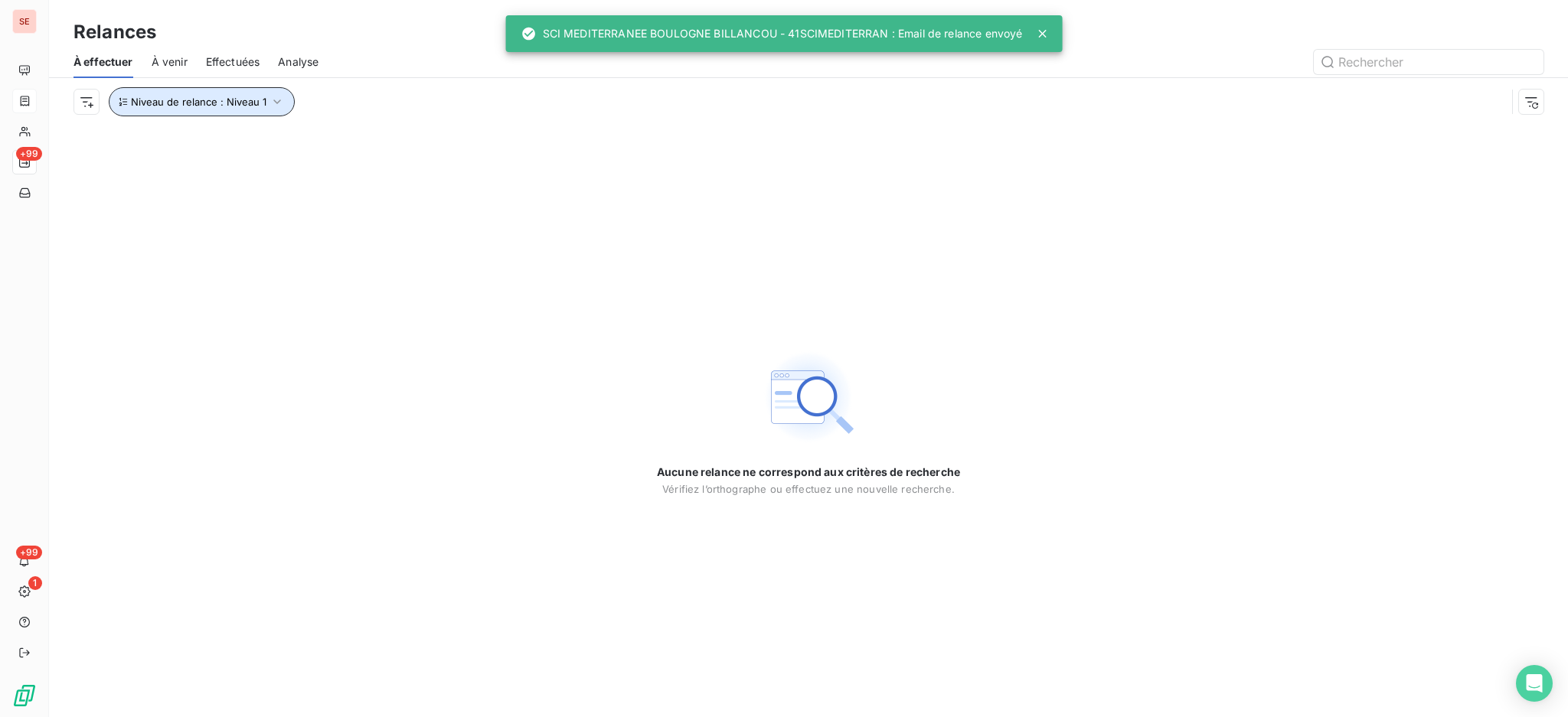
click at [277, 106] on icon "button" at bounding box center [277, 101] width 16 height 16
click at [506, 139] on div "Niveau 1" at bounding box center [427, 142] width 220 height 32
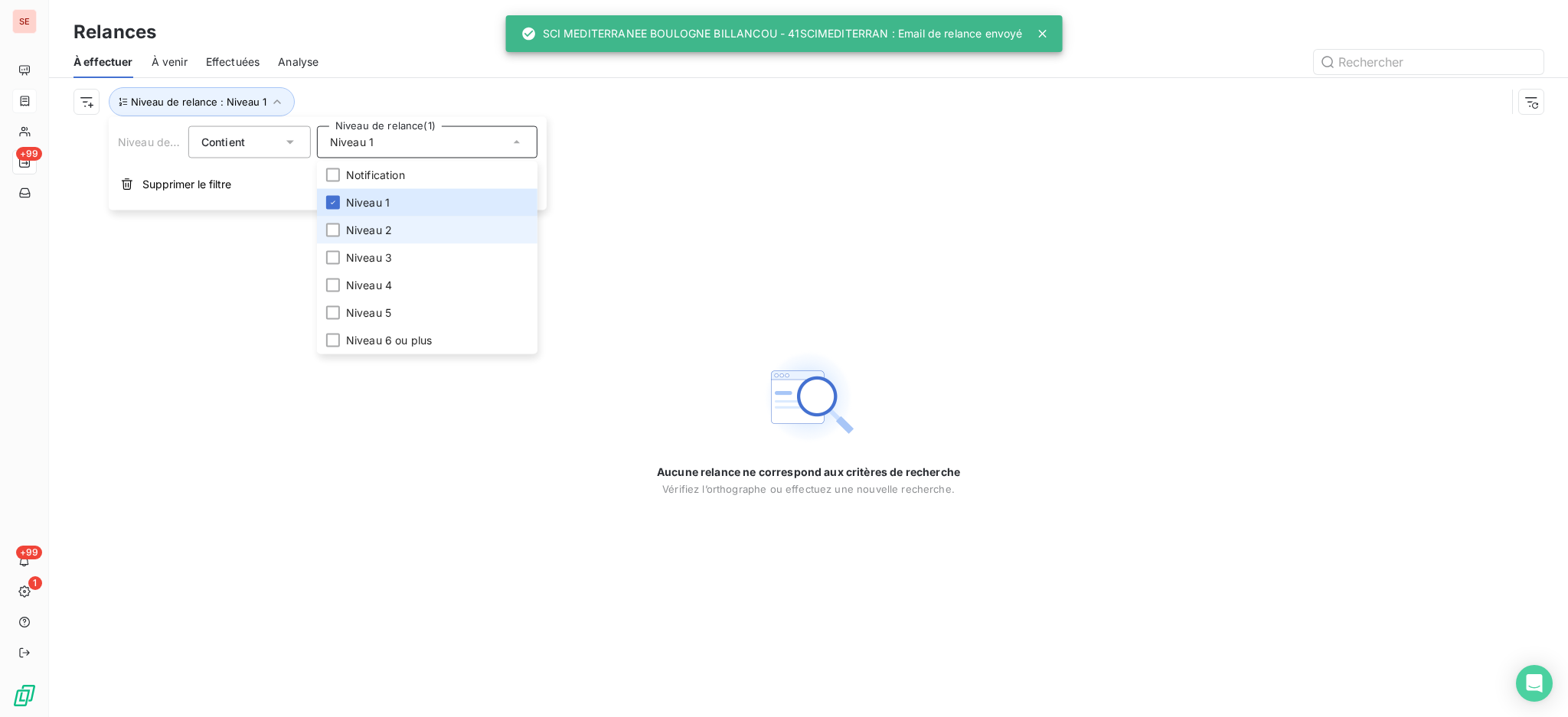
click at [369, 229] on span "Niveau 2" at bounding box center [369, 230] width 46 height 16
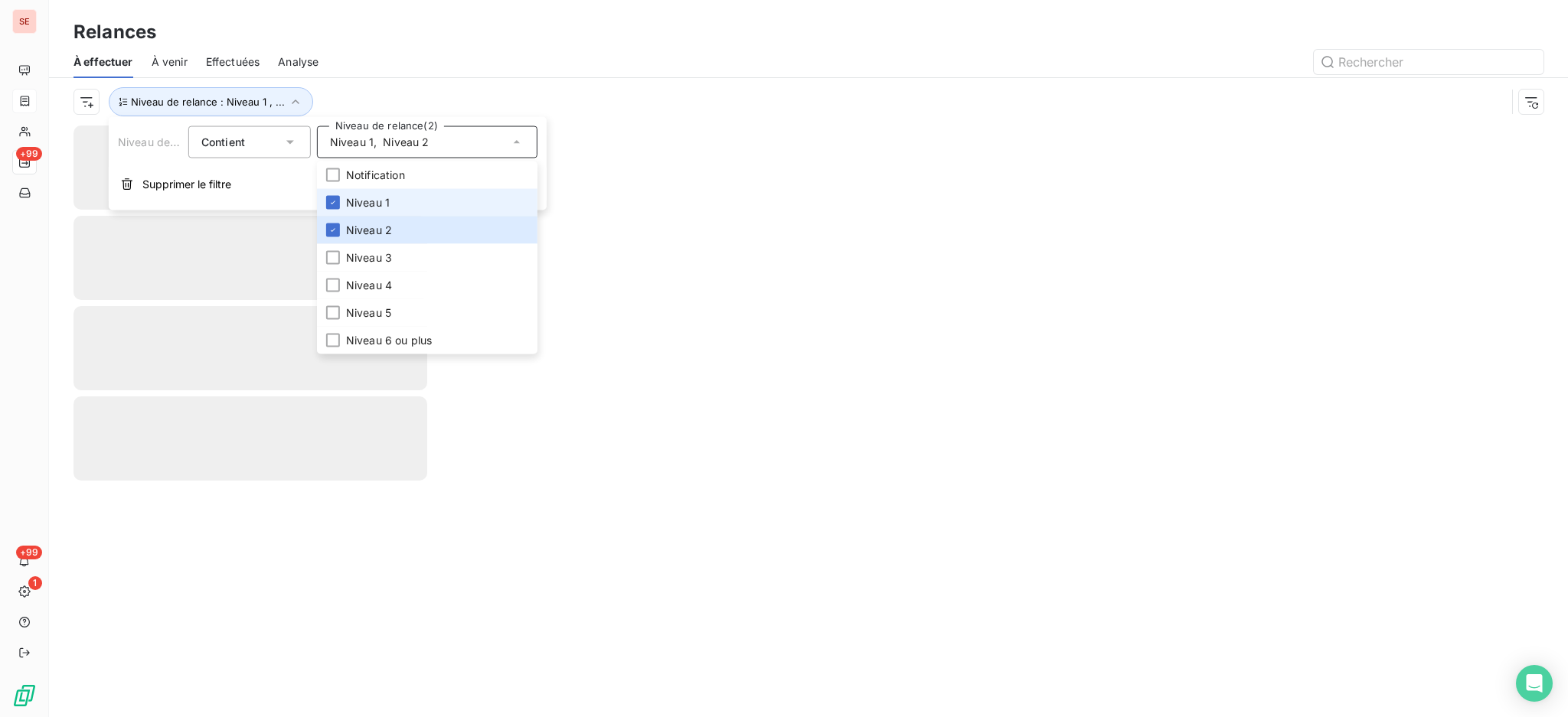
click at [362, 205] on span "Niveau 1" at bounding box center [367, 203] width 43 height 16
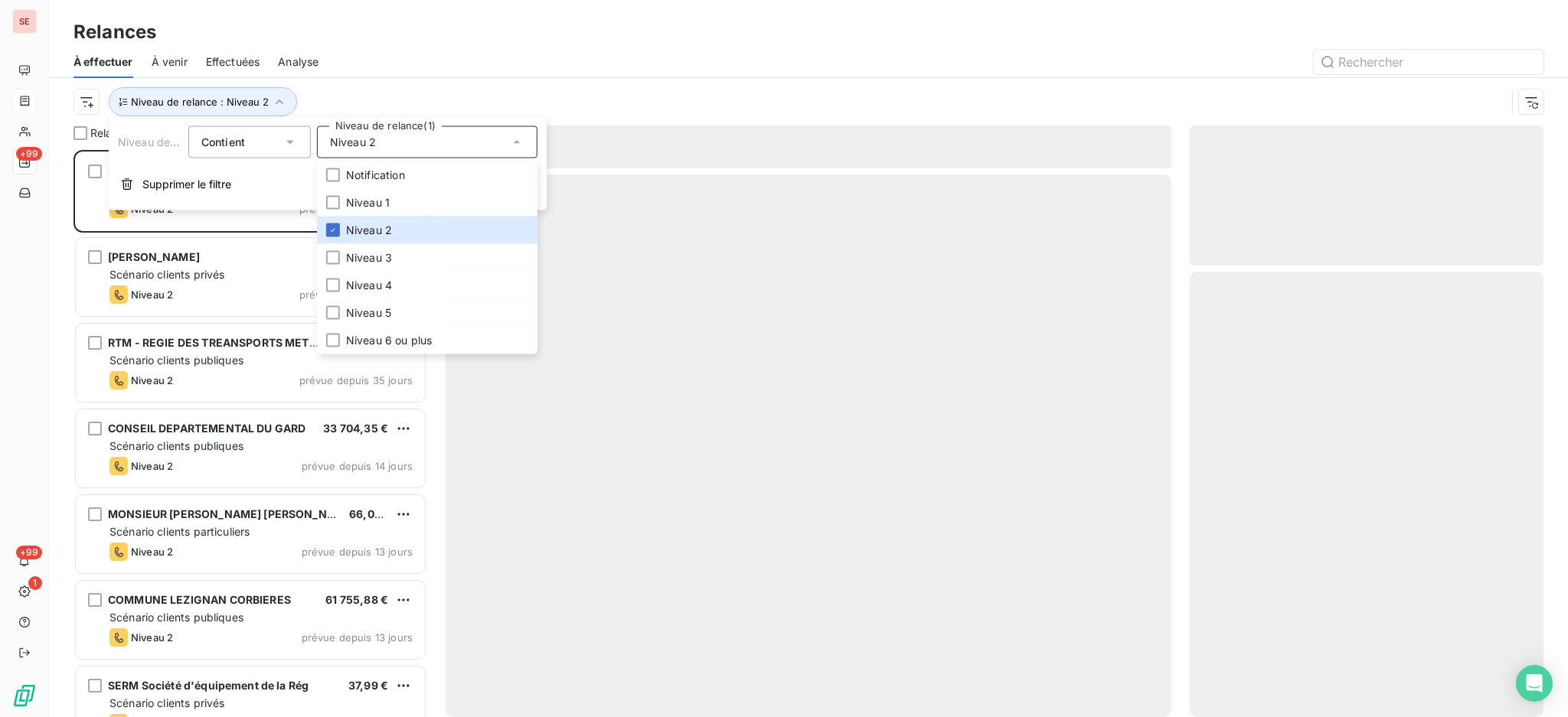
click at [824, 212] on div at bounding box center [808, 445] width 725 height 543
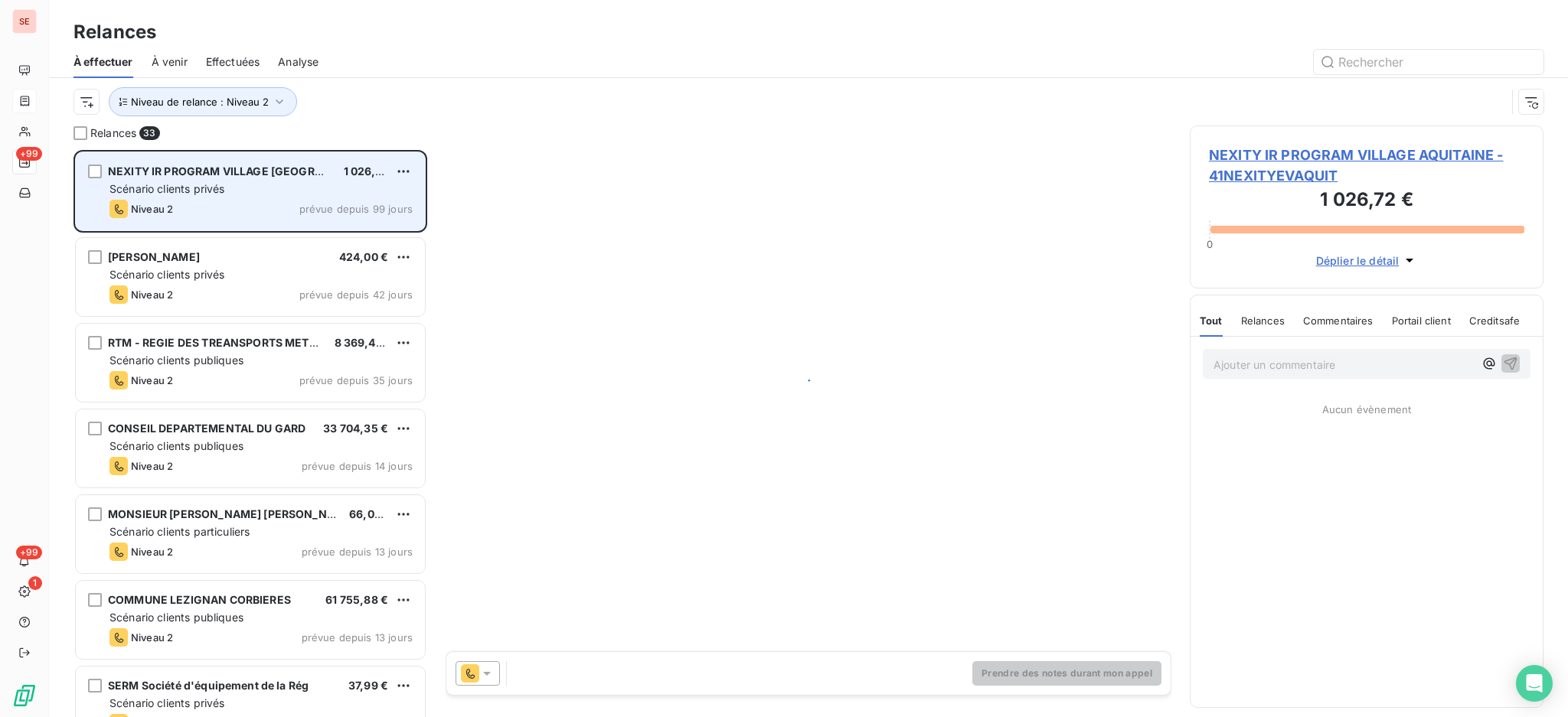
click at [253, 187] on div "Scénario clients privés" at bounding box center [261, 189] width 303 height 16
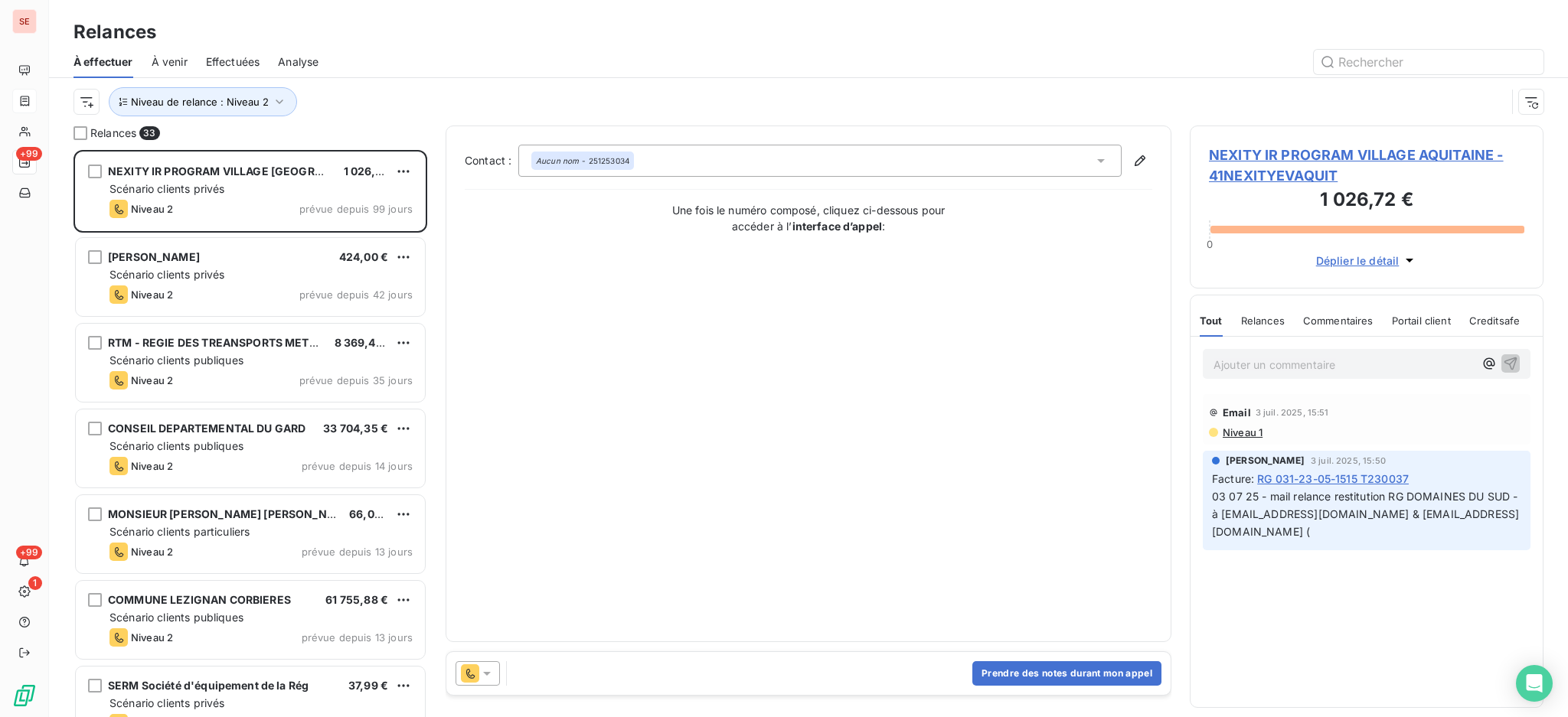
click at [1391, 153] on span "NEXITY IR PROGRAM VILLAGE AQUITAINE - 41NEXITYEVAQUIT" at bounding box center [1366, 165] width 315 height 41
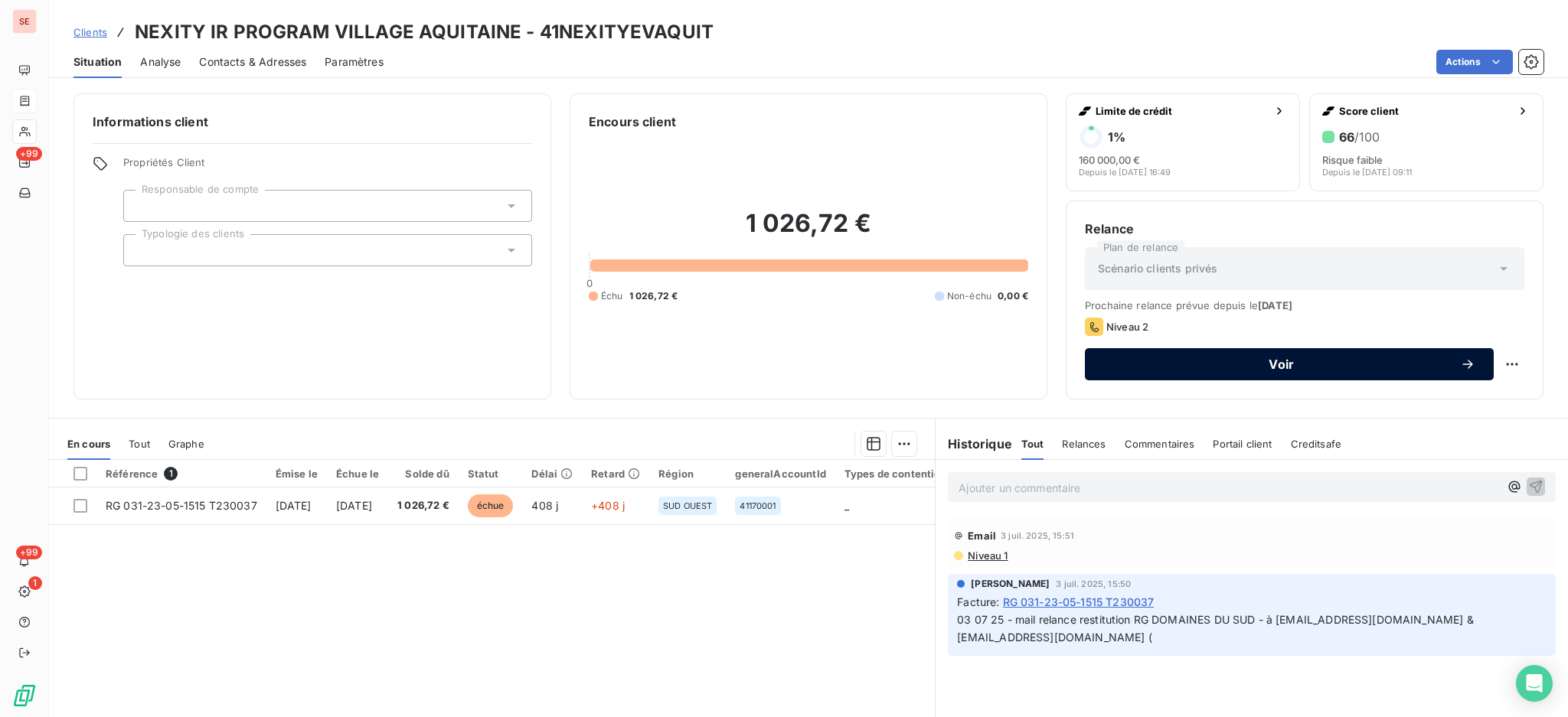
click at [1286, 361] on span "Voir" at bounding box center [1281, 364] width 357 height 12
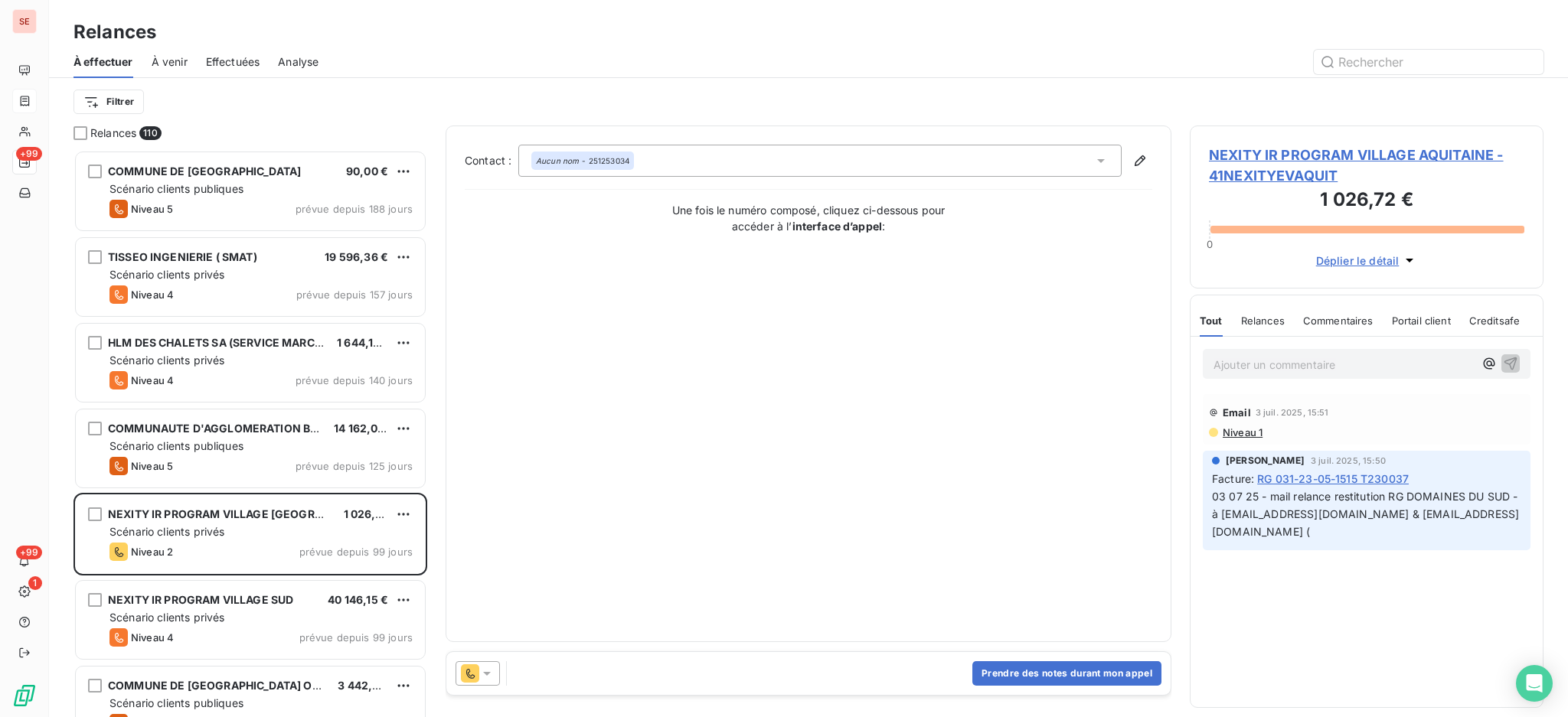
scroll to position [553, 337]
click at [1101, 157] on icon at bounding box center [1101, 160] width 16 height 16
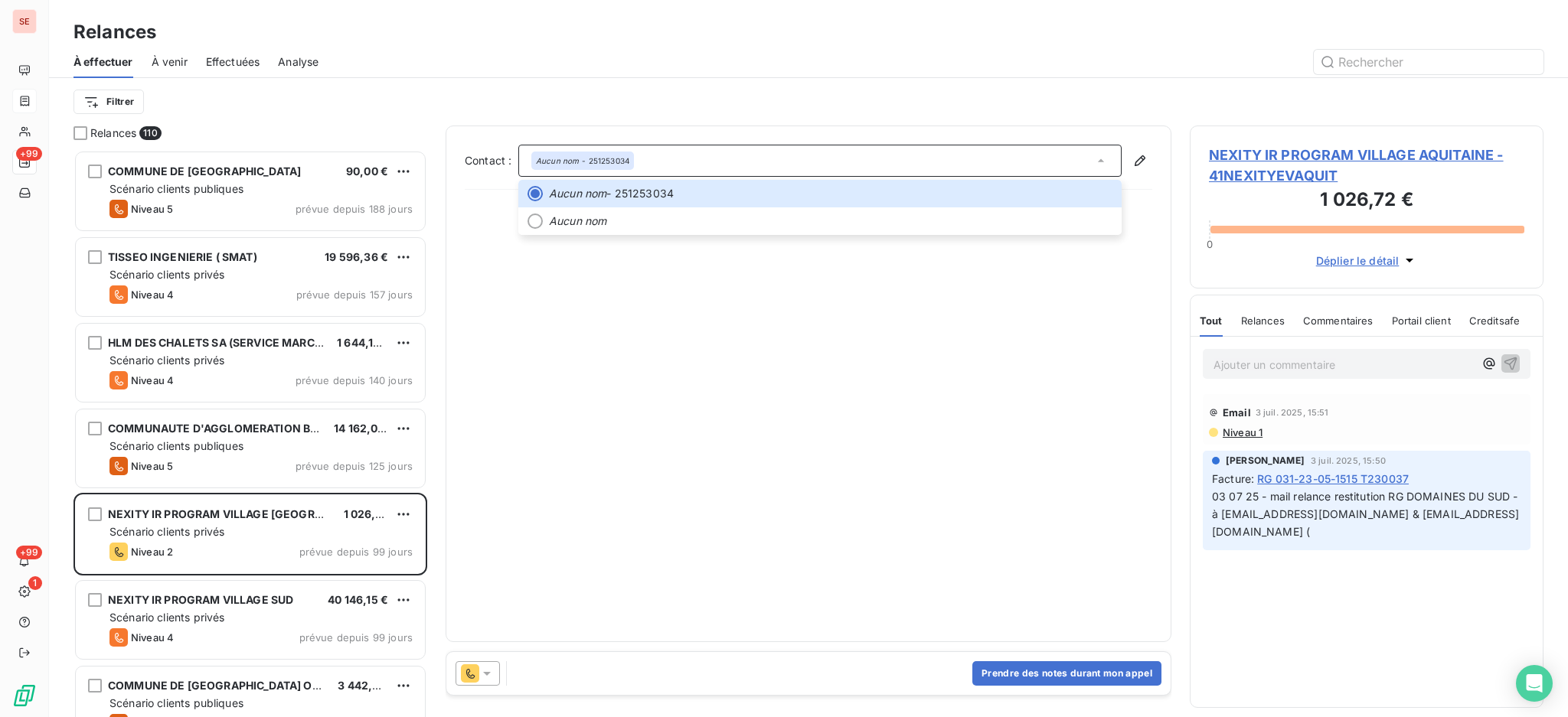
click at [1330, 151] on span "NEXITY IR PROGRAM VILLAGE AQUITAINE - 41NEXITYEVAQUIT" at bounding box center [1366, 165] width 315 height 41
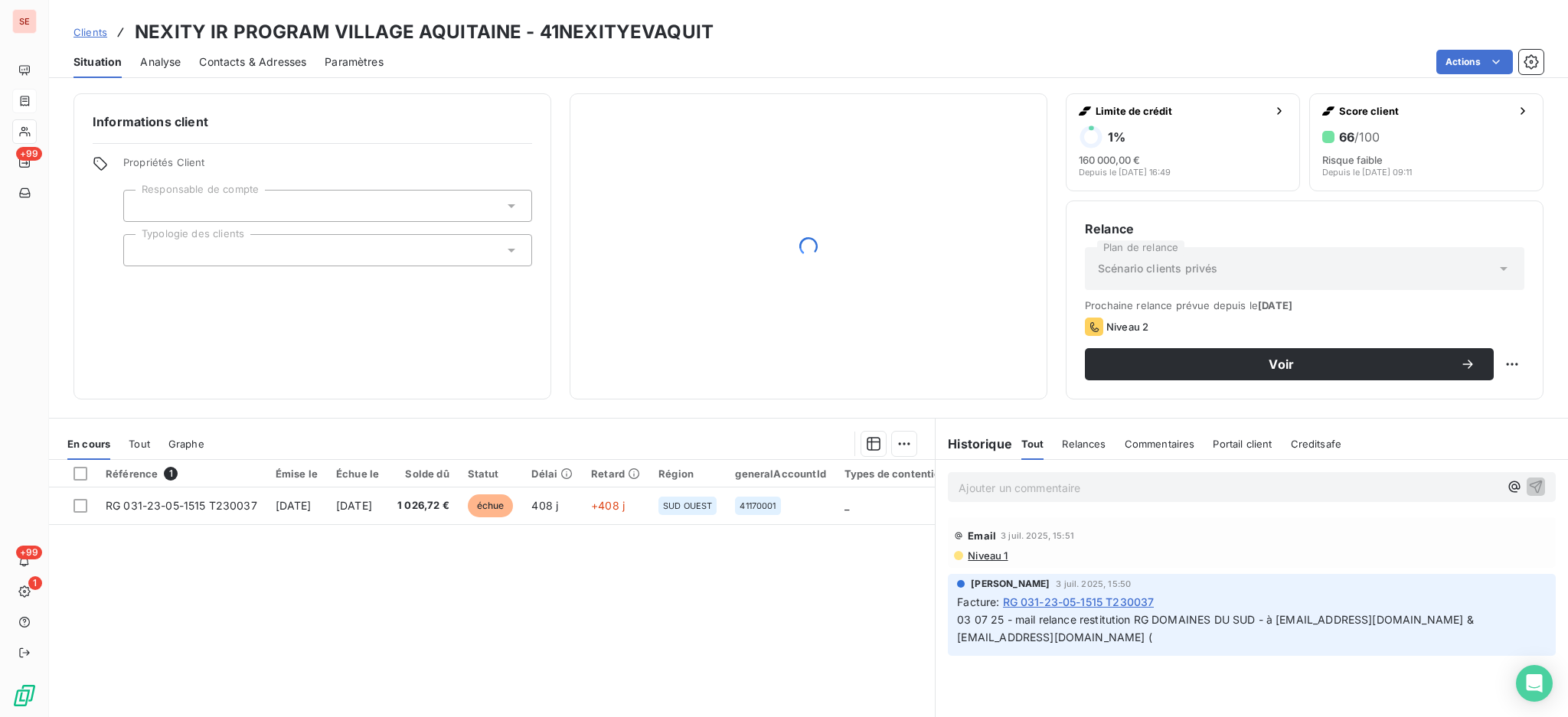
click at [288, 71] on div "Contacts & Adresses" at bounding box center [253, 62] width 107 height 32
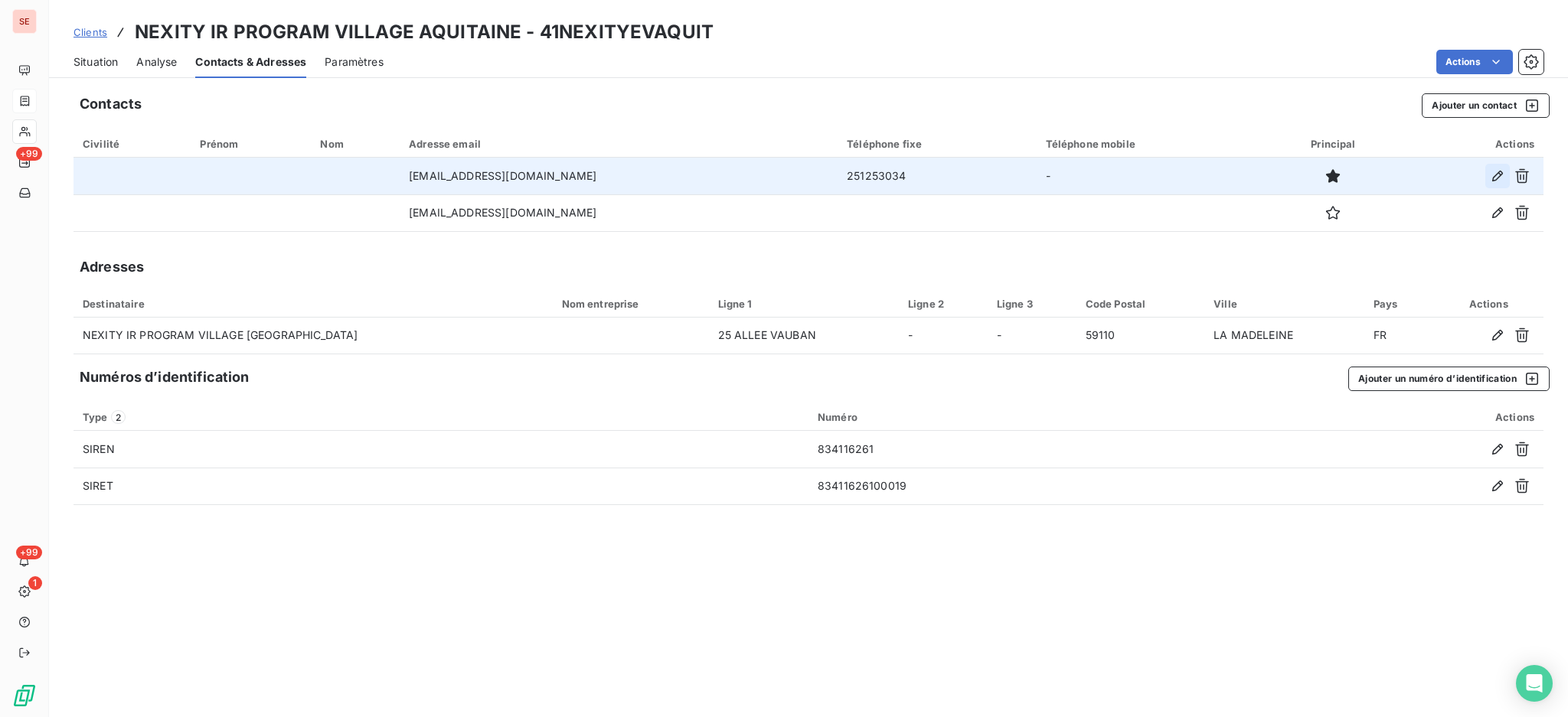
click at [1492, 173] on icon "button" at bounding box center [1497, 176] width 16 height 16
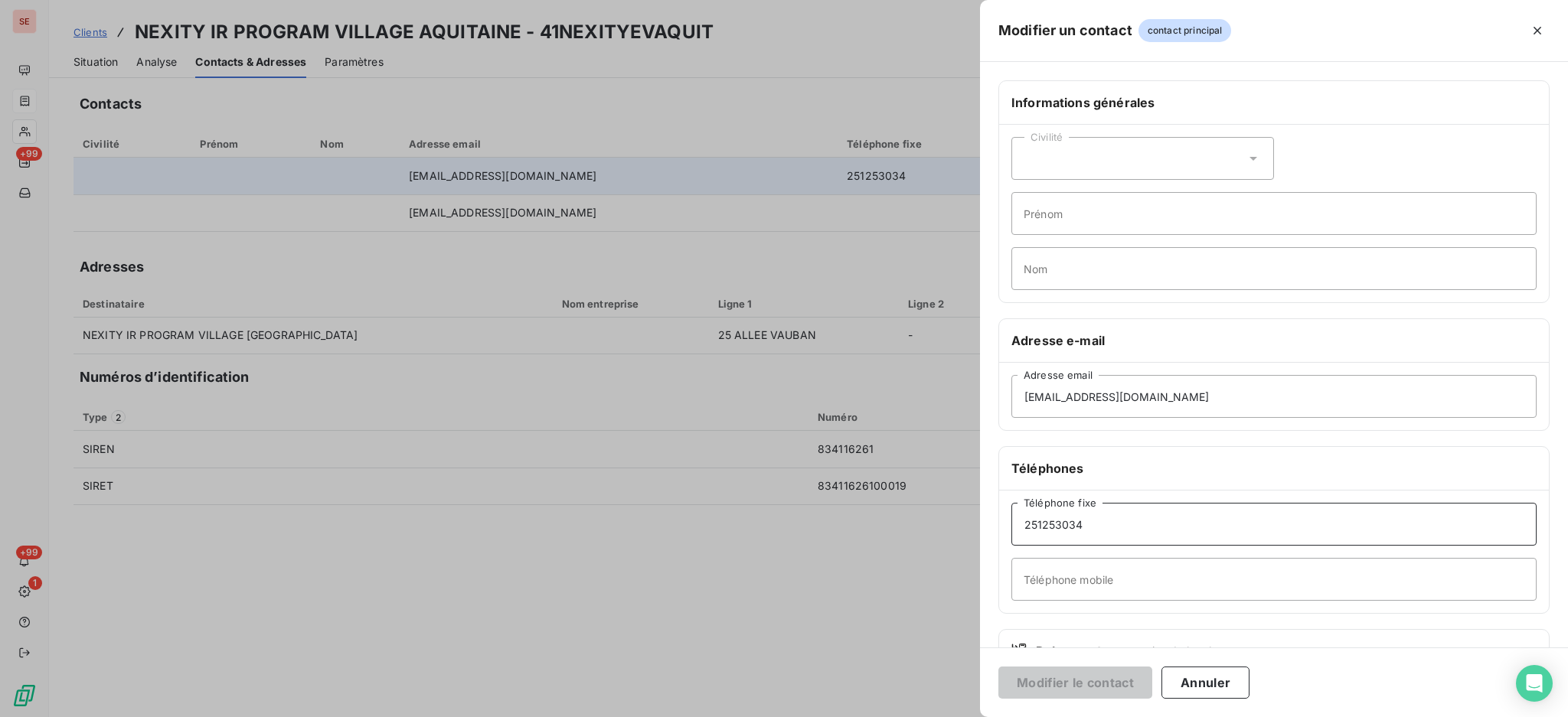
click at [1025, 522] on input "251253034" at bounding box center [1274, 524] width 525 height 43
type input "02 51 25 30 34"
click at [1084, 678] on button "Modifier le contact" at bounding box center [1075, 682] width 154 height 32
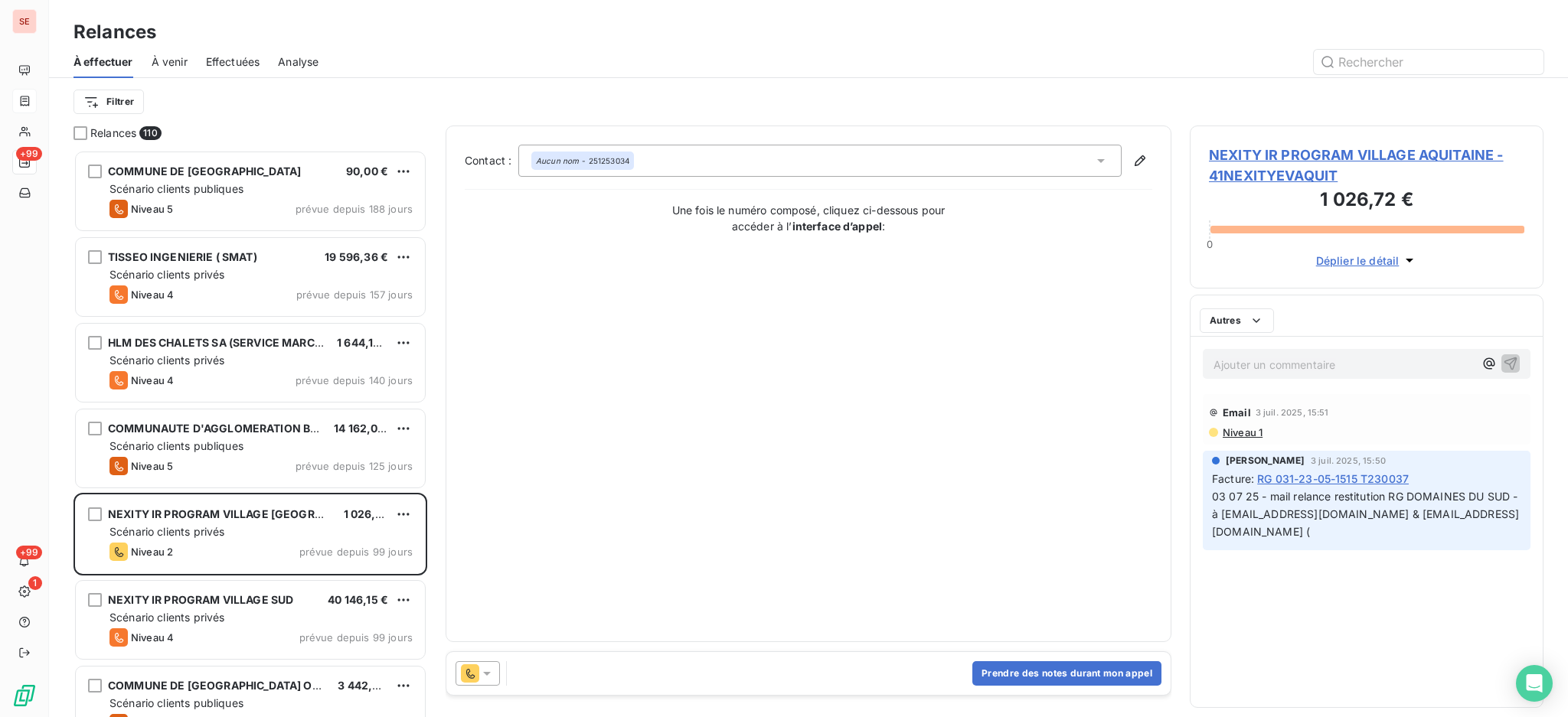
scroll to position [553, 337]
click at [1366, 158] on span "NEXITY IR PROGRAM VILLAGE AQUITAINE - 41NEXITYEVAQUIT" at bounding box center [1366, 165] width 315 height 41
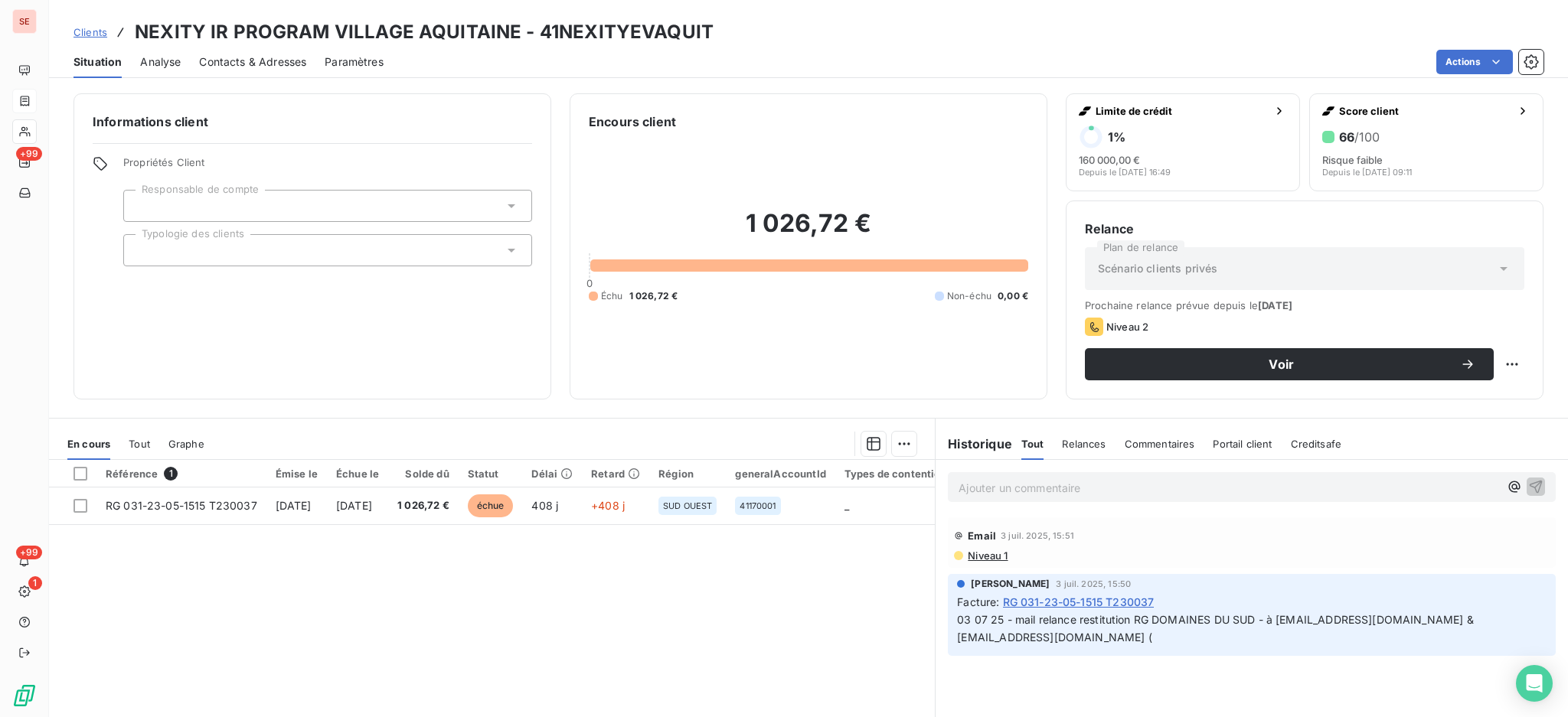
click at [989, 555] on span "Niveau 1" at bounding box center [986, 555] width 41 height 12
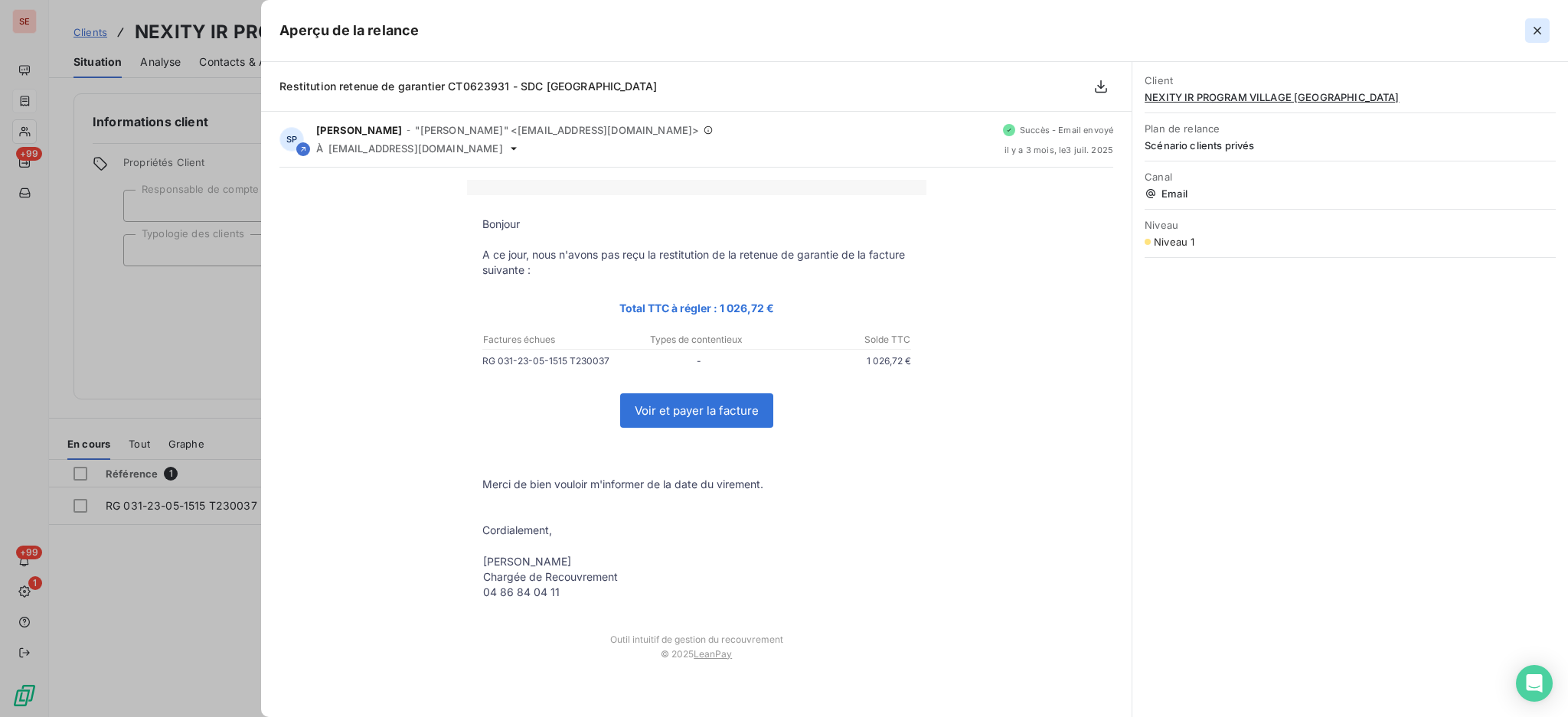
click at [1535, 32] on icon "button" at bounding box center [1538, 30] width 7 height 7
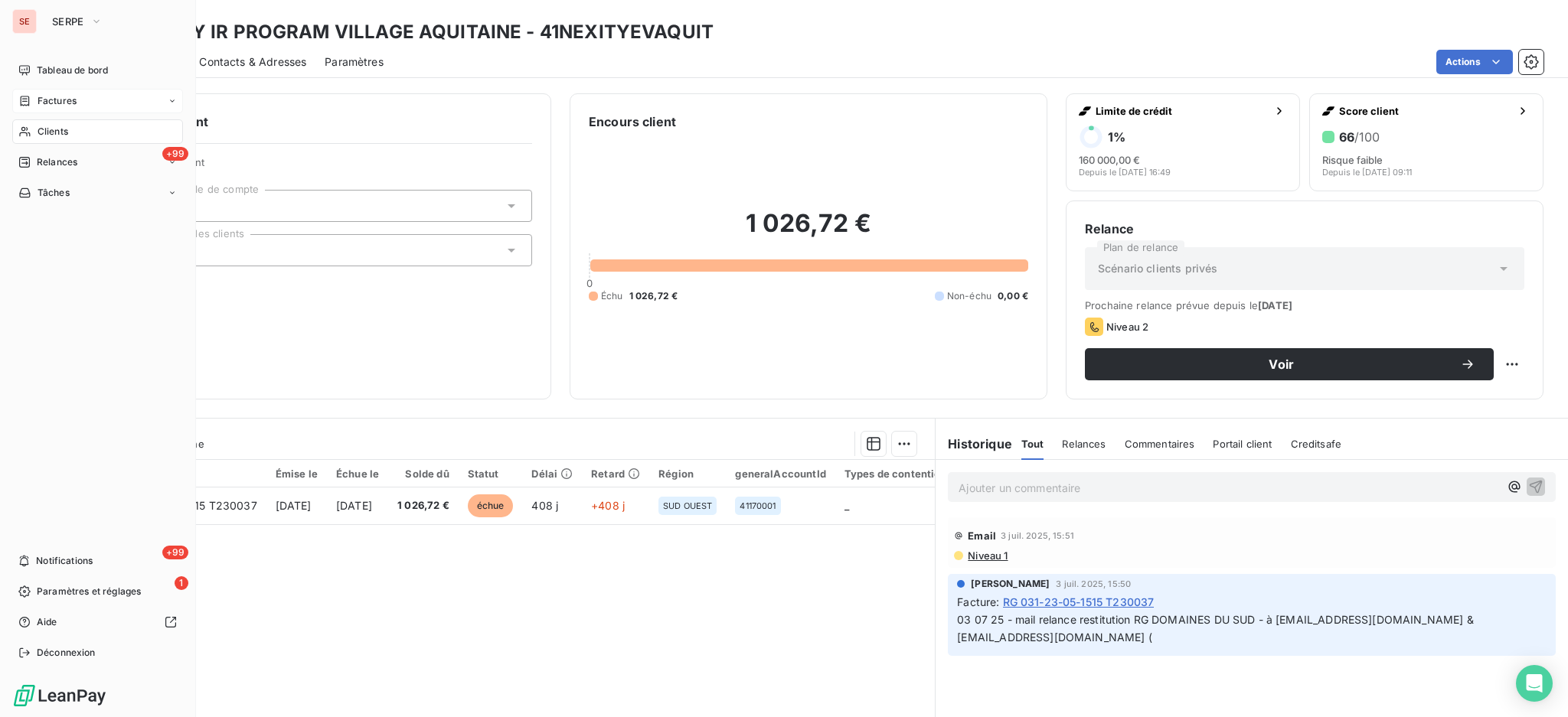
click at [52, 129] on span "Clients" at bounding box center [53, 131] width 30 height 14
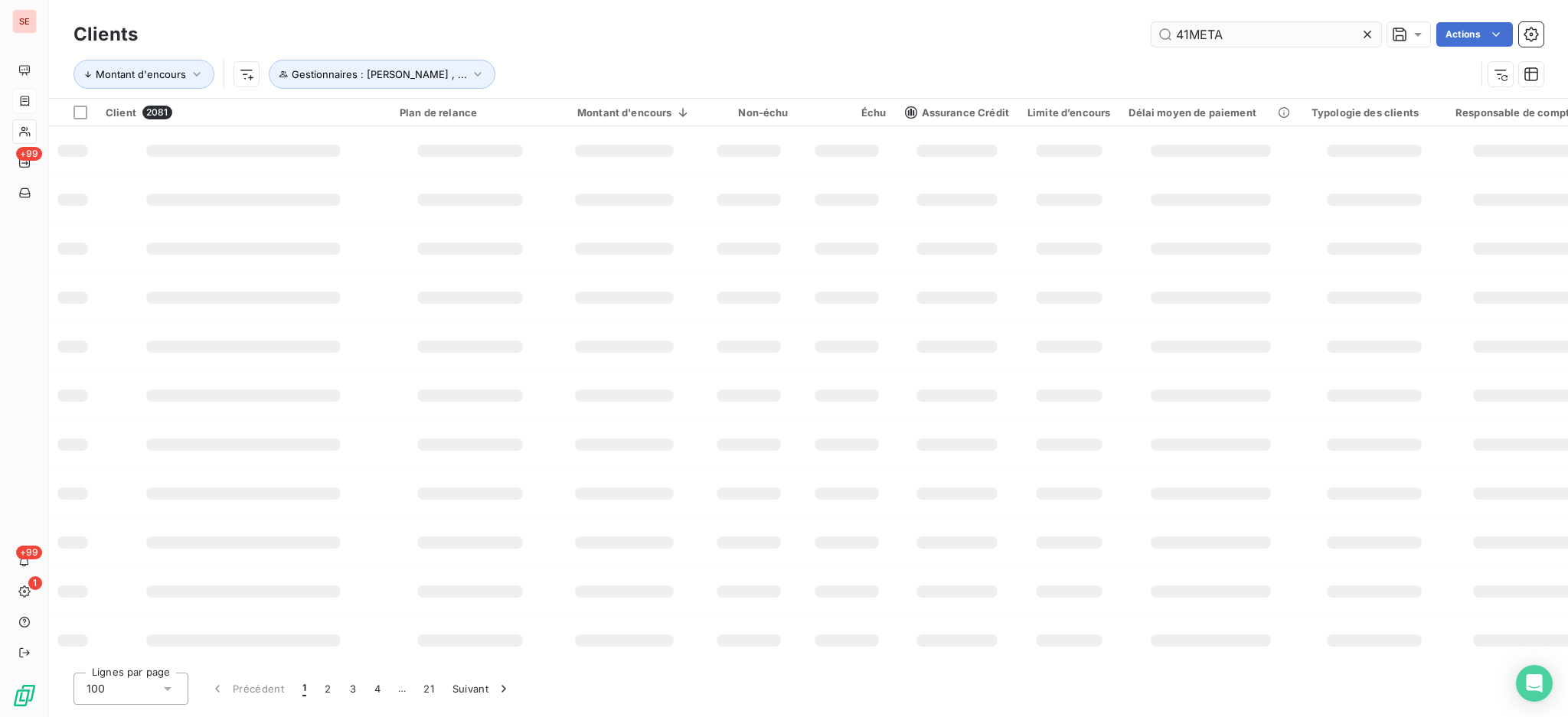
type input "41META"
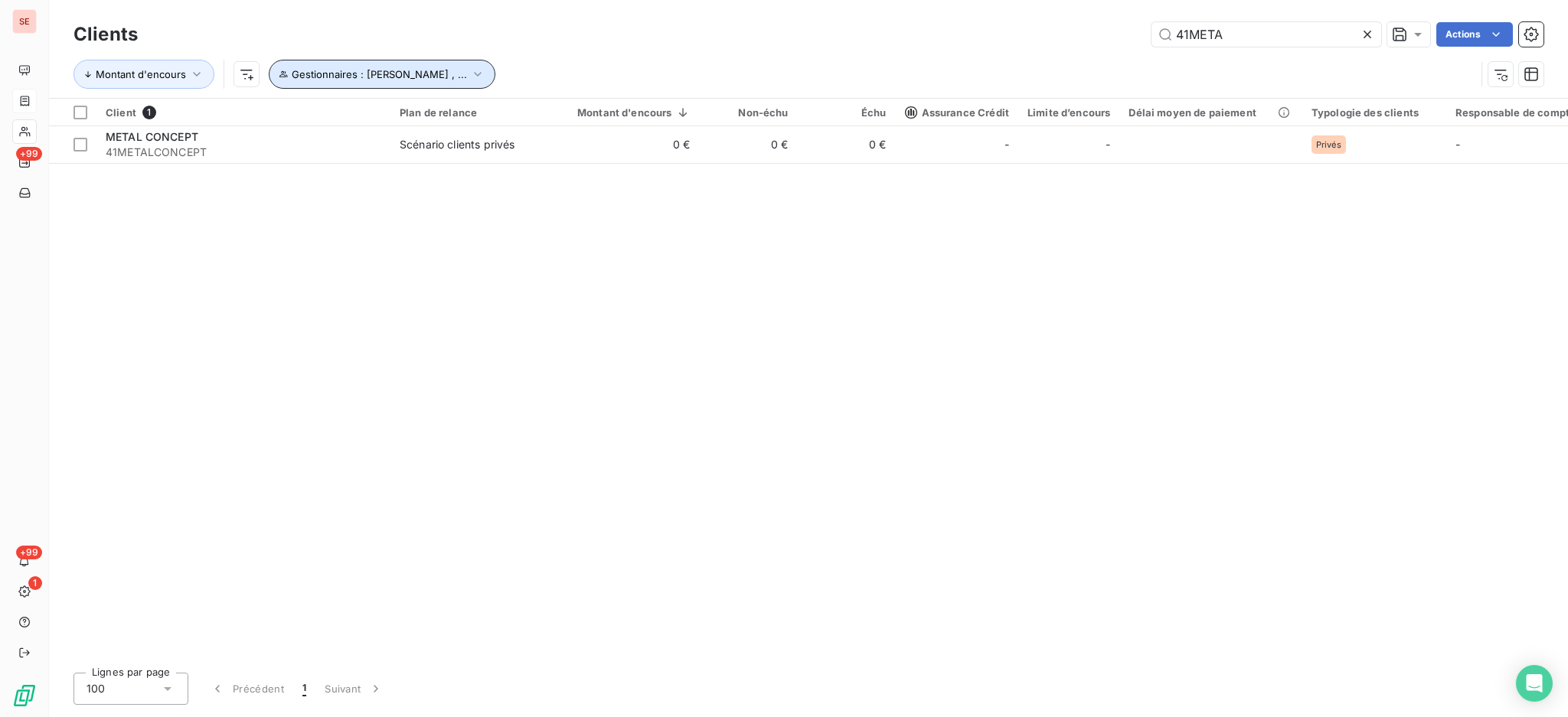
click at [470, 75] on icon "button" at bounding box center [477, 74] width 16 height 16
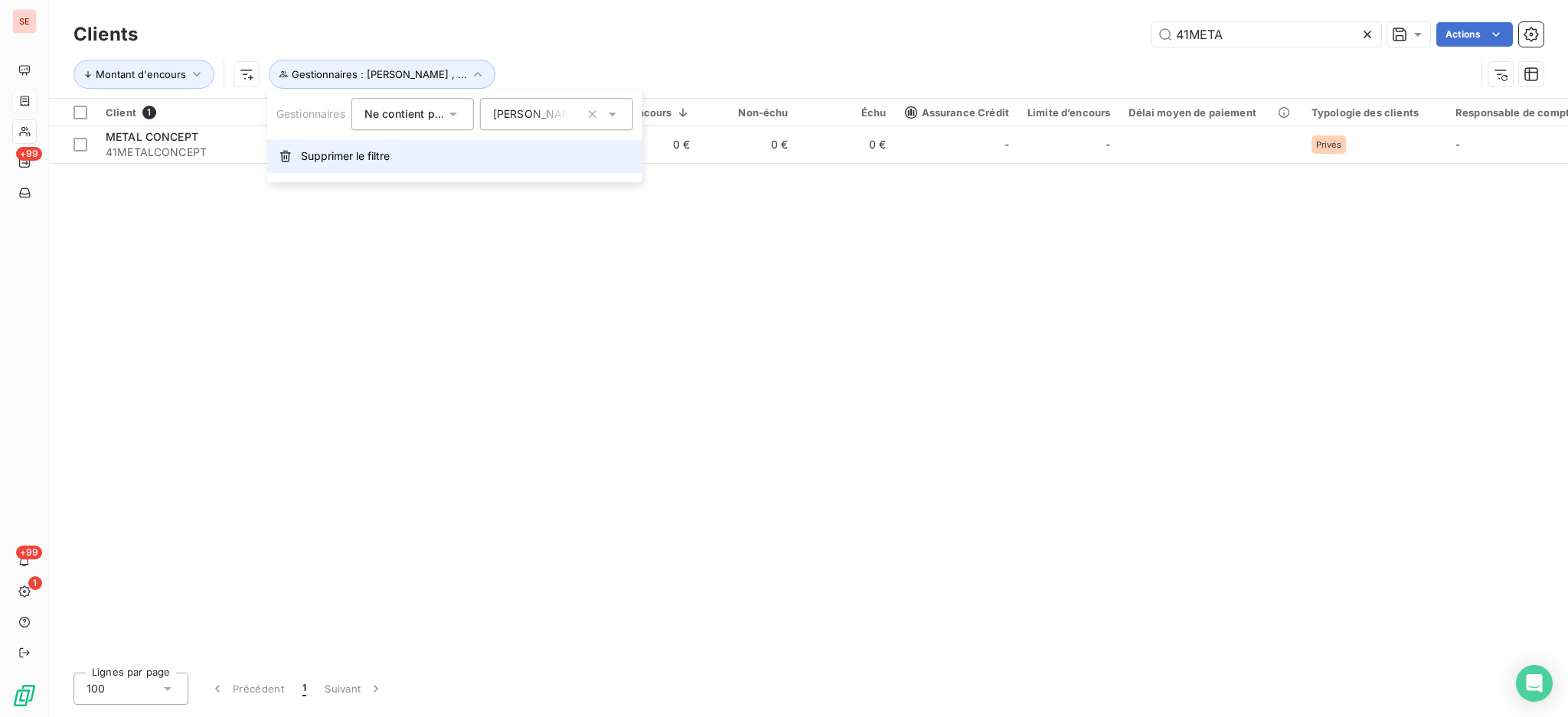
click at [394, 155] on button "Supprimer le filtre" at bounding box center [454, 156] width 375 height 34
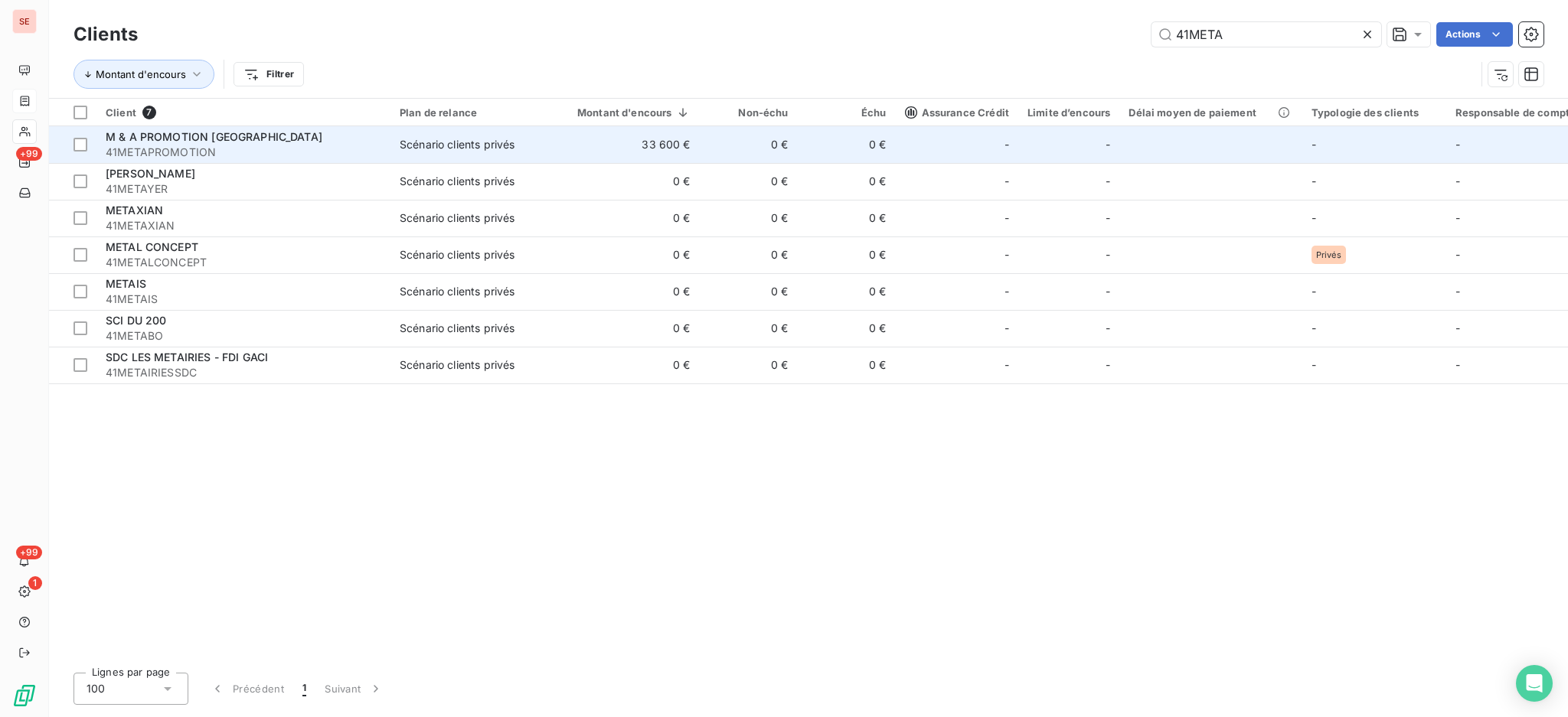
click at [278, 148] on span "41METAPROMOTION" at bounding box center [243, 152] width 276 height 16
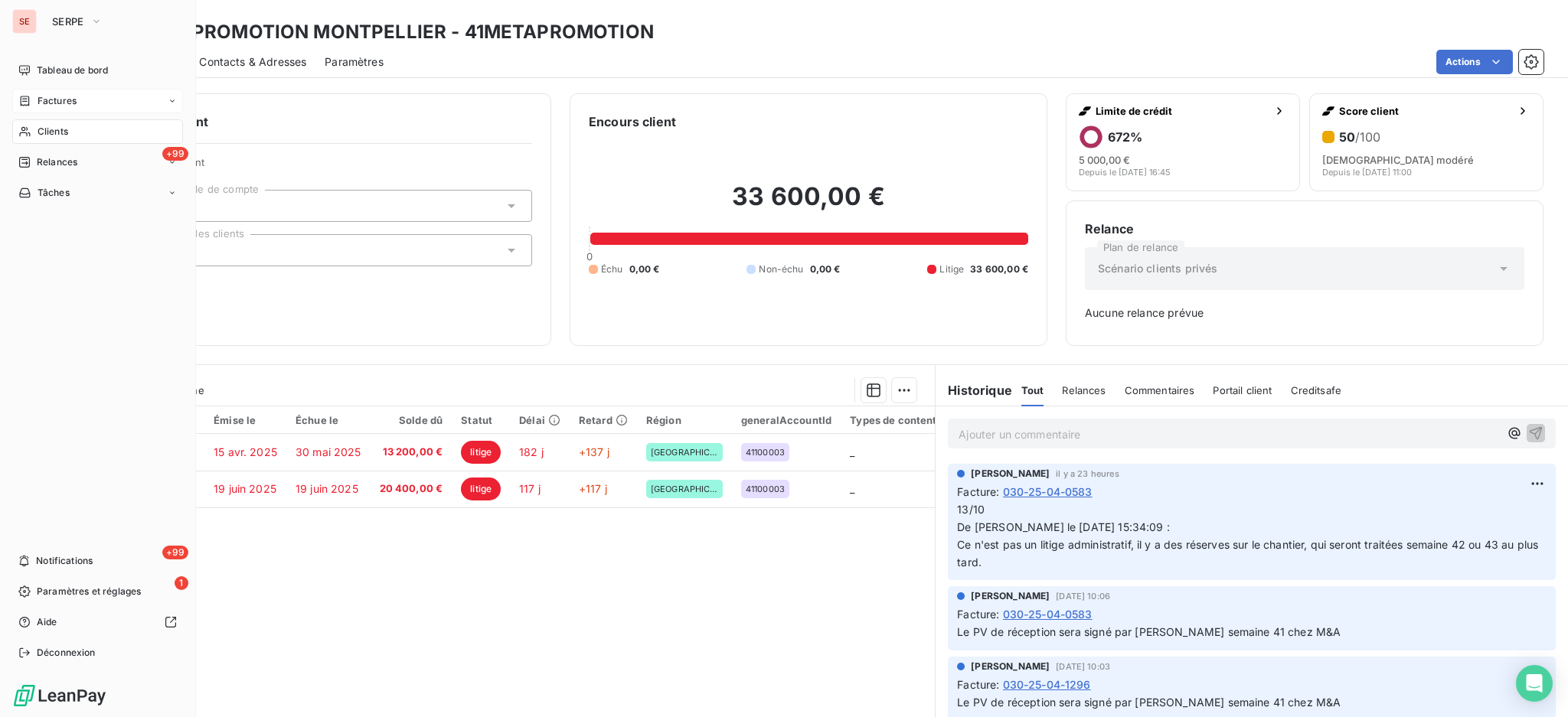
drag, startPoint x: 57, startPoint y: 123, endPoint x: 165, endPoint y: 118, distance: 108.1
click at [57, 123] on div "Clients" at bounding box center [97, 132] width 171 height 25
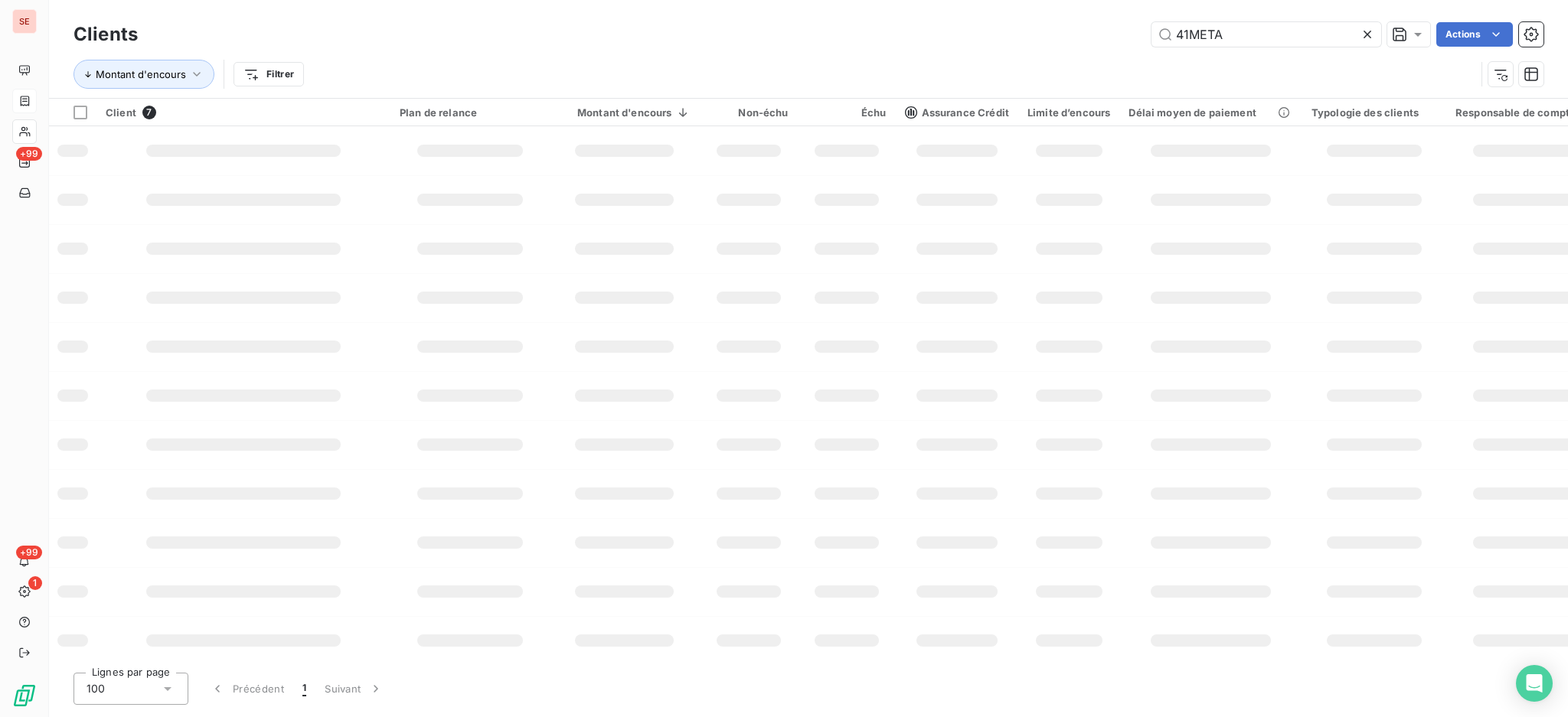
drag, startPoint x: 1232, startPoint y: 34, endPoint x: 996, endPoint y: 22, distance: 236.3
click at [1015, 19] on div "Clients 41META Actions" at bounding box center [808, 34] width 1470 height 32
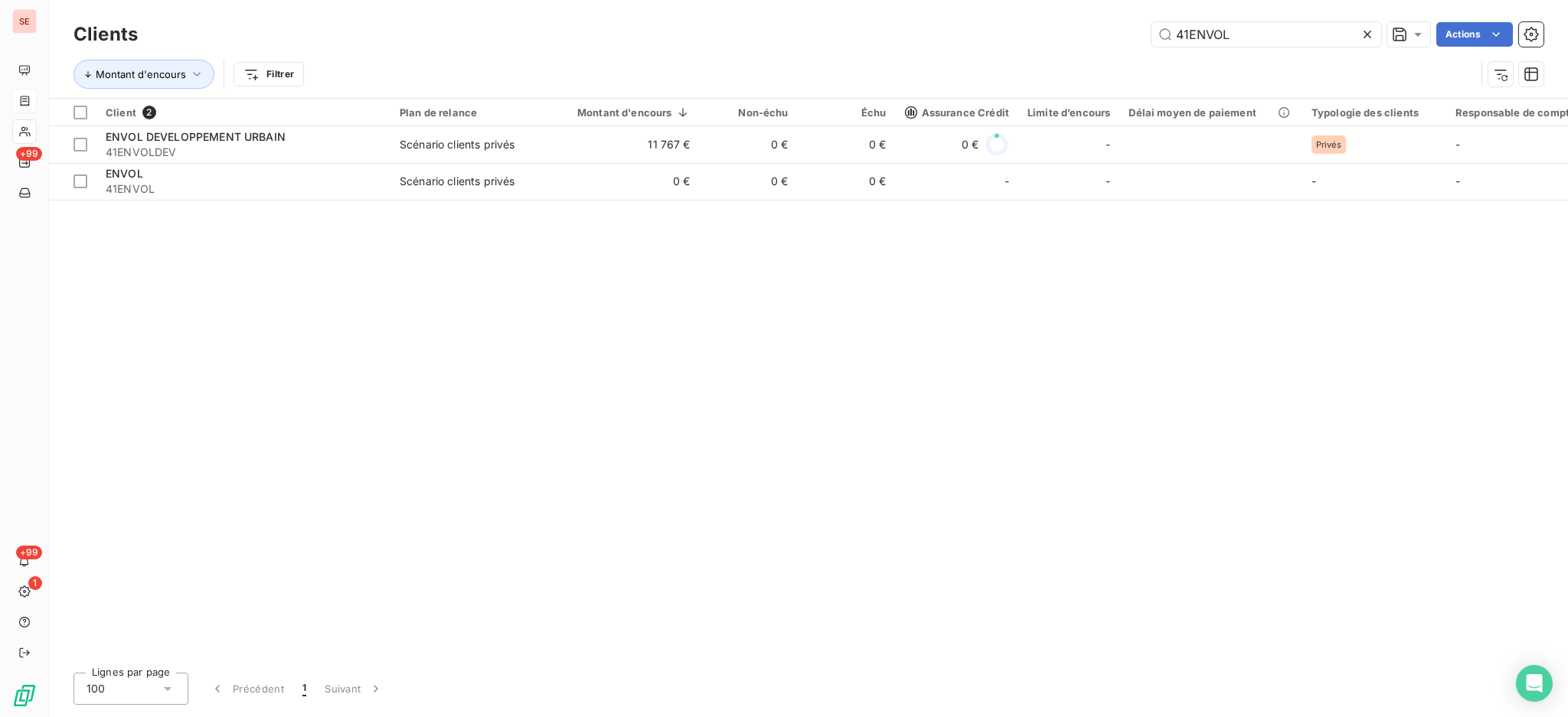
type input "41ENVOL"
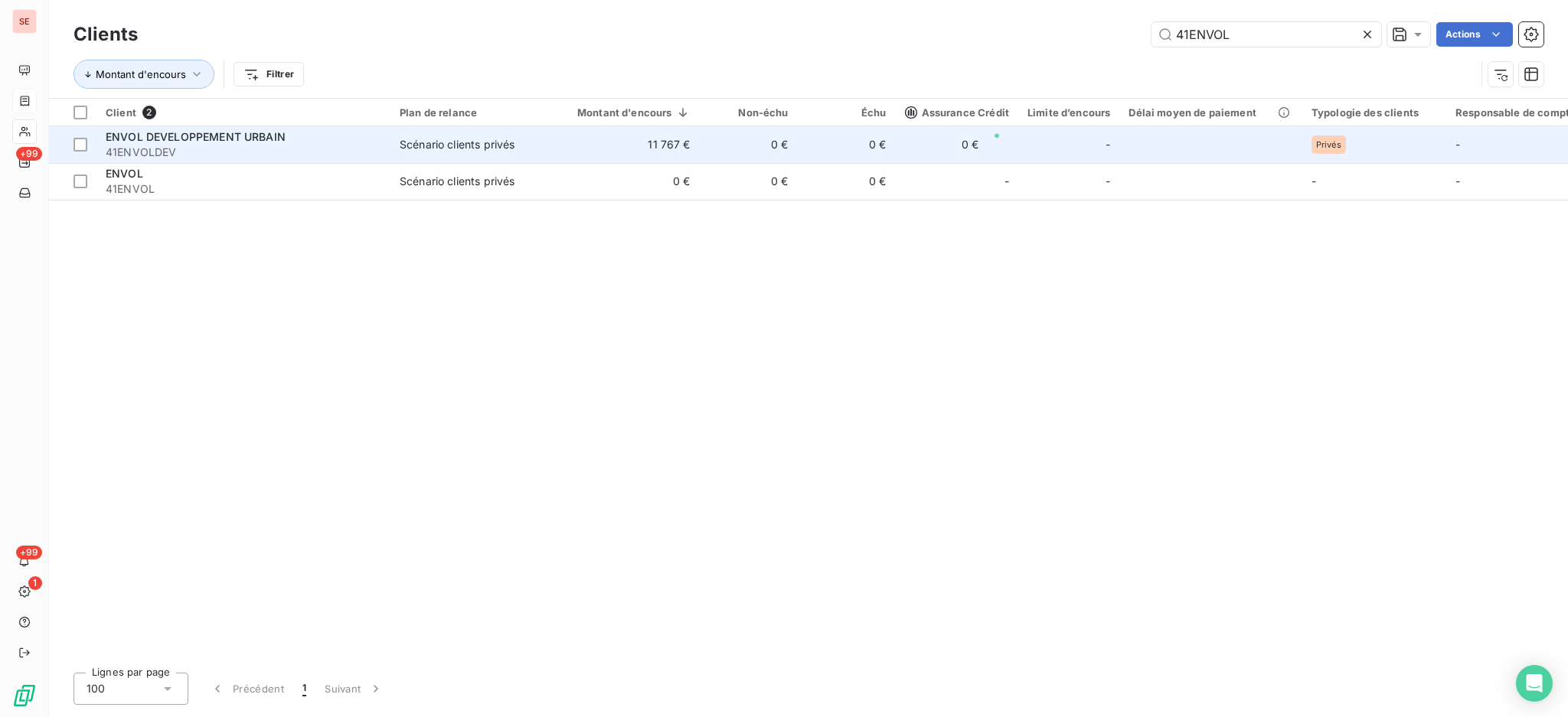
click at [450, 146] on div "Scénario clients privés" at bounding box center [457, 145] width 115 height 16
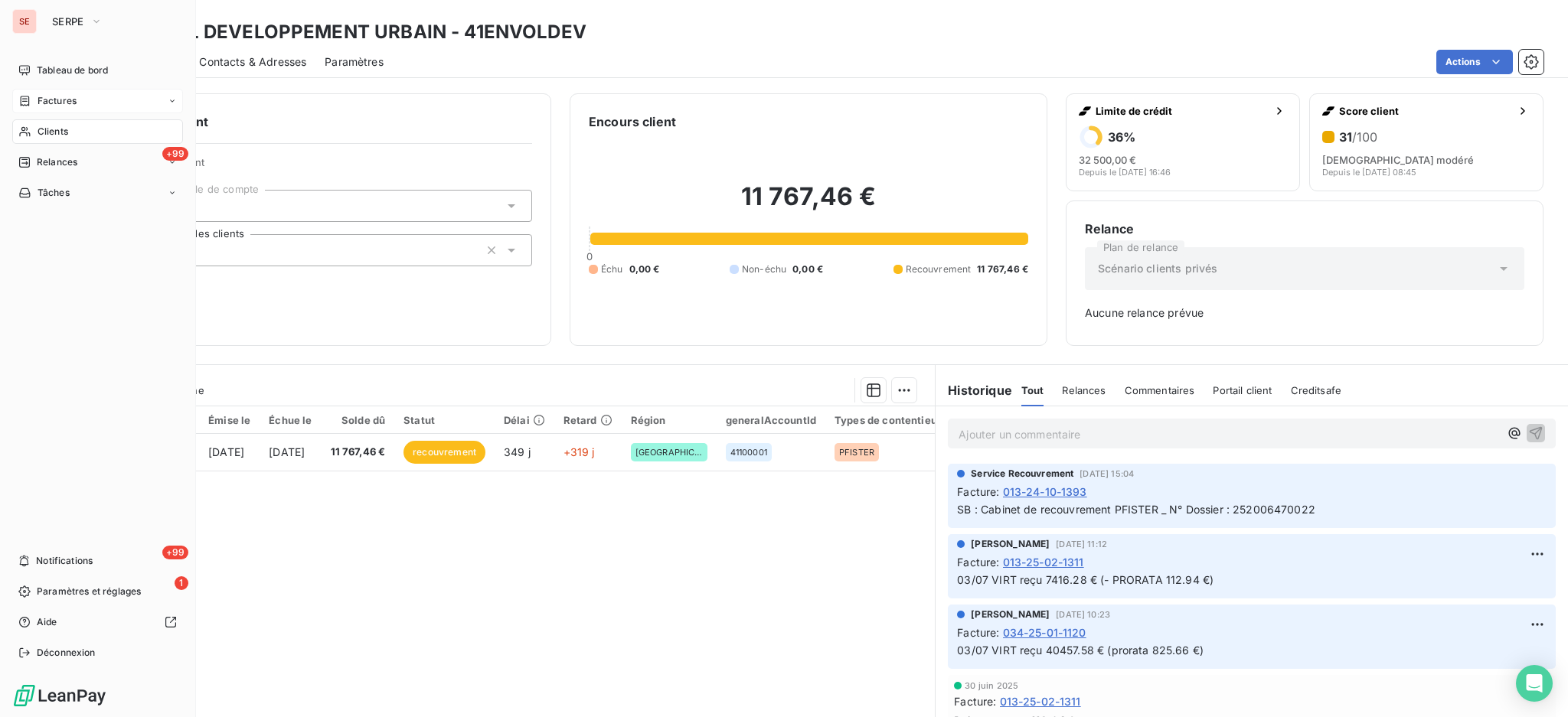
drag, startPoint x: 57, startPoint y: 129, endPoint x: 109, endPoint y: 122, distance: 52.5
click at [57, 129] on span "Clients" at bounding box center [53, 131] width 30 height 14
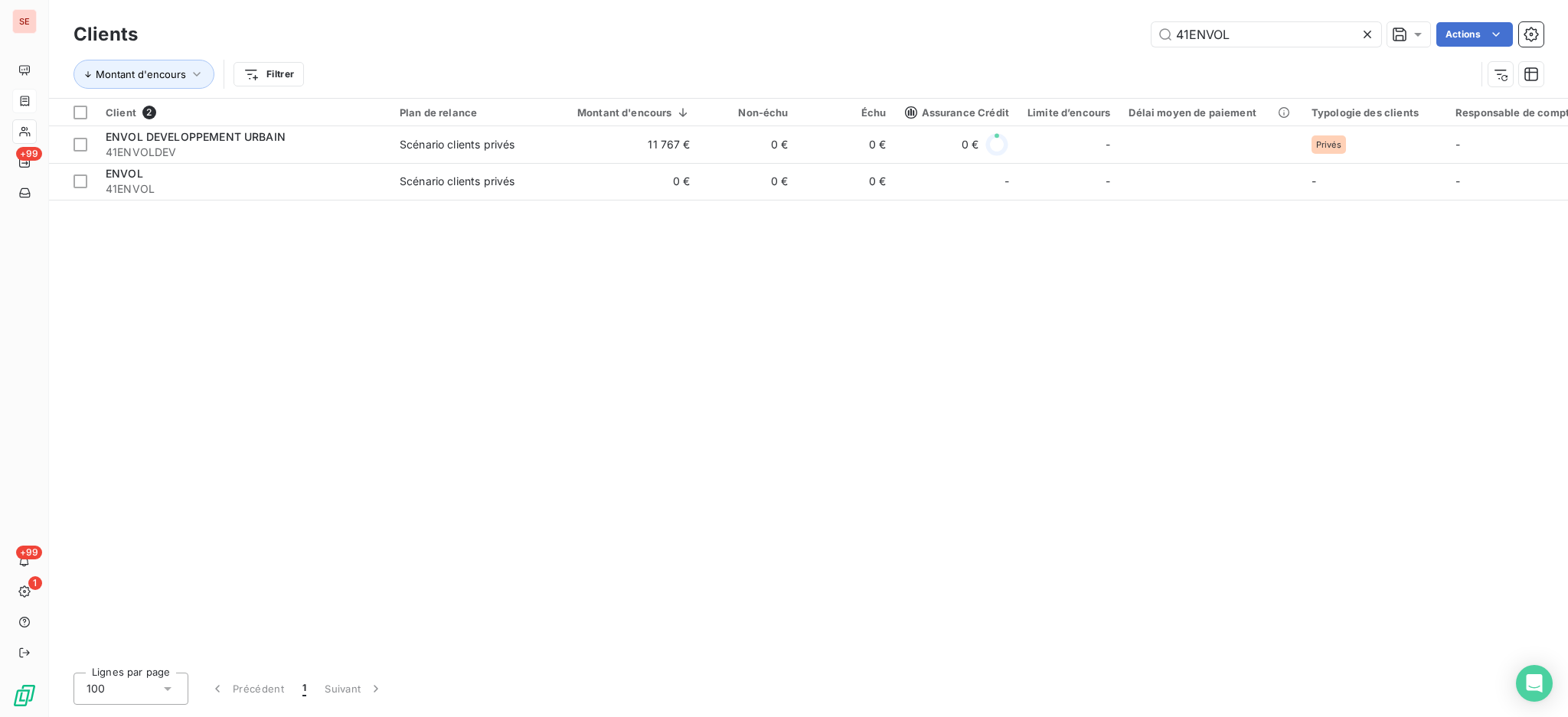
drag, startPoint x: 1278, startPoint y: 43, endPoint x: 961, endPoint y: 0, distance: 319.9
click at [961, 0] on div "Clients 41ENVOL Actions Montant d'encours Filtrer" at bounding box center [808, 49] width 1519 height 98
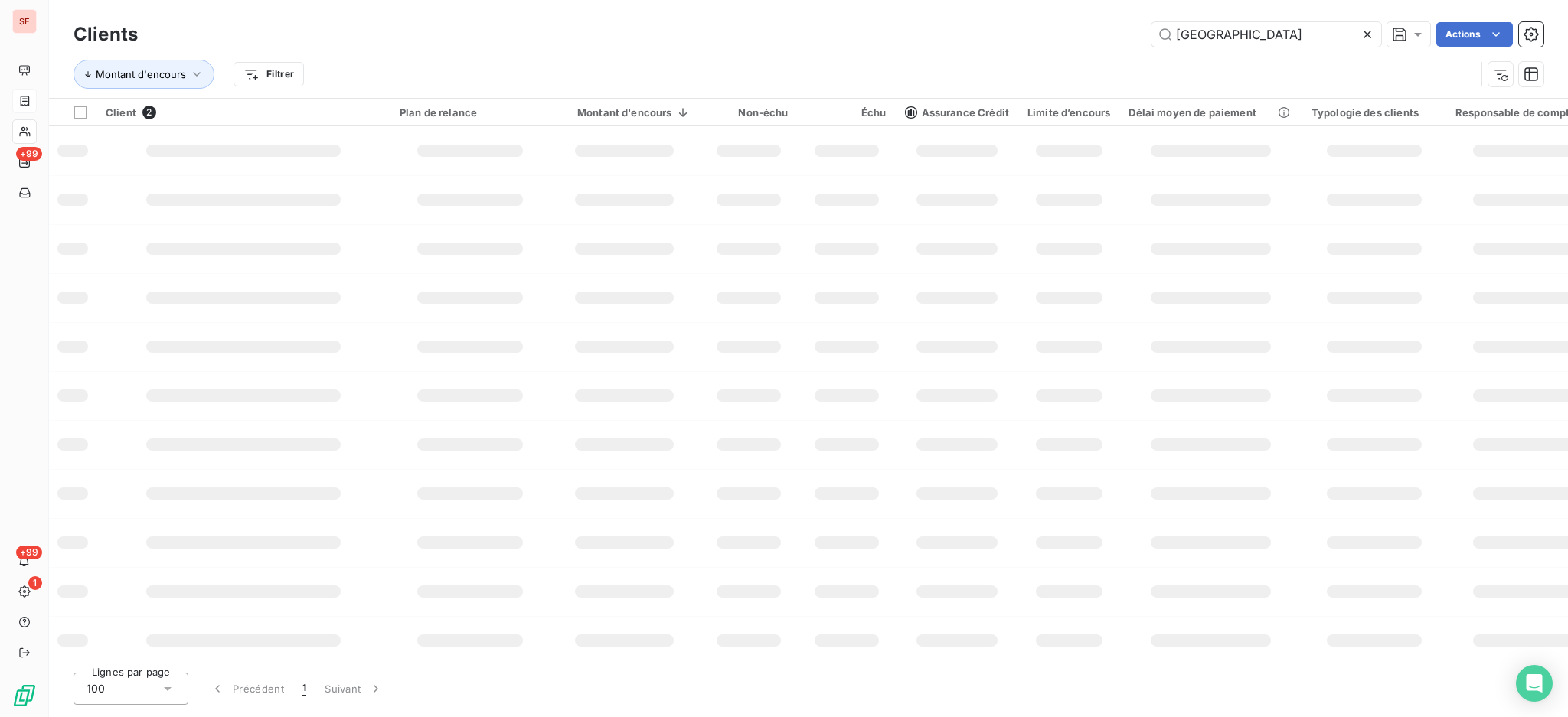
type input "[GEOGRAPHIC_DATA]"
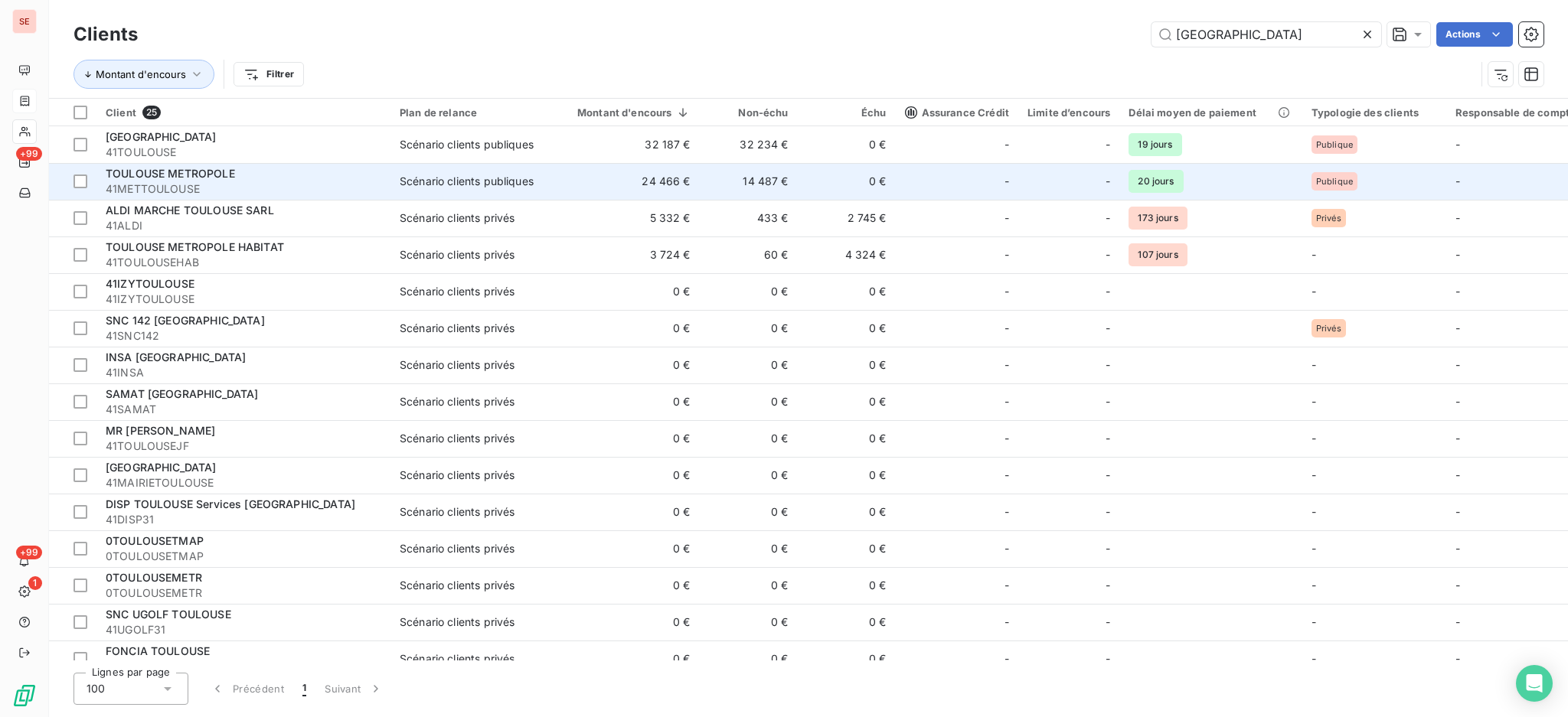
click at [319, 189] on span "41METTOULOUSE" at bounding box center [243, 189] width 276 height 16
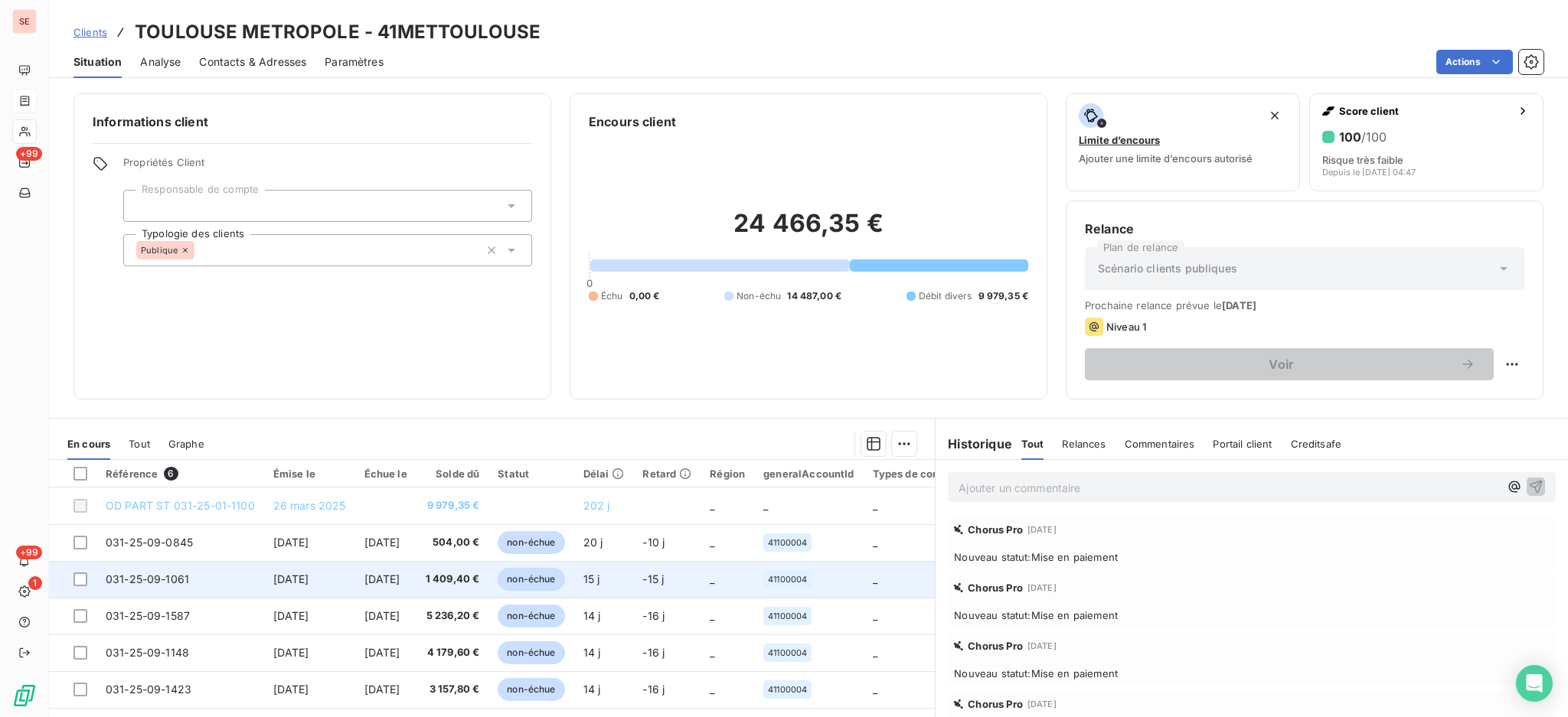
click at [443, 582] on td "1 409,40 €" at bounding box center [453, 580] width 73 height 37
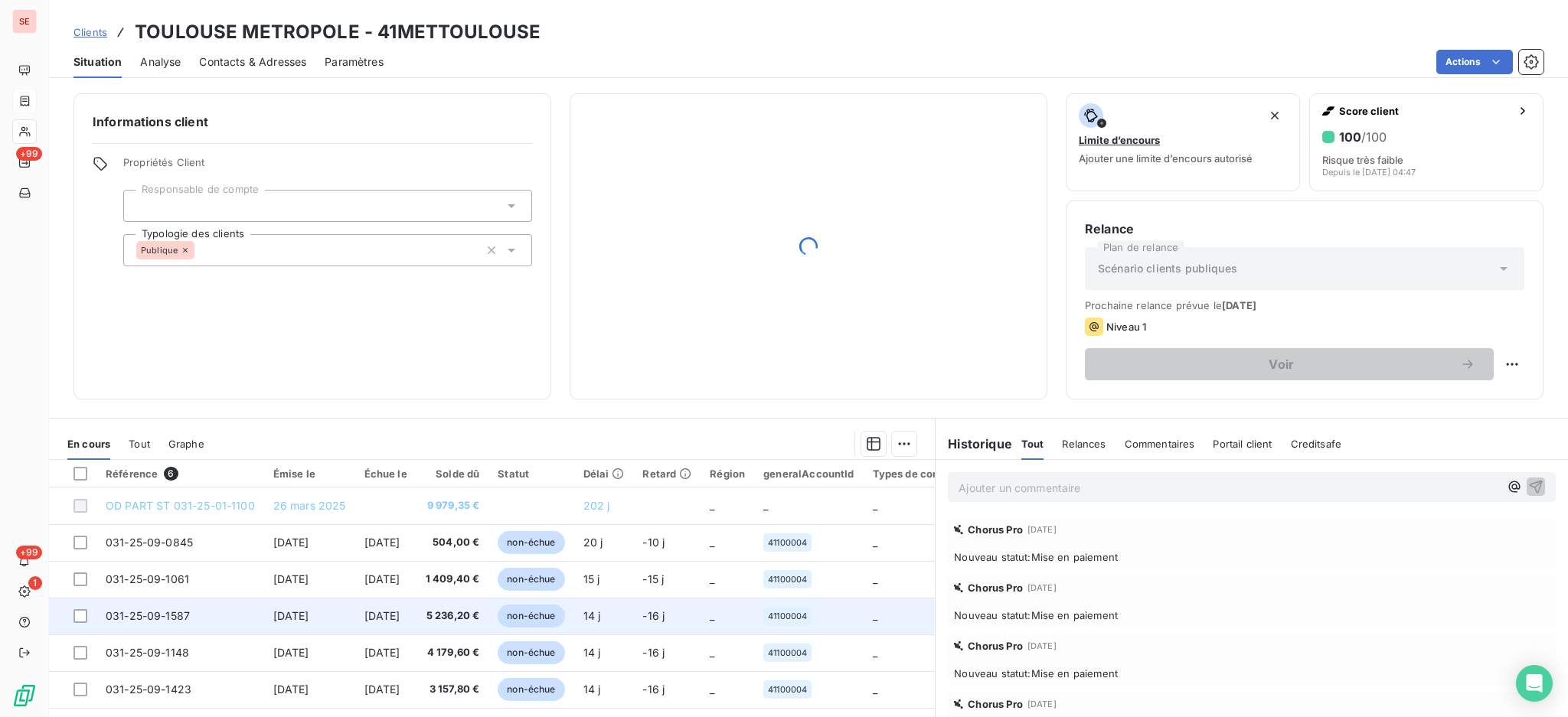
scroll to position [83, 0]
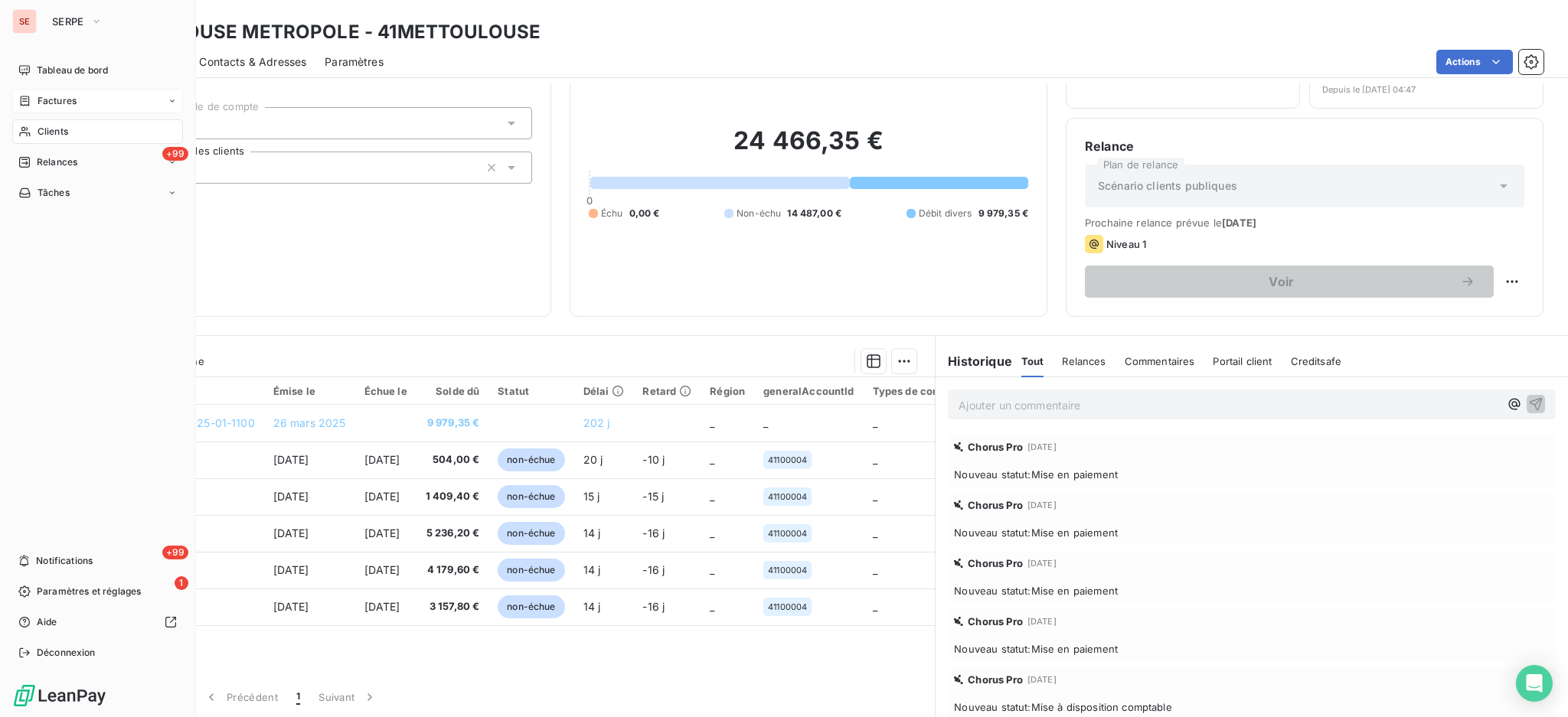
click at [68, 132] on div "Clients" at bounding box center [97, 132] width 171 height 25
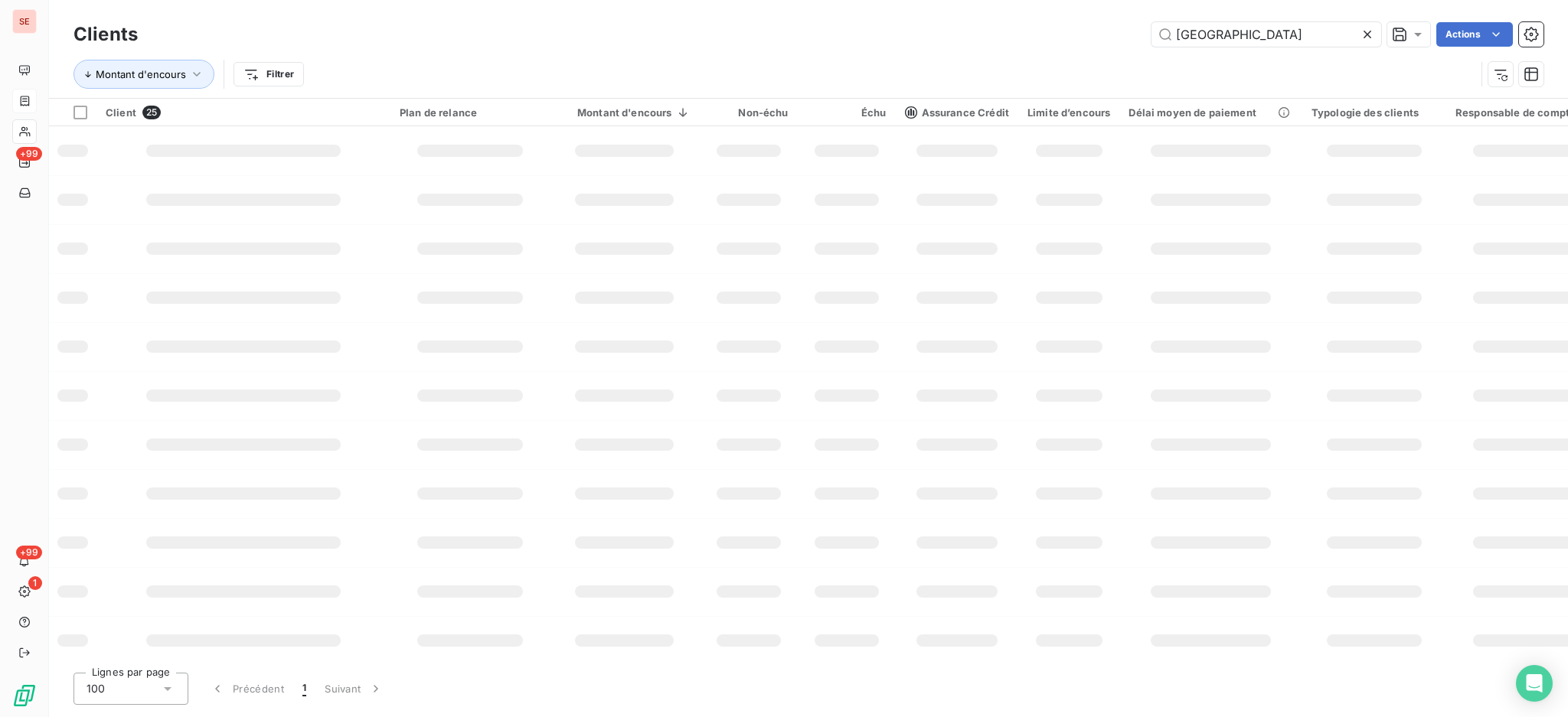
drag, startPoint x: 1278, startPoint y: 23, endPoint x: 1055, endPoint y: 0, distance: 224.2
click at [1070, 1] on div "Clients TOULOUSE Actions Montant d'encours Filtrer" at bounding box center [808, 49] width 1519 height 98
type input "SOLAIZE"
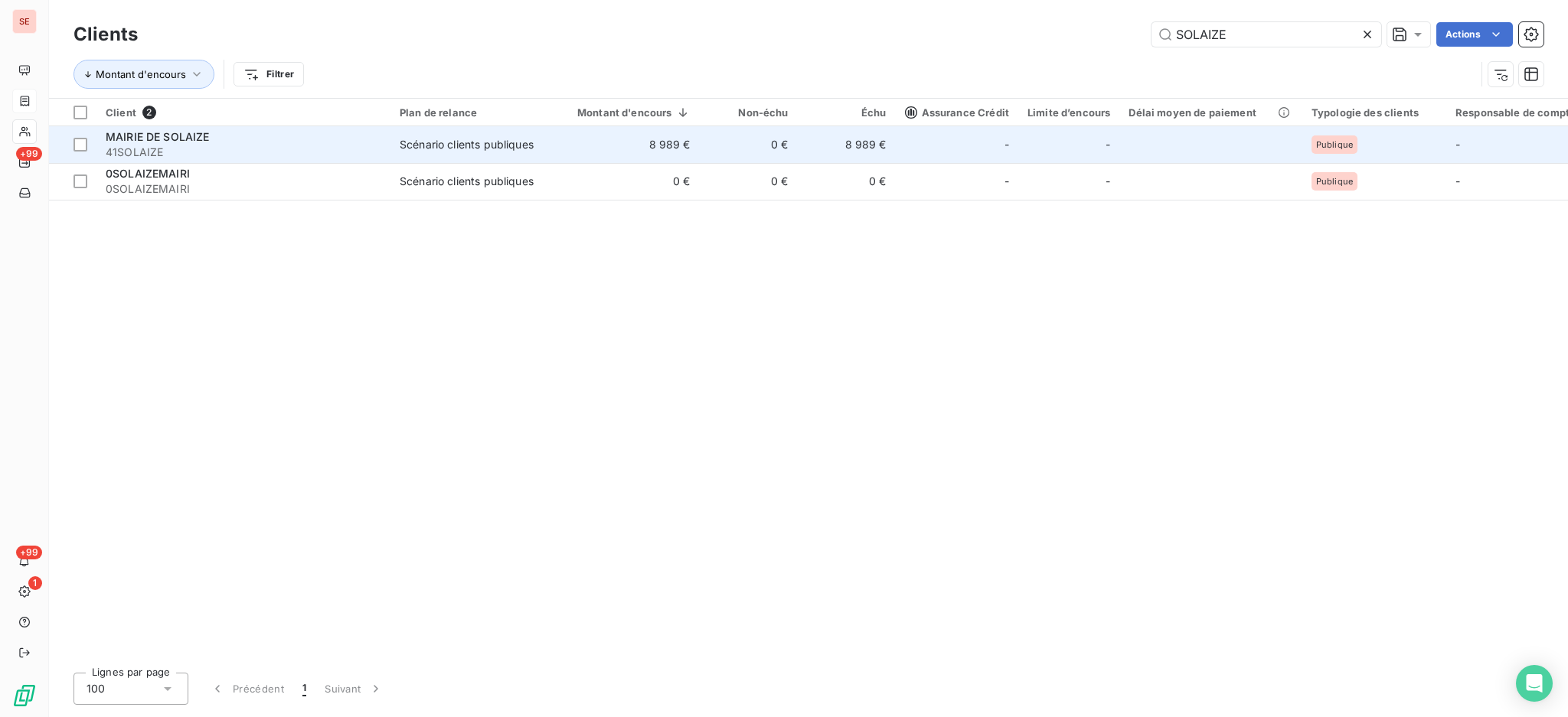
click at [394, 150] on td "Scénario clients publiques" at bounding box center [470, 145] width 159 height 37
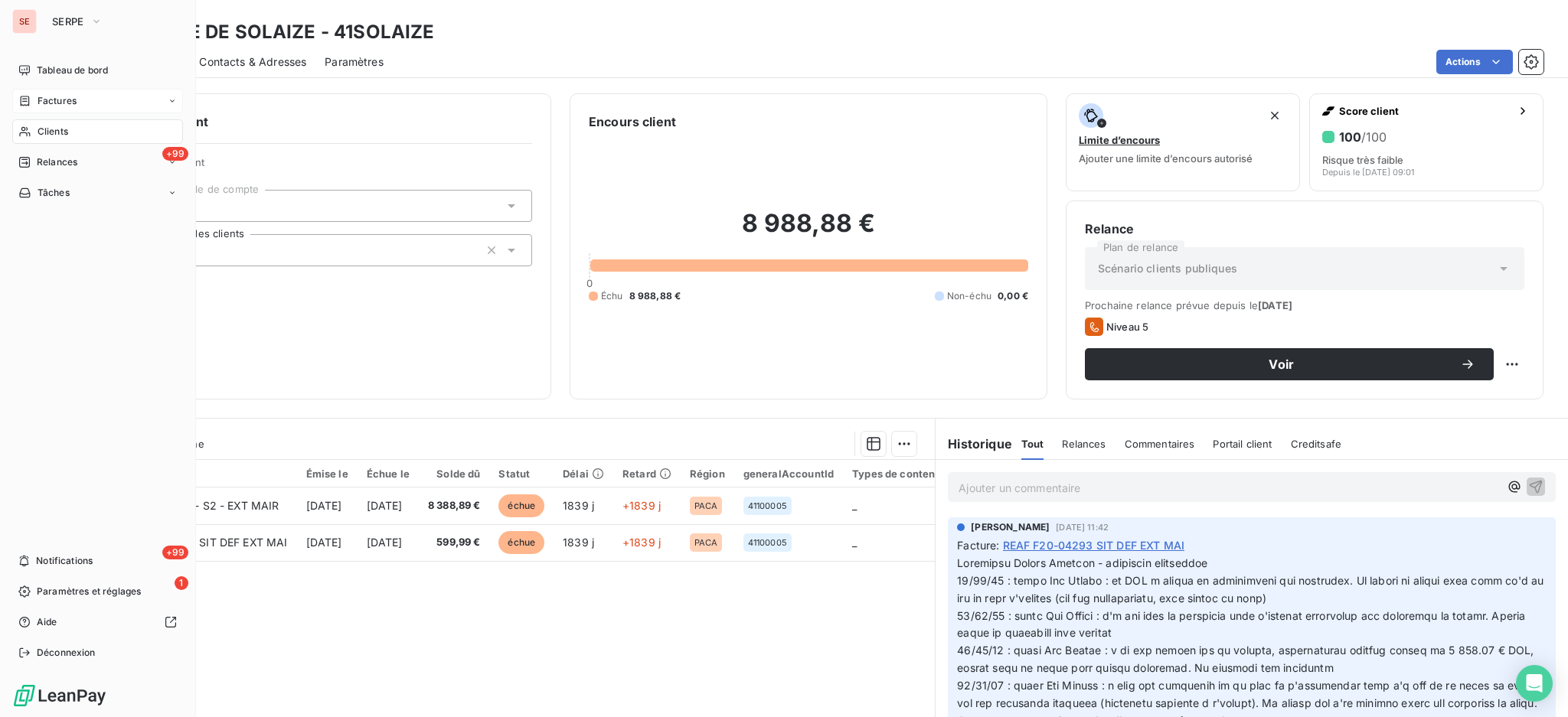
drag, startPoint x: 59, startPoint y: 125, endPoint x: 94, endPoint y: 108, distance: 38.9
click at [59, 125] on span "Clients" at bounding box center [53, 131] width 30 height 14
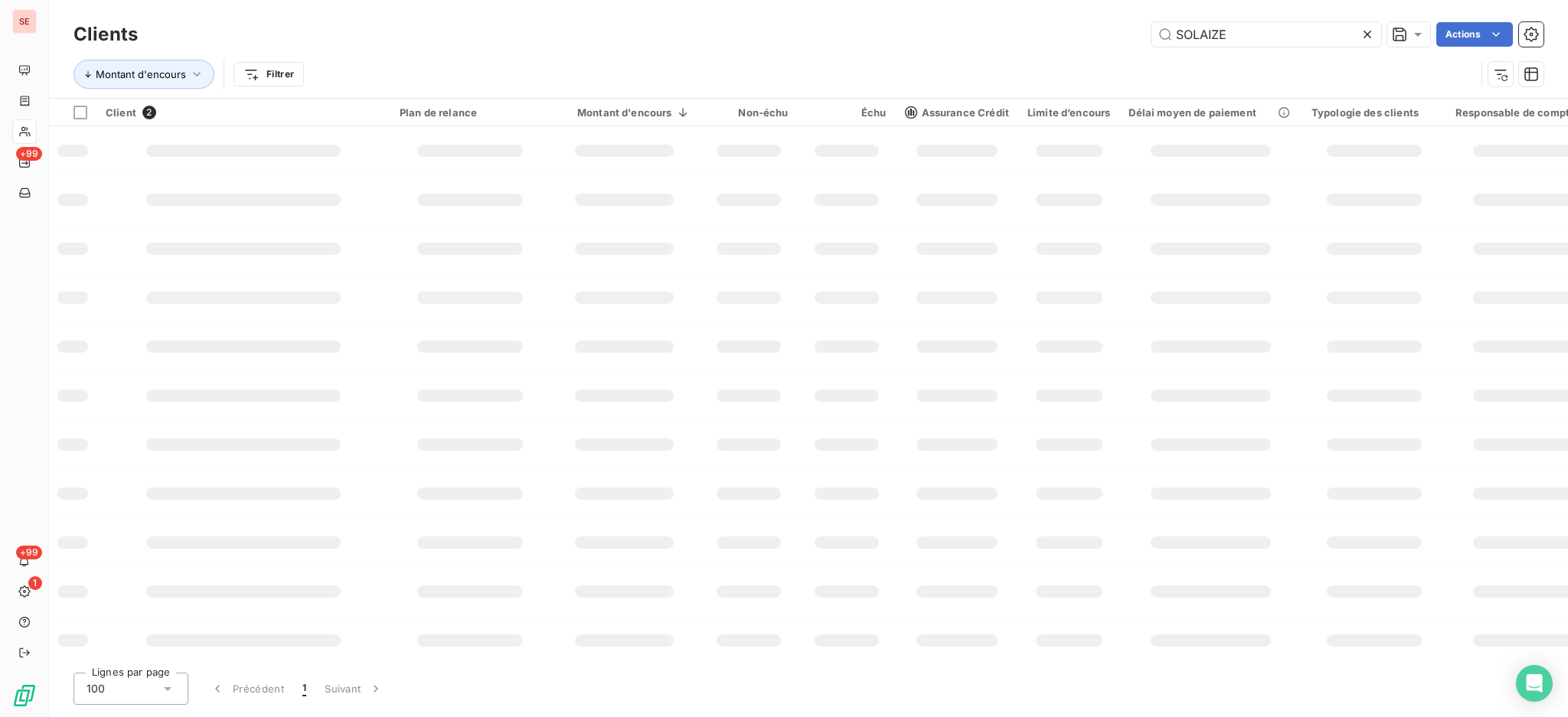
drag, startPoint x: 1291, startPoint y: 30, endPoint x: 1149, endPoint y: 29, distance: 142.0
click at [1149, 29] on div "SOLAIZE Actions" at bounding box center [849, 34] width 1387 height 25
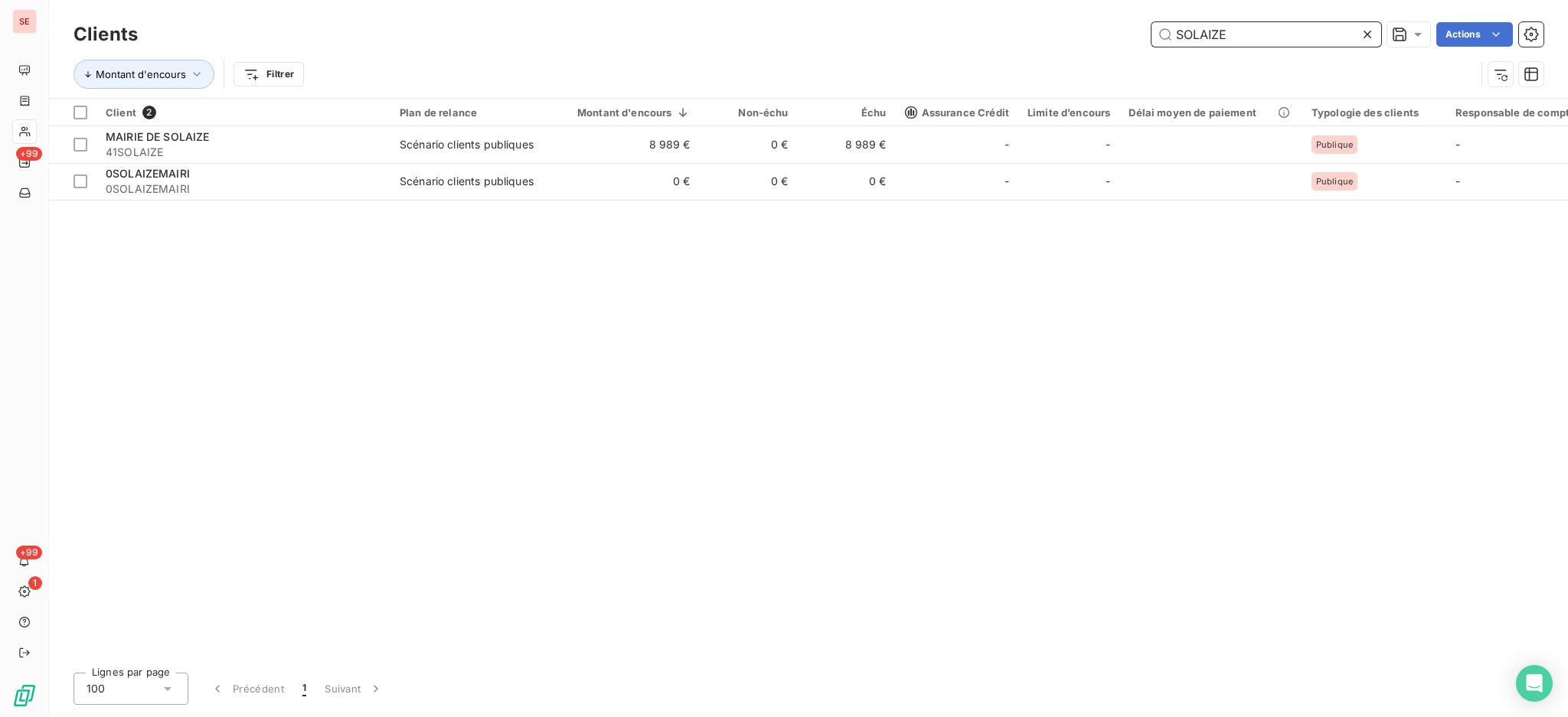
click at [1268, 37] on input "SOLAIZE" at bounding box center [1266, 34] width 230 height 25
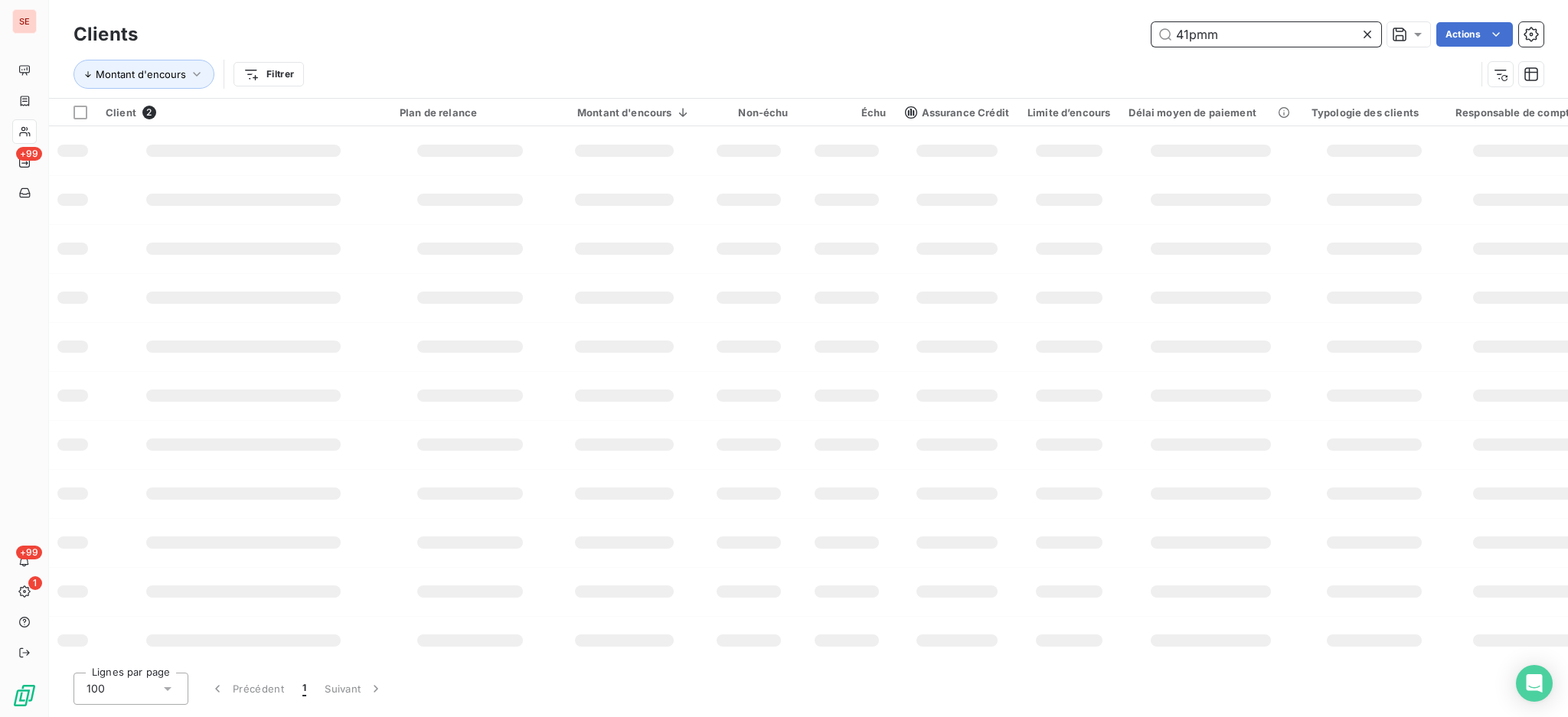
type input "41pmm"
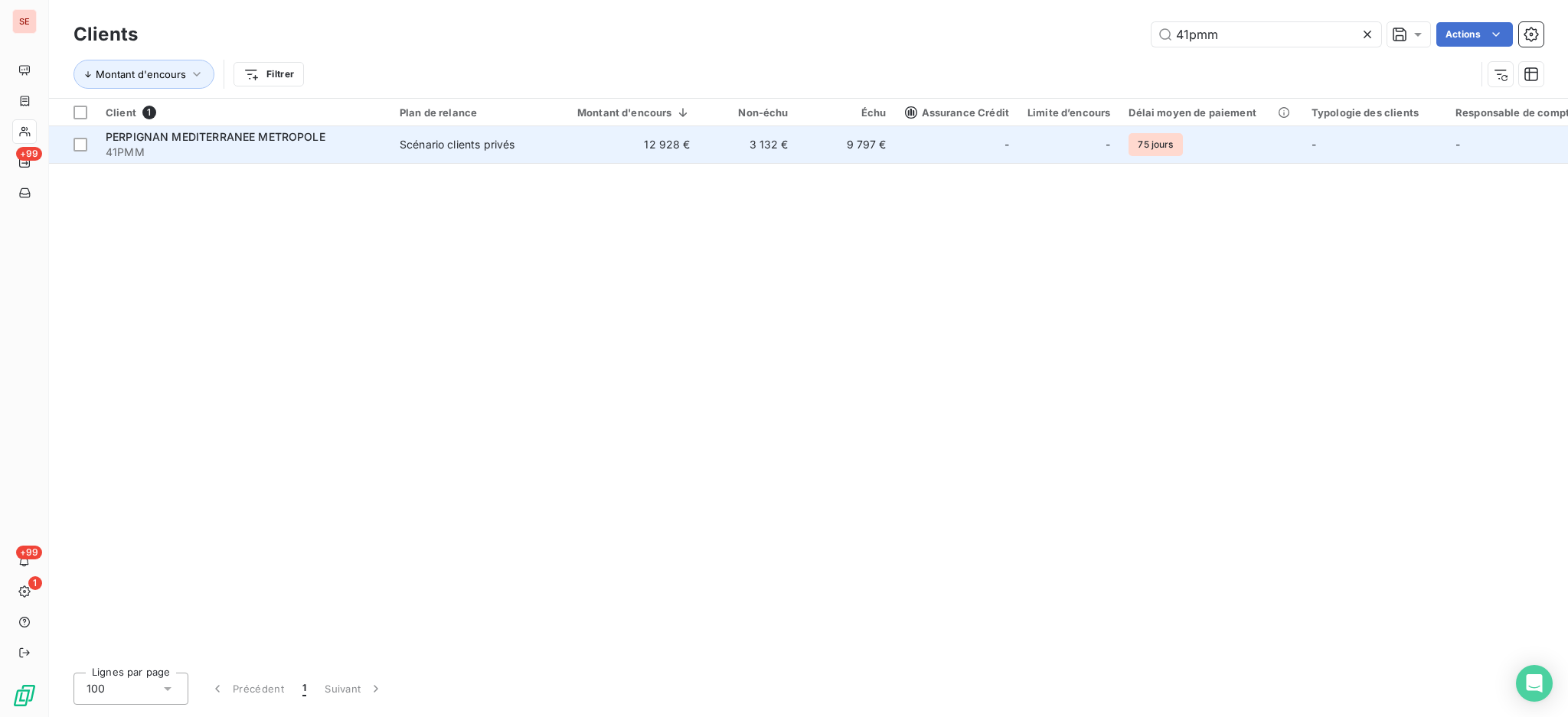
click at [680, 142] on td "12 928 €" at bounding box center [624, 145] width 150 height 37
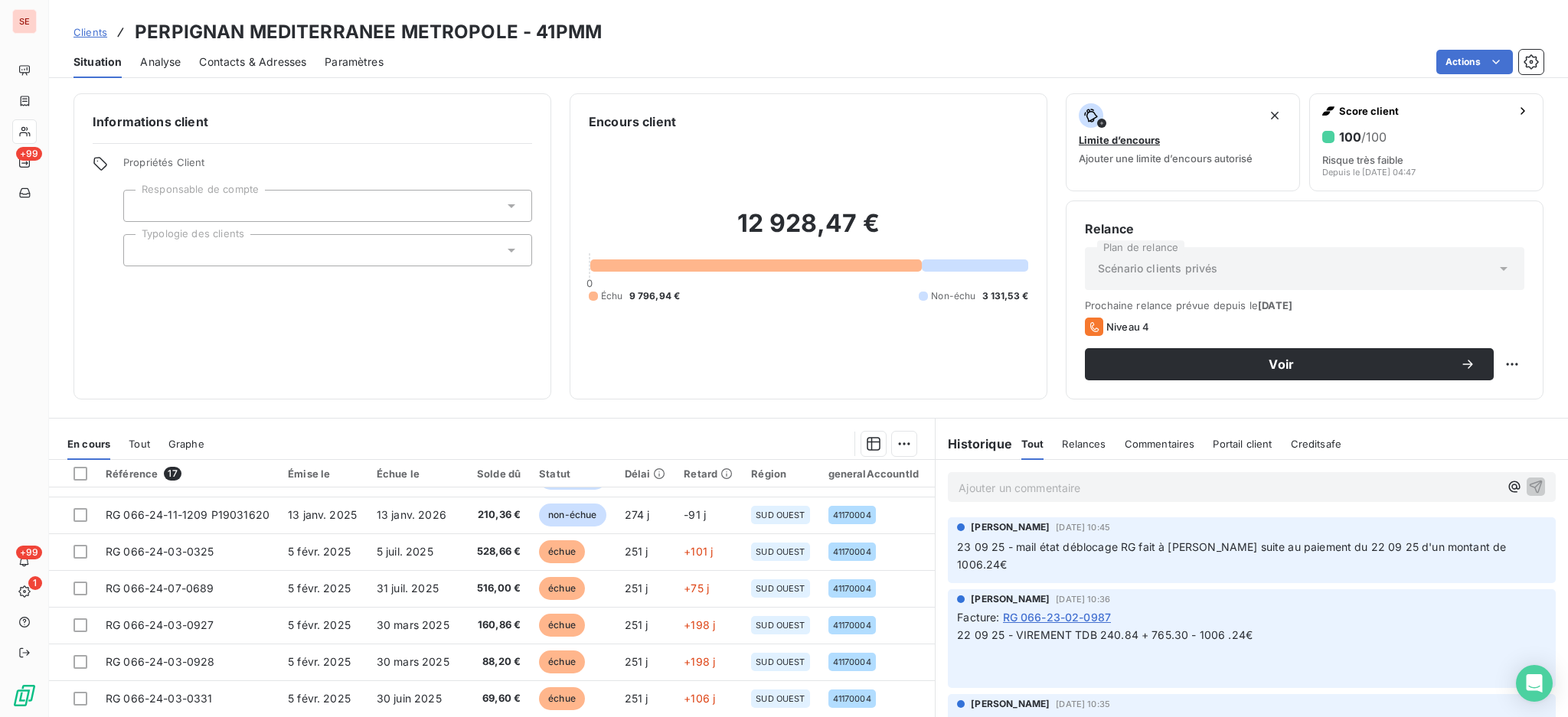
scroll to position [83, 0]
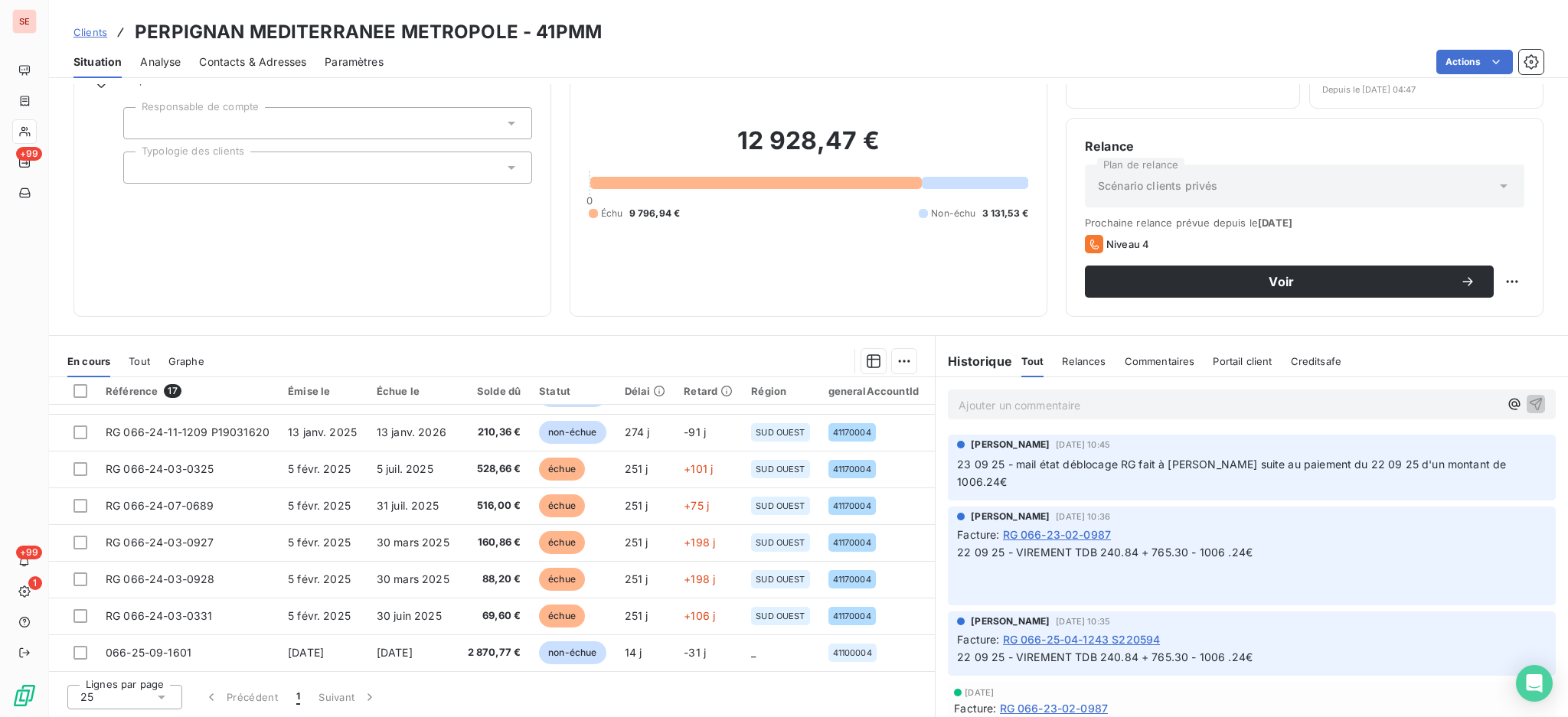
click at [255, 66] on span "Contacts & Adresses" at bounding box center [253, 62] width 107 height 16
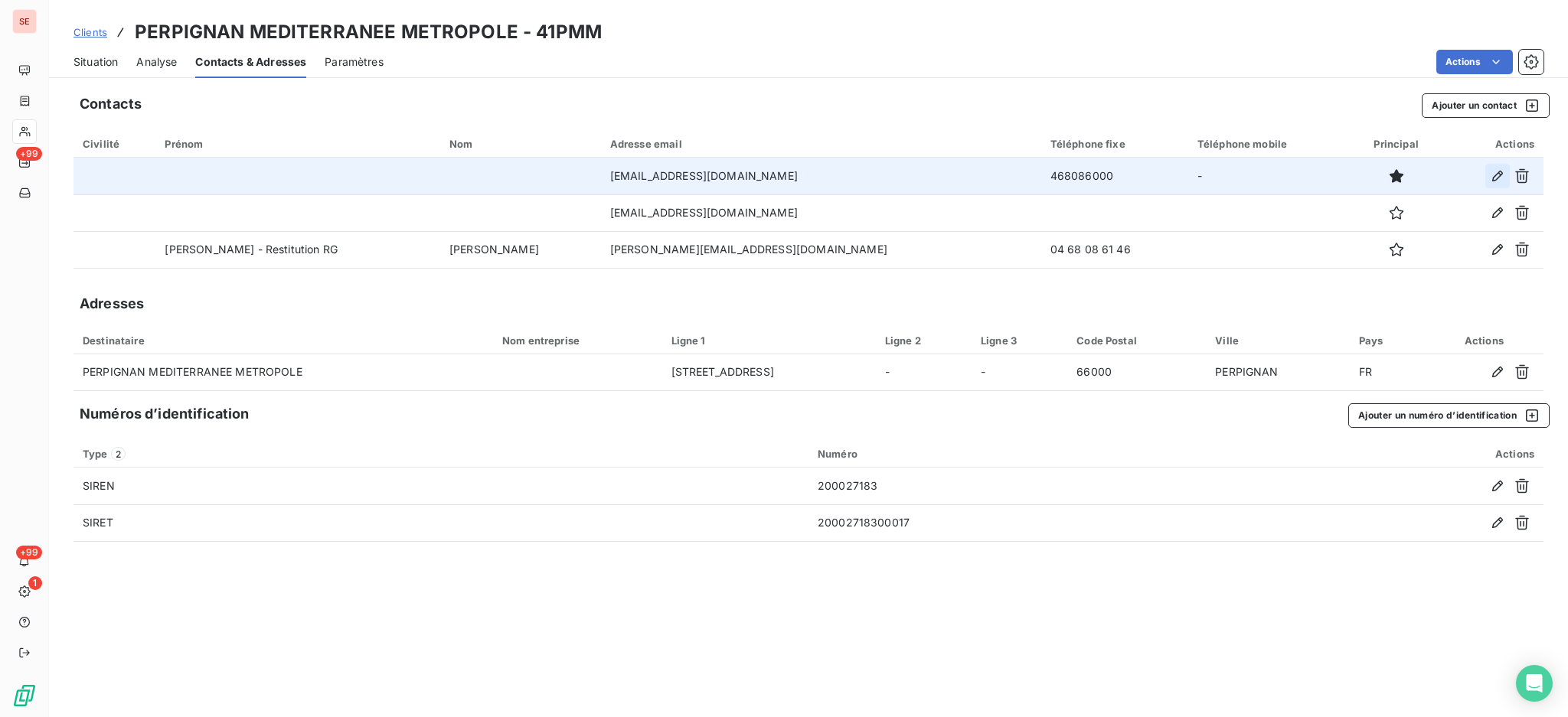
click at [1498, 172] on icon "button" at bounding box center [1498, 176] width 11 height 11
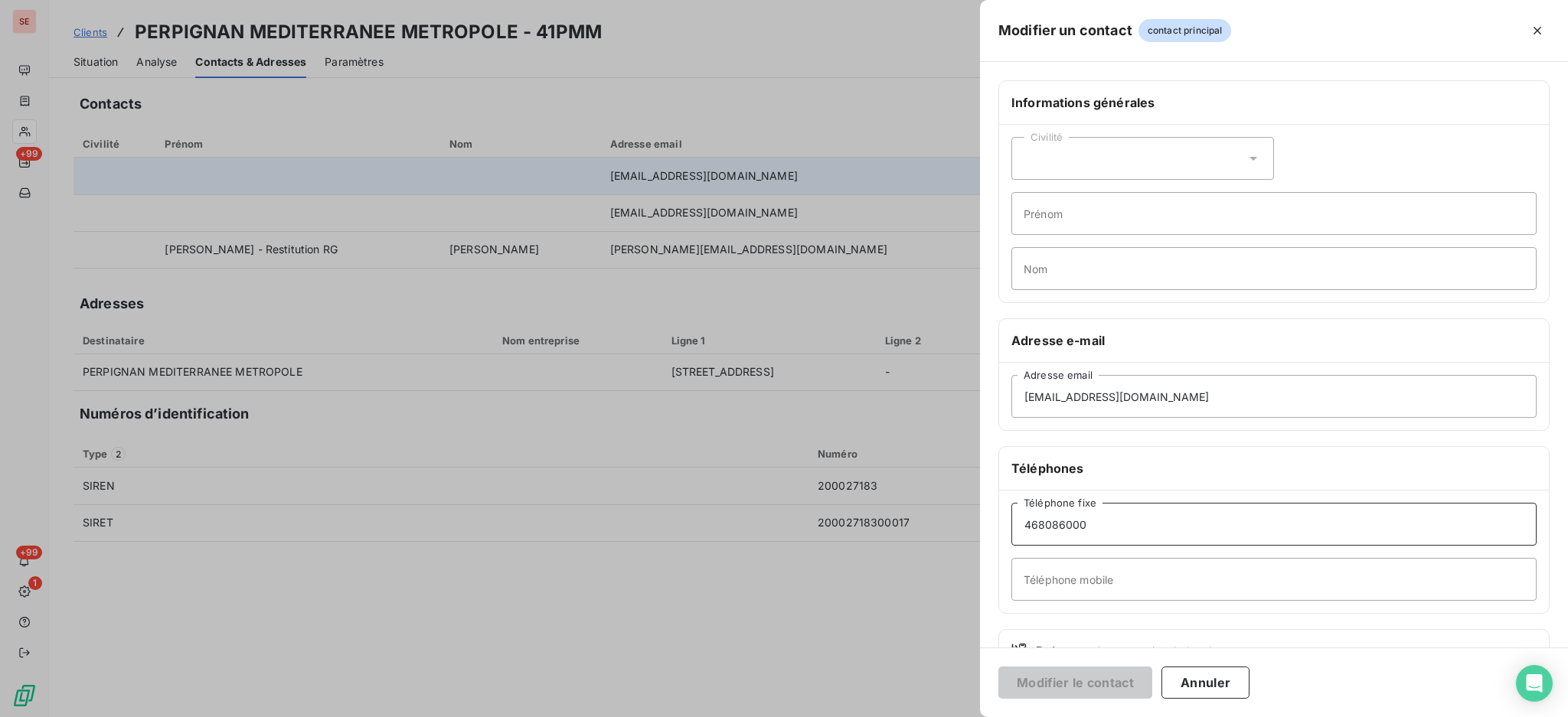
click at [1025, 528] on input "468086000" at bounding box center [1274, 524] width 525 height 43
type input "04 68 08 60 00"
click at [1072, 690] on button "Modifier le contact" at bounding box center [1075, 682] width 154 height 32
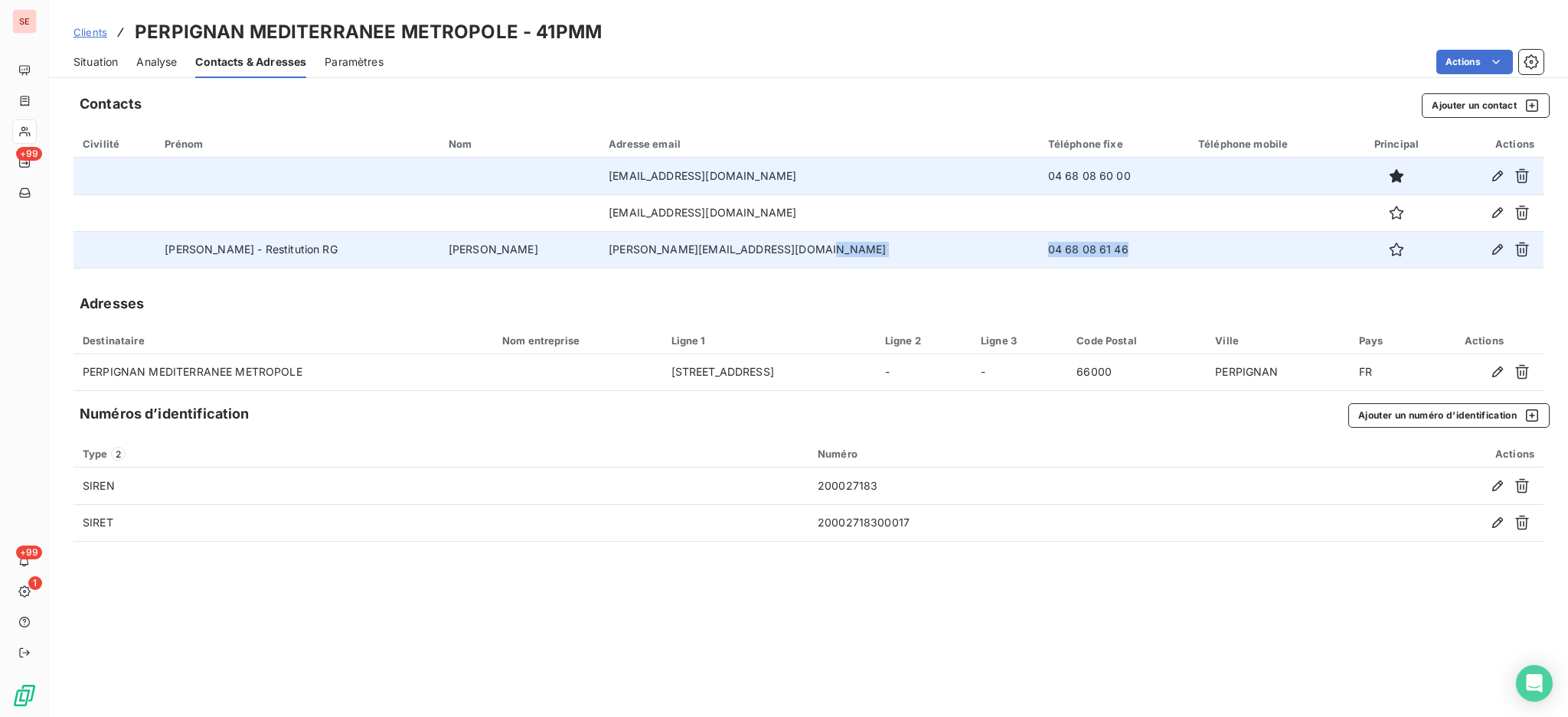
drag, startPoint x: 1044, startPoint y: 249, endPoint x: 926, endPoint y: 245, distance: 118.1
click at [926, 245] on tr "[PERSON_NAME] - Restitution RG GOMEZ [EMAIL_ADDRESS][DOMAIN_NAME] 04 68 08 61 46" at bounding box center [808, 250] width 1470 height 37
copy tr "04 68 08 61 46"
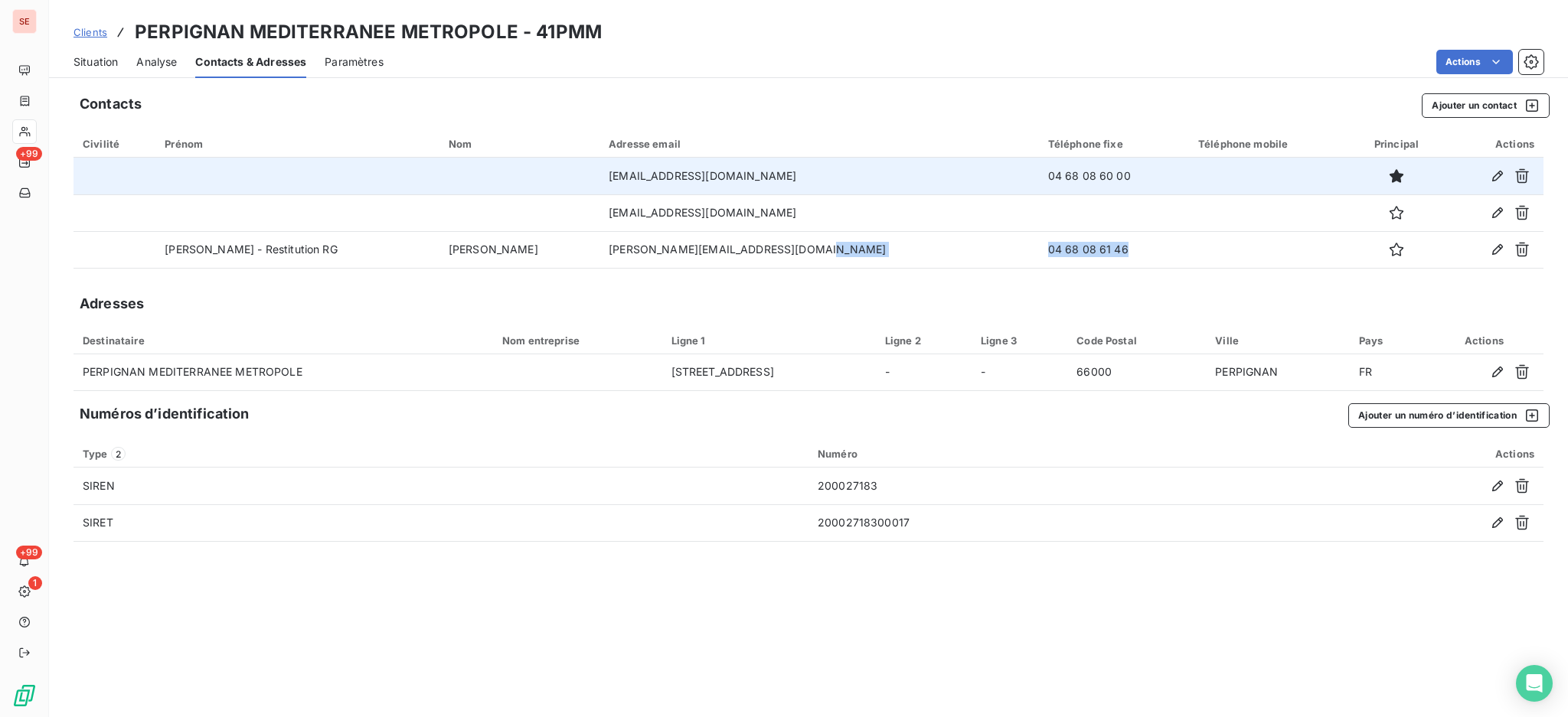
click at [112, 61] on span "Situation" at bounding box center [96, 62] width 44 height 16
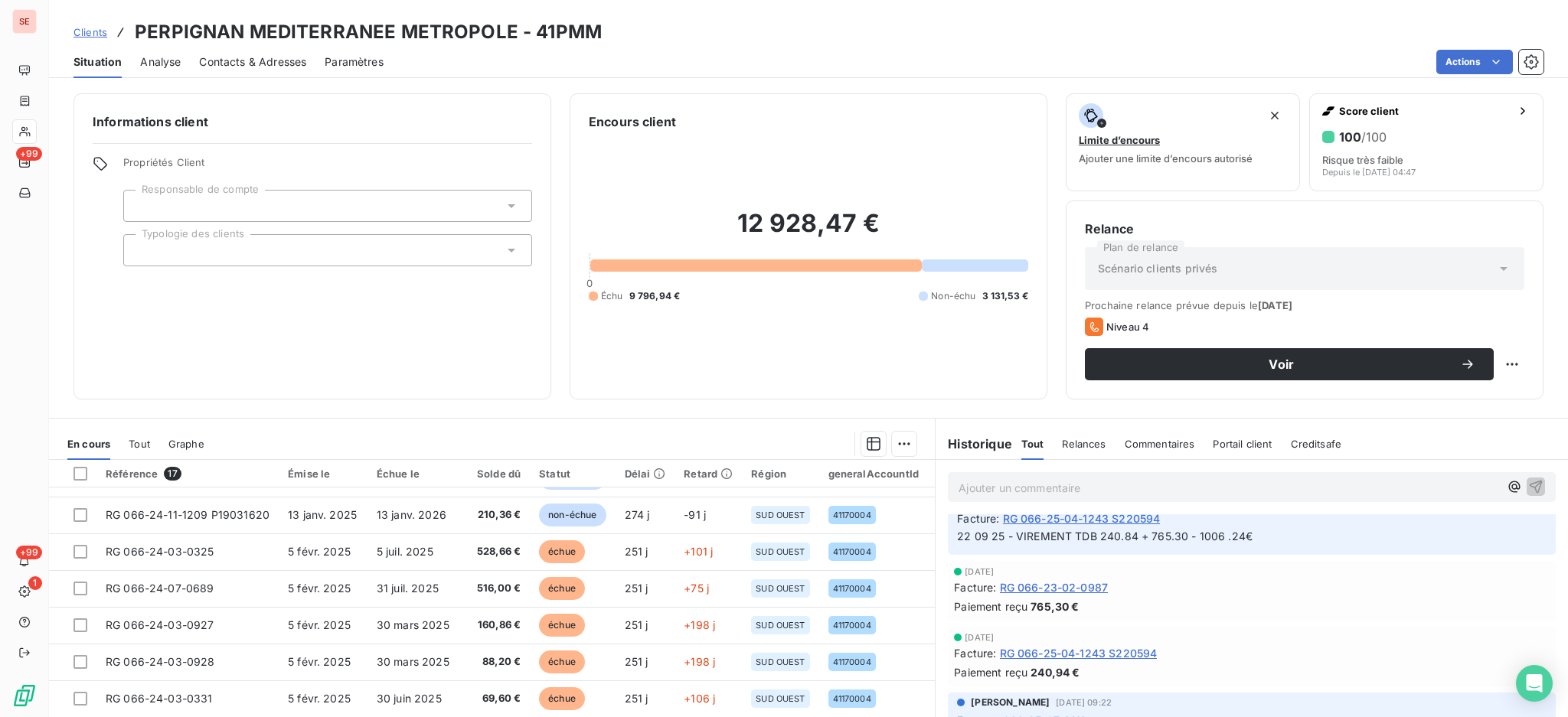
scroll to position [363, 0]
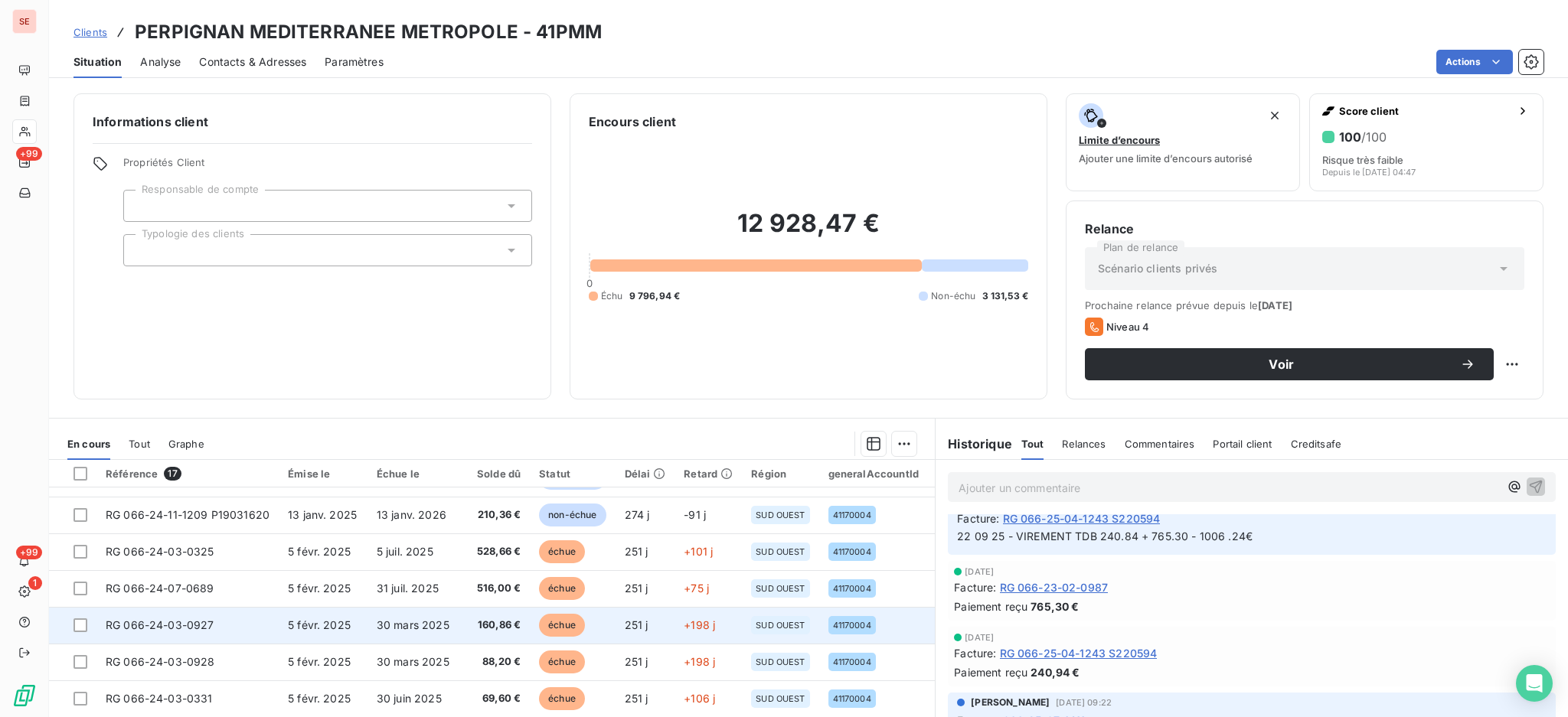
click at [360, 628] on td "5 févr. 2025" at bounding box center [323, 626] width 88 height 37
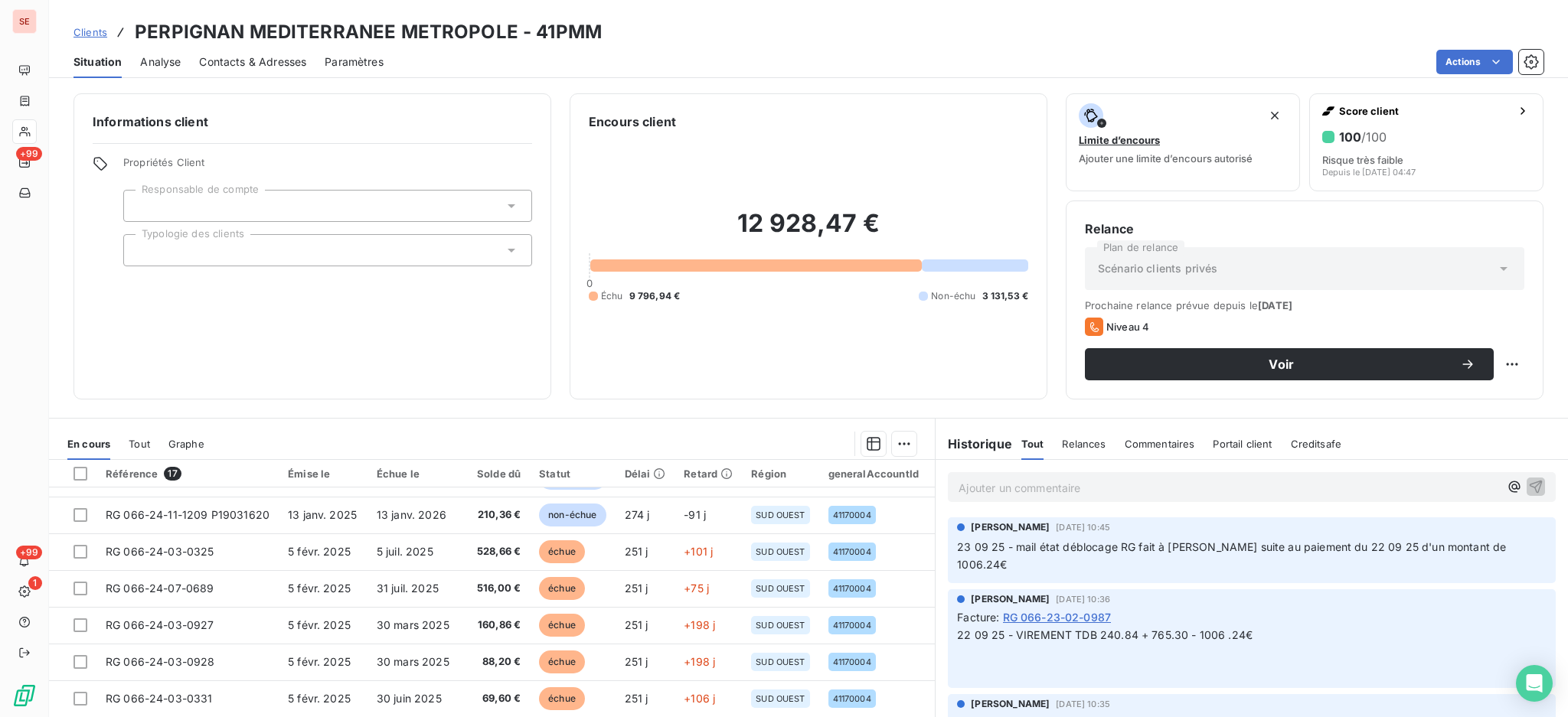
click at [1337, 559] on p "23 09 25 - mail état déblocage RG fait à [PERSON_NAME] suite au paiement du 22 …" at bounding box center [1252, 557] width 590 height 35
click at [1177, 544] on span "23 09 25 - mail état déblocage RG fait à [PERSON_NAME] suite au paiement du 22 …" at bounding box center [1232, 555] width 552 height 30
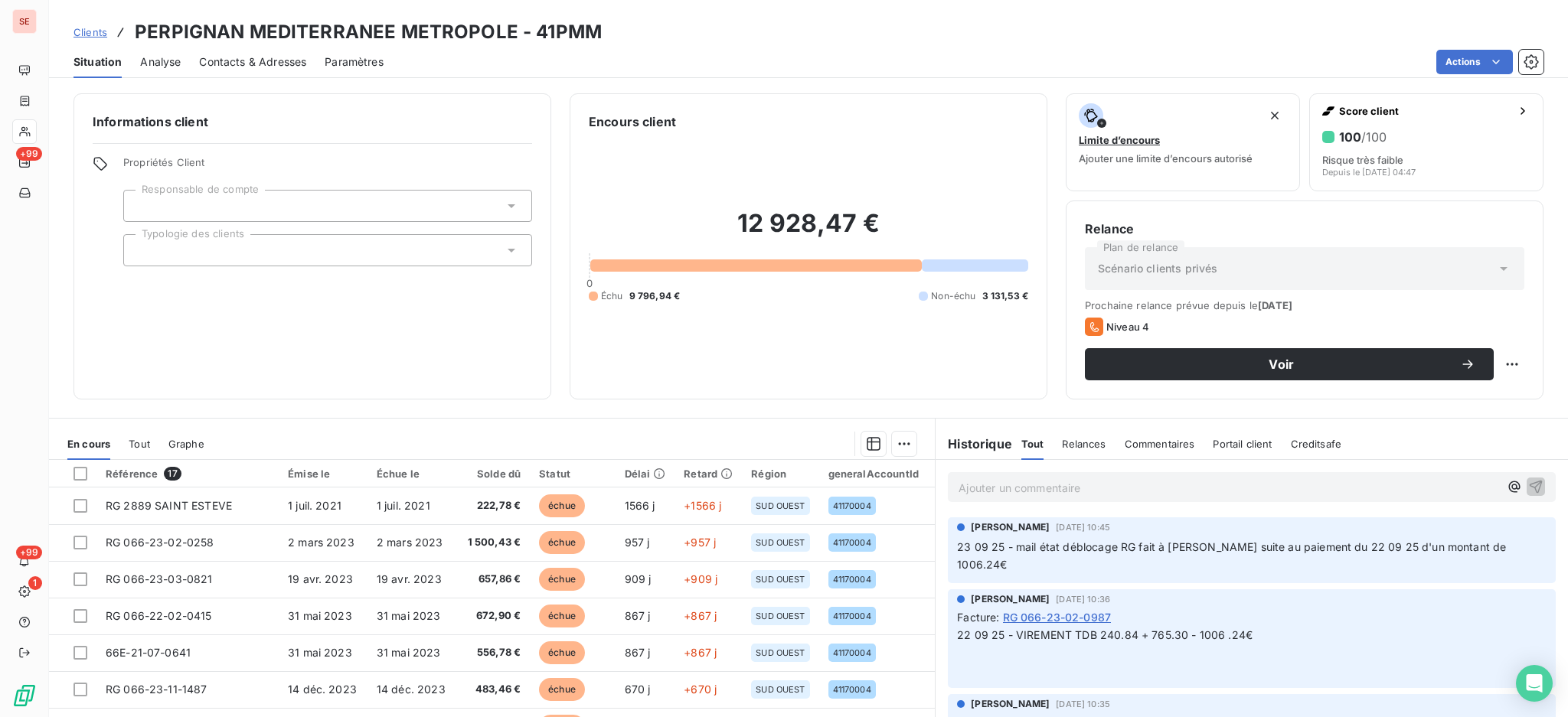
click at [996, 490] on p "Ajouter un commentaire ﻿" at bounding box center [1229, 488] width 540 height 19
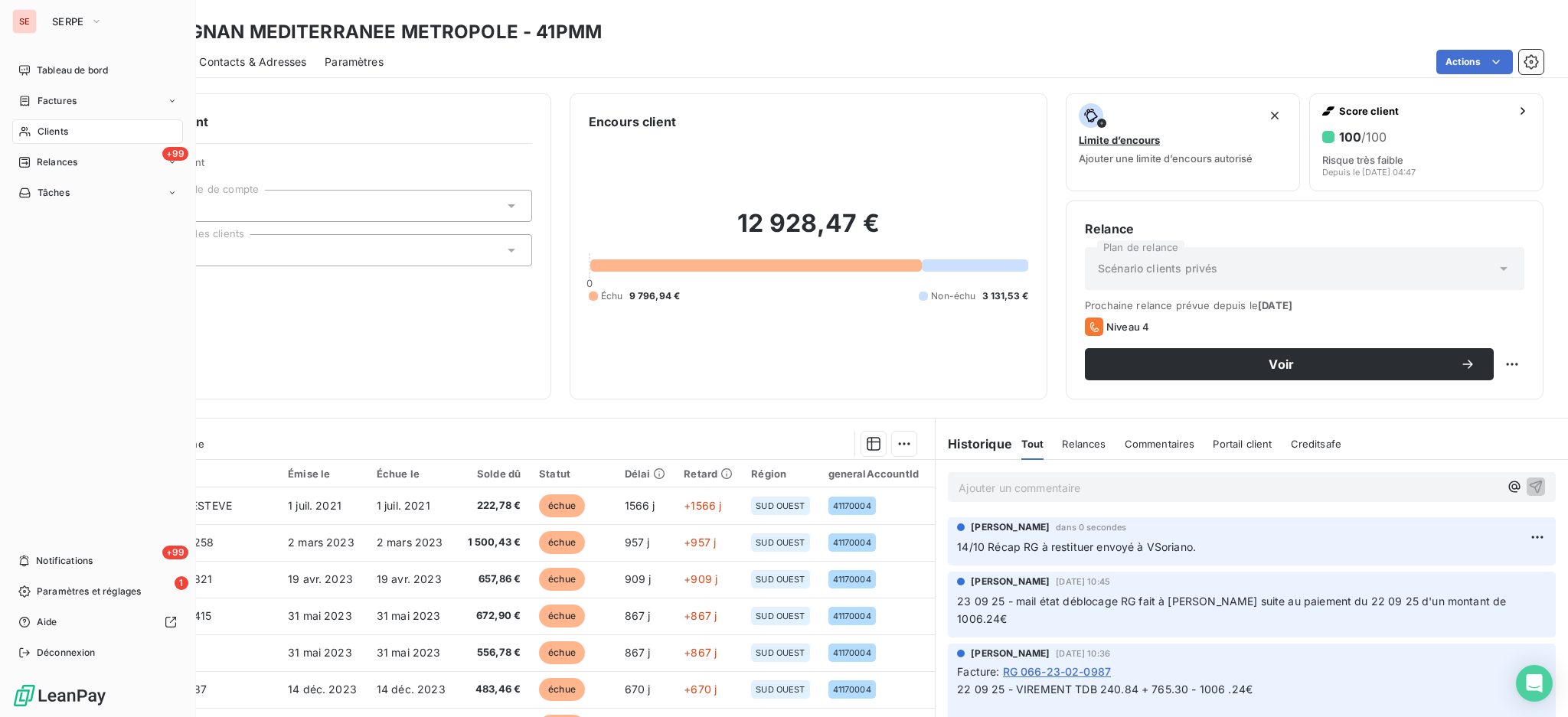
drag, startPoint x: 60, startPoint y: 129, endPoint x: 192, endPoint y: 84, distance: 139.5
click at [60, 129] on span "Clients" at bounding box center [53, 131] width 30 height 14
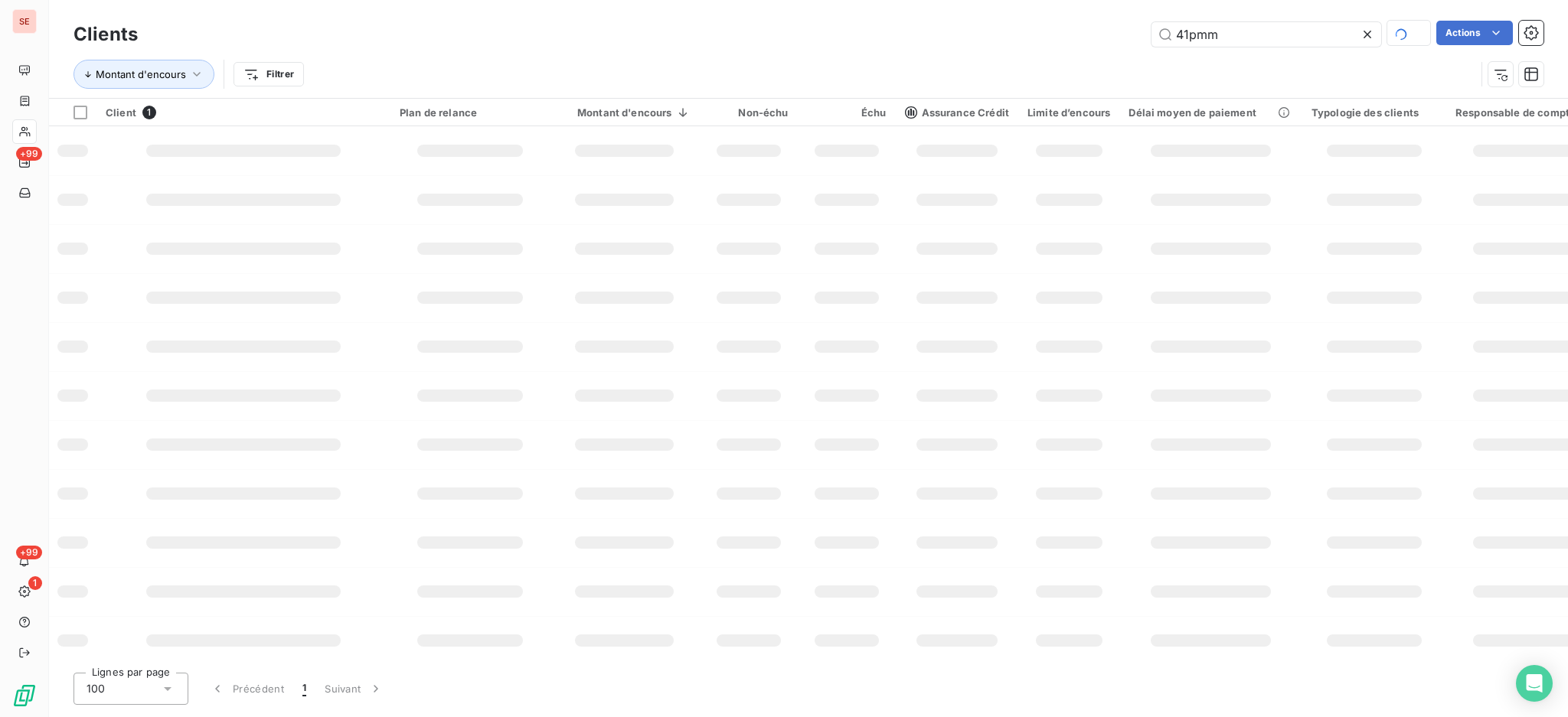
drag, startPoint x: 1232, startPoint y: 34, endPoint x: 1010, endPoint y: 6, distance: 223.8
click at [1014, 6] on div "Clients 41pmm Actions Montant d'encours Filtrer" at bounding box center [808, 49] width 1519 height 98
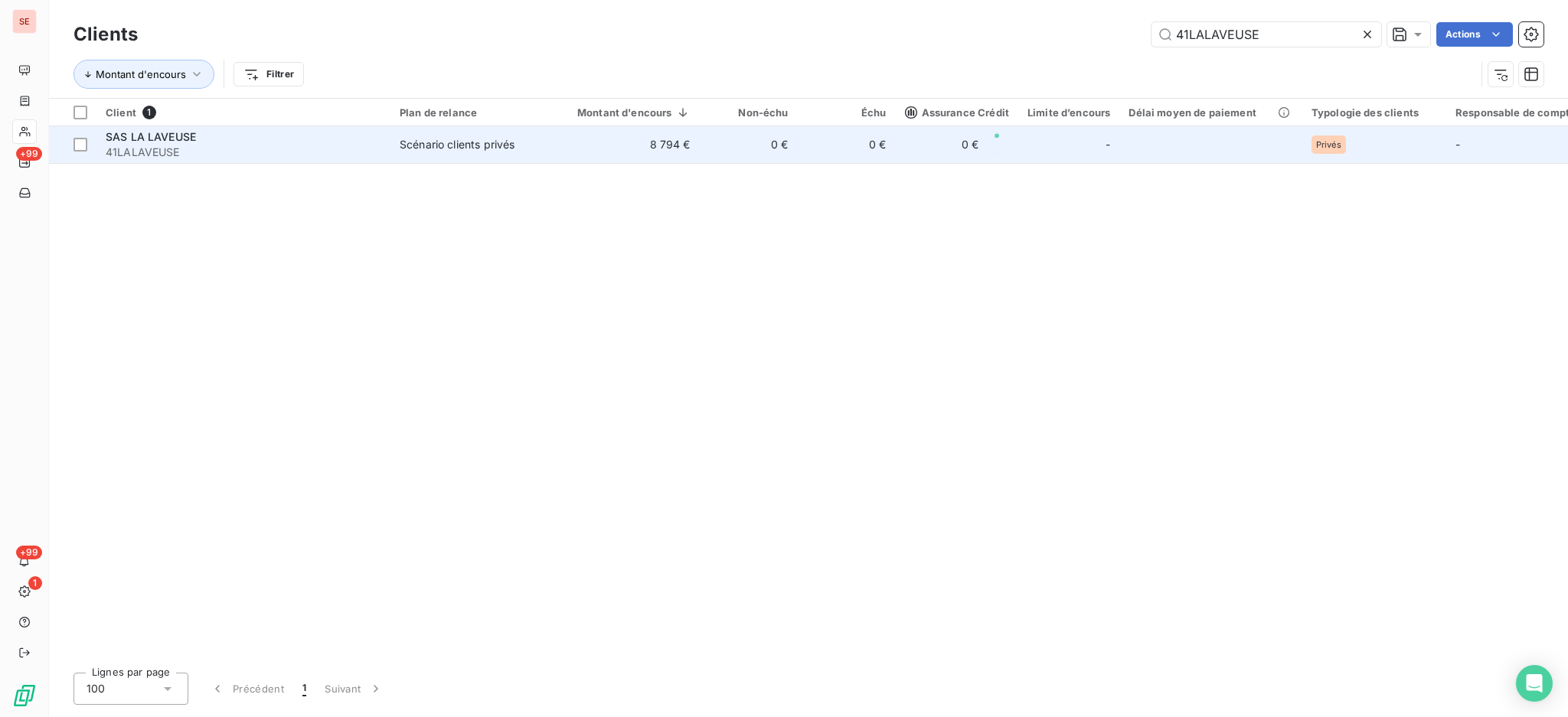
type input "41LALAVEUSE"
click at [418, 143] on div "Scénario clients privés" at bounding box center [457, 145] width 115 height 16
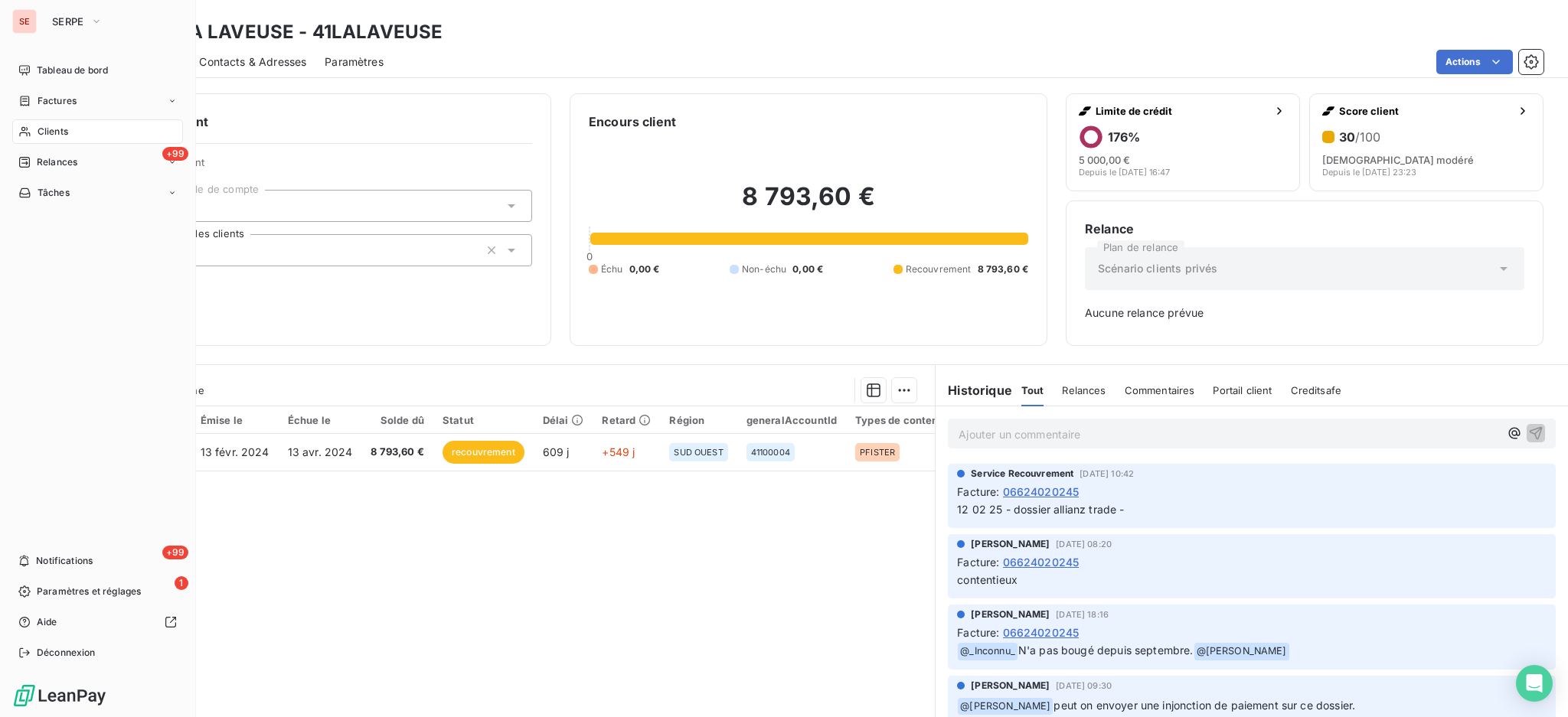
click at [50, 122] on div "Clients" at bounding box center [97, 132] width 171 height 25
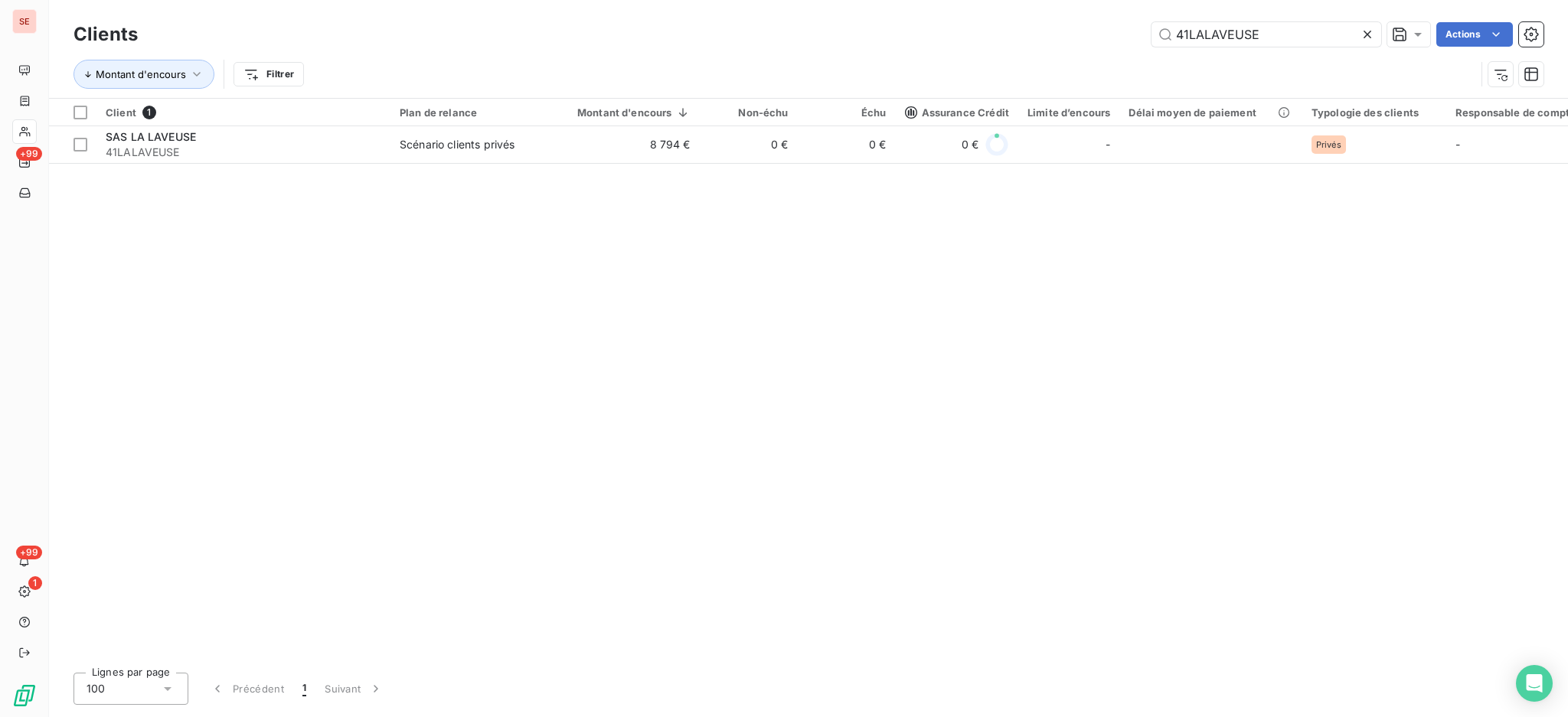
drag, startPoint x: 1279, startPoint y: 31, endPoint x: 937, endPoint y: -35, distance: 348.3
click at [937, 0] on html "SE +99 +99 1 Clients 41LALAVEUSE Actions Montant d'encours Filtrer Client 1 Pla…" at bounding box center [784, 358] width 1568 height 717
type input "41SOGIMA"
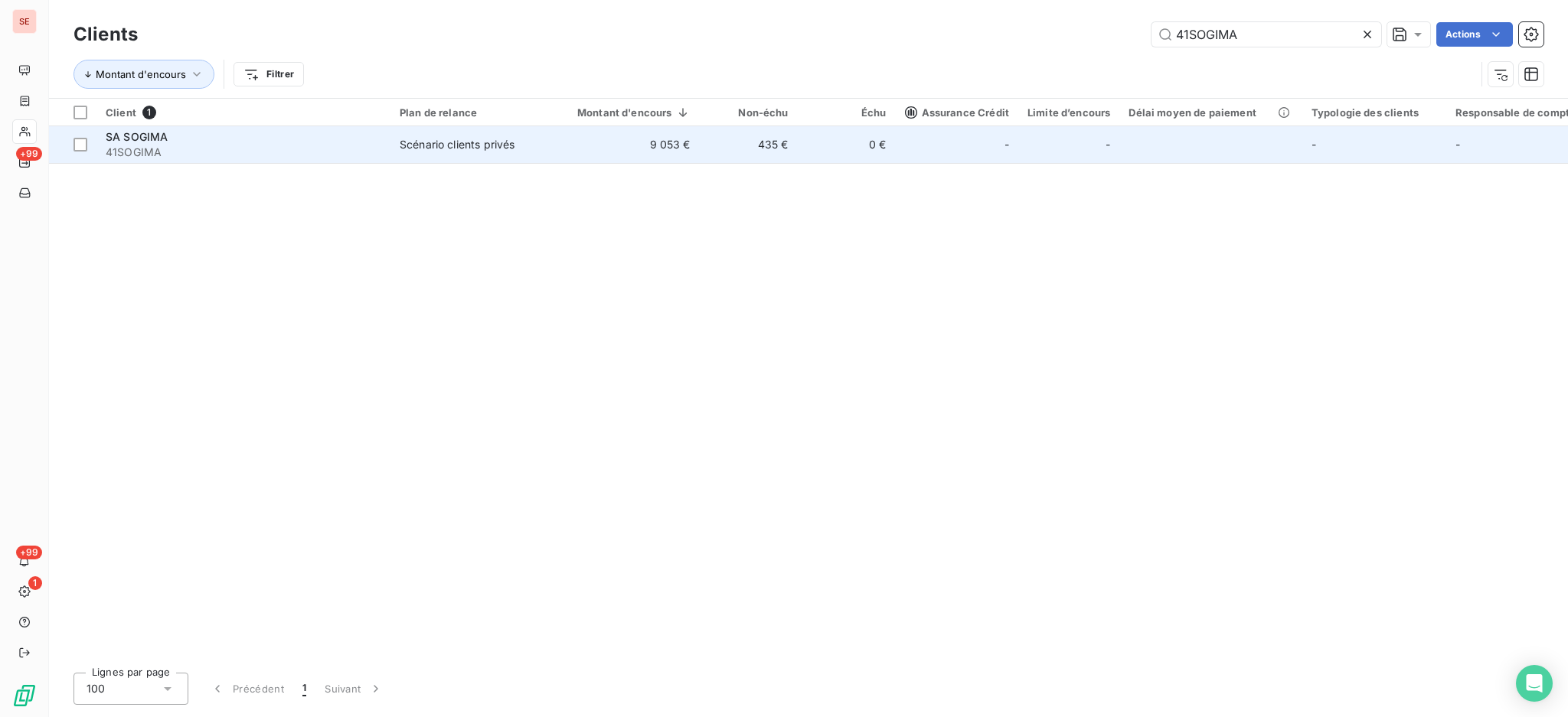
click at [537, 152] on td "Scénario clients privés" at bounding box center [470, 145] width 159 height 37
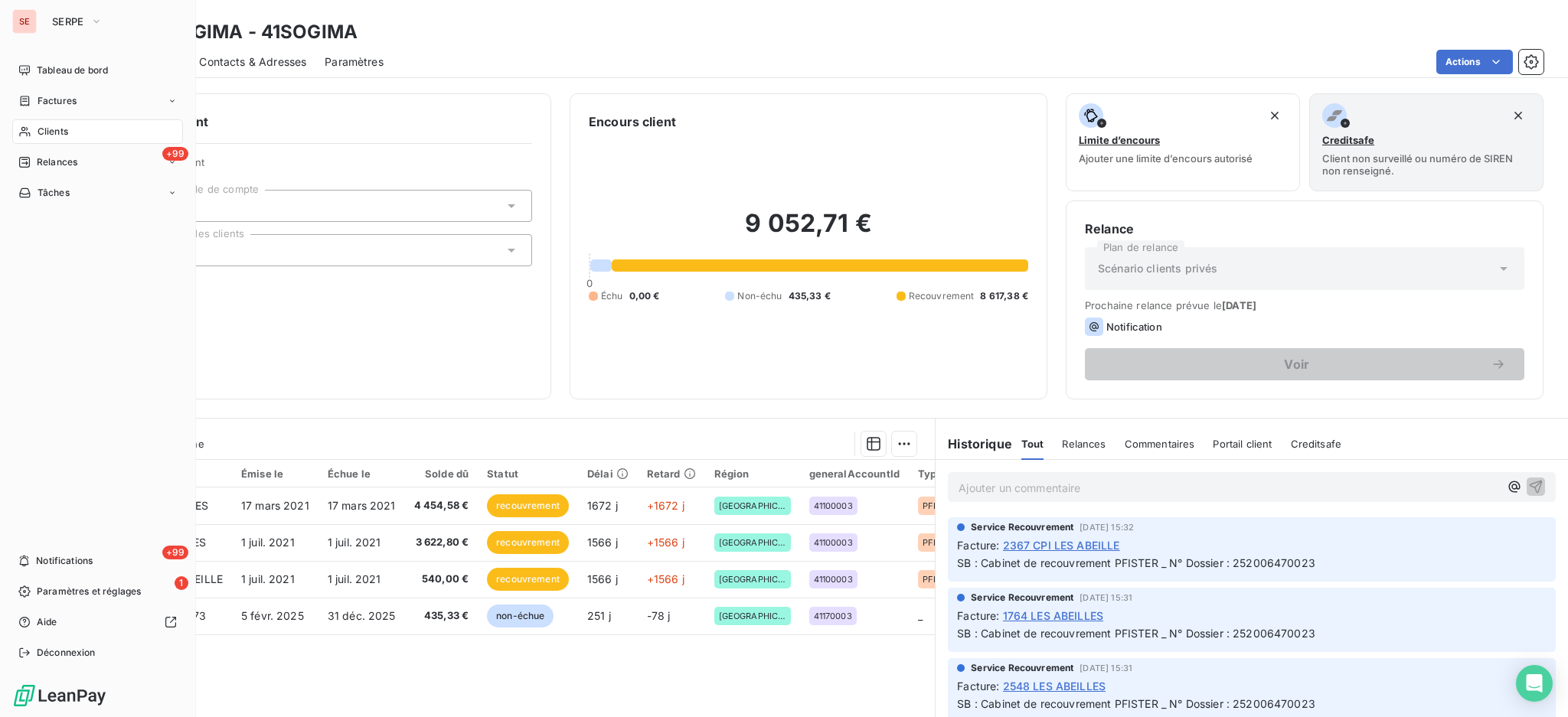
click at [45, 134] on span "Clients" at bounding box center [53, 131] width 30 height 14
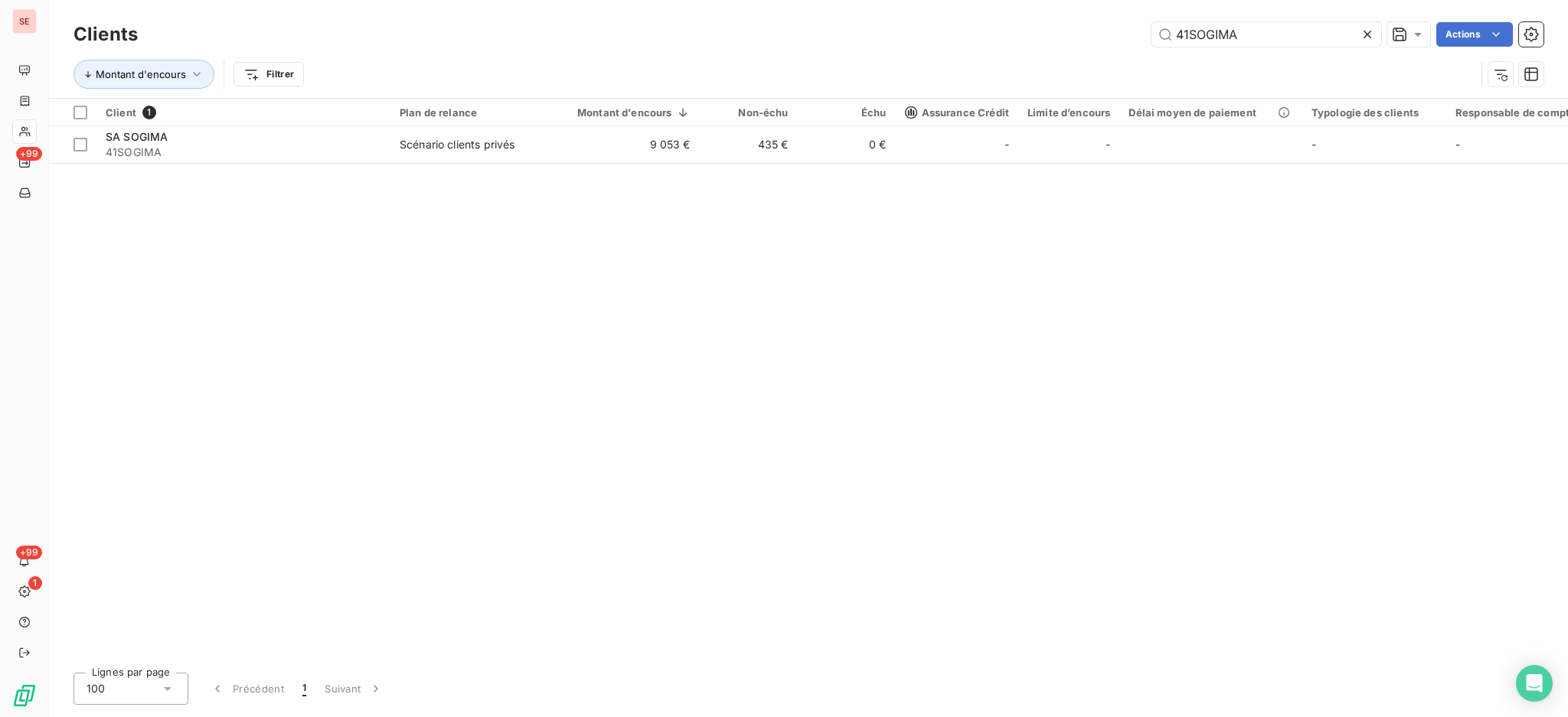
drag, startPoint x: 1241, startPoint y: 30, endPoint x: 924, endPoint y: 53, distance: 317.8
click at [1024, 40] on div "41SOGIMA Actions" at bounding box center [849, 34] width 1387 height 25
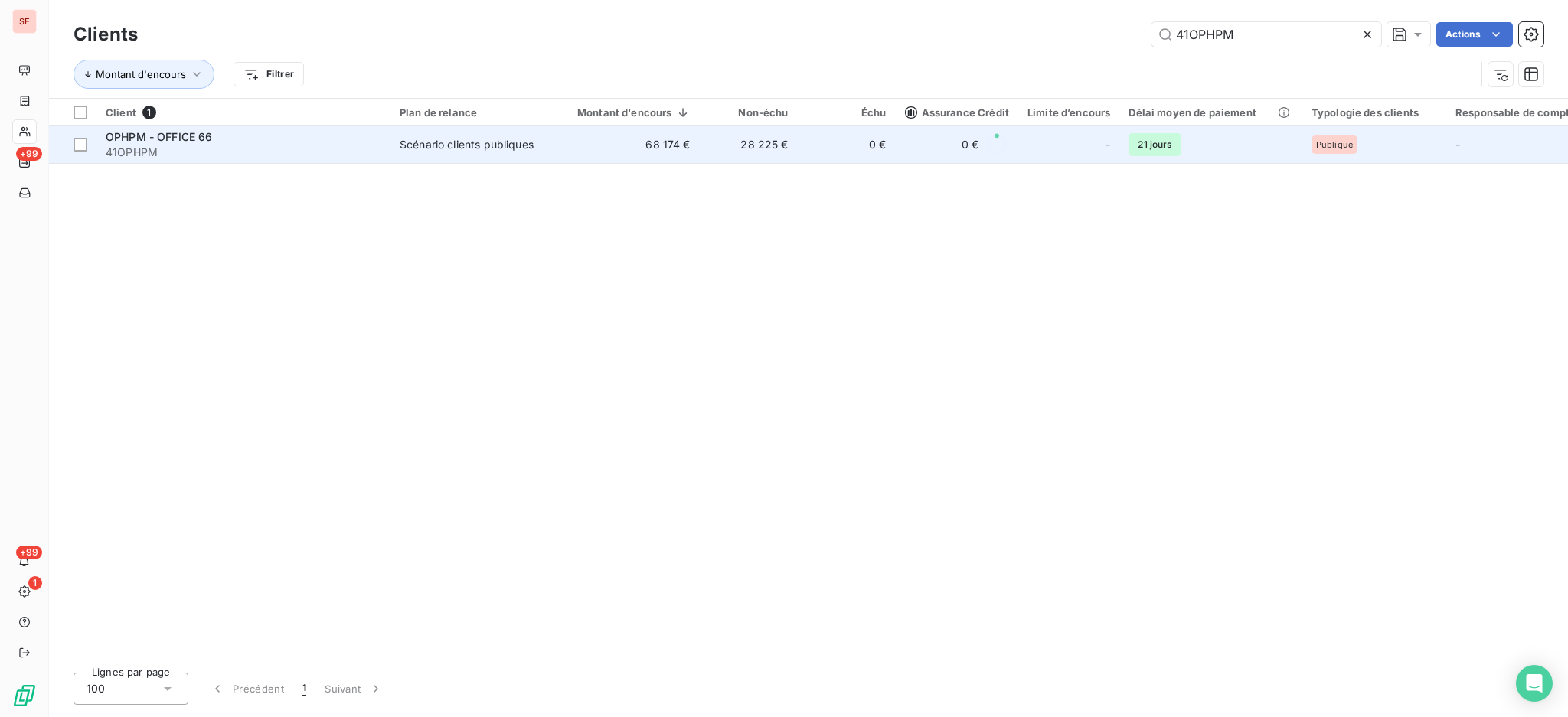
type input "41OPHPM"
click at [581, 152] on td "68 174 €" at bounding box center [624, 145] width 150 height 37
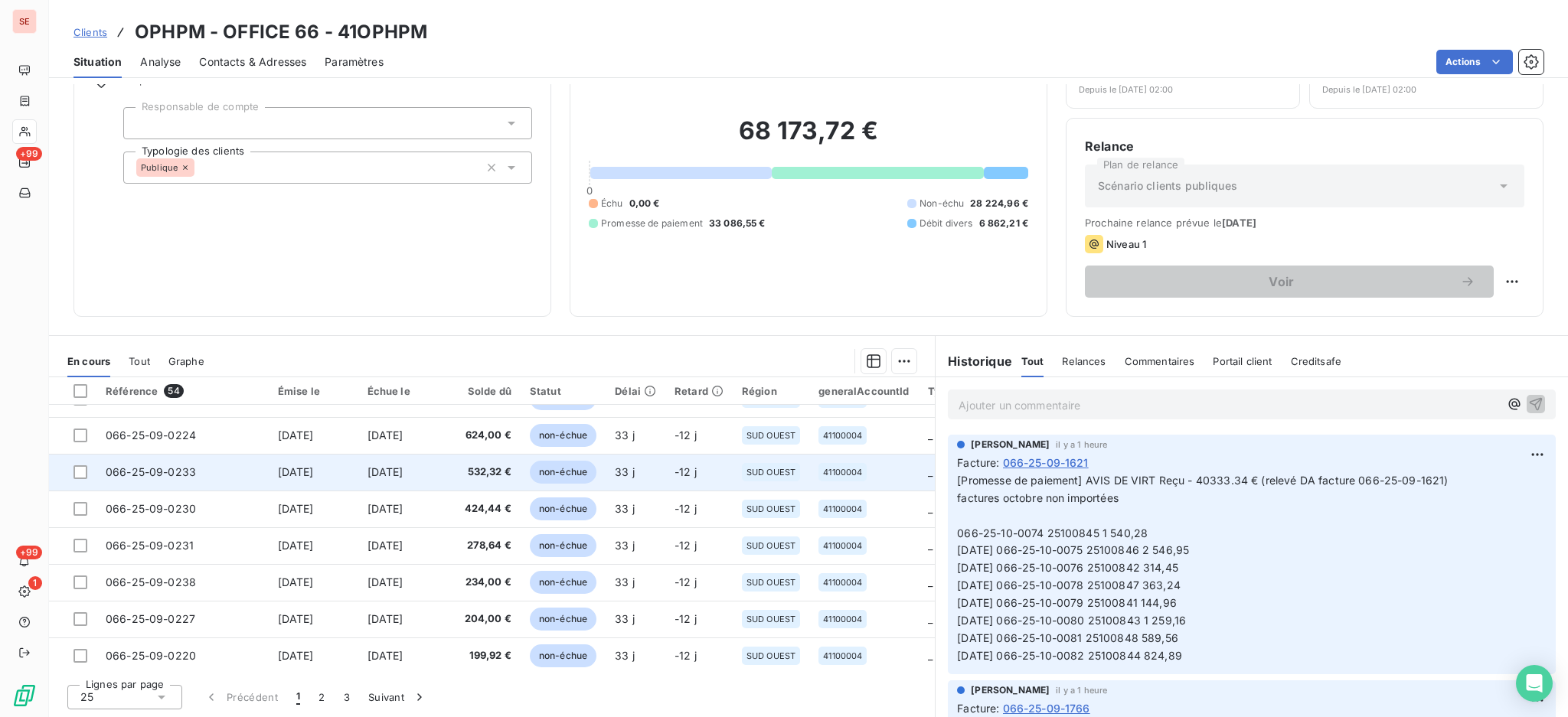
scroll to position [657, 0]
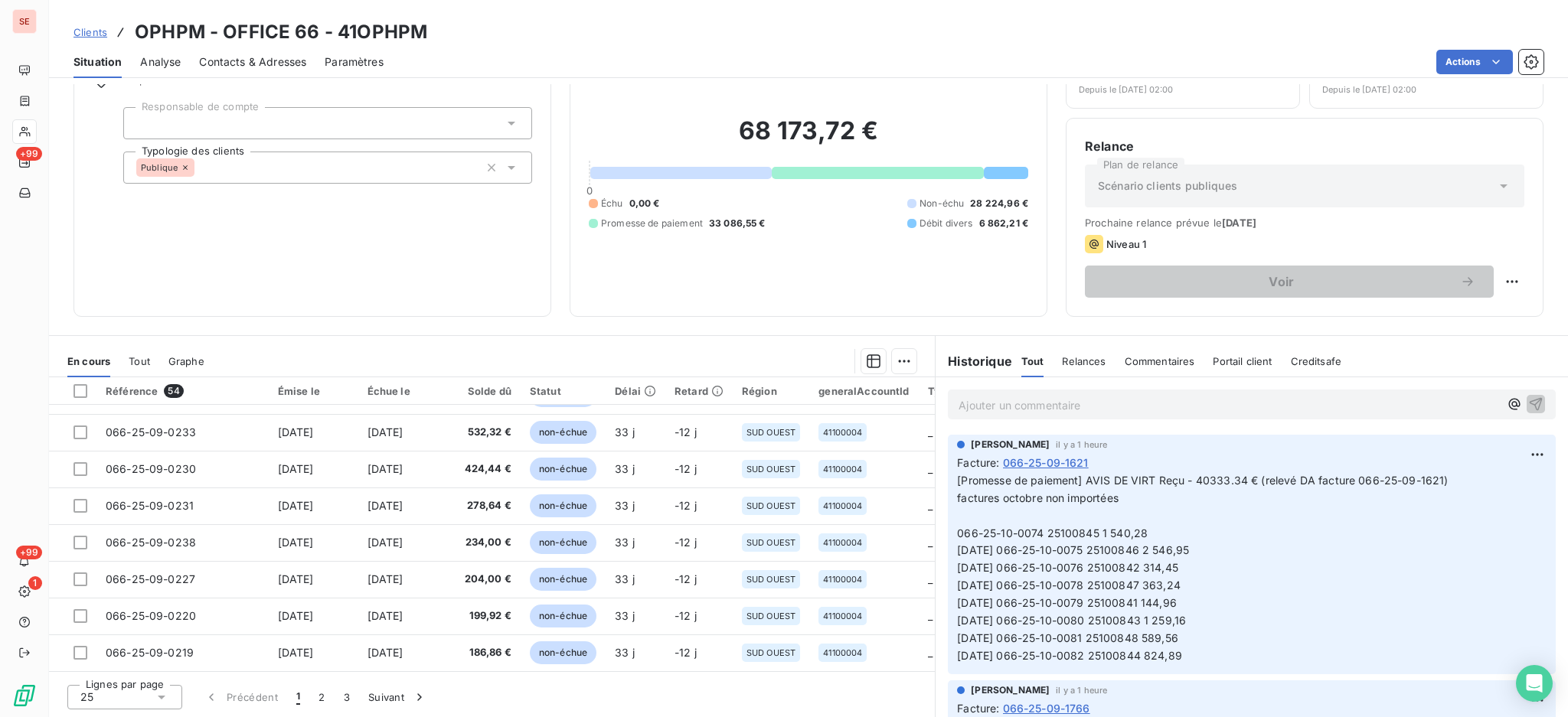
click at [161, 699] on icon at bounding box center [161, 697] width 16 height 16
click at [130, 666] on li "100" at bounding box center [124, 668] width 115 height 28
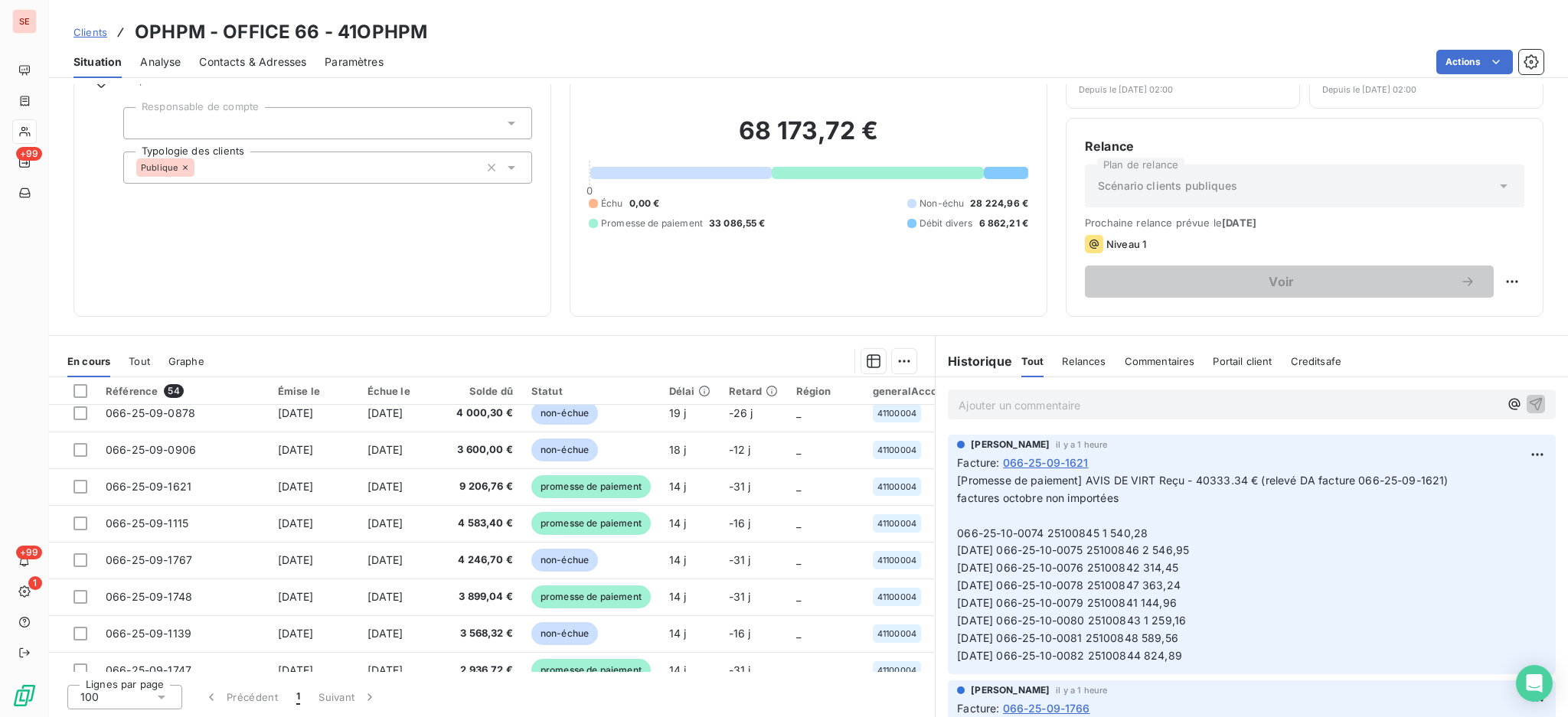
scroll to position [1225, 0]
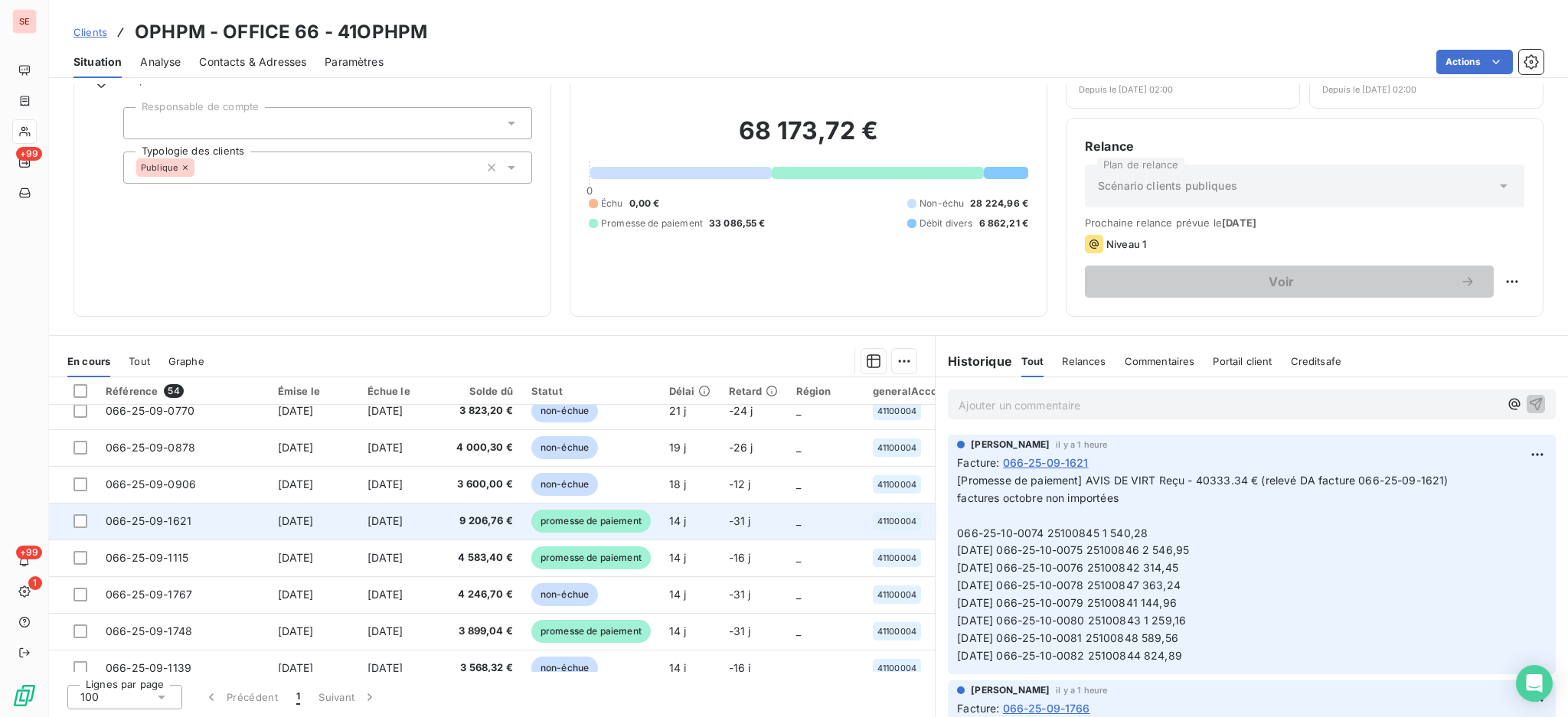
click at [449, 530] on td "9 206,76 €" at bounding box center [484, 522] width 75 height 37
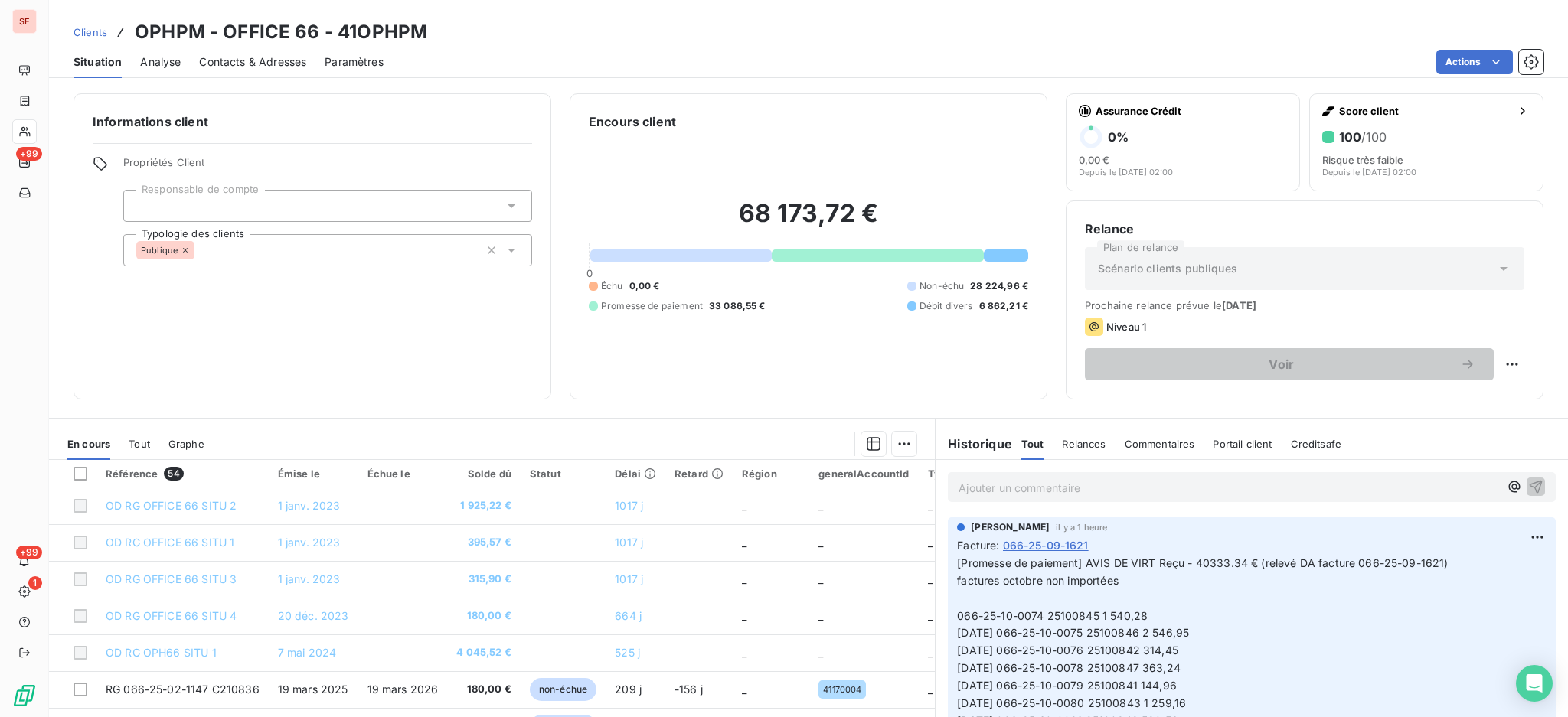
click at [1015, 490] on p "Ajouter un commentaire ﻿" at bounding box center [1229, 488] width 540 height 19
click at [1006, 485] on p "Ajouter un commentaire ﻿" at bounding box center [1229, 488] width 540 height 19
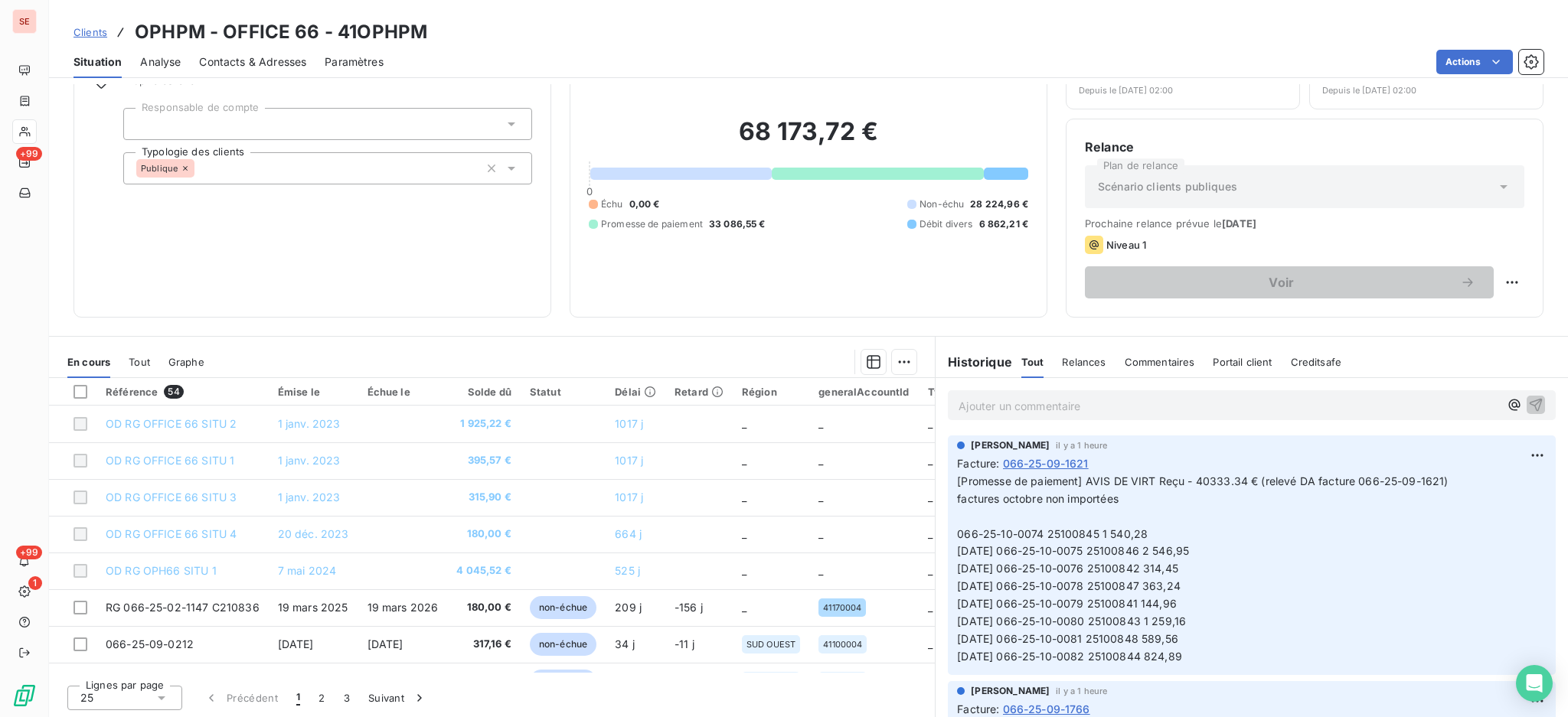
scroll to position [83, 0]
click at [165, 694] on icon at bounding box center [161, 697] width 16 height 16
click at [133, 673] on li "100" at bounding box center [124, 668] width 115 height 28
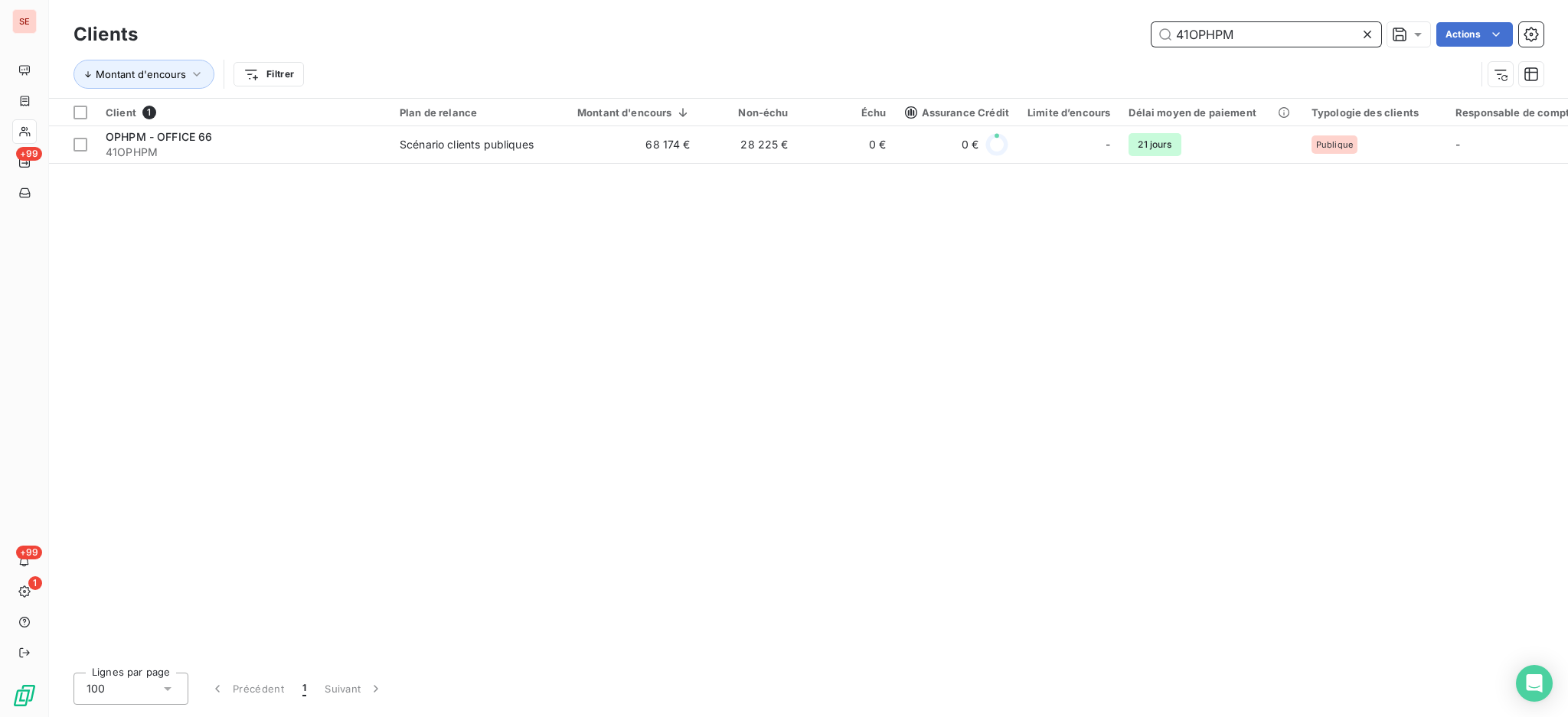
drag, startPoint x: 1252, startPoint y: 36, endPoint x: 1001, endPoint y: 25, distance: 251.2
click at [1001, 26] on div "41OPHPM Actions" at bounding box center [849, 34] width 1387 height 25
type input "1"
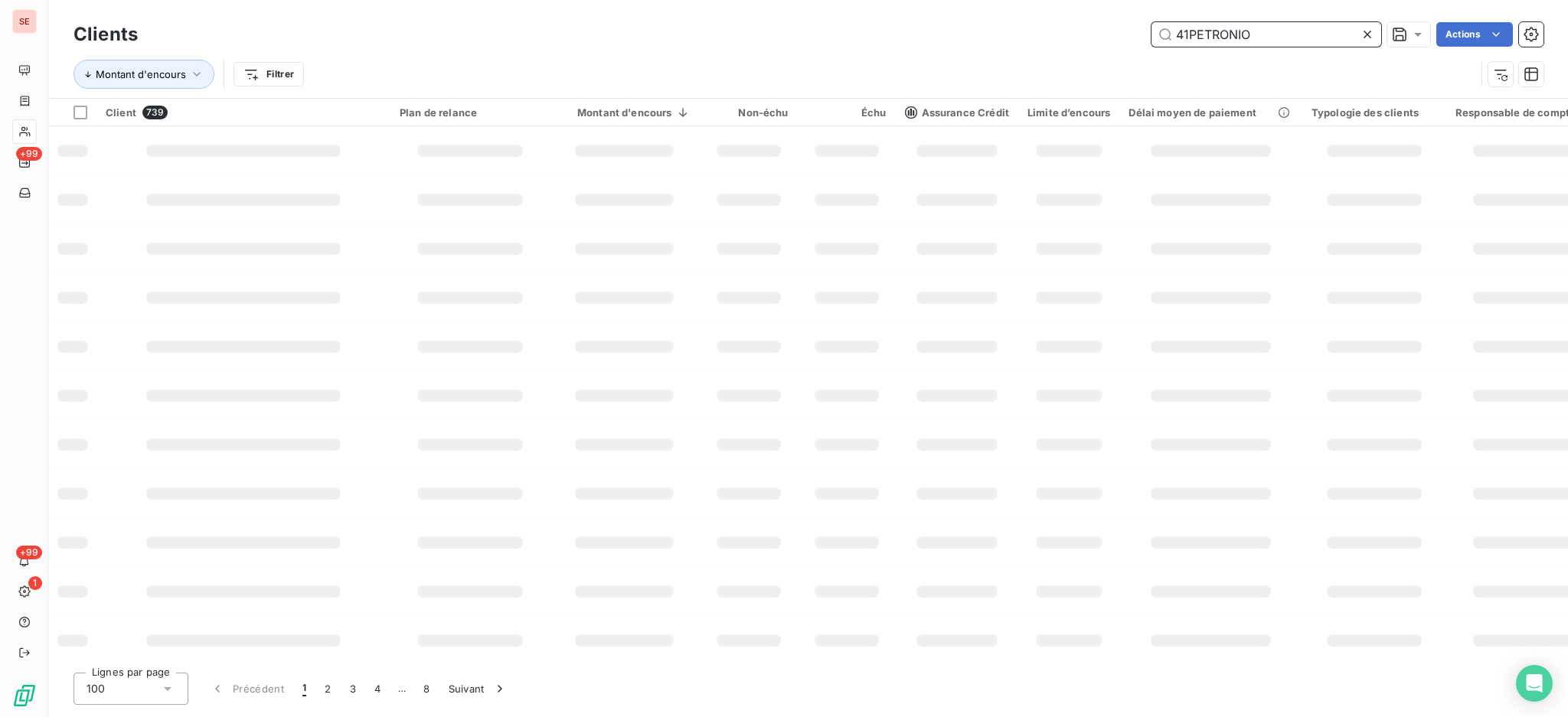
type input "41PETRONIO"
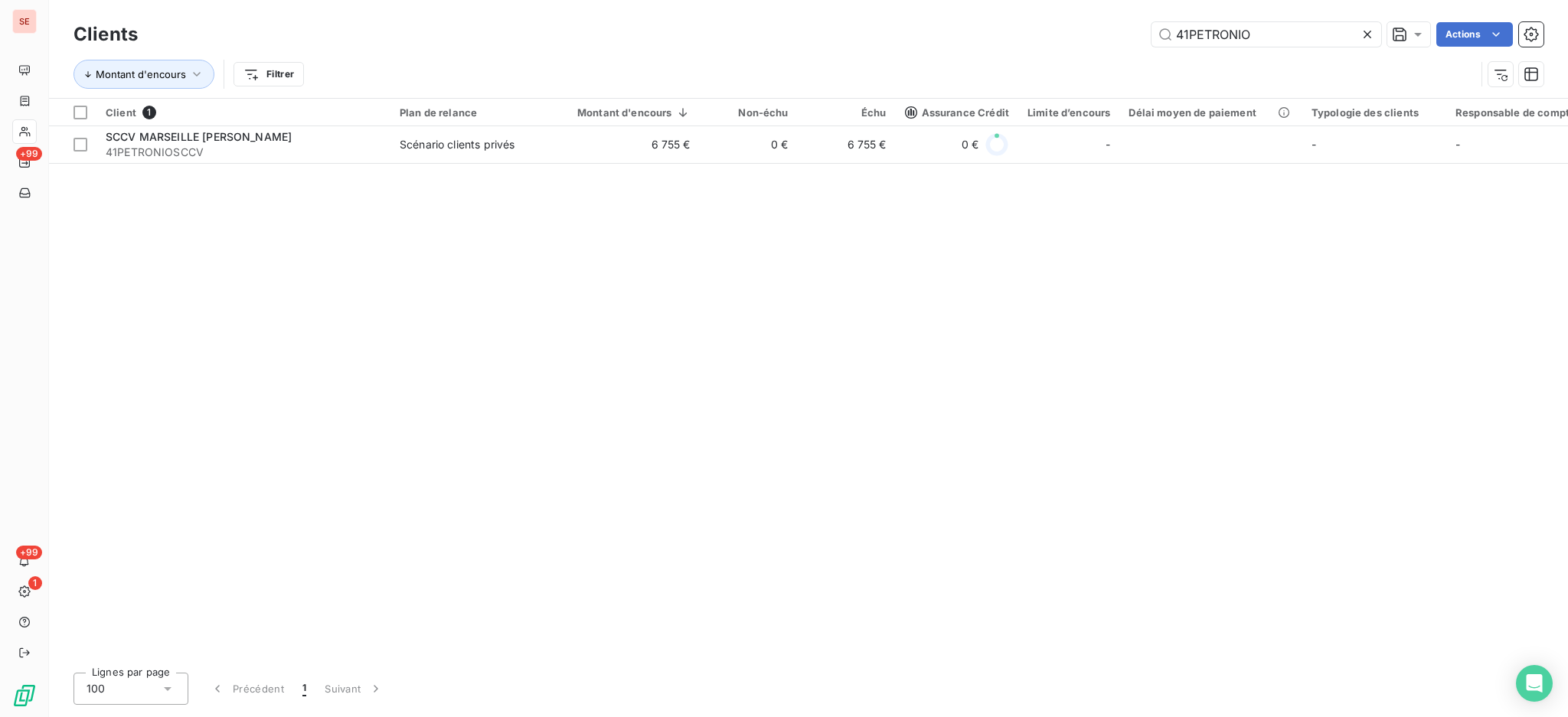
click at [444, 179] on div "Client 1 Plan de relance Montant d'encours Non-échu Échu Assurance Crédit Limit…" at bounding box center [808, 380] width 1519 height 562
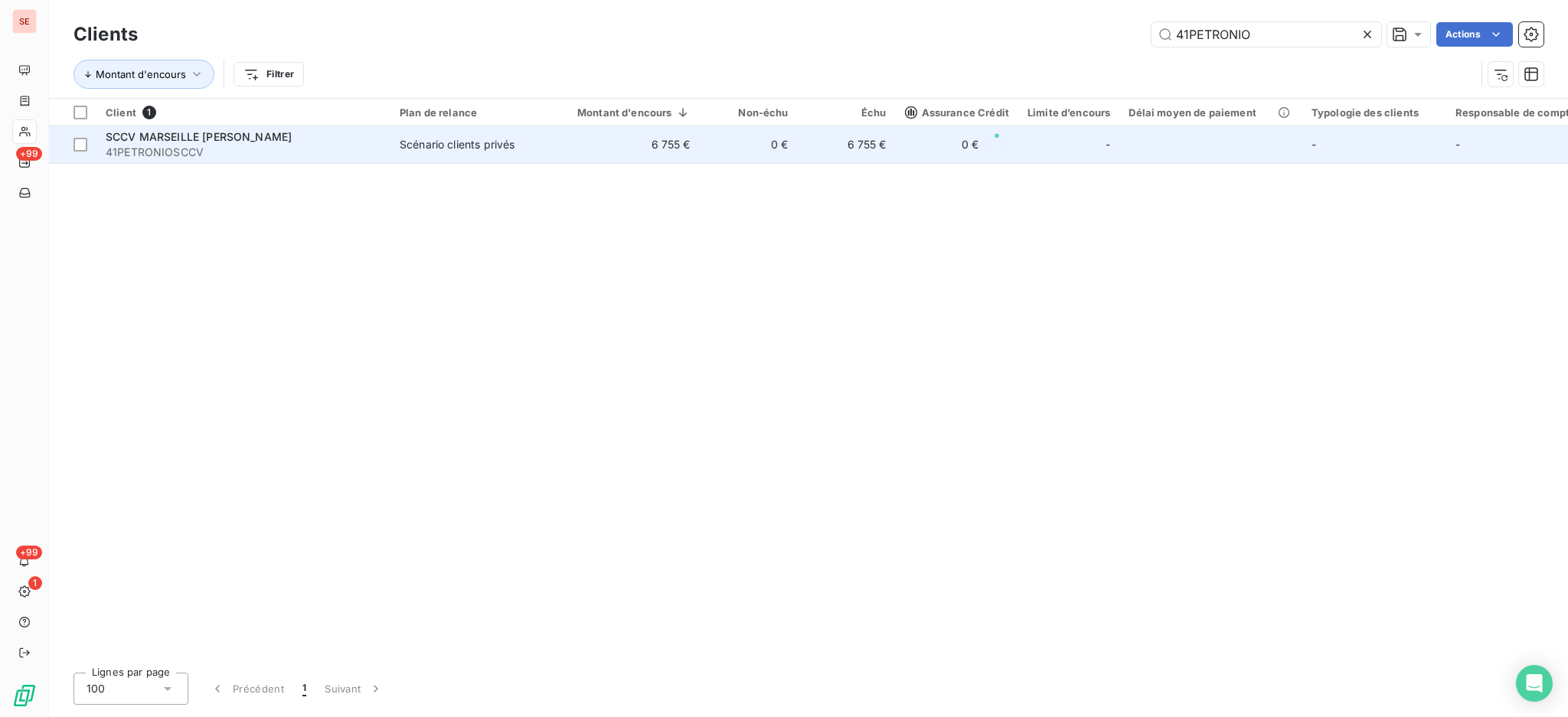
click at [450, 156] on td "Scénario clients privés" at bounding box center [470, 145] width 159 height 37
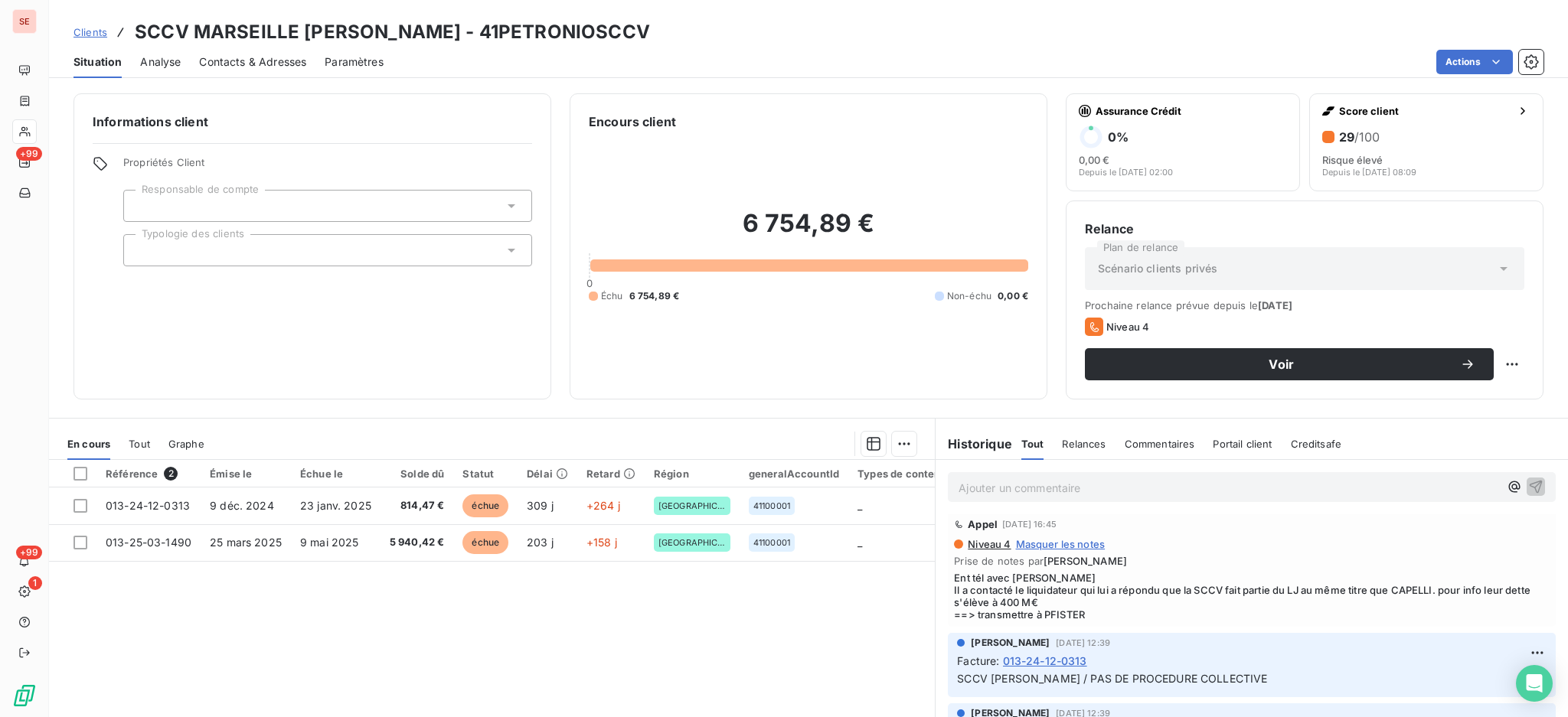
scroll to position [101, 0]
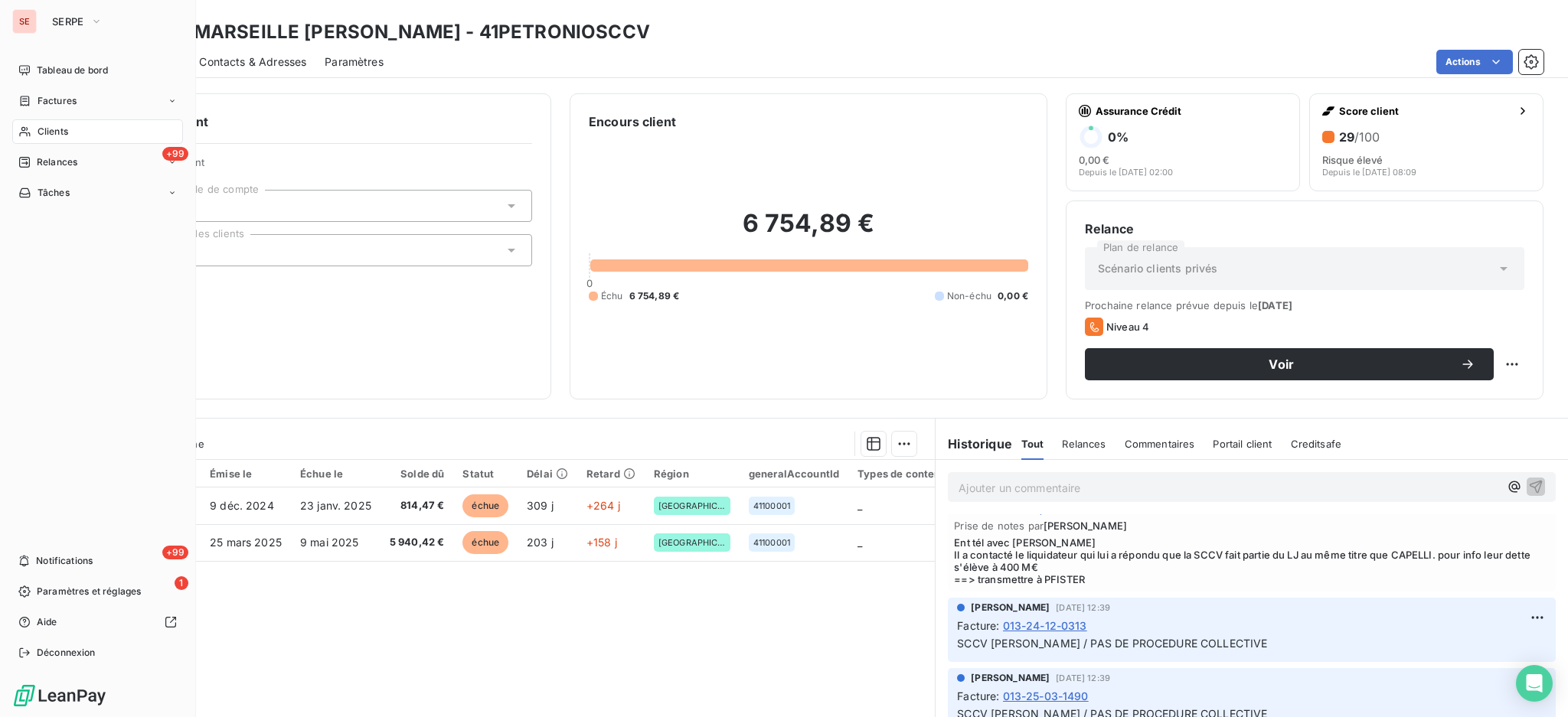
click at [42, 135] on span "Clients" at bounding box center [53, 131] width 30 height 14
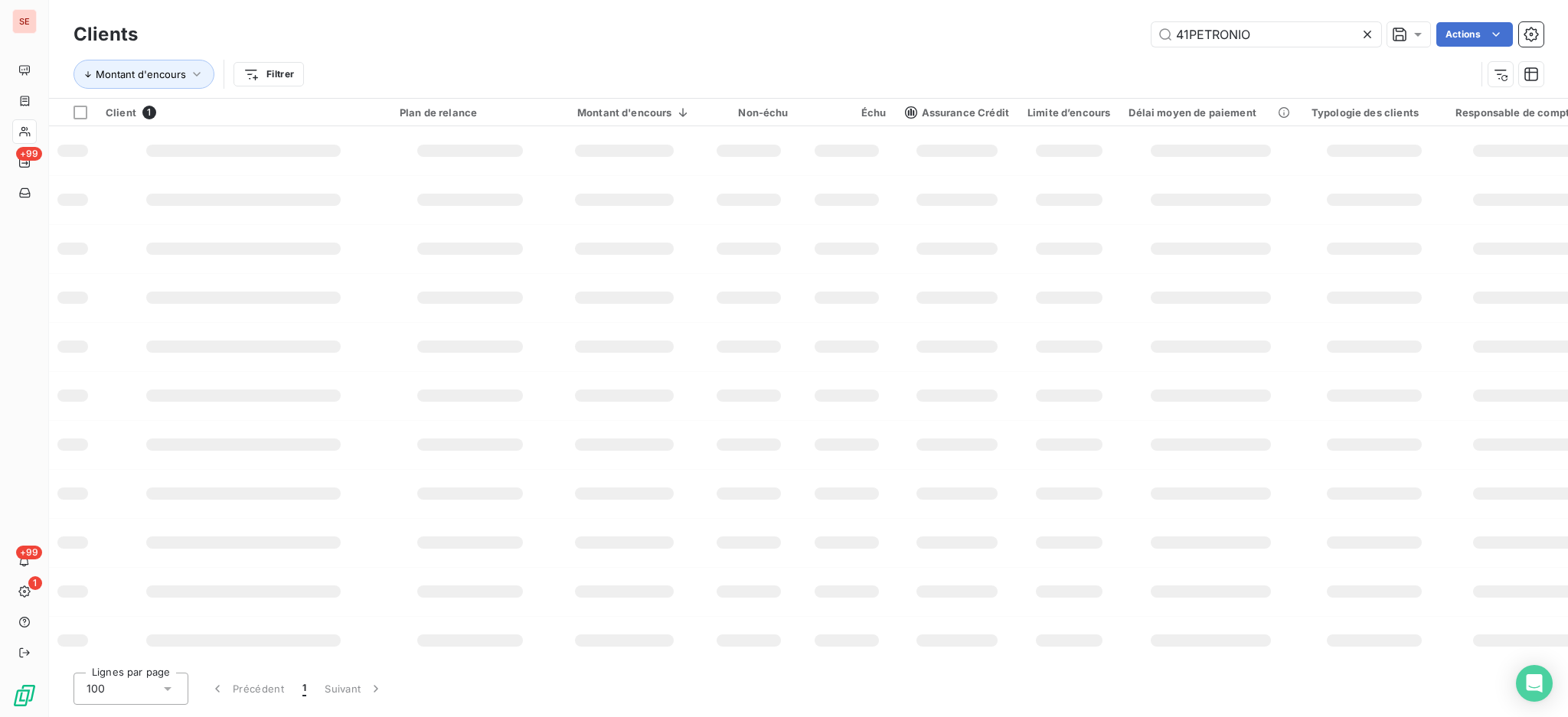
drag, startPoint x: 1283, startPoint y: 36, endPoint x: 1036, endPoint y: -3, distance: 250.1
click at [1036, 0] on html "SE +99 +99 1 Clients 41PETRONIO Actions Montant d'encours Filtrer Client 1 Plan…" at bounding box center [784, 358] width 1568 height 717
type input "41VALENCE"
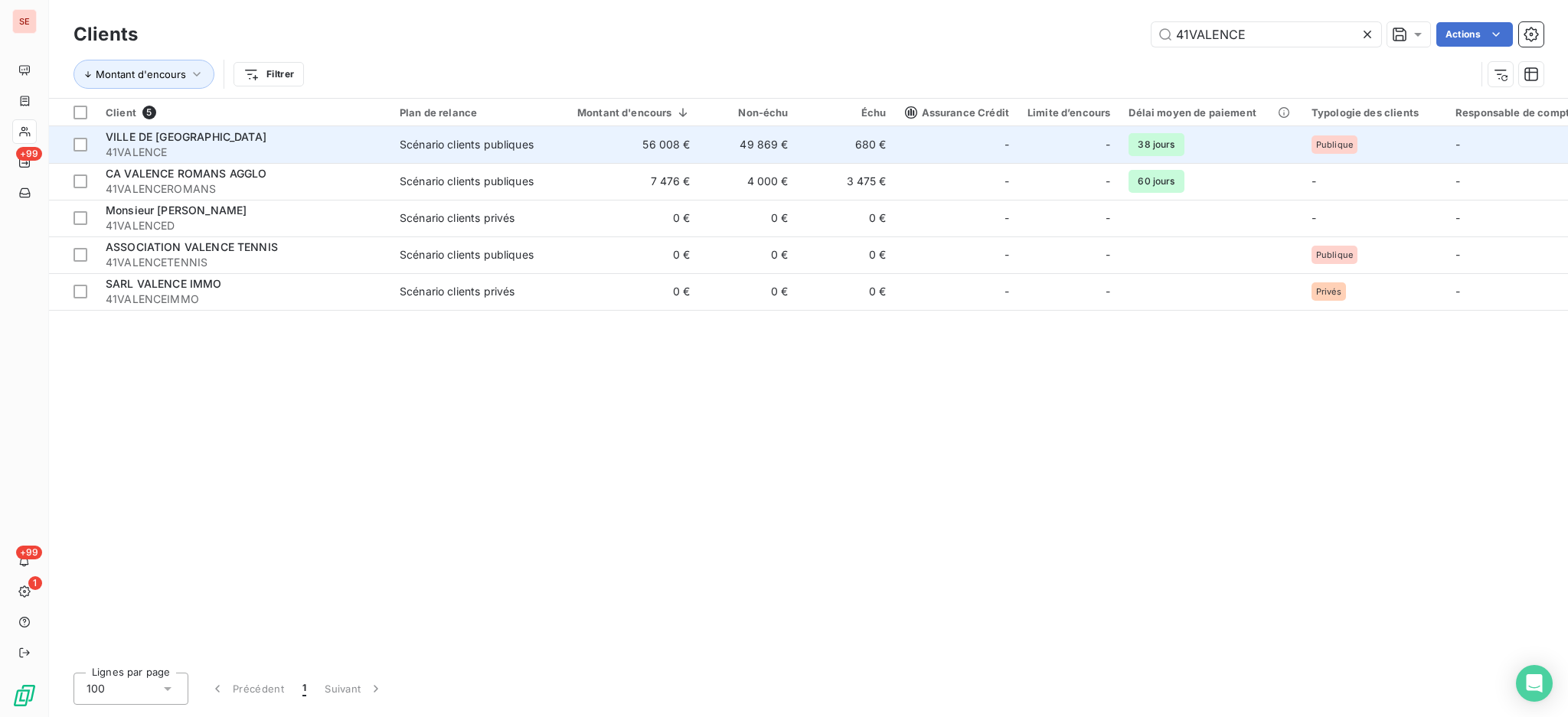
click at [595, 142] on td "56 008 €" at bounding box center [624, 145] width 150 height 37
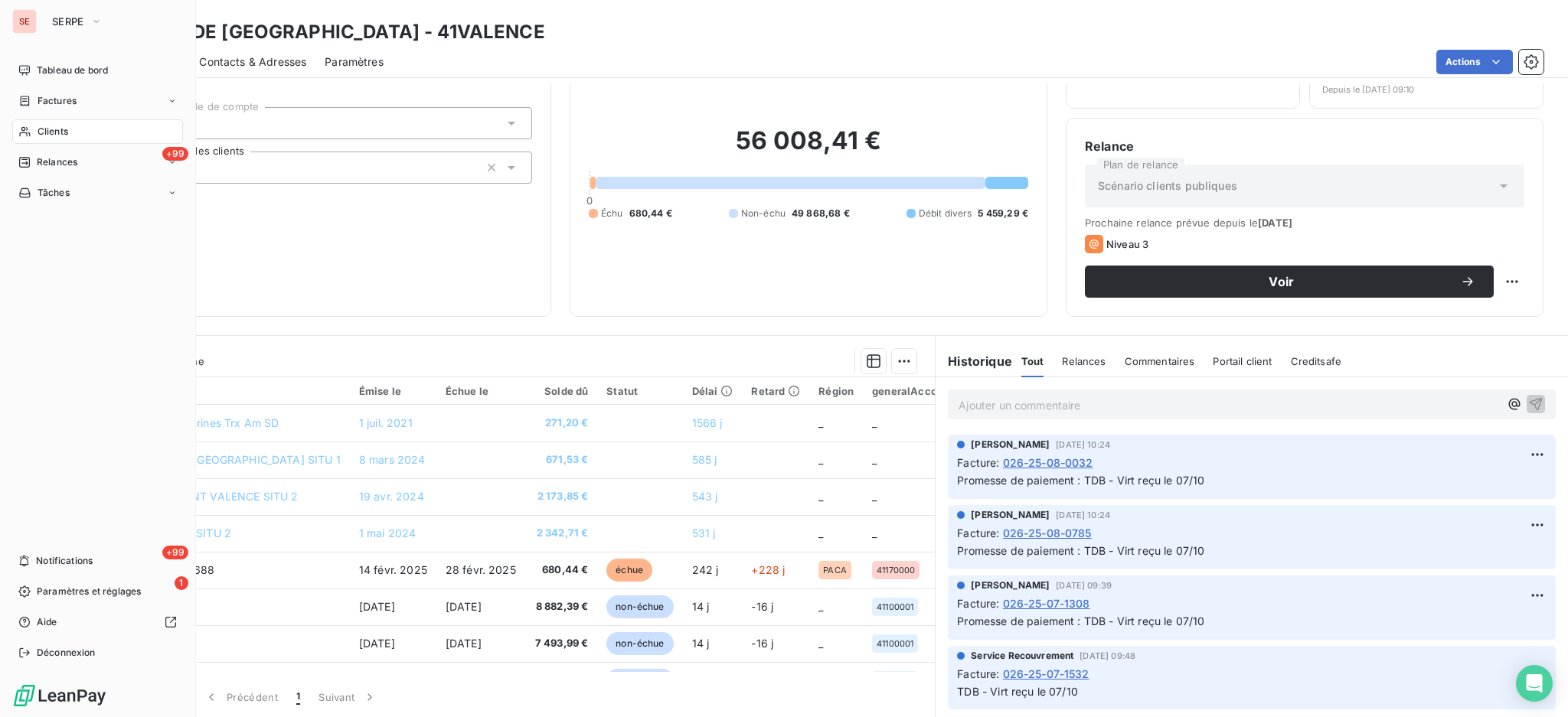
click at [57, 131] on span "Clients" at bounding box center [53, 131] width 30 height 14
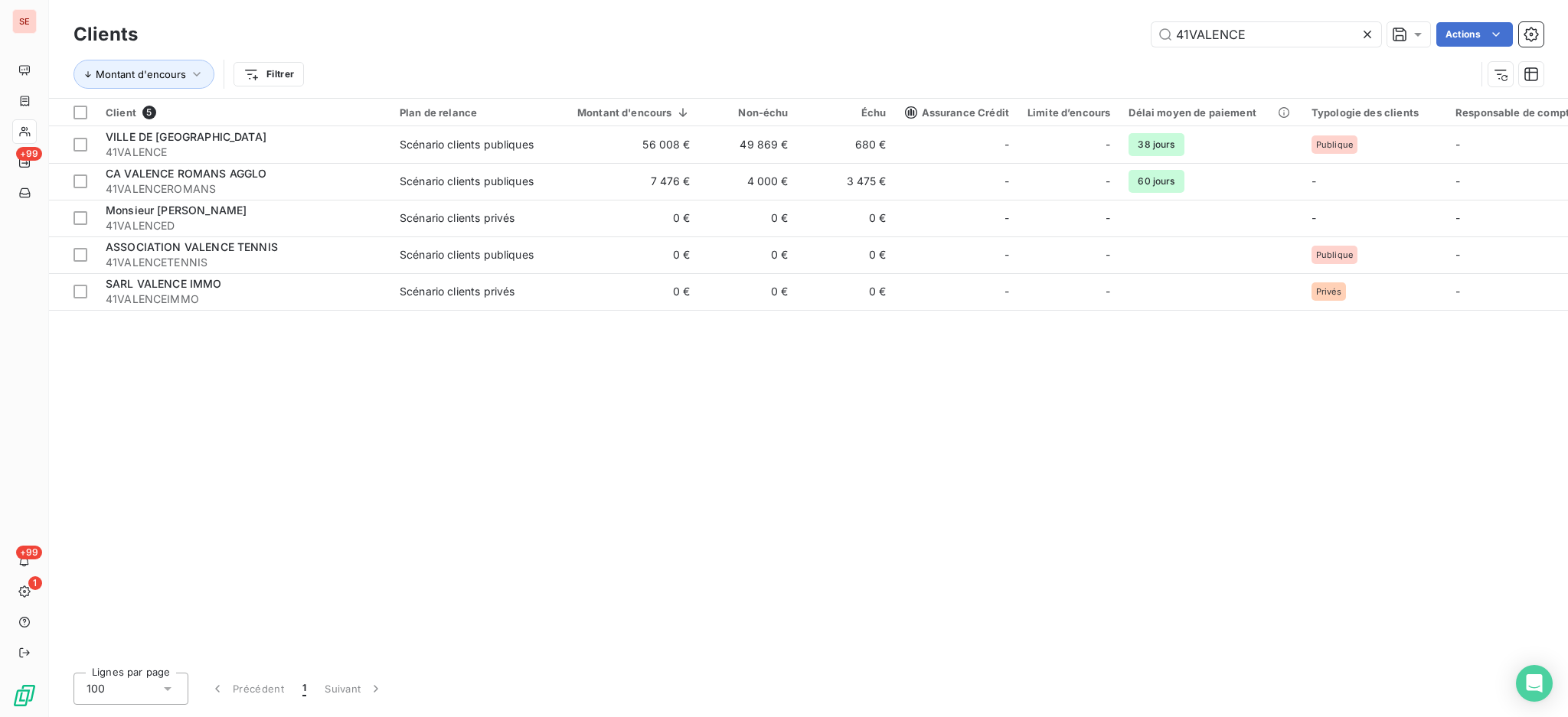
drag, startPoint x: 1267, startPoint y: 36, endPoint x: 870, endPoint y: 33, distance: 397.0
click at [982, 11] on div "Clients 41VALENCE Actions Montant d'encours Filtrer" at bounding box center [808, 49] width 1519 height 98
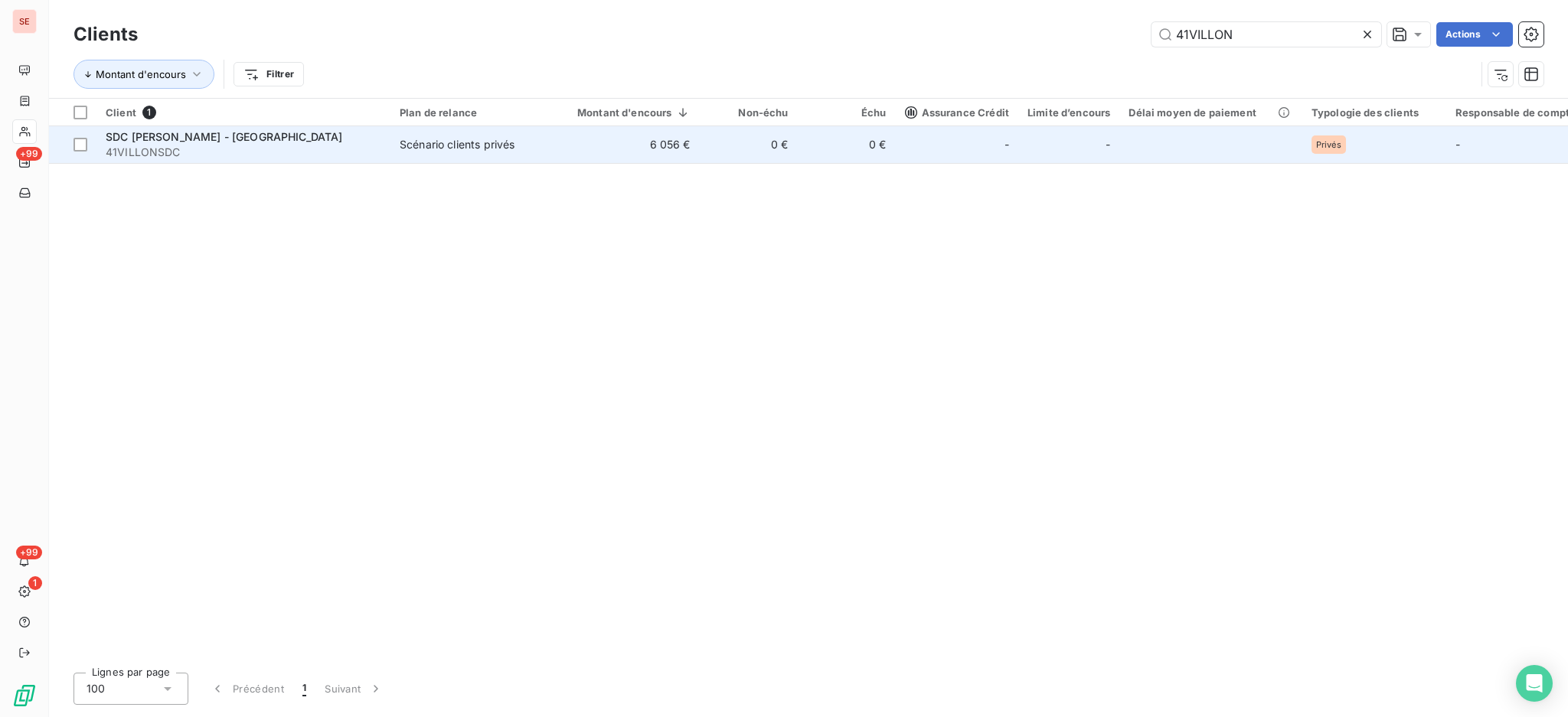
type input "41VILLON"
click at [175, 142] on span "SDC [PERSON_NAME] - [GEOGRAPHIC_DATA]" at bounding box center [224, 136] width 237 height 13
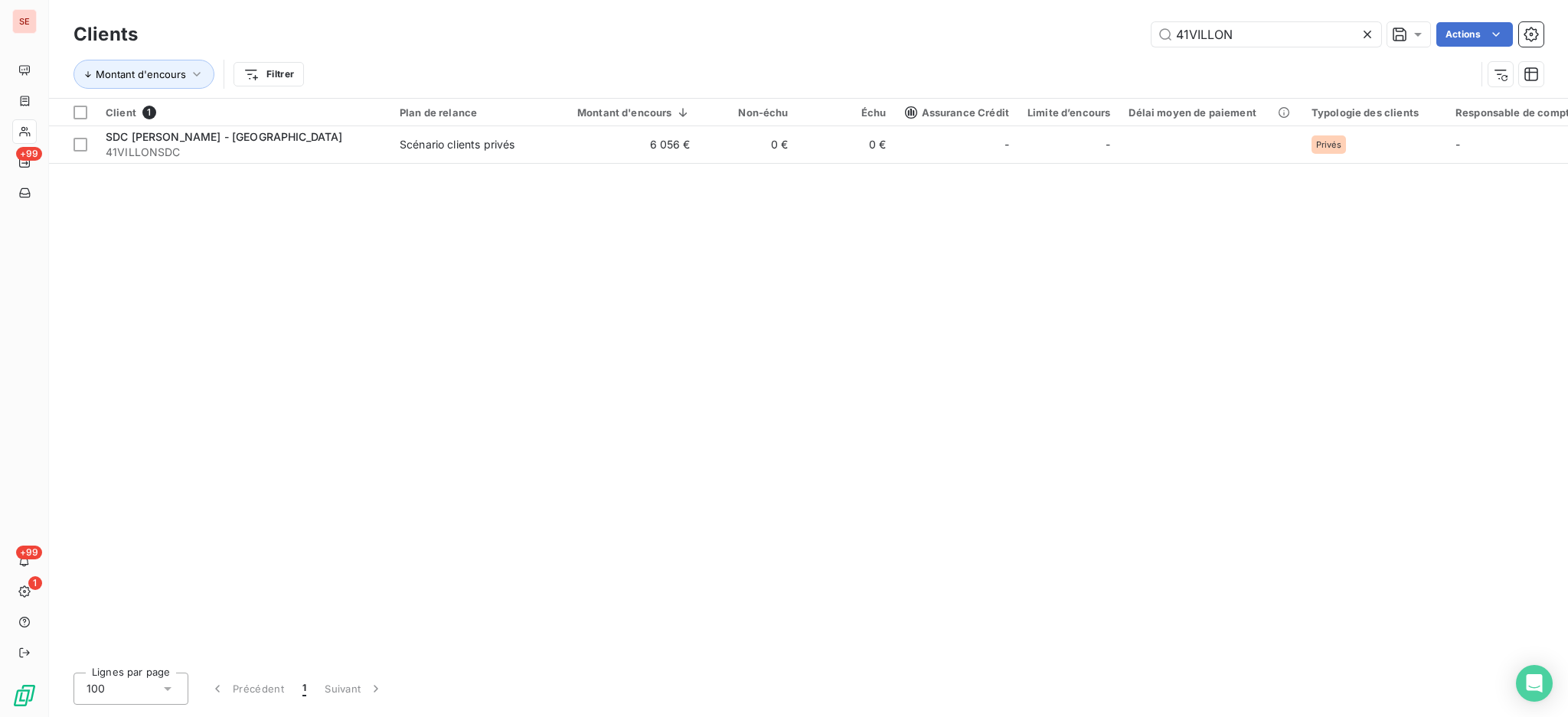
drag, startPoint x: 1214, startPoint y: 29, endPoint x: 1121, endPoint y: 18, distance: 93.6
click at [1121, 18] on div "Clients 41VILLON Actions" at bounding box center [808, 34] width 1470 height 32
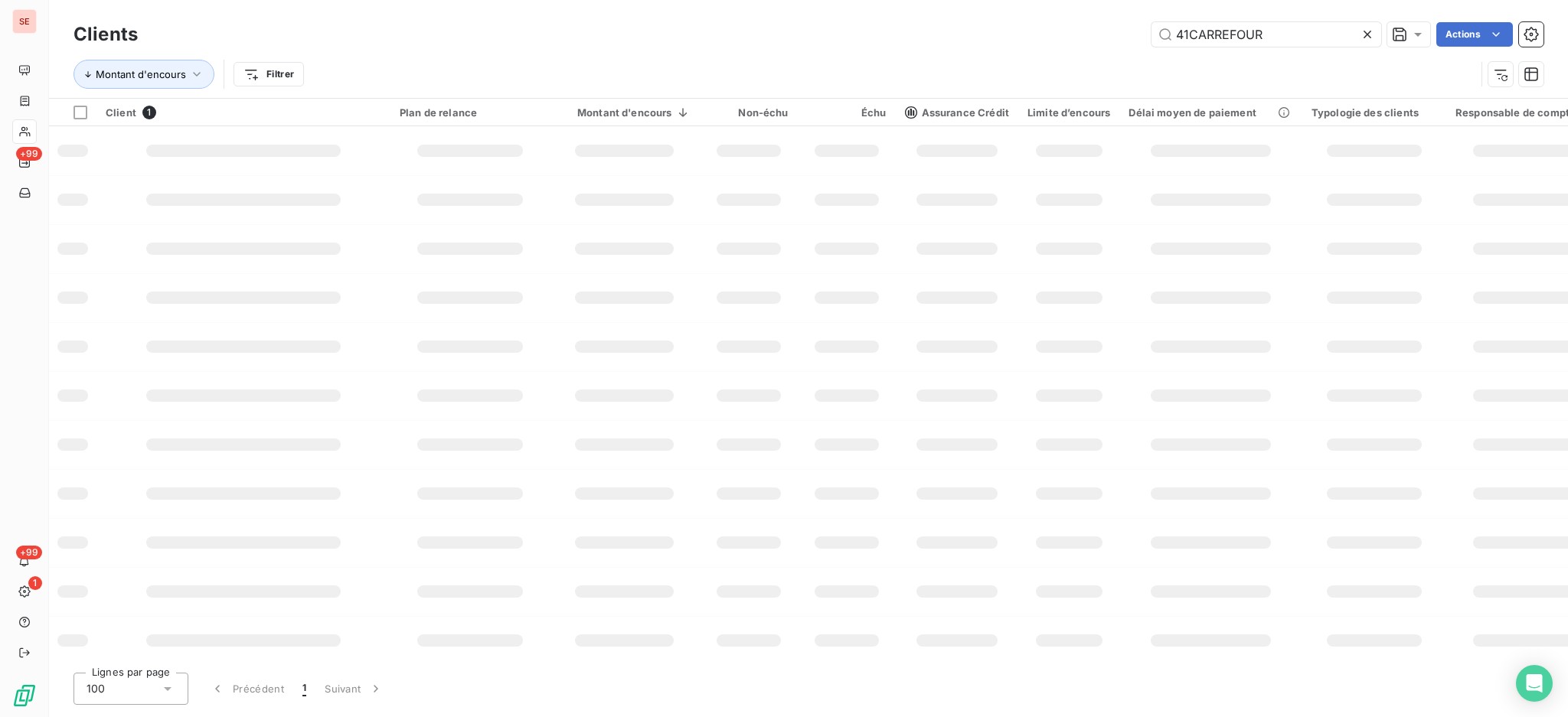
type input "41CARREFOUR"
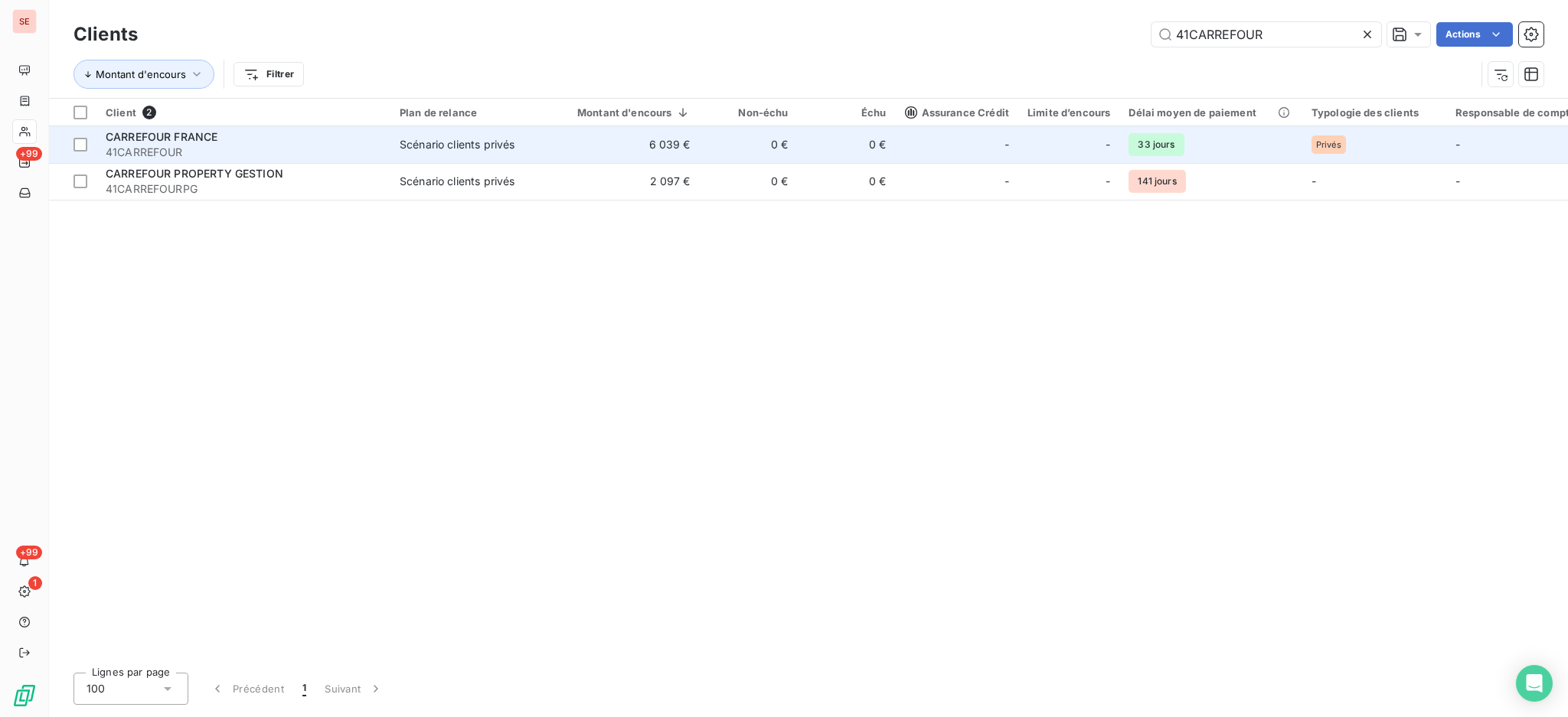
click at [390, 140] on td "CARREFOUR FRANCE 41CARREFOUR" at bounding box center [243, 145] width 294 height 37
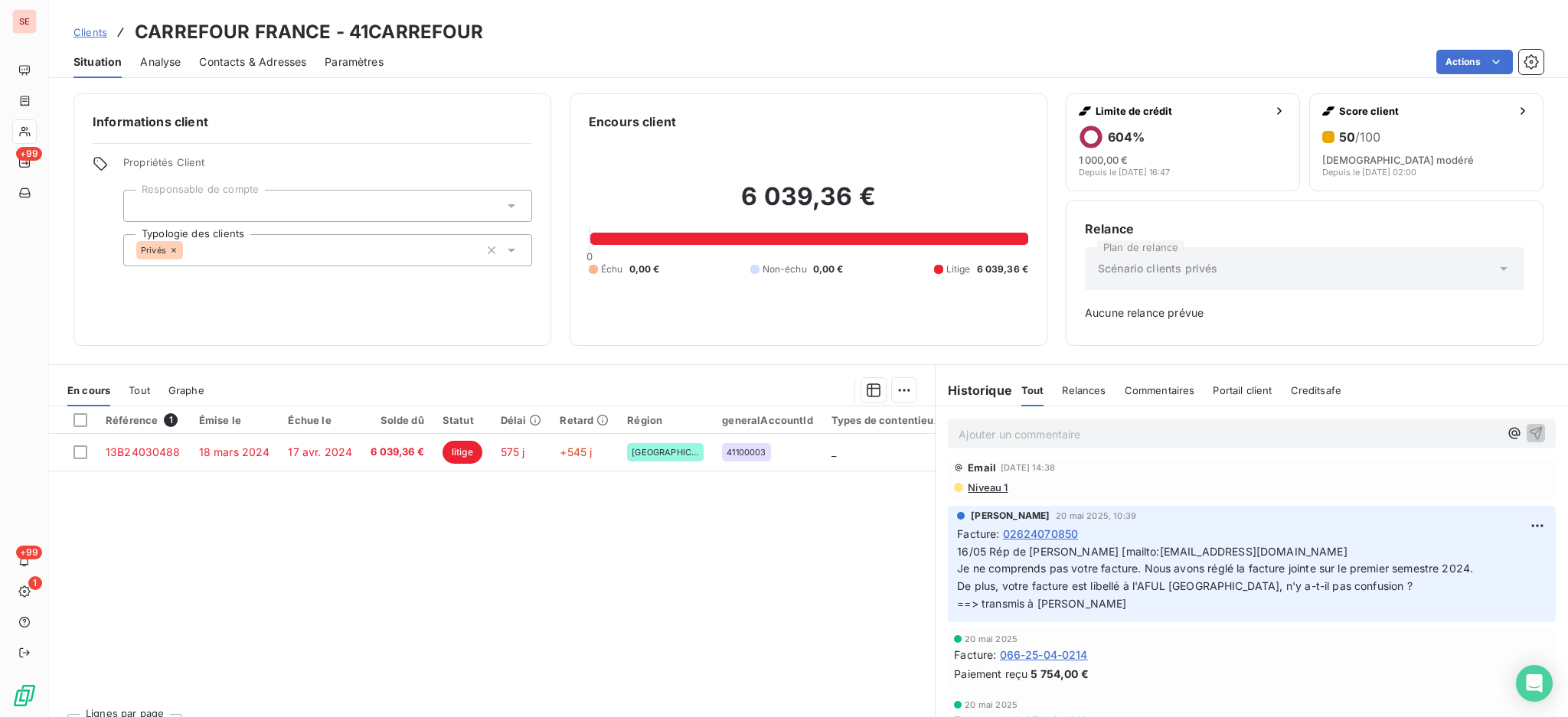
scroll to position [1123, 0]
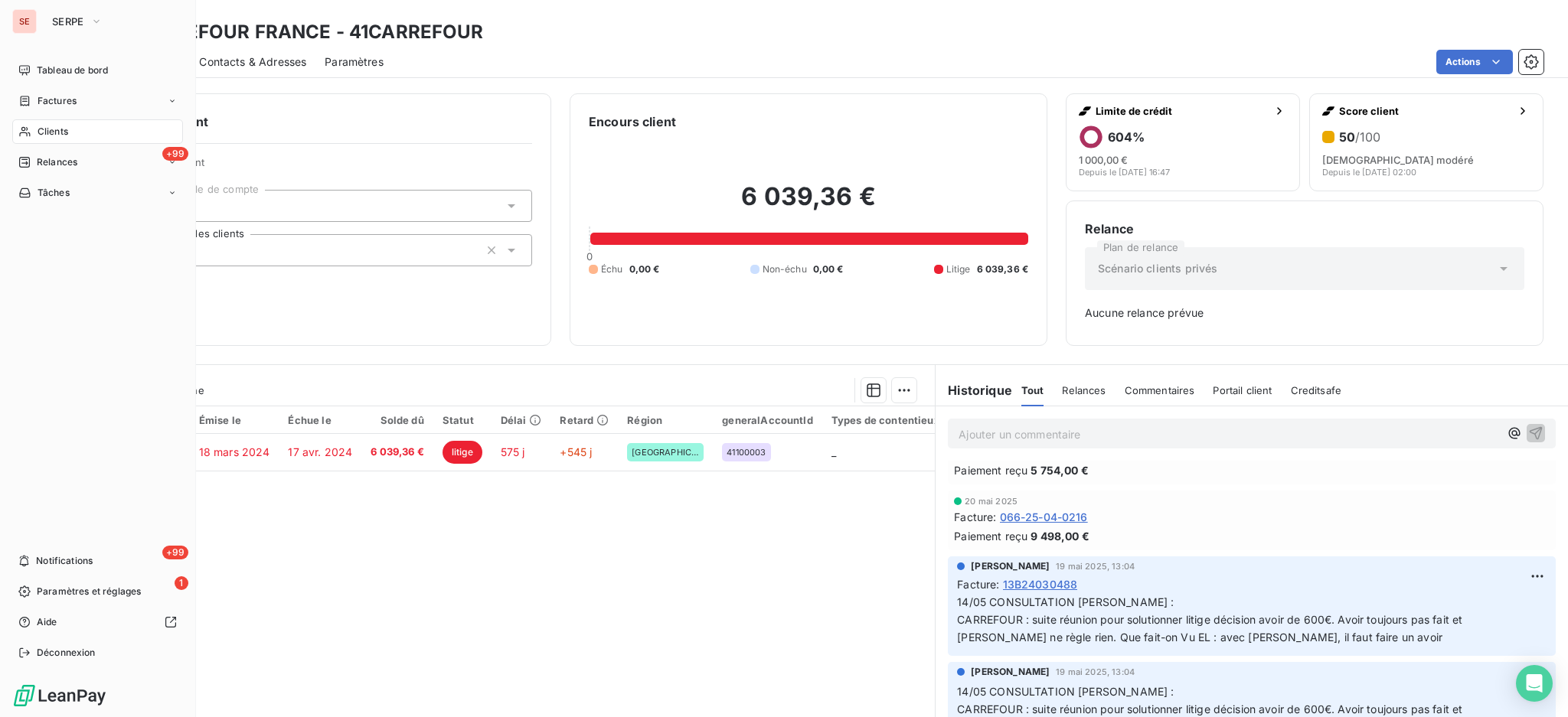
click at [58, 129] on span "Clients" at bounding box center [53, 131] width 30 height 14
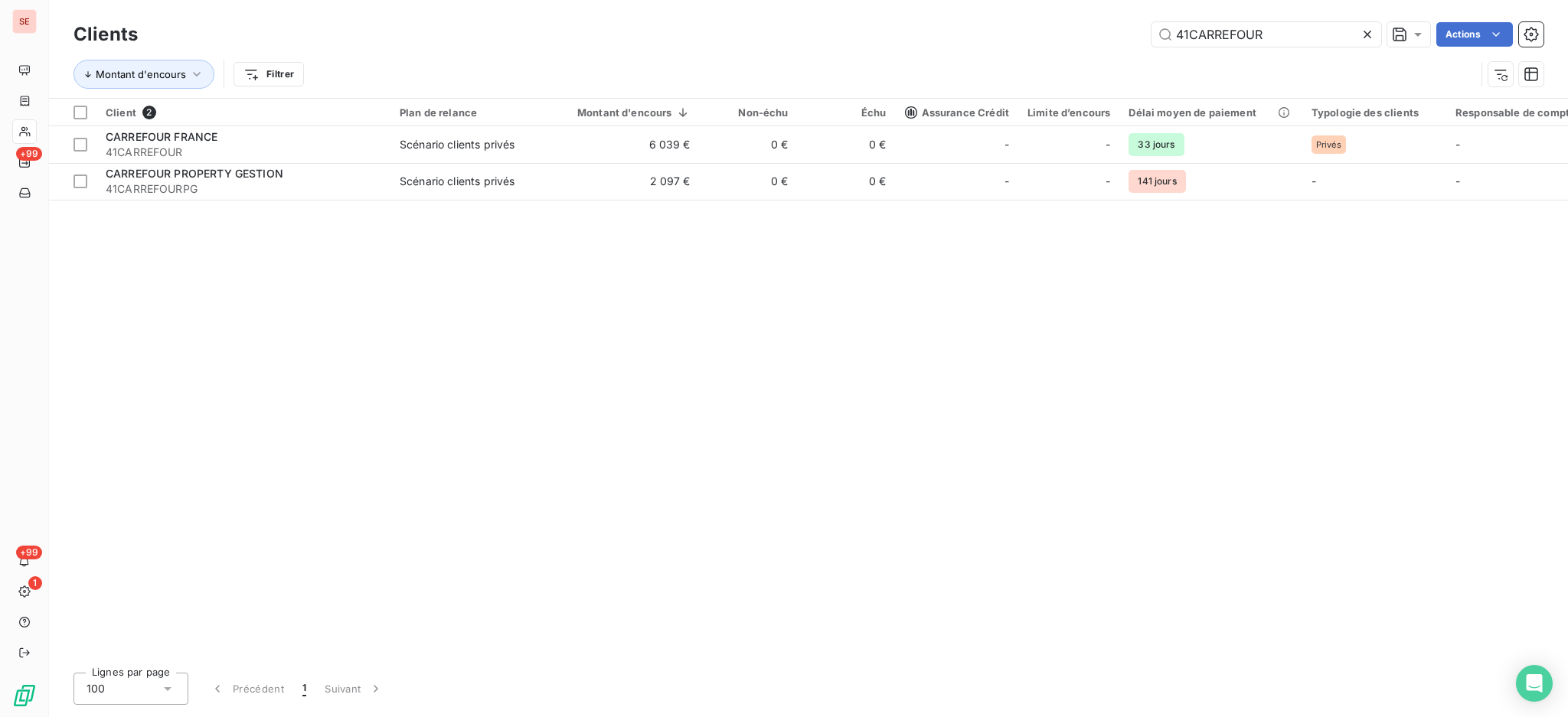
drag, startPoint x: 1269, startPoint y: 33, endPoint x: 1103, endPoint y: 14, distance: 167.1
click at [1103, 14] on div "Clients 41CARREFOUR Actions Montant d'encours Filtrer" at bounding box center [808, 49] width 1519 height 98
type input "41MAINTEL"
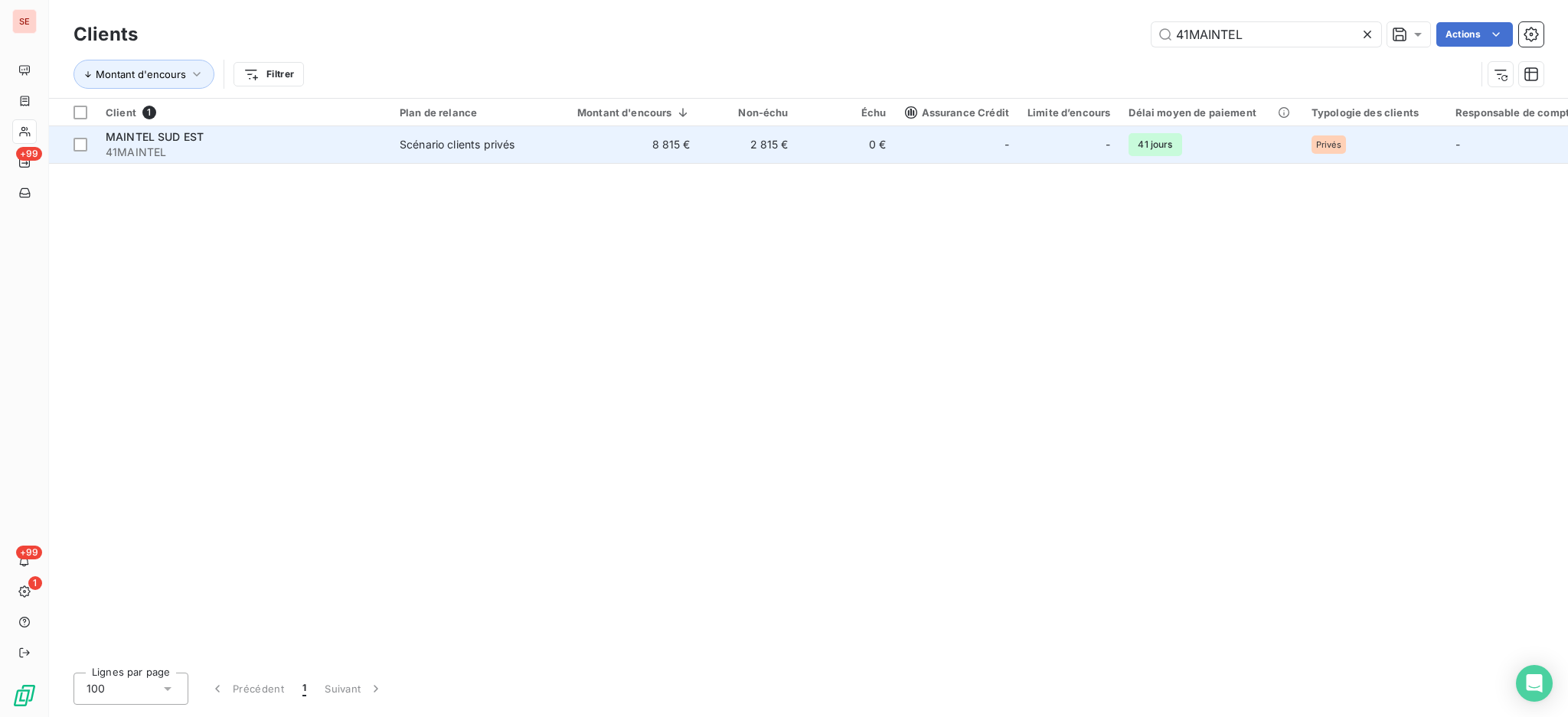
click at [520, 138] on span "Scénario clients privés" at bounding box center [470, 145] width 141 height 16
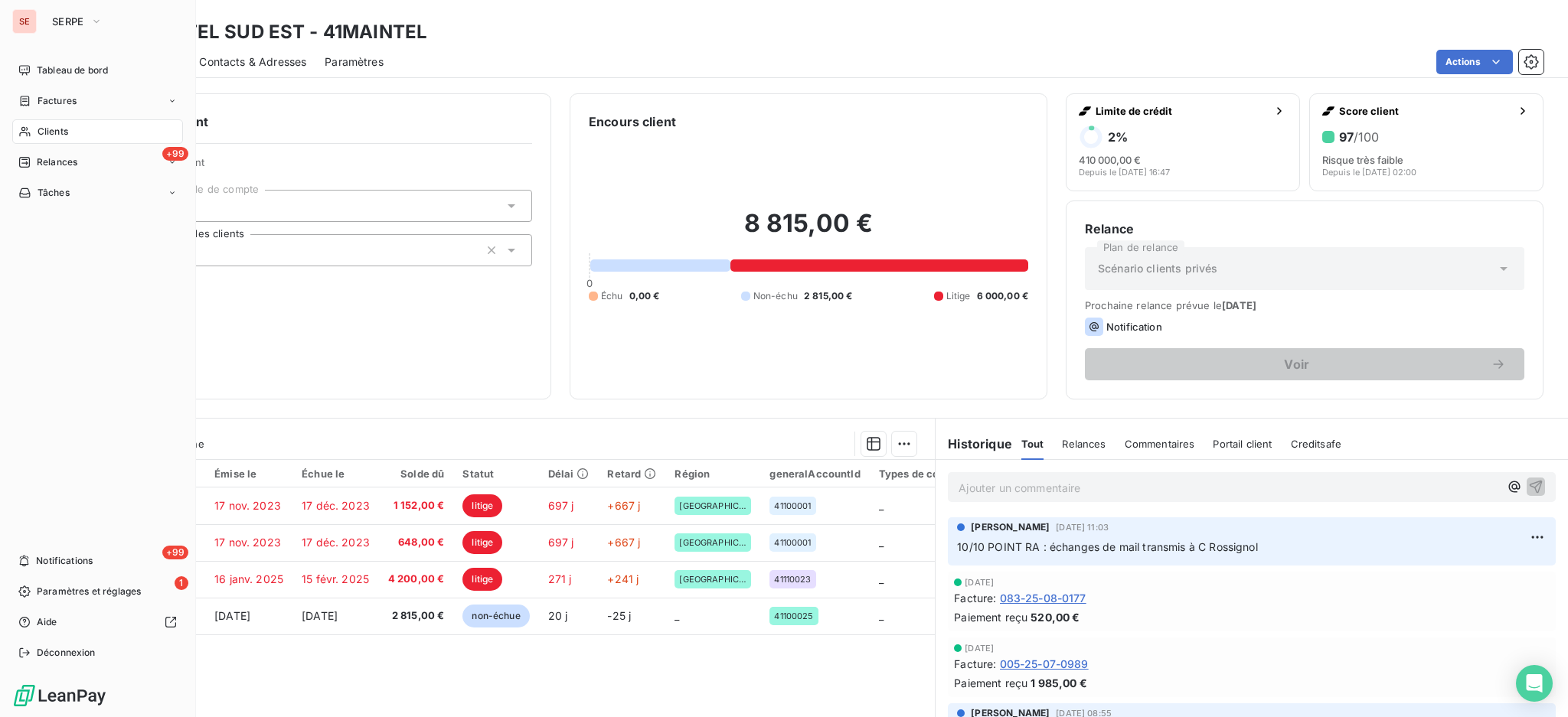
drag, startPoint x: 55, startPoint y: 136, endPoint x: 76, endPoint y: 132, distance: 21.4
click at [55, 136] on span "Clients" at bounding box center [53, 131] width 30 height 14
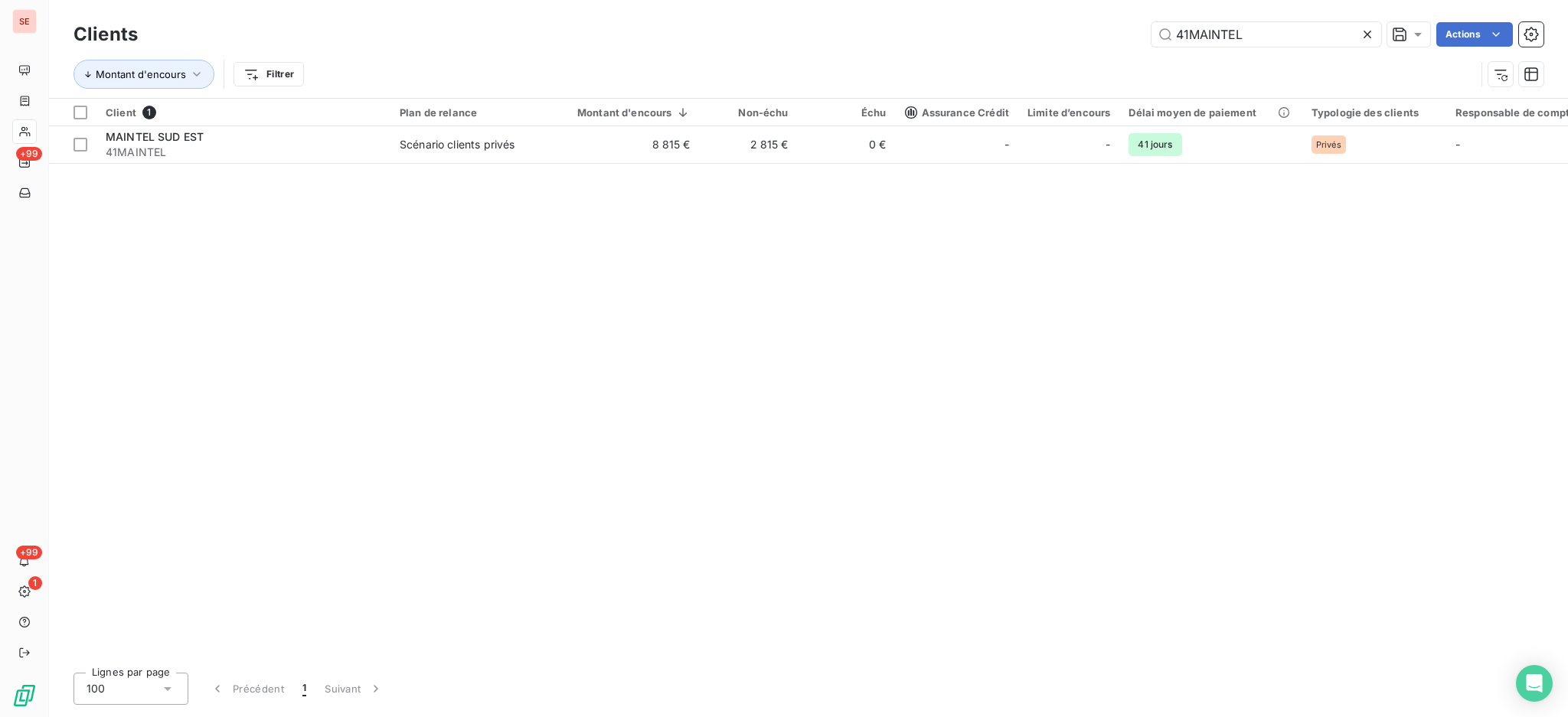
drag, startPoint x: 1284, startPoint y: 41, endPoint x: 1124, endPoint y: -3, distance: 165.9
click at [1124, 0] on html "SE +99 +99 1 Clients 41MAINTEL Actions Montant d'encours Filtrer Client 1 Plan …" at bounding box center [784, 358] width 1568 height 717
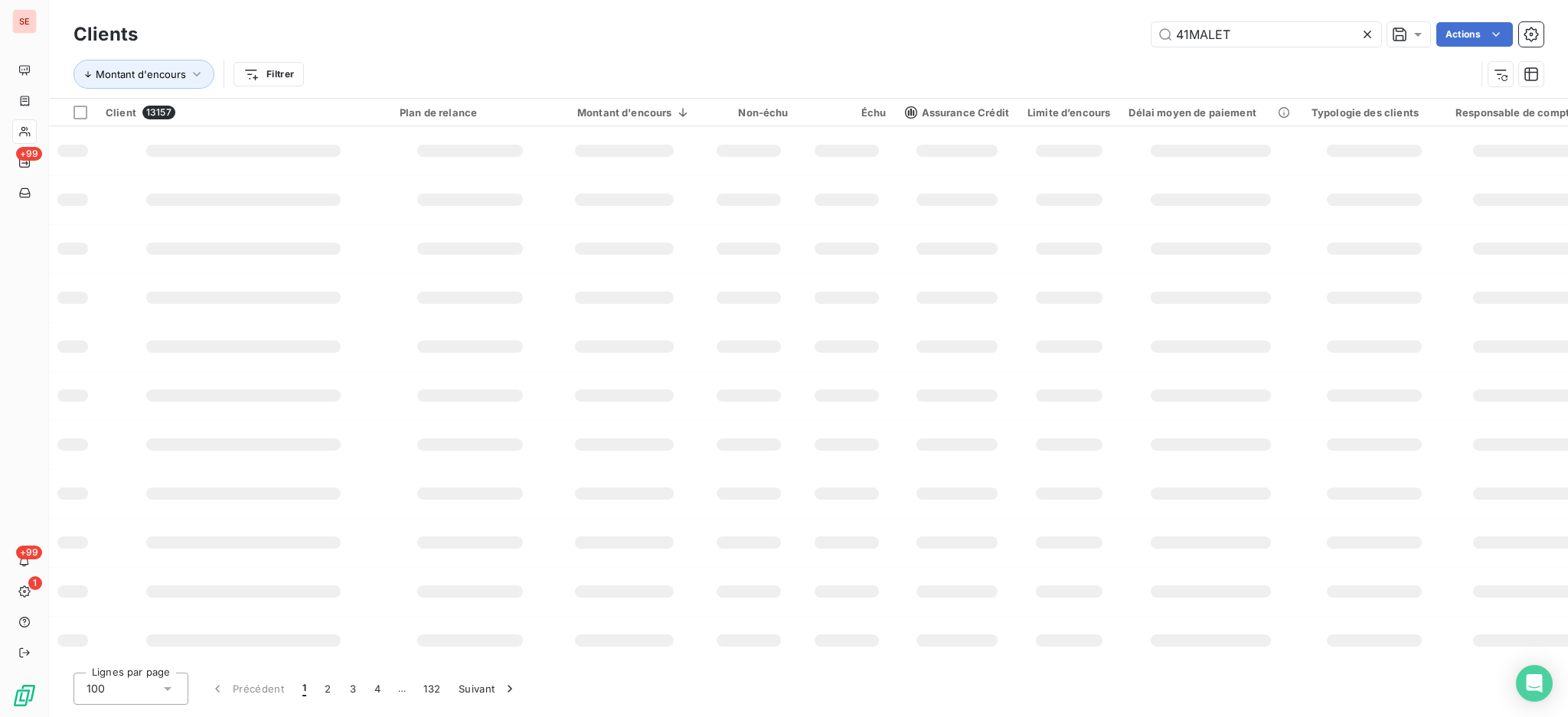
type input "41MALET"
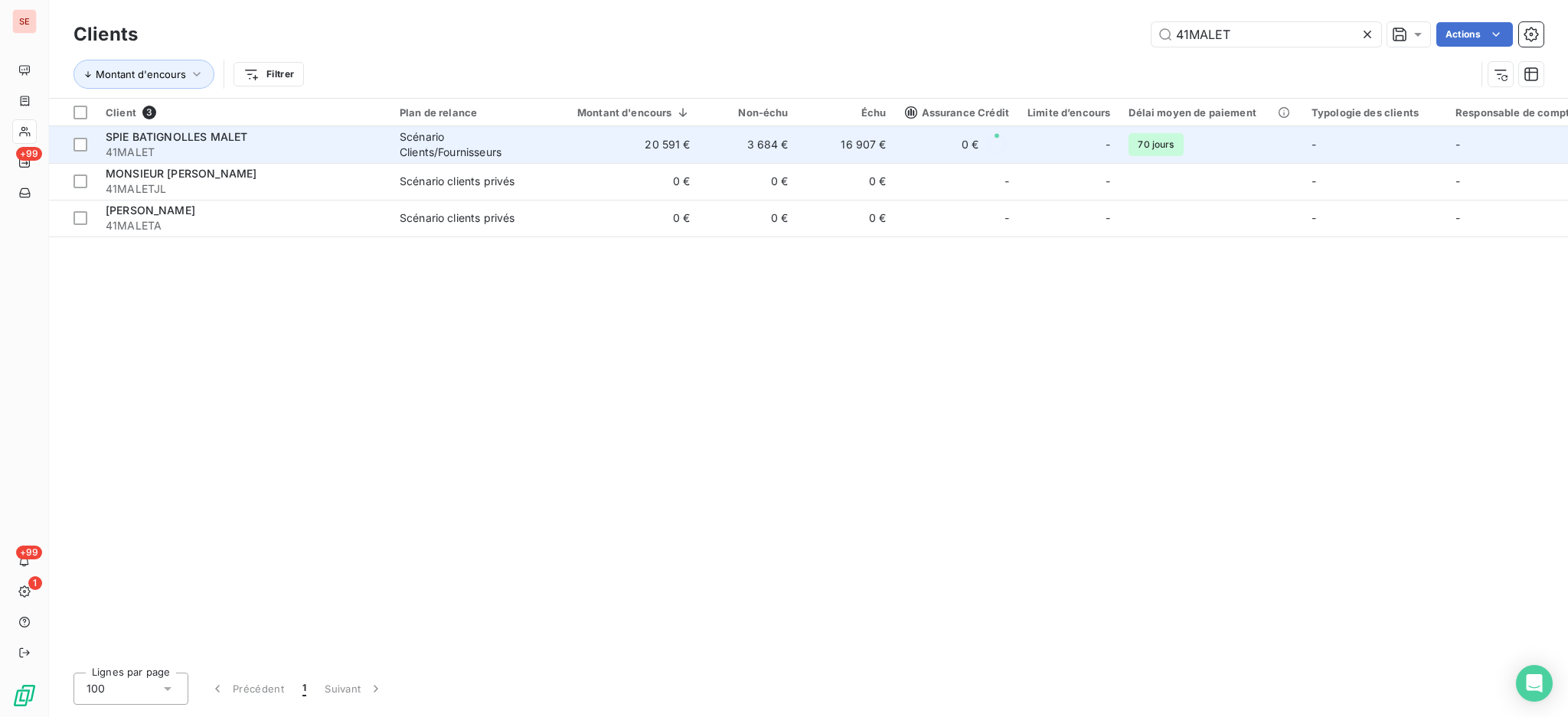
click at [632, 145] on td "20 591 €" at bounding box center [624, 145] width 150 height 37
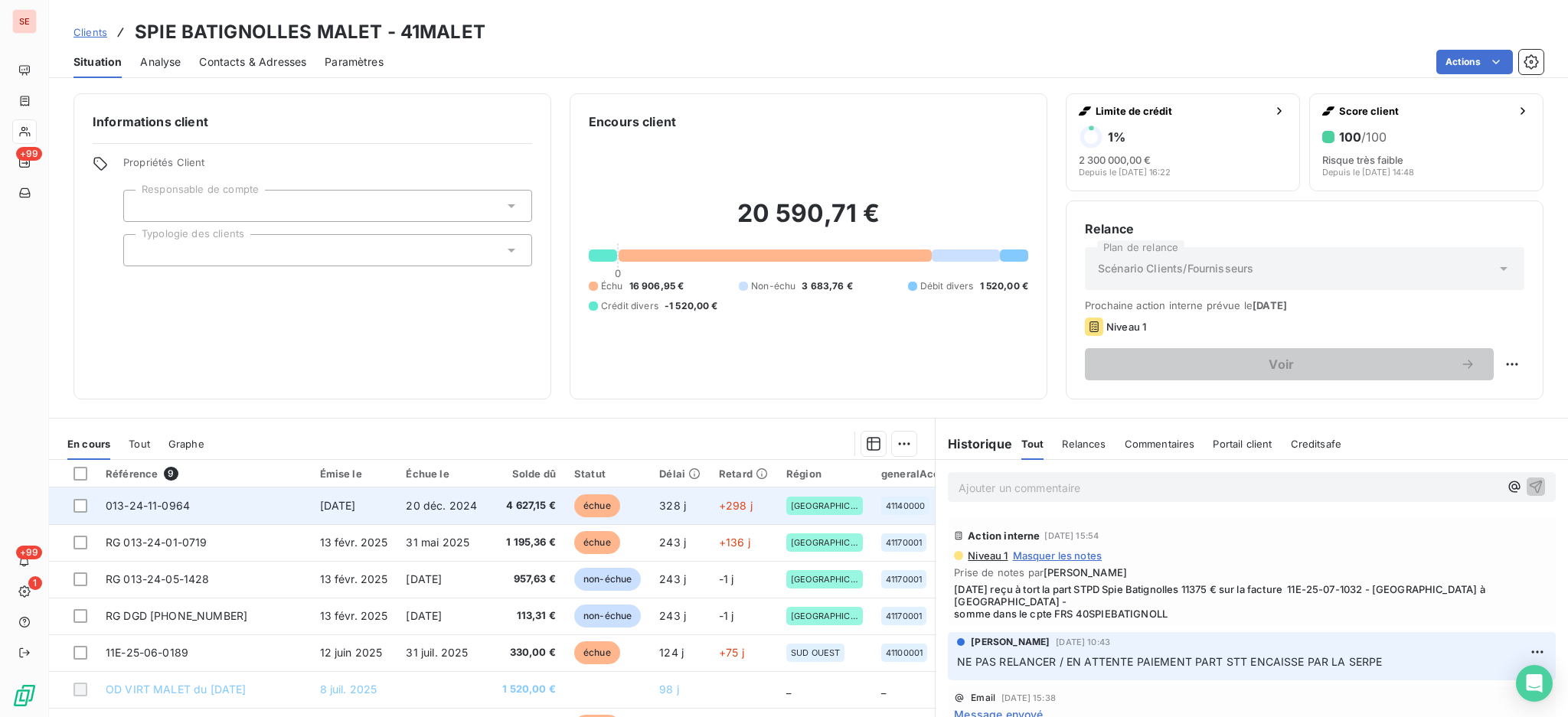
click at [525, 502] on span "4 627,15 €" at bounding box center [525, 506] width 61 height 16
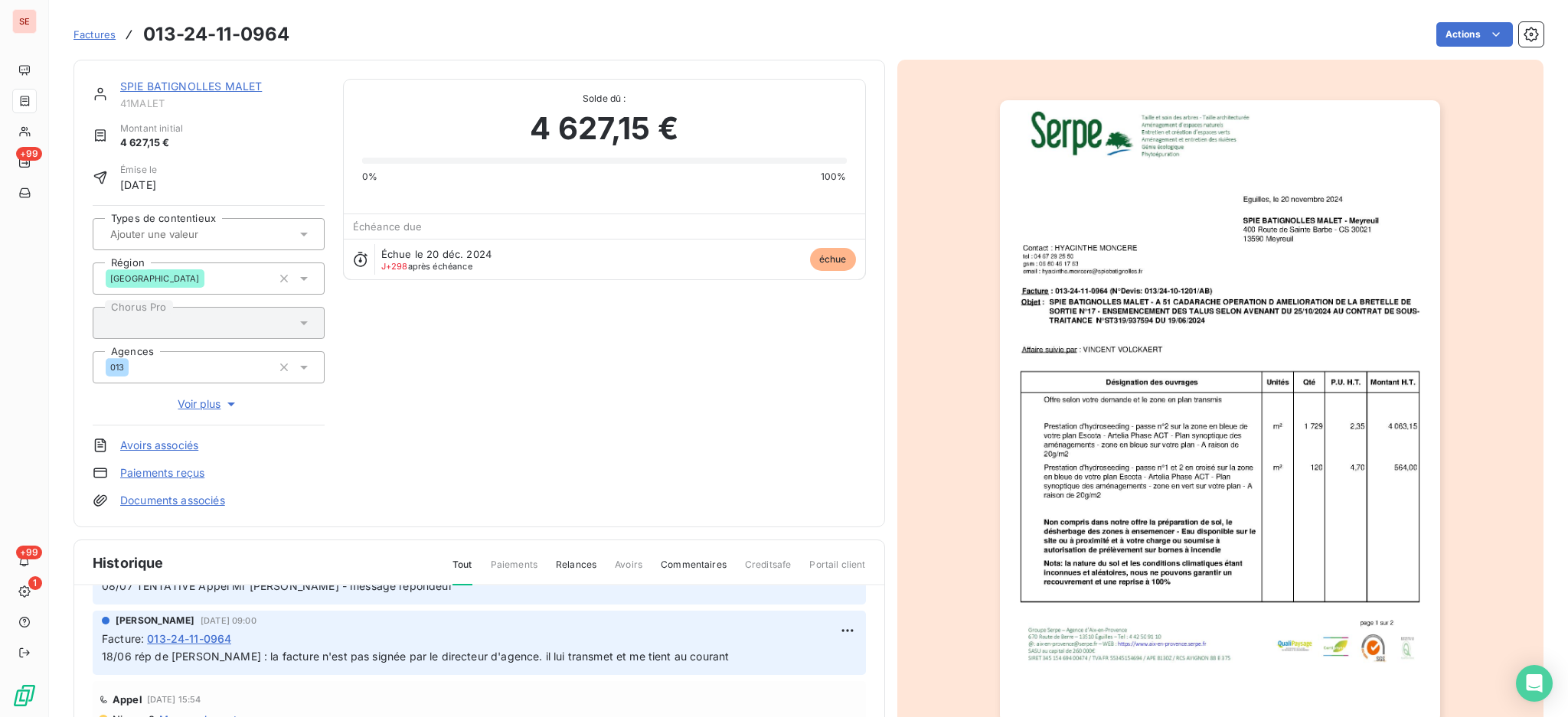
scroll to position [204, 0]
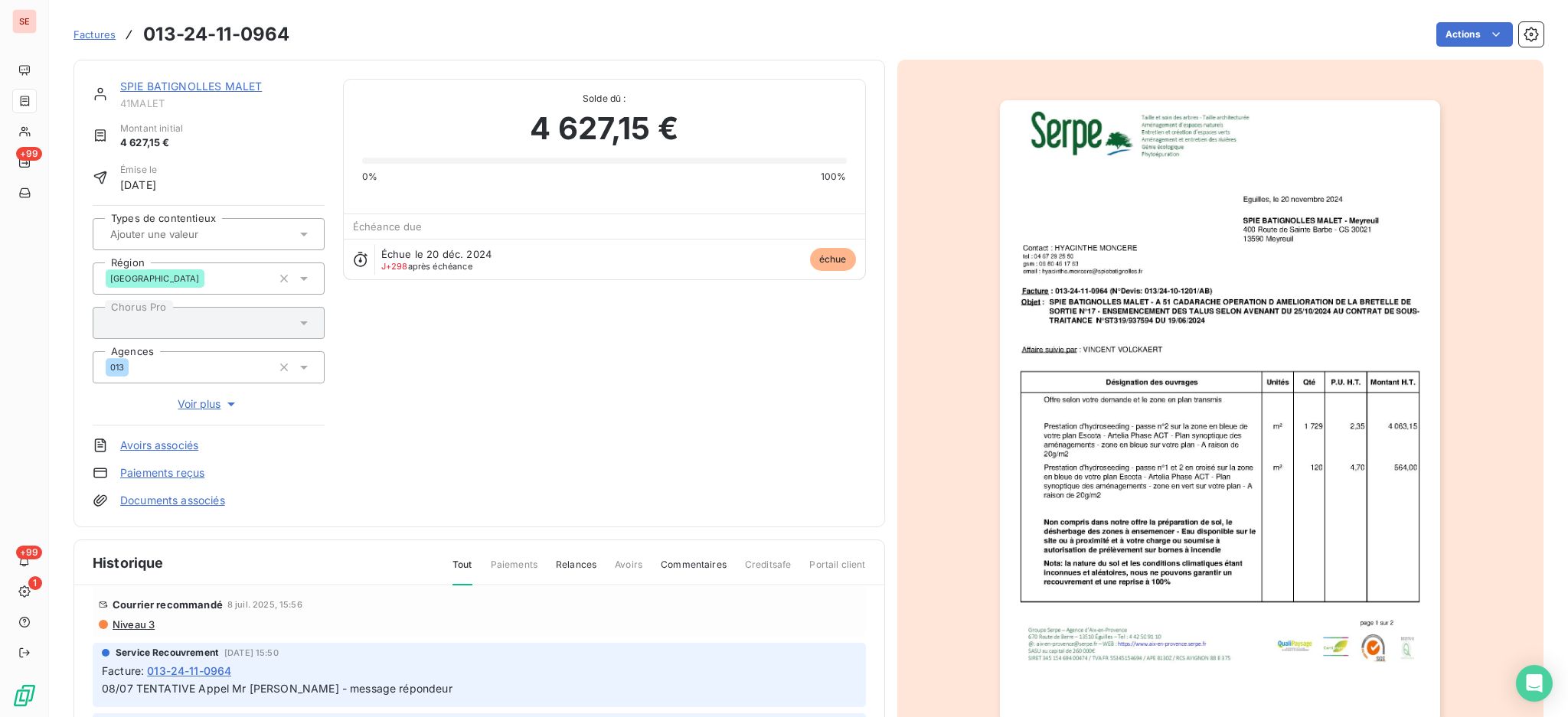
click at [132, 618] on span "Niveau 3" at bounding box center [132, 624] width 43 height 12
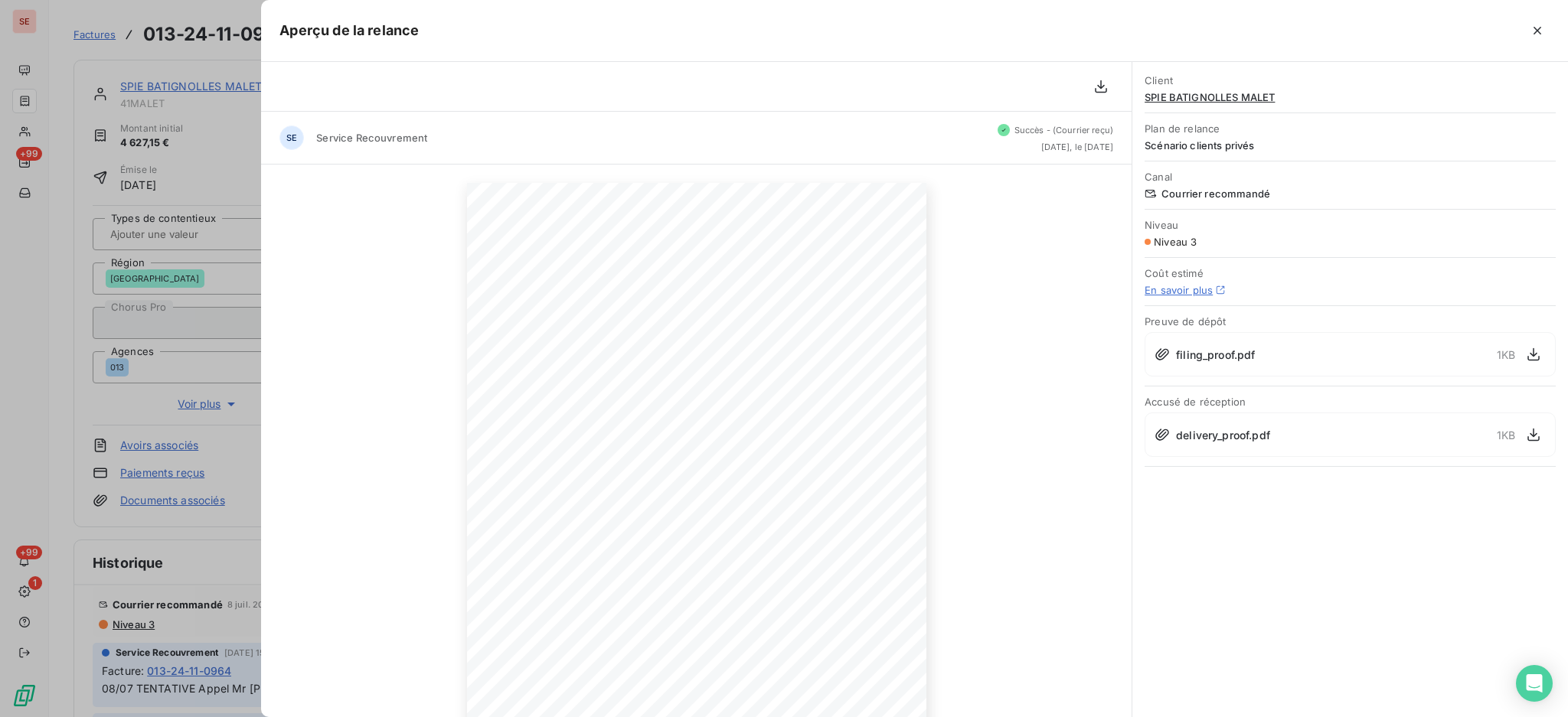
drag, startPoint x: 1537, startPoint y: 32, endPoint x: 1559, endPoint y: 29, distance: 22.2
click at [1537, 30] on icon "button" at bounding box center [1538, 30] width 7 height 7
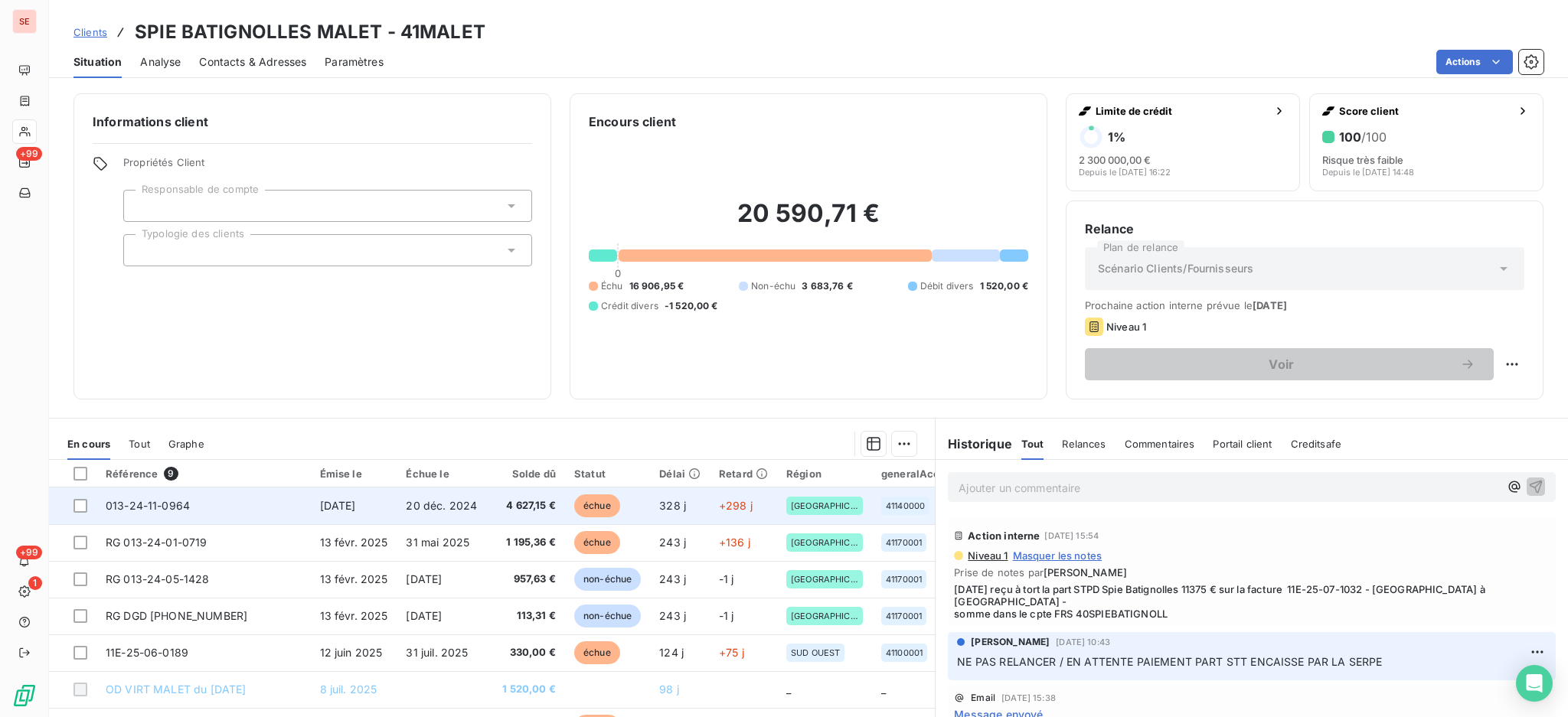
click at [475, 500] on span "20 déc. 2024" at bounding box center [441, 506] width 71 height 13
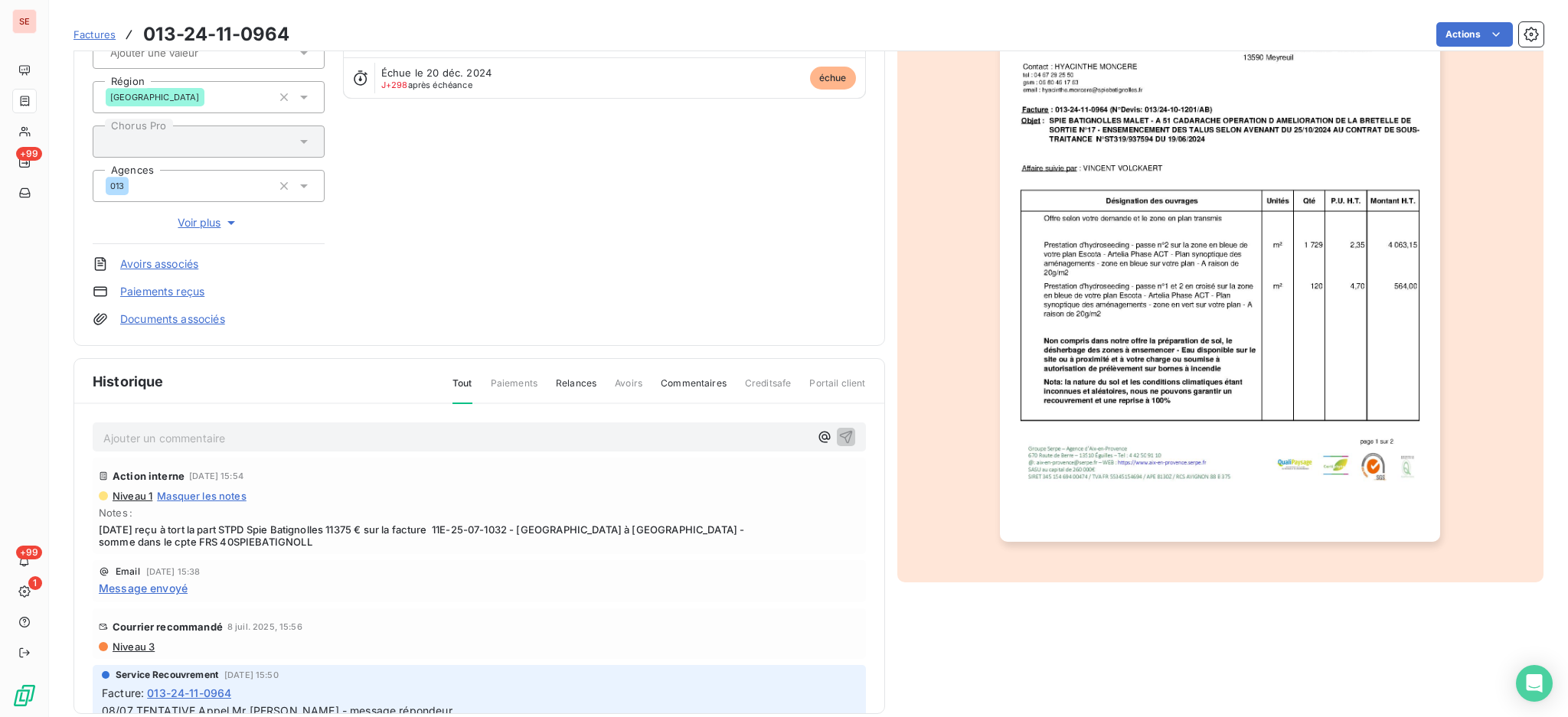
scroll to position [203, 0]
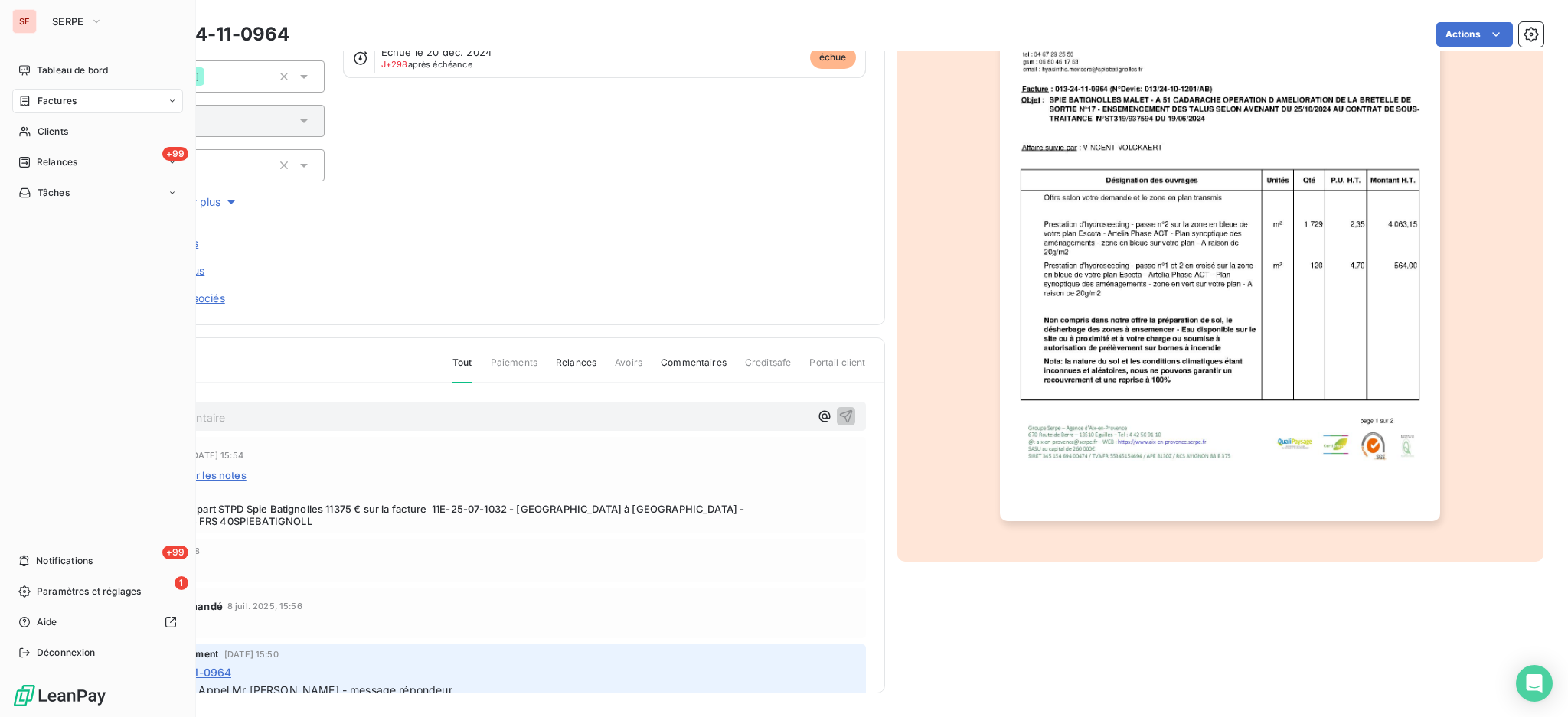
drag, startPoint x: 65, startPoint y: 129, endPoint x: 100, endPoint y: 113, distance: 38.5
click at [65, 129] on span "Clients" at bounding box center [53, 131] width 30 height 14
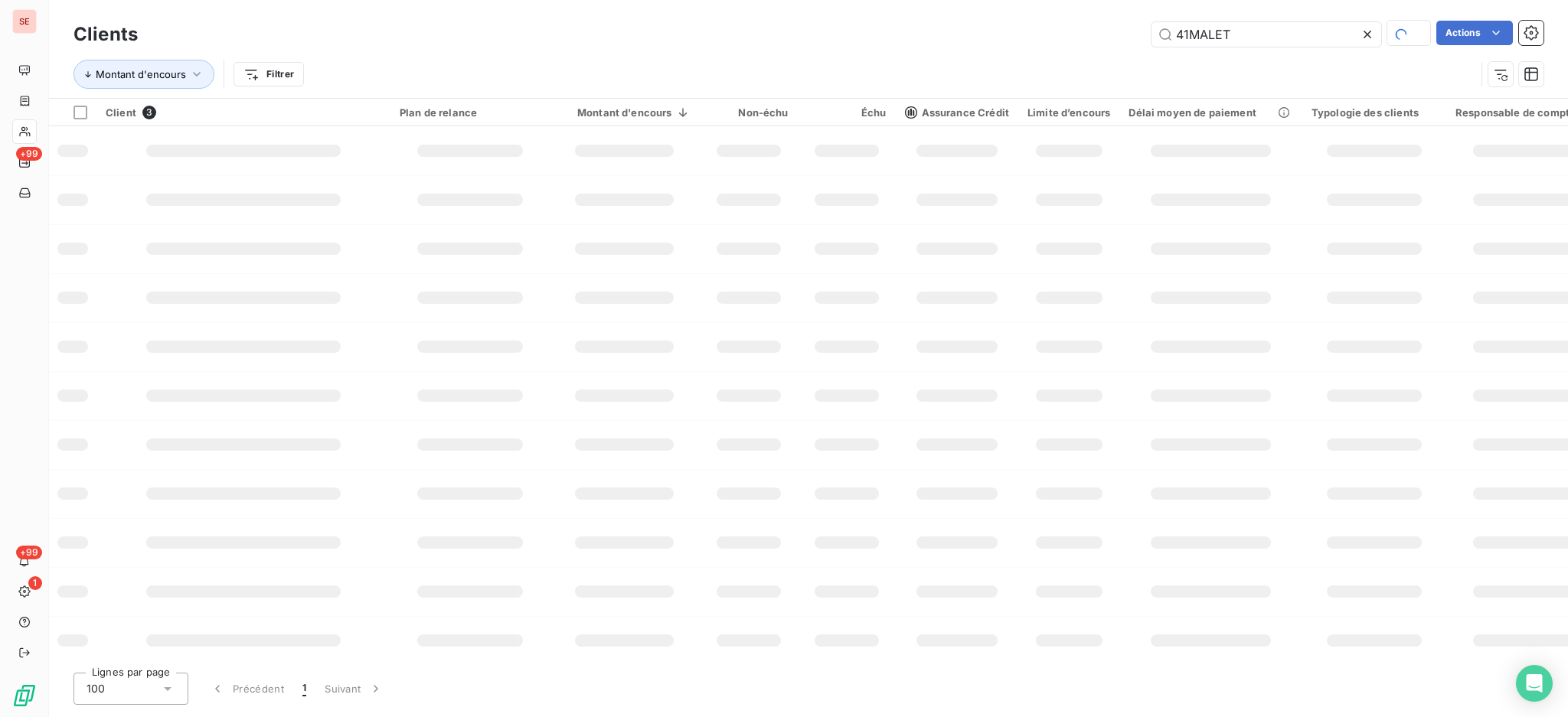
drag, startPoint x: 1236, startPoint y: 34, endPoint x: 991, endPoint y: 11, distance: 246.1
click at [1020, 14] on div "Clients 41MALET Actions Montant d'encours Filtrer" at bounding box center [808, 49] width 1519 height 98
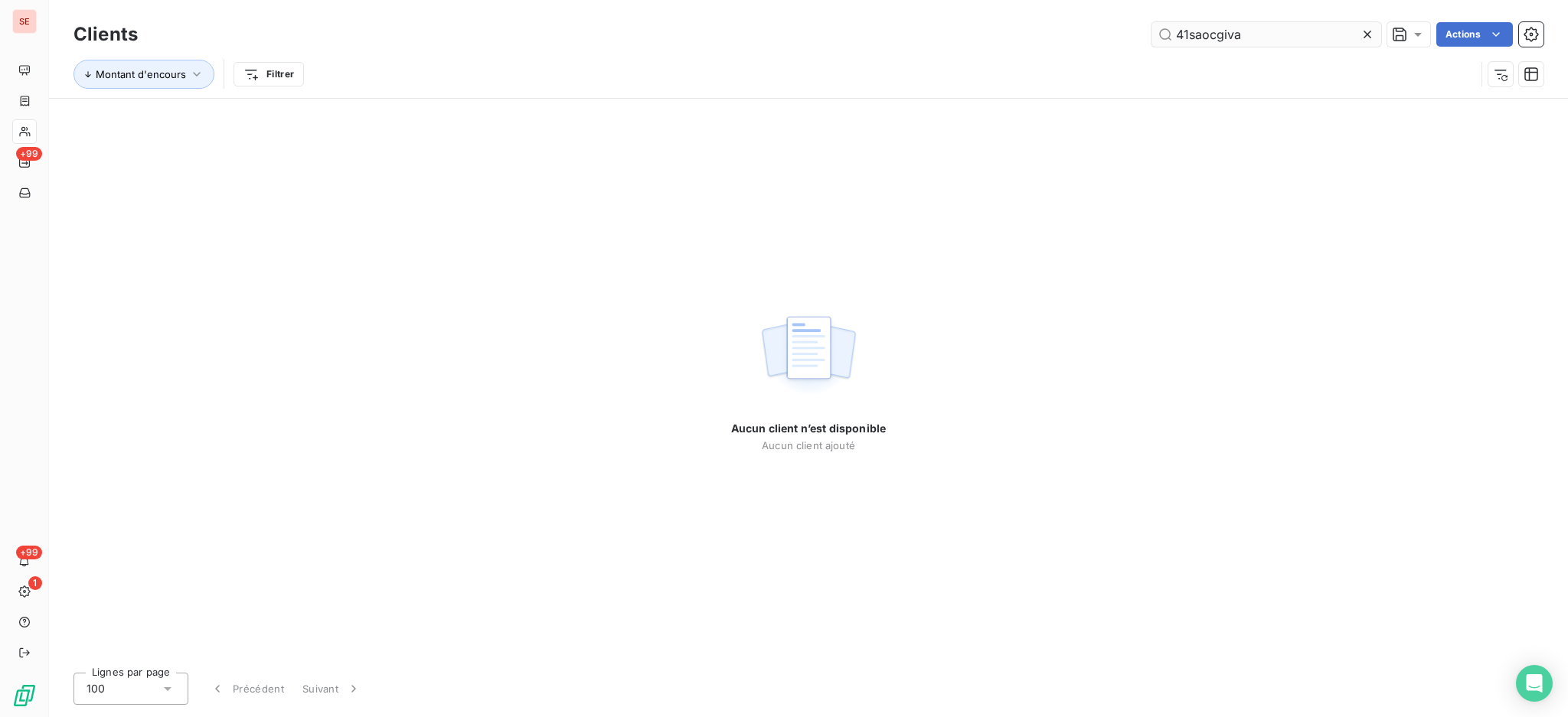
click at [1208, 31] on input "41saocgiva" at bounding box center [1266, 34] width 230 height 25
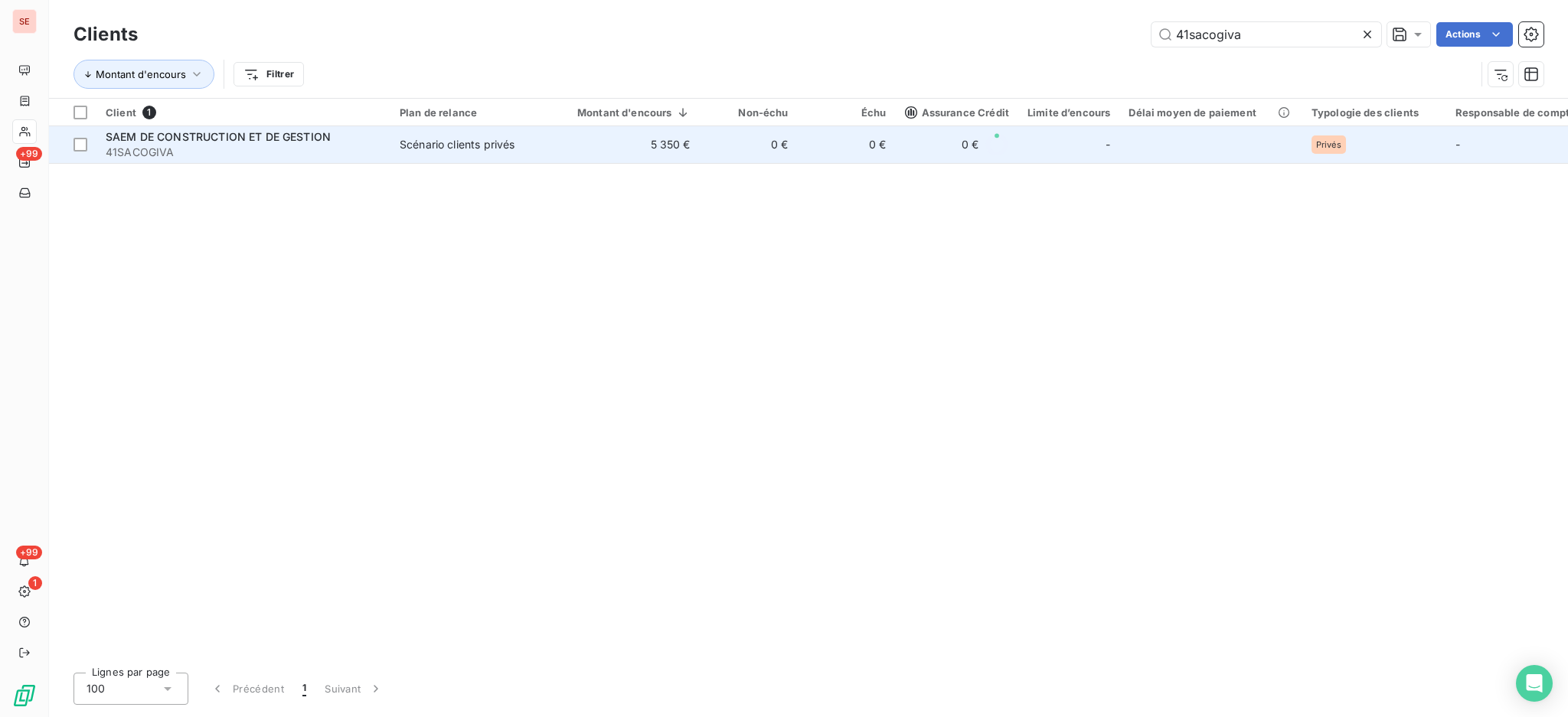
type input "41sacogiva"
click at [314, 139] on span "SAEM DE CONSTRUCTION ET DE GESTION" at bounding box center [218, 136] width 225 height 13
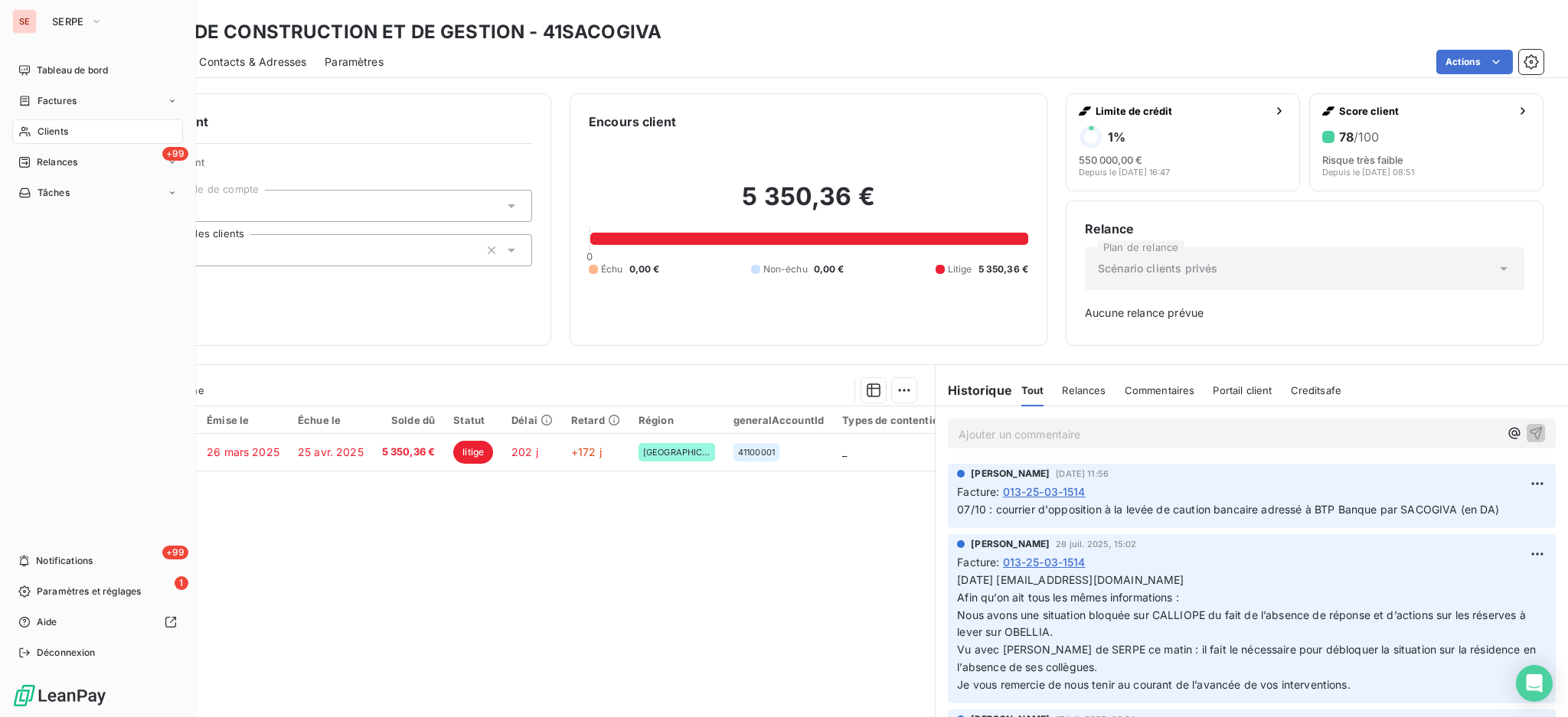
drag, startPoint x: 47, startPoint y: 124, endPoint x: 146, endPoint y: 122, distance: 99.0
click at [47, 124] on span "Clients" at bounding box center [53, 131] width 30 height 14
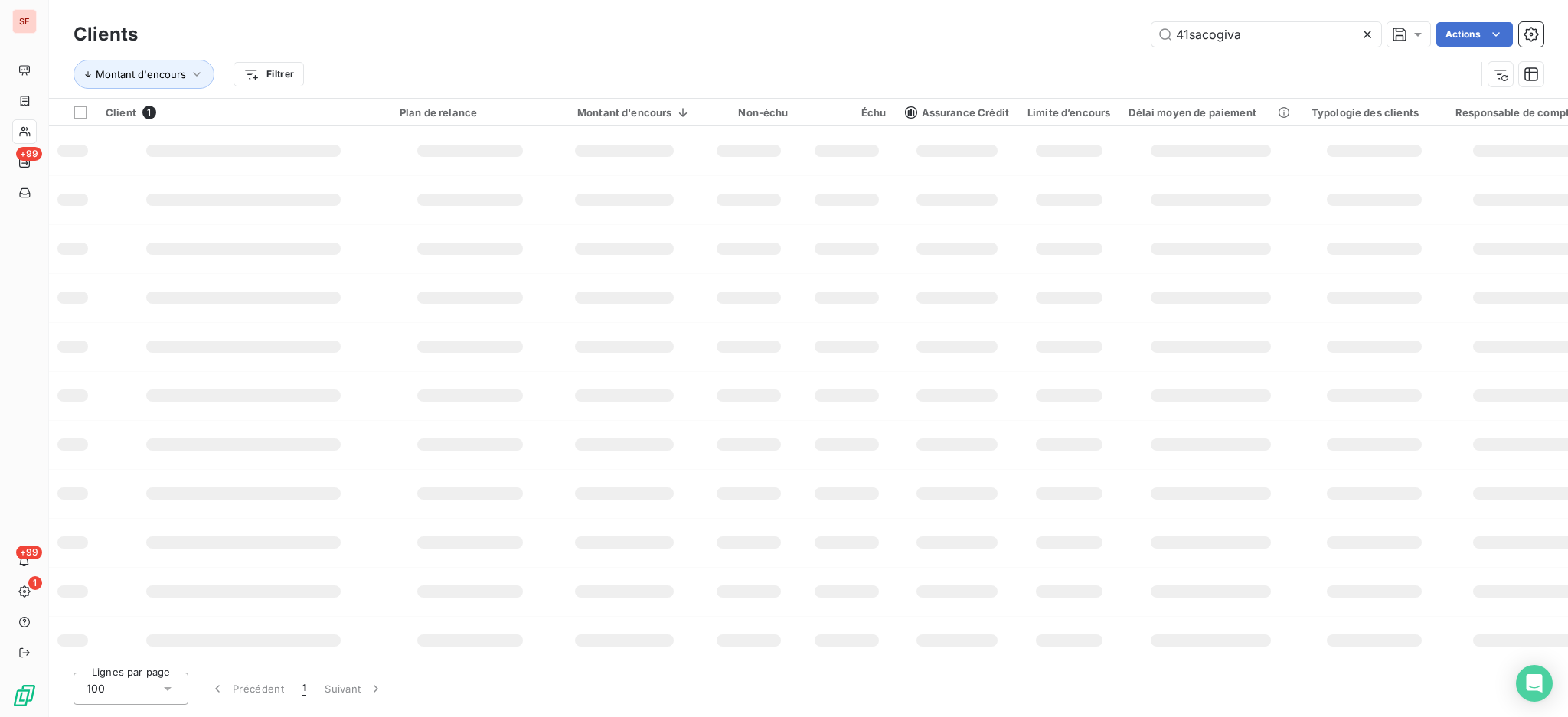
drag, startPoint x: 1283, startPoint y: 42, endPoint x: 1001, endPoint y: 16, distance: 283.2
click at [1043, 14] on div "Clients 41sacogiva Actions Montant d'encours Filtrer" at bounding box center [808, 49] width 1519 height 98
type input "41JOFFRE"
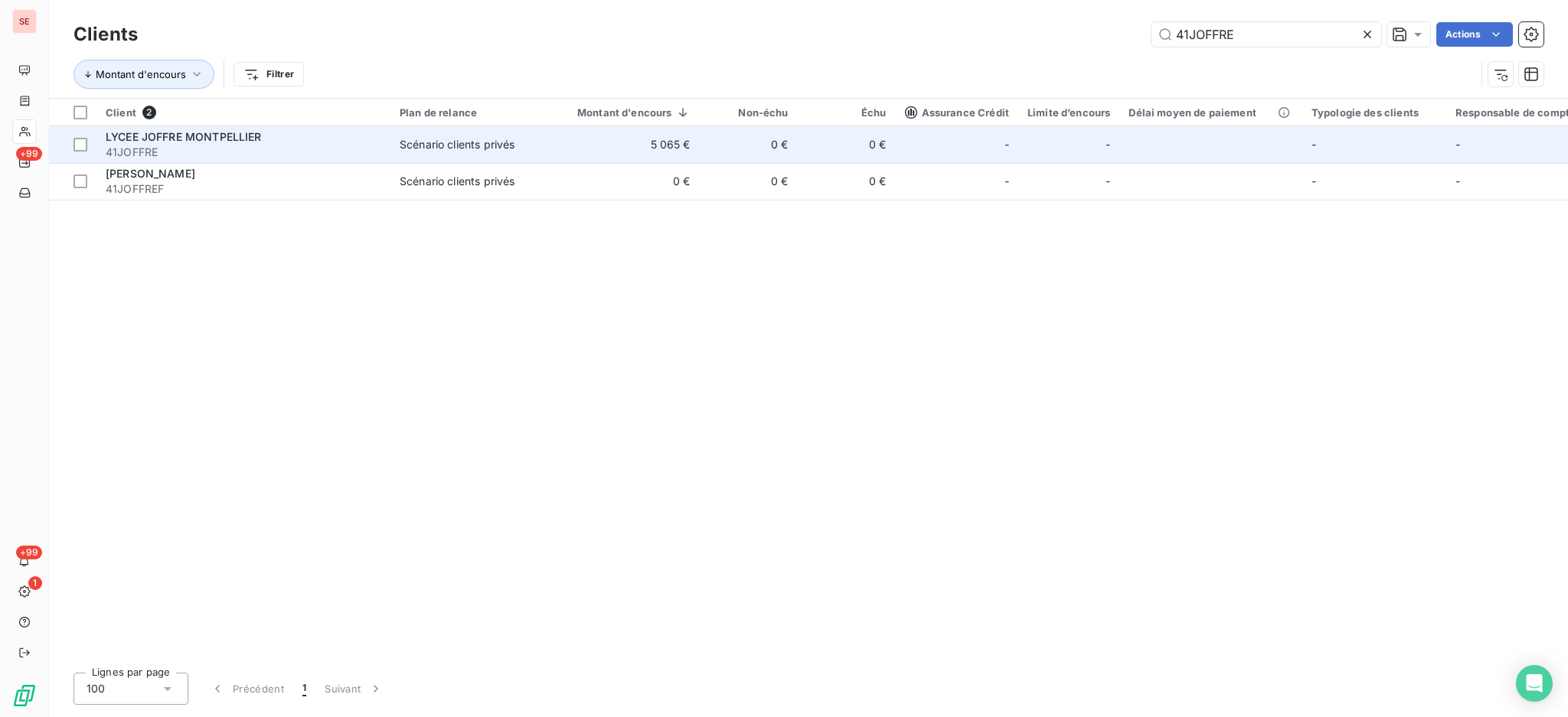
click at [262, 131] on span "LYCEE JOFFRE MONTPELLIER" at bounding box center [183, 136] width 156 height 13
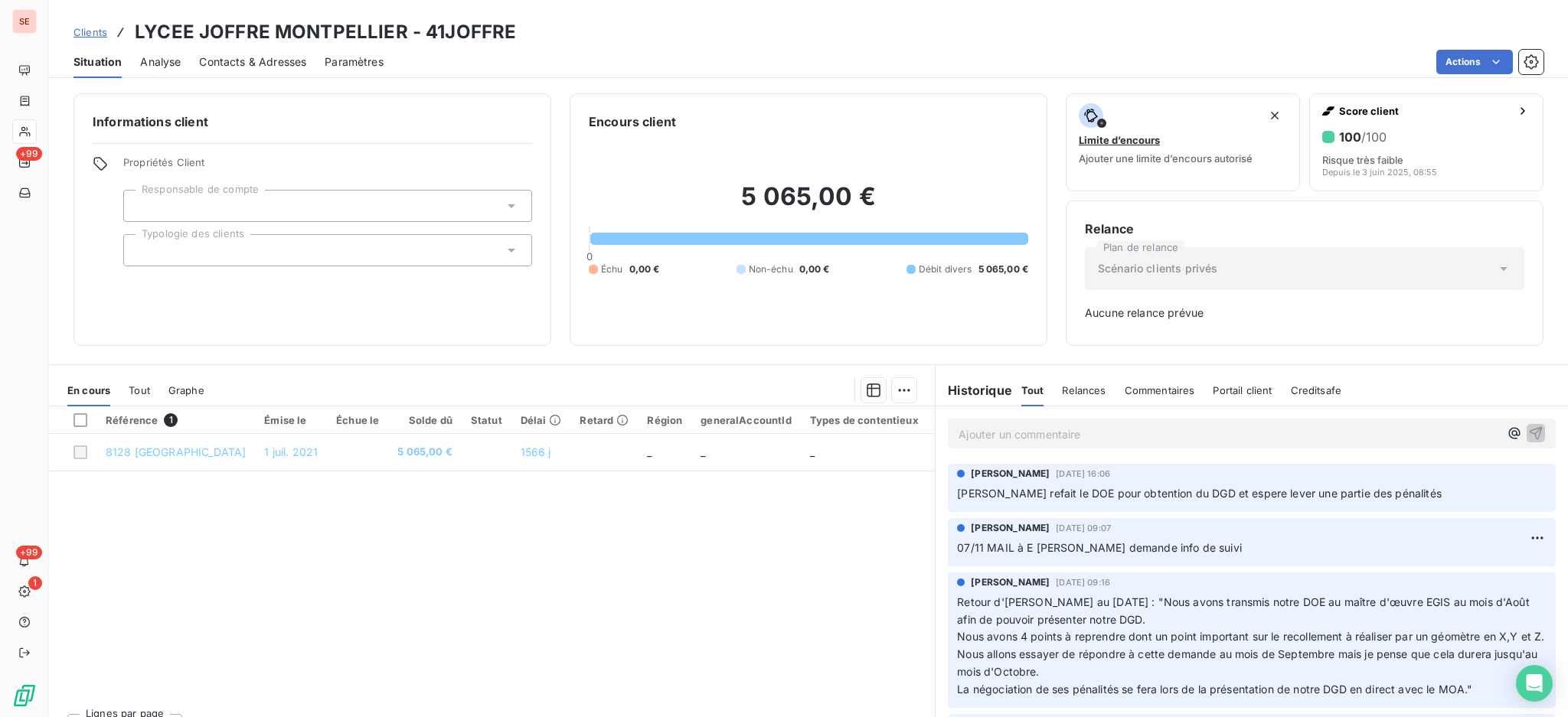
click at [142, 391] on span "Tout" at bounding box center [139, 390] width 21 height 12
click at [100, 393] on span "En cours" at bounding box center [88, 390] width 43 height 12
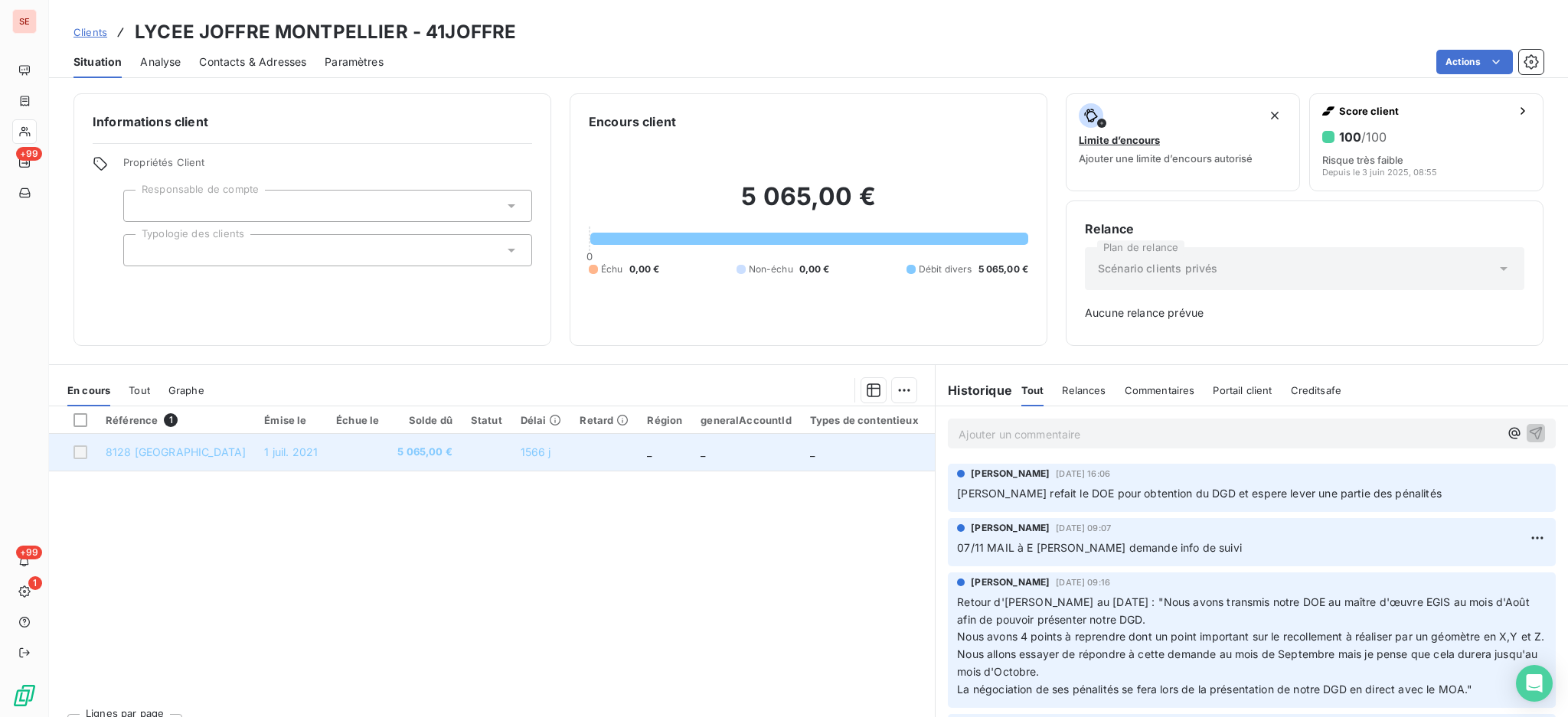
click at [307, 449] on td "1 juil. 2021" at bounding box center [291, 453] width 72 height 37
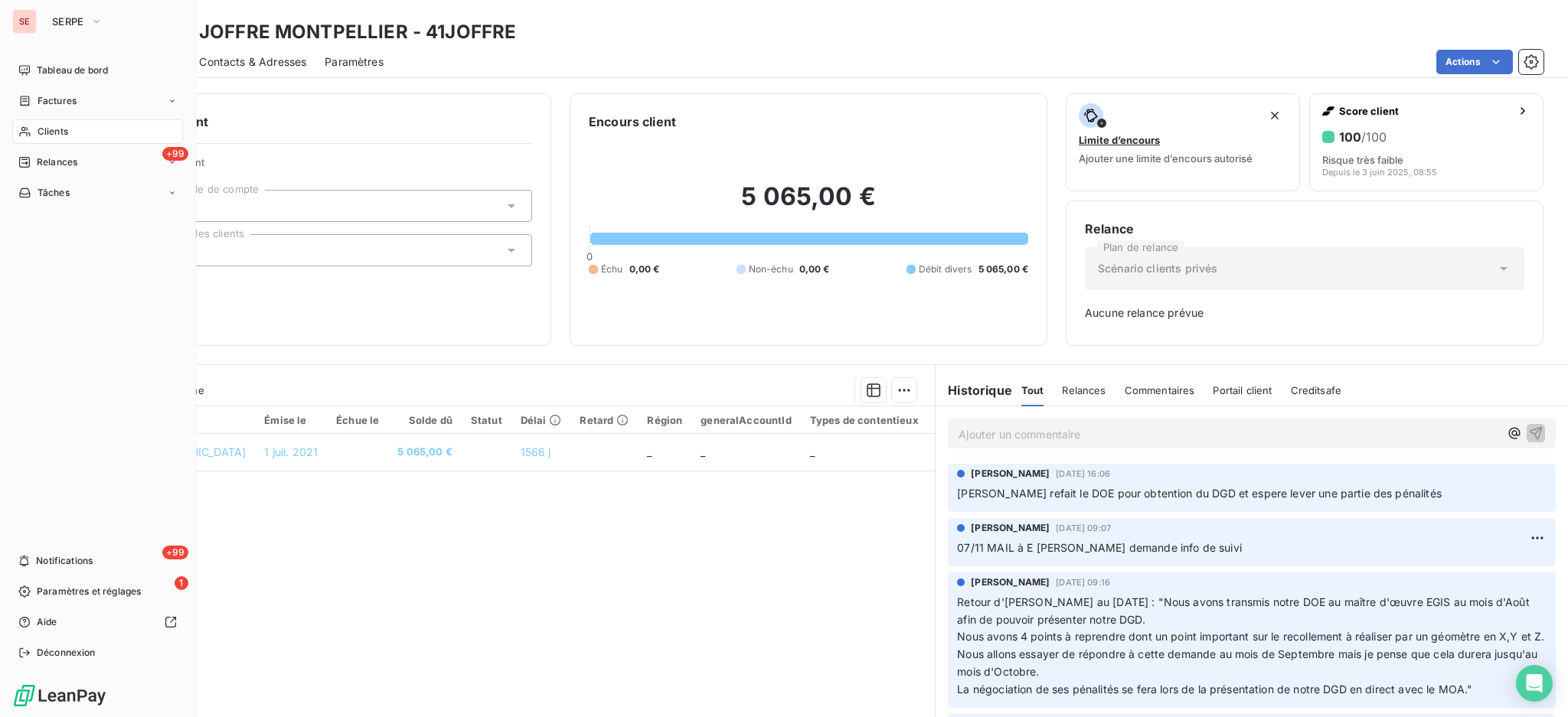
click at [61, 129] on span "Clients" at bounding box center [53, 131] width 30 height 14
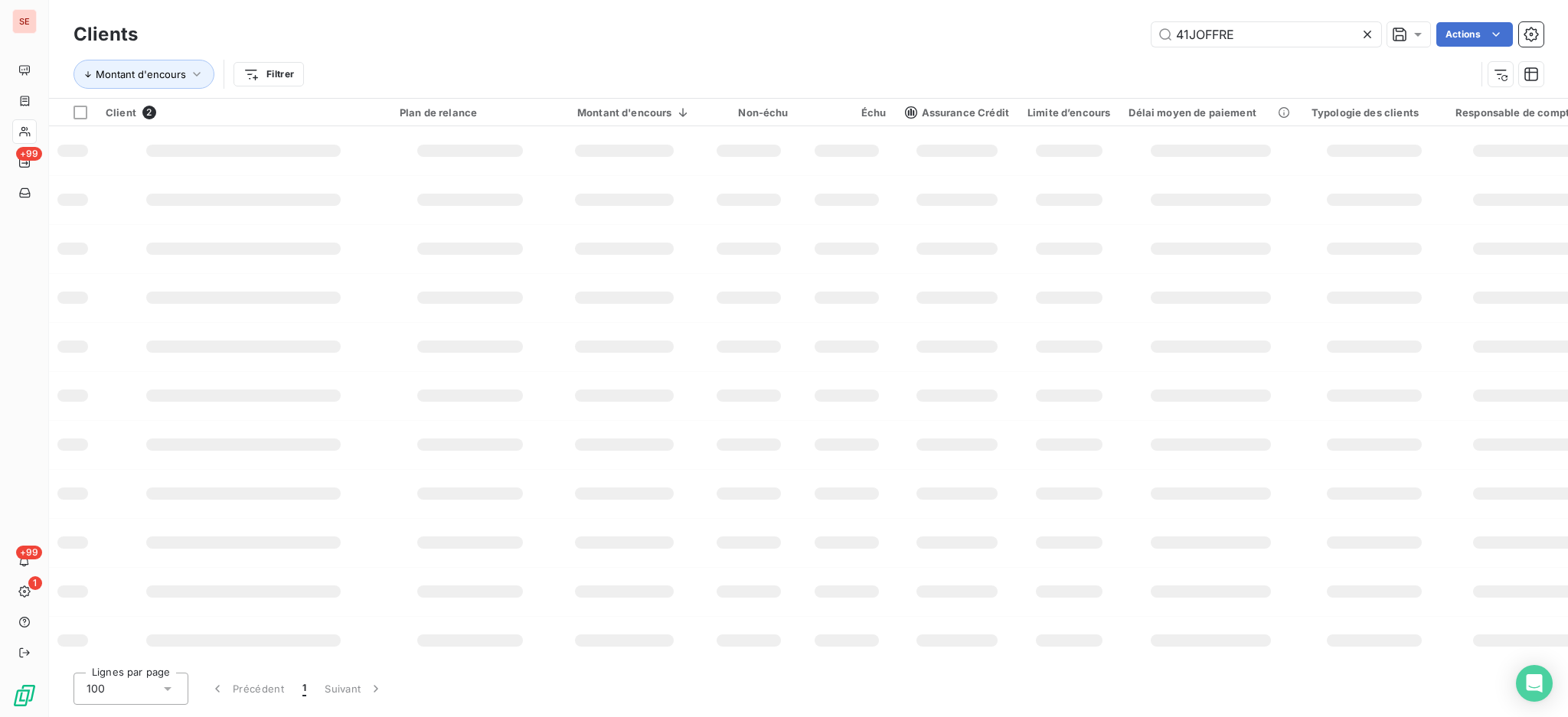
drag, startPoint x: 1250, startPoint y: 37, endPoint x: 1121, endPoint y: 33, distance: 129.1
click at [1132, 33] on div "41JOFFRE Actions" at bounding box center [849, 34] width 1387 height 25
type input "S"
type input "ANTONIN"
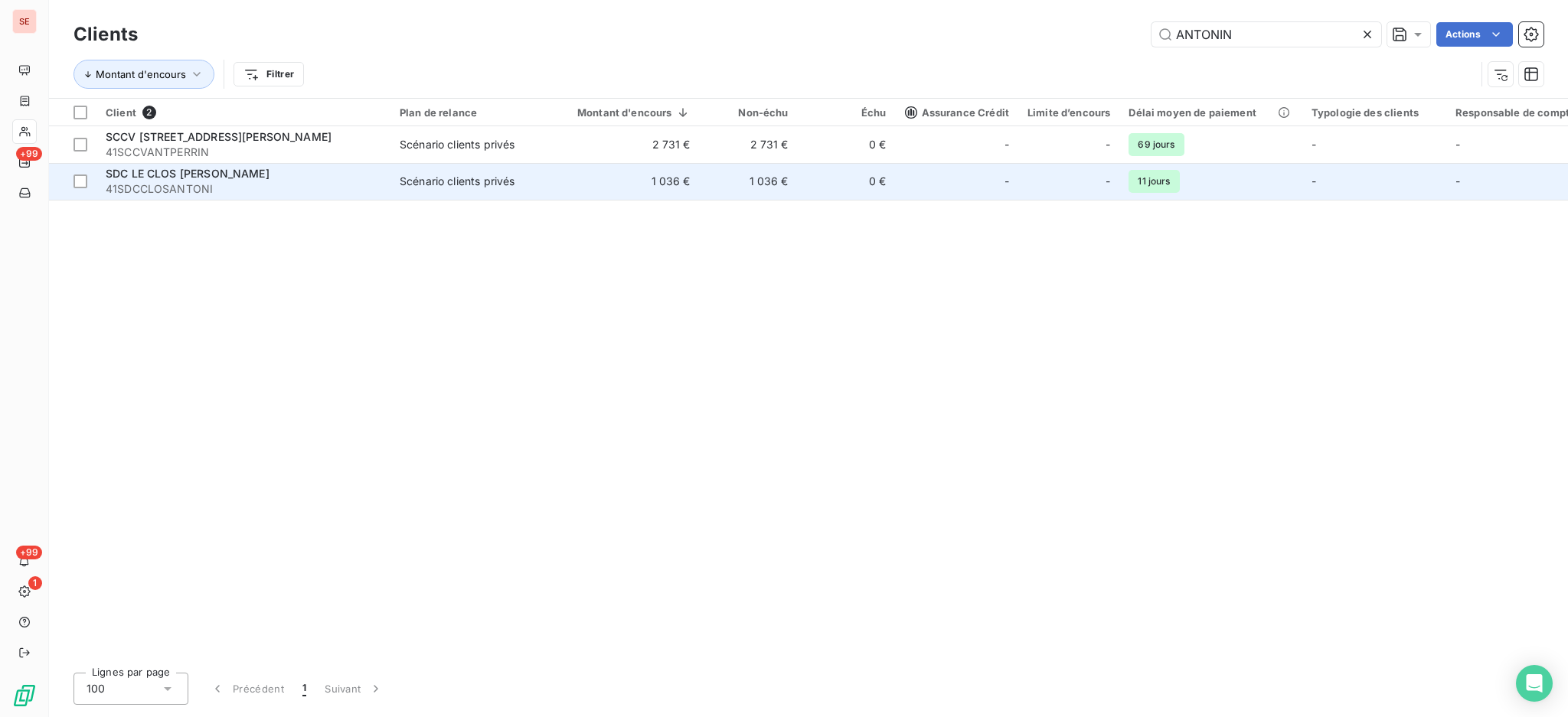
click at [427, 196] on td "Scénario clients privés" at bounding box center [470, 182] width 159 height 37
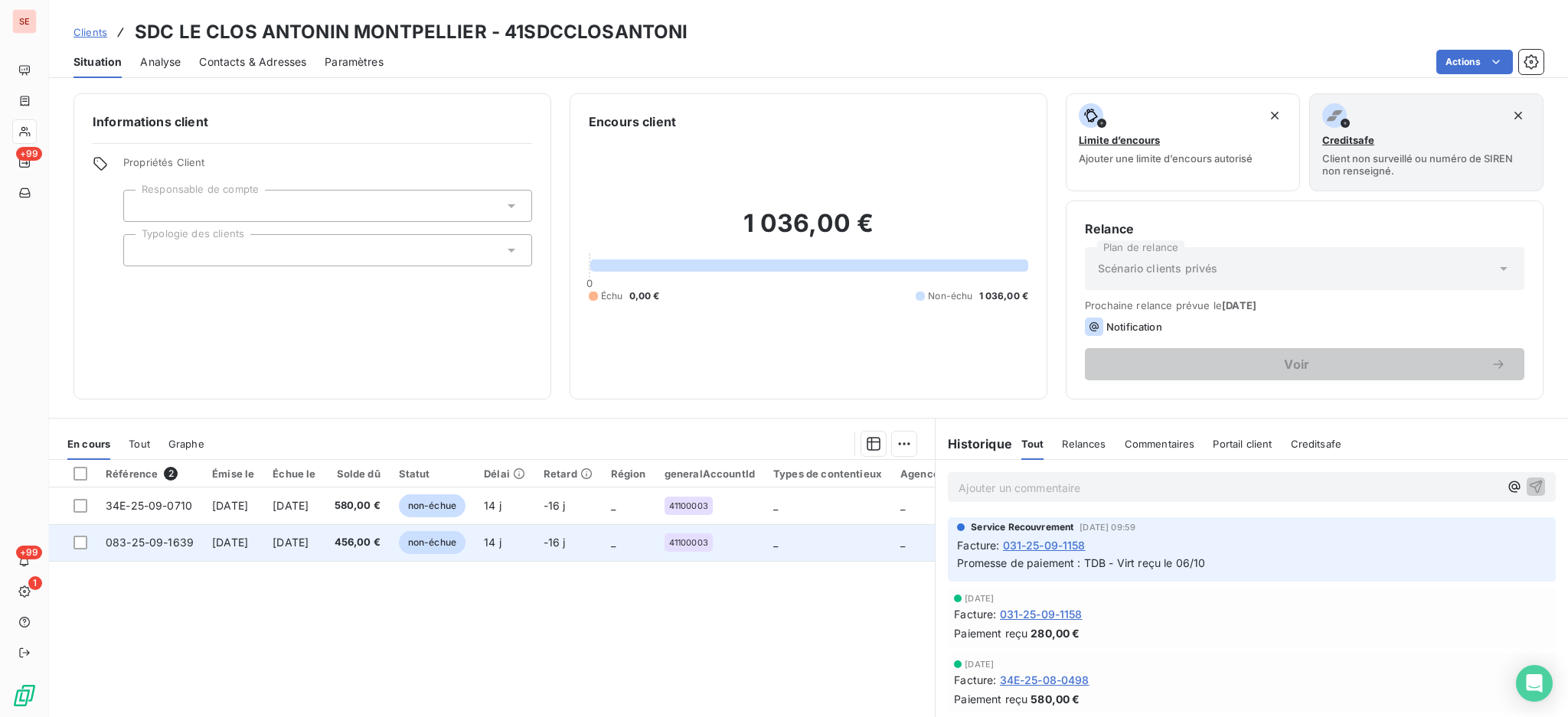
click at [179, 551] on td "083-25-09-1639" at bounding box center [149, 543] width 106 height 37
